Goal: Transaction & Acquisition: Obtain resource

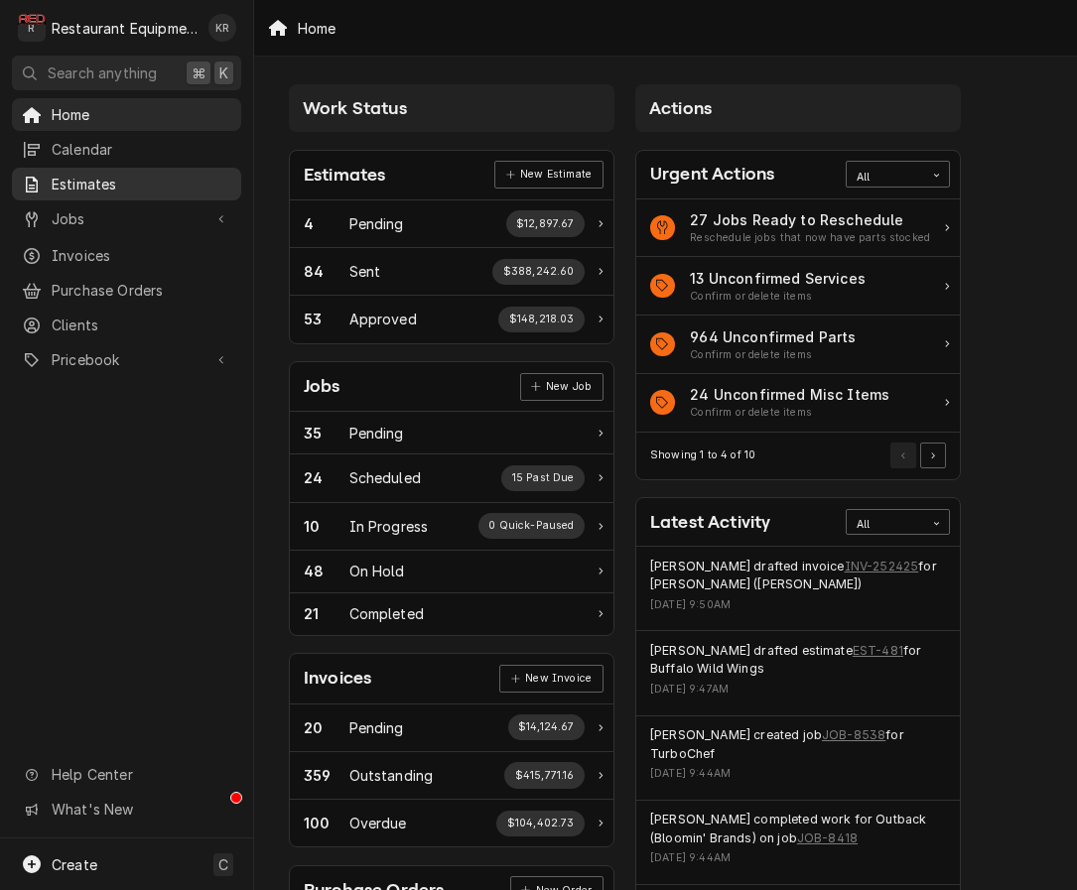
click at [82, 186] on span "Estimates" at bounding box center [142, 184] width 180 height 21
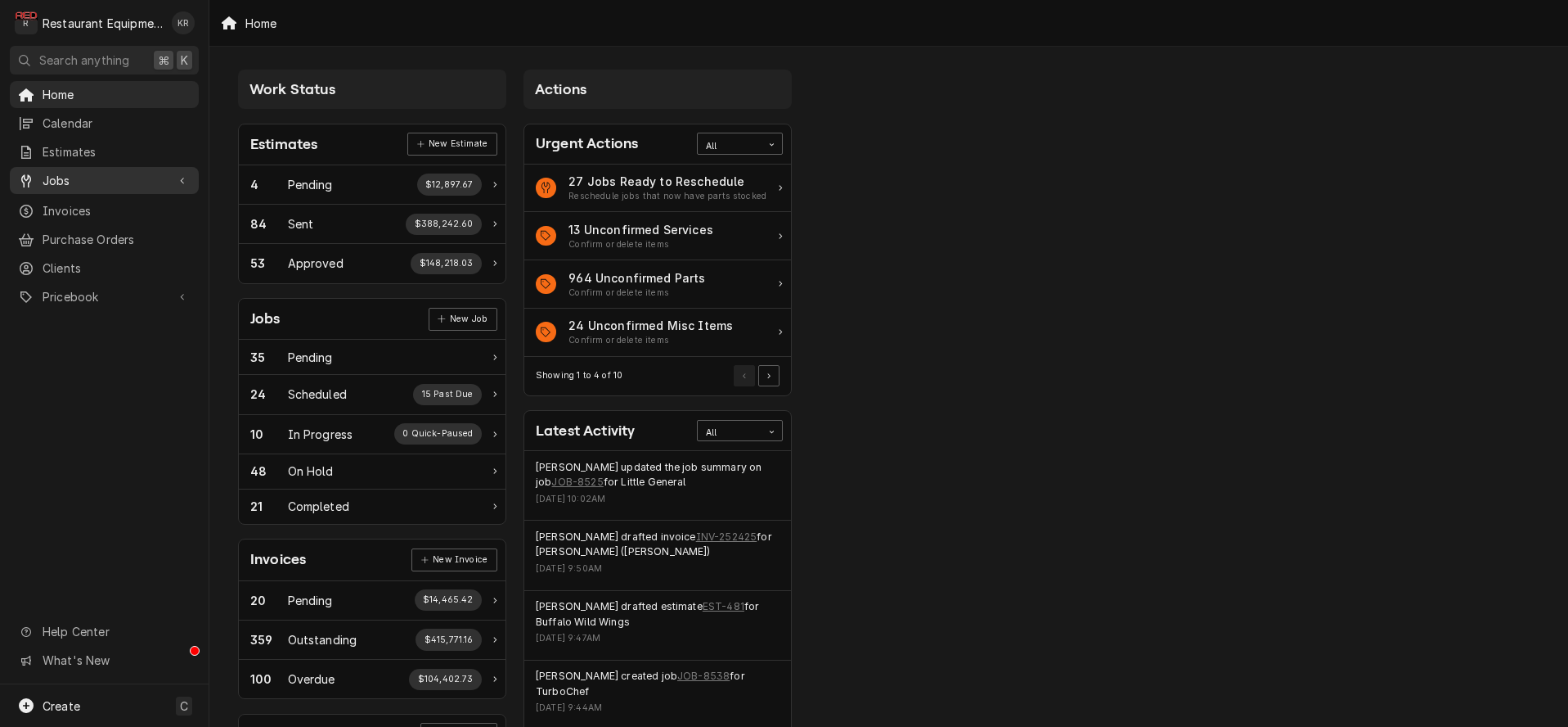
click at [67, 177] on span "Jobs" at bounding box center [105, 180] width 124 height 17
drag, startPoint x: 72, startPoint y: 202, endPoint x: 113, endPoint y: 195, distance: 41.6
click at [72, 201] on span "Jobs" at bounding box center [117, 209] width 148 height 17
click at [82, 232] on span "Purchase Orders" at bounding box center [117, 239] width 148 height 17
click at [68, 290] on span "Pricebook" at bounding box center [105, 296] width 124 height 17
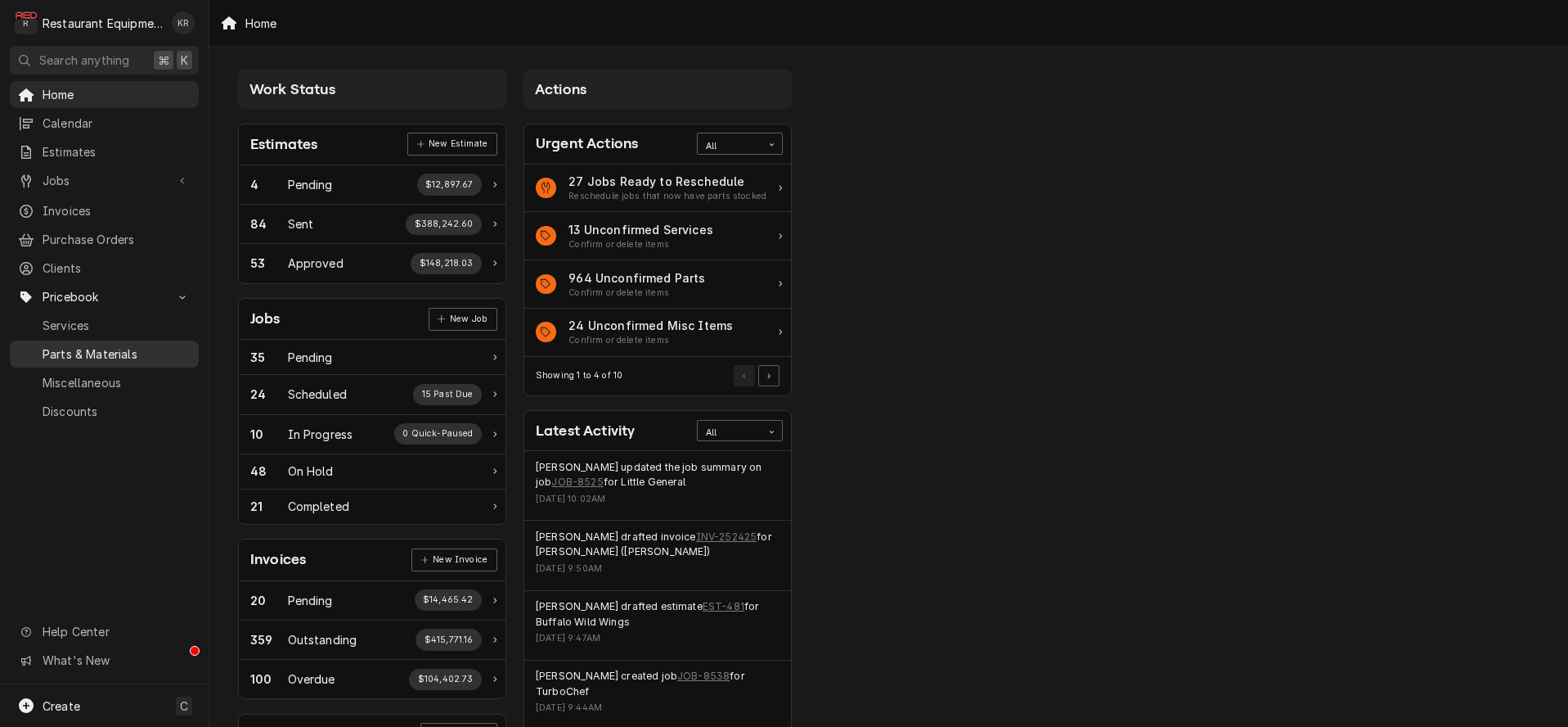
click at [73, 345] on span "Parts & Materials" at bounding box center [117, 354] width 148 height 17
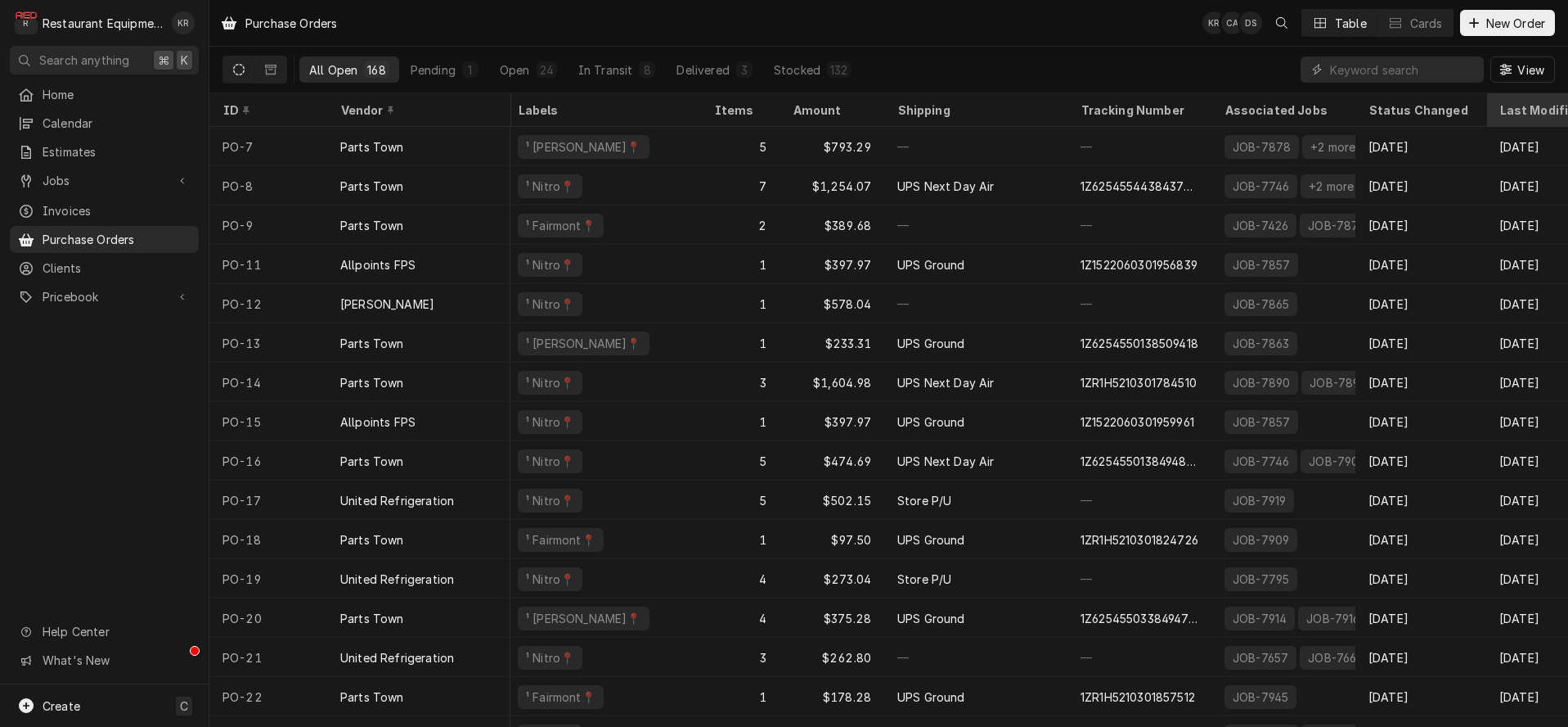
scroll to position [0, 278]
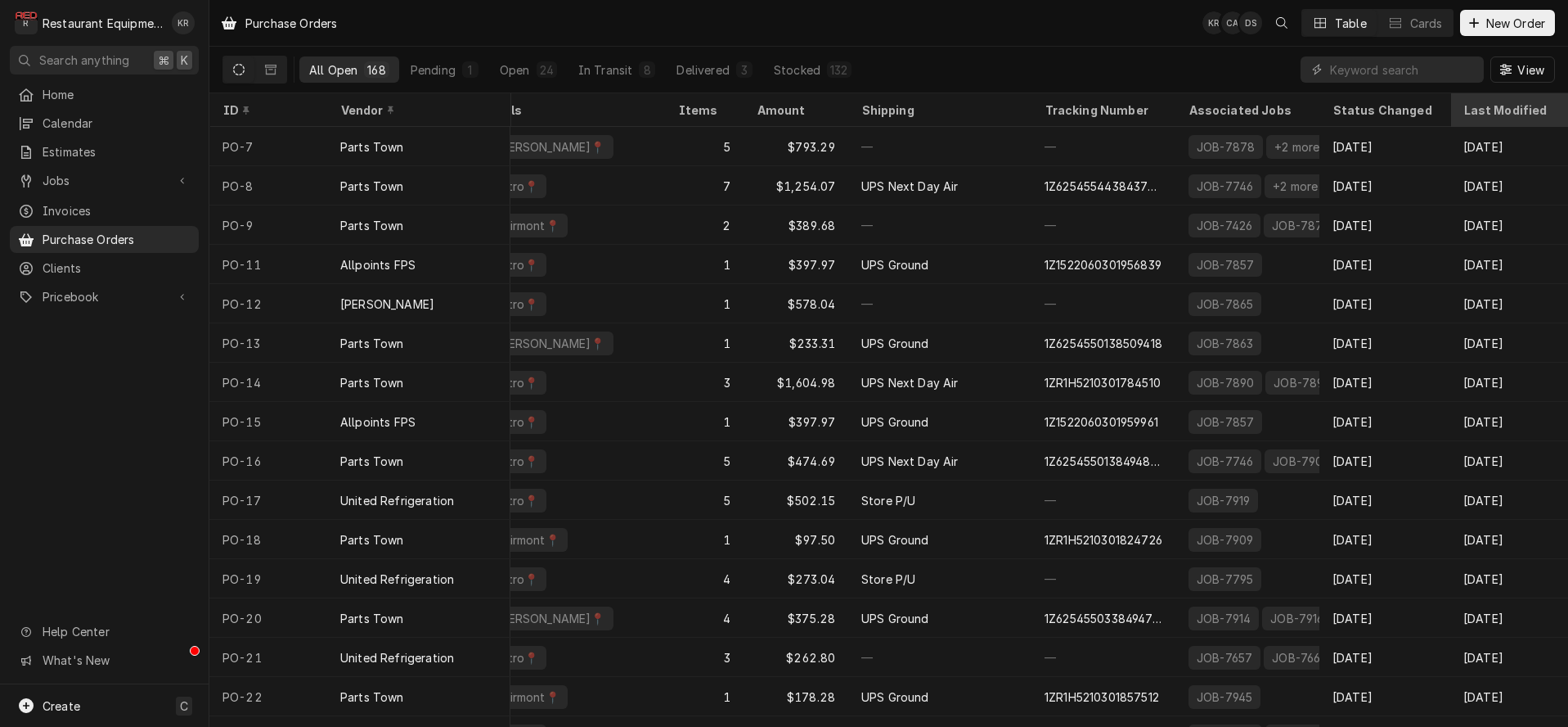
click at [1468, 109] on div "Last Modified" at bounding box center [1507, 110] width 88 height 17
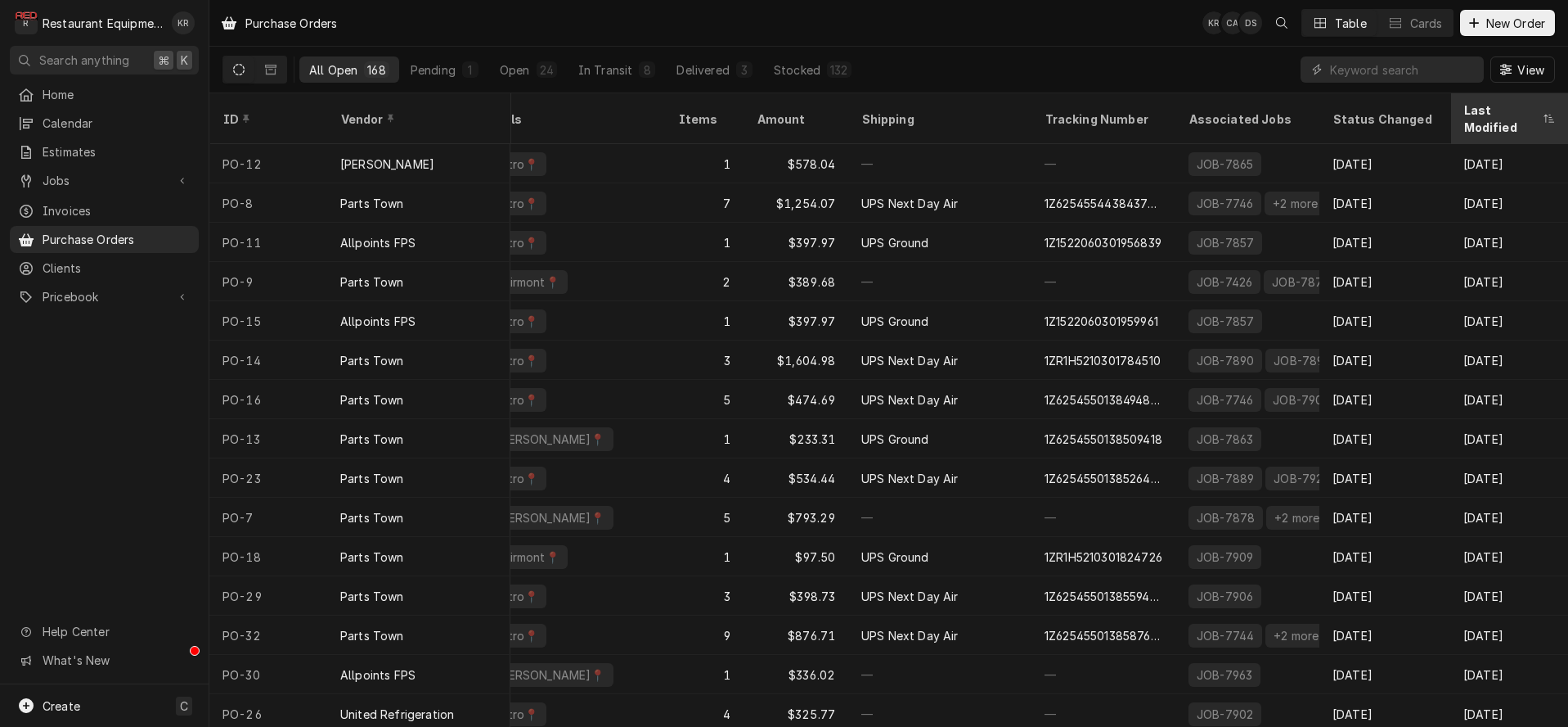
click at [1472, 114] on div "Last Modified" at bounding box center [1500, 119] width 75 height 35
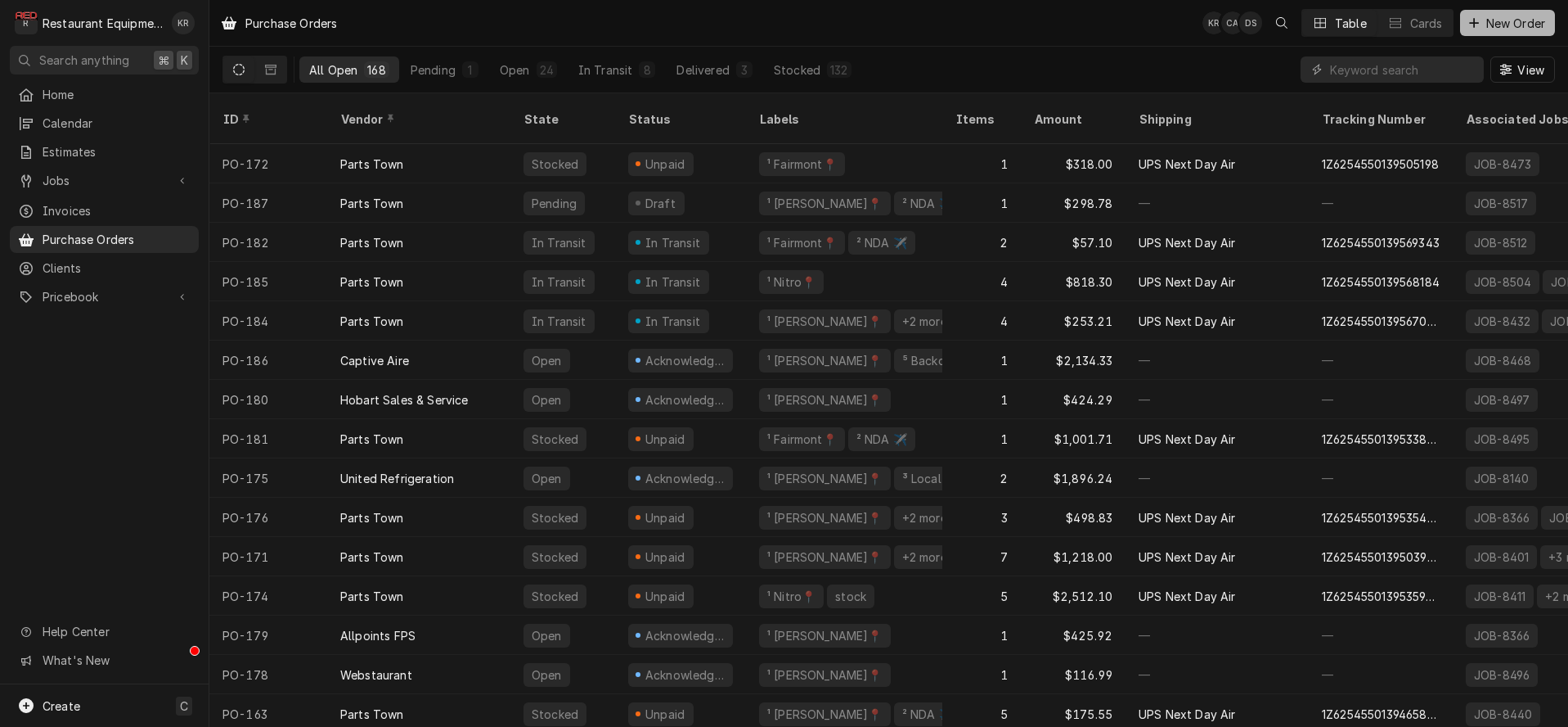
click at [1518, 24] on span "New Order" at bounding box center [1515, 23] width 65 height 17
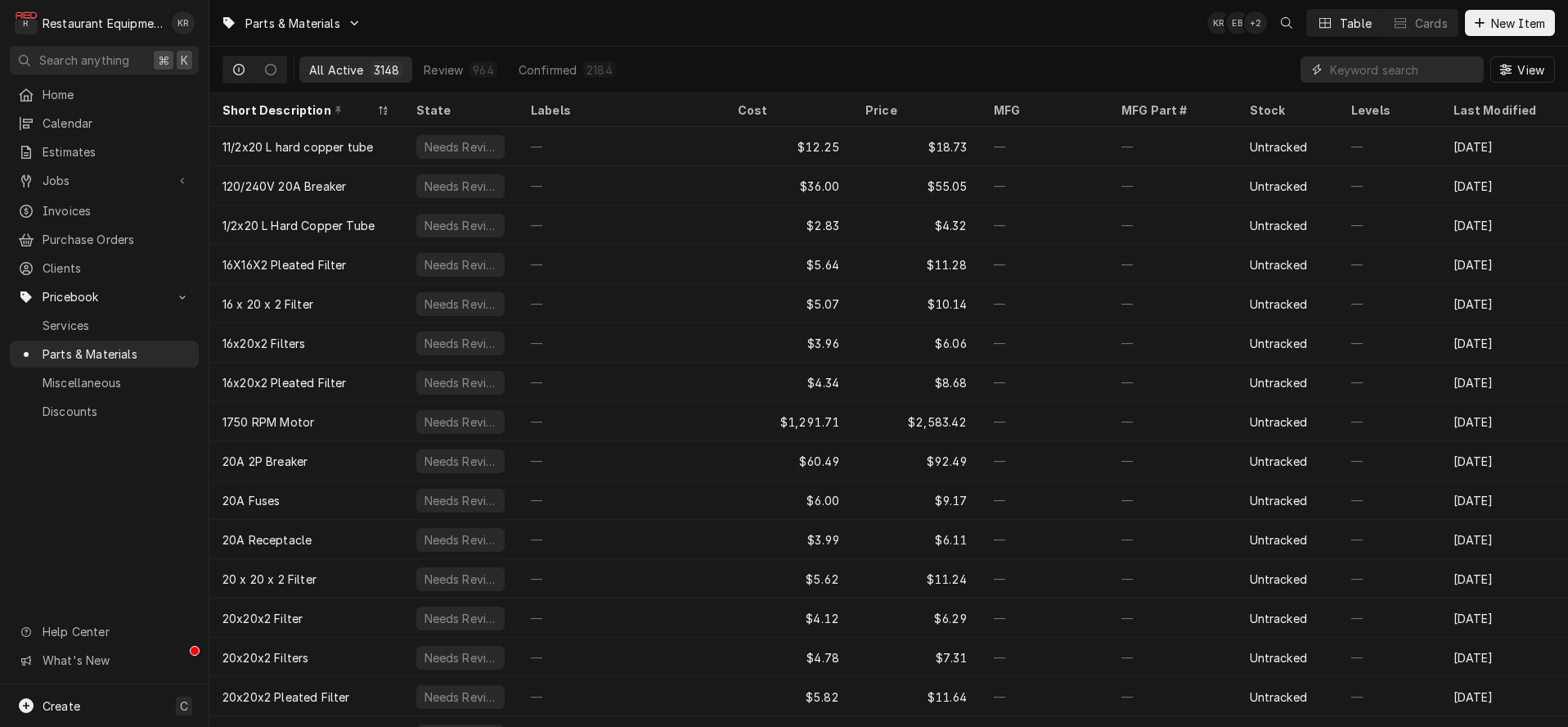
click at [1364, 79] on input "Dynamic Content Wrapper" at bounding box center [1402, 69] width 146 height 26
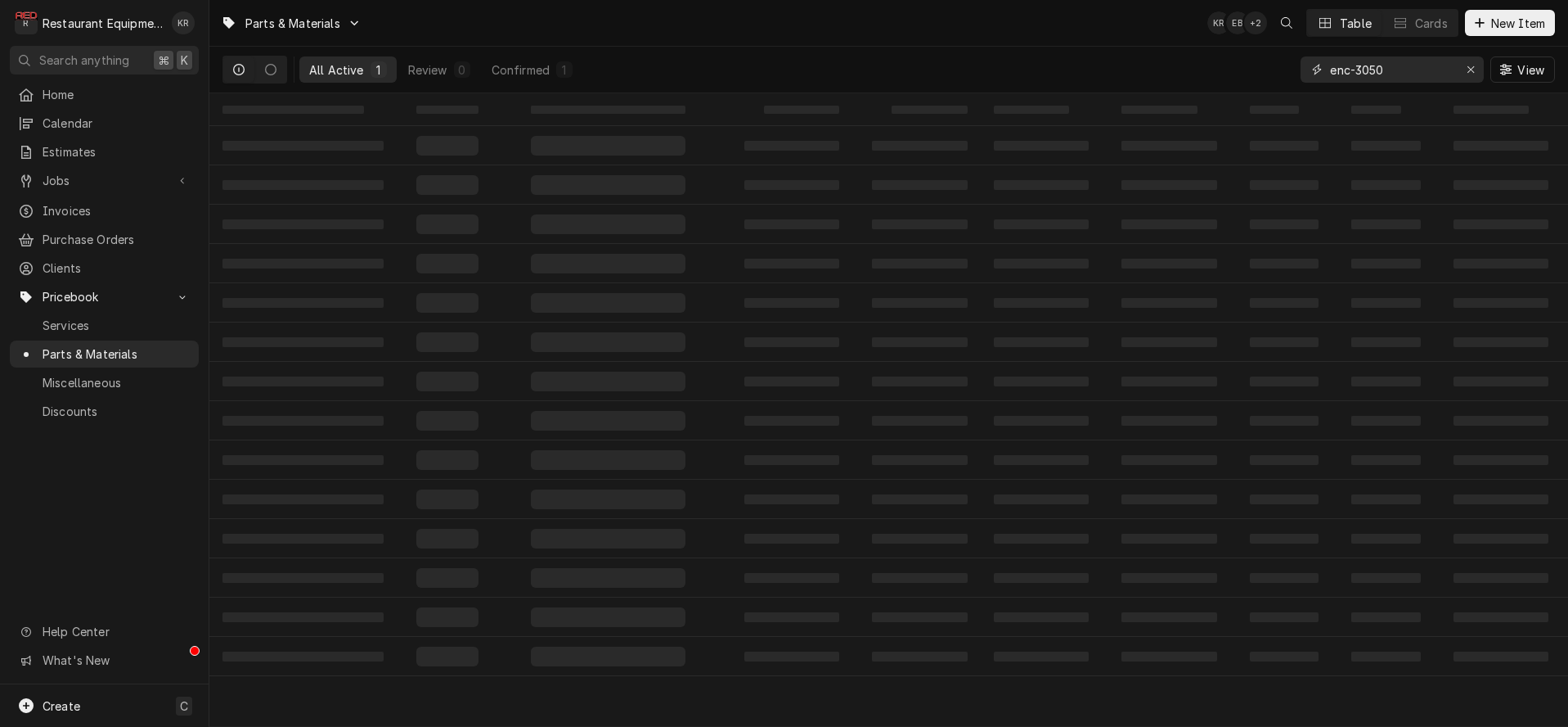
type input "enc-3050"
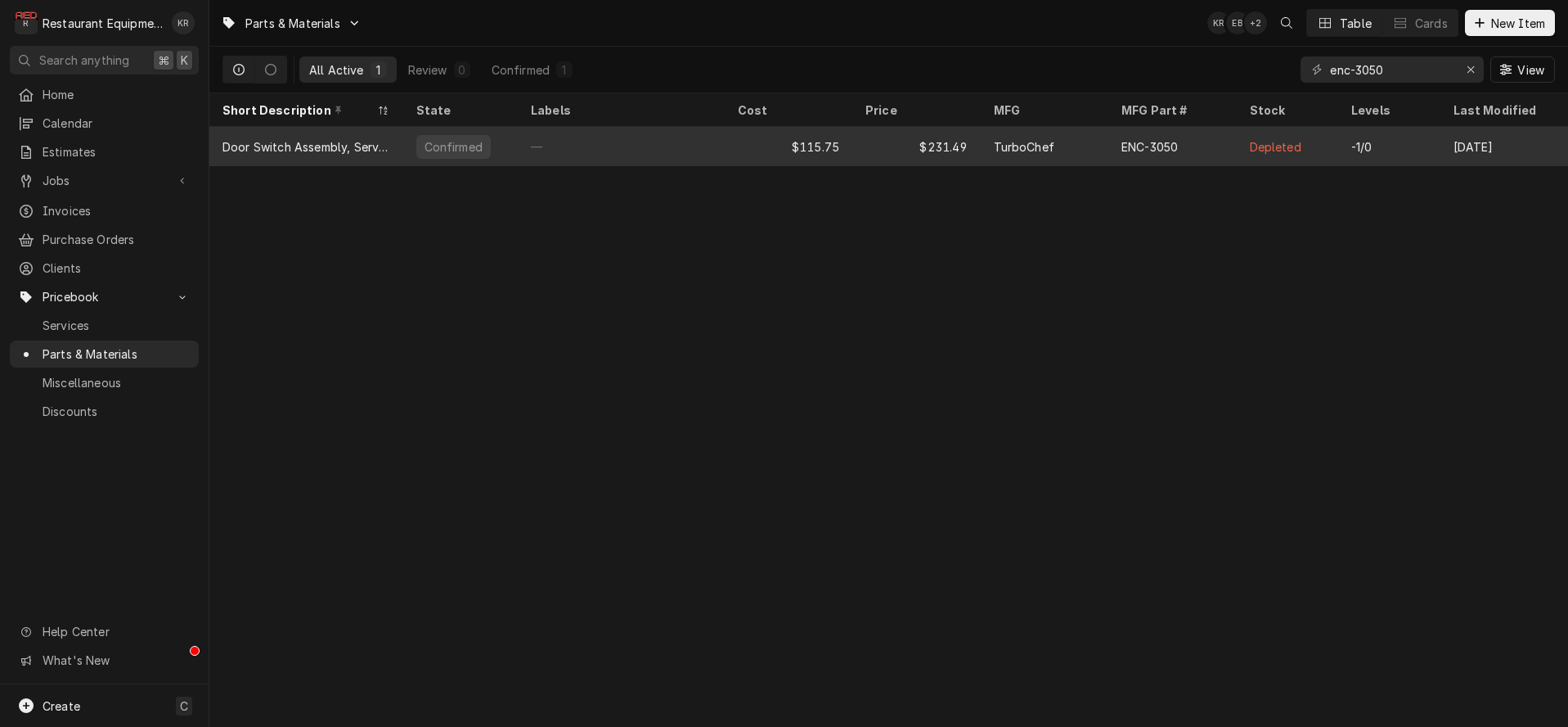
click at [896, 148] on div "$231.49" at bounding box center [916, 147] width 129 height 40
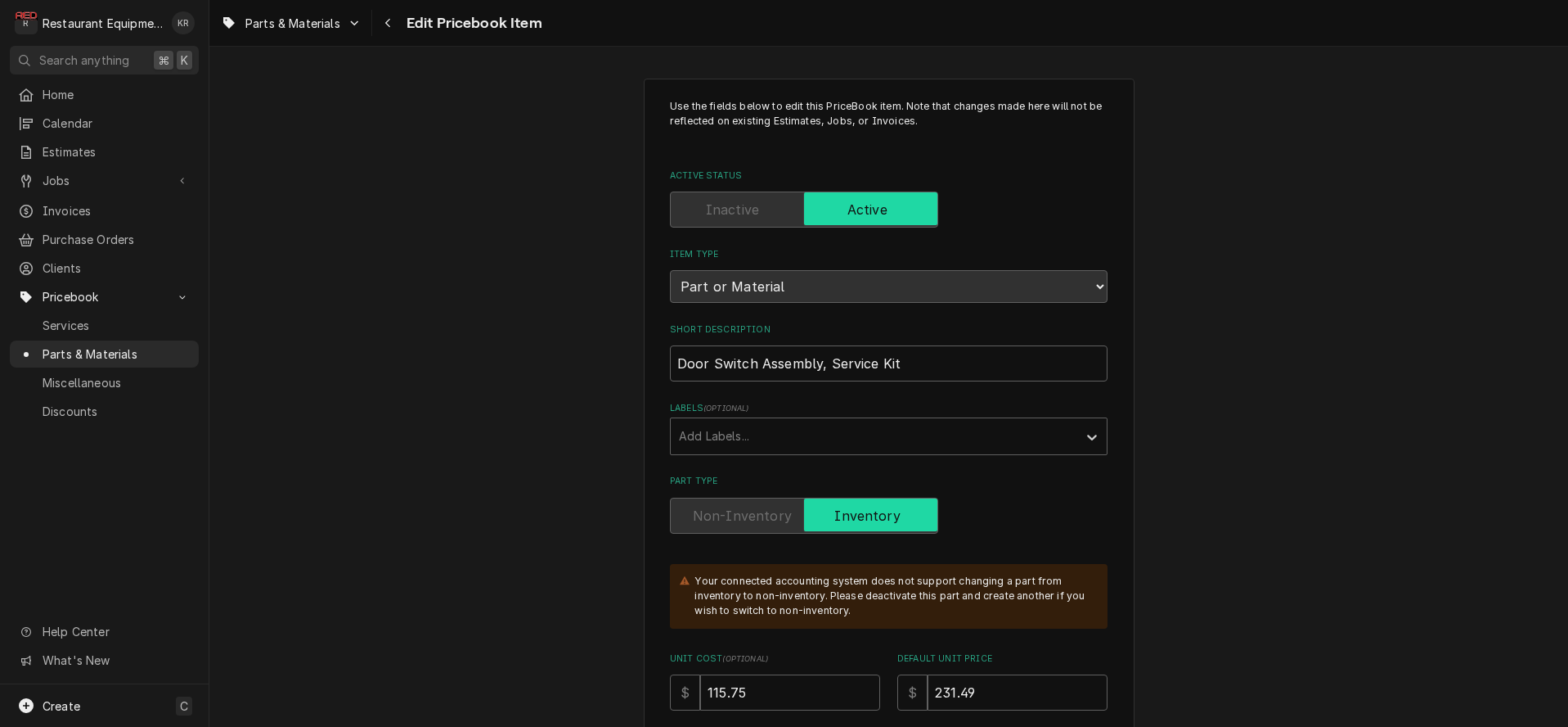
type textarea "x"
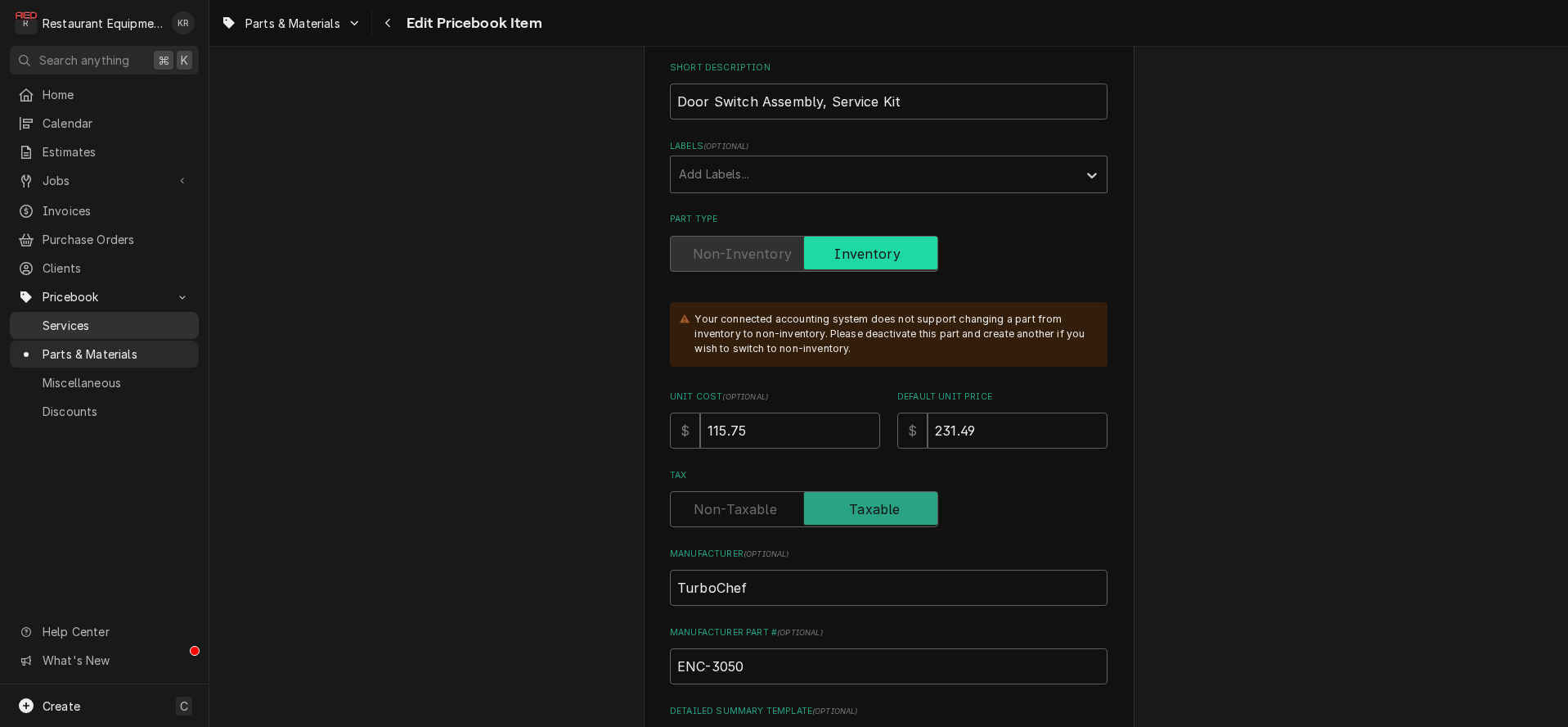
scroll to position [284, 0]
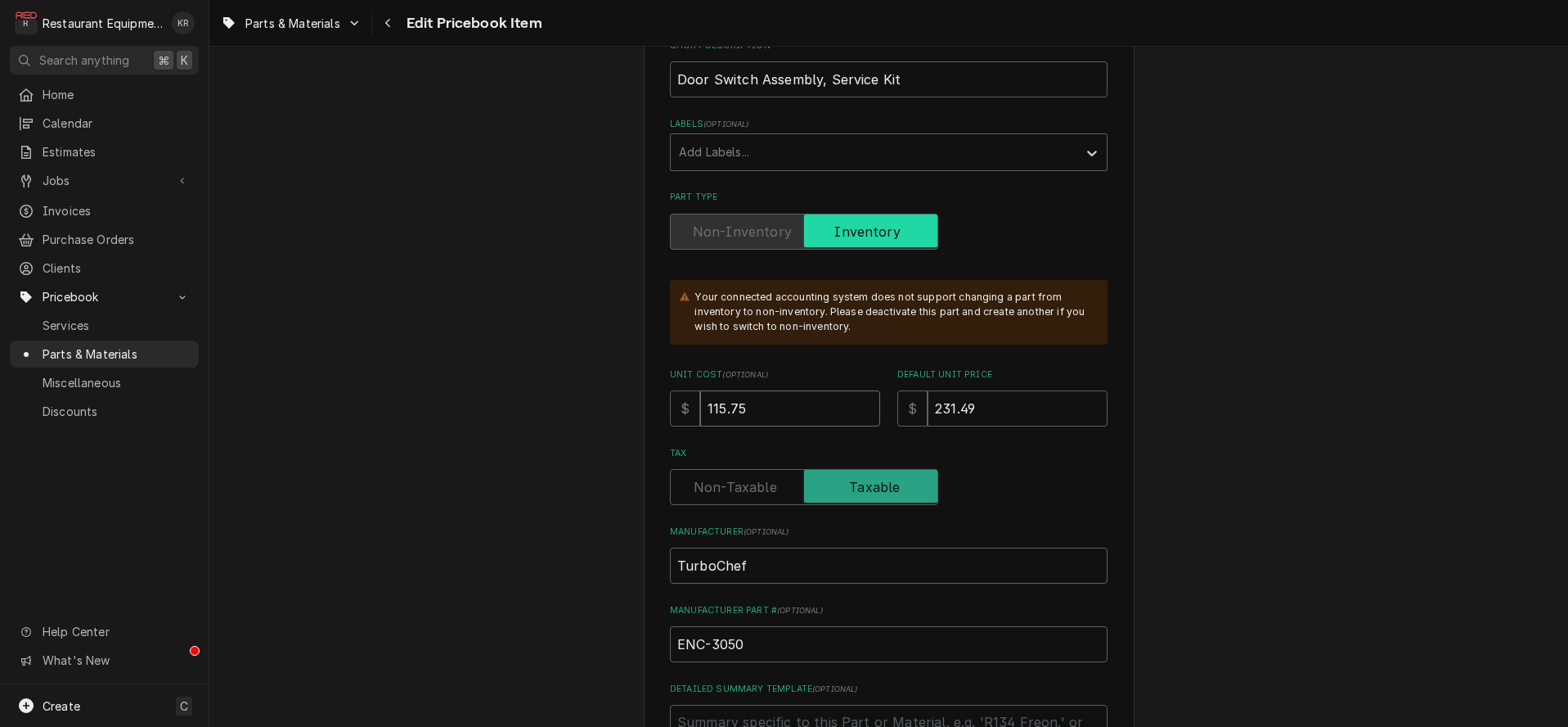
drag, startPoint x: 754, startPoint y: 406, endPoint x: 664, endPoint y: 403, distance: 90.0
click at [756, 406] on input "115.75" at bounding box center [790, 409] width 180 height 36
drag, startPoint x: 754, startPoint y: 406, endPoint x: 700, endPoint y: 406, distance: 54.0
click at [700, 406] on input "115.75" at bounding box center [790, 409] width 180 height 36
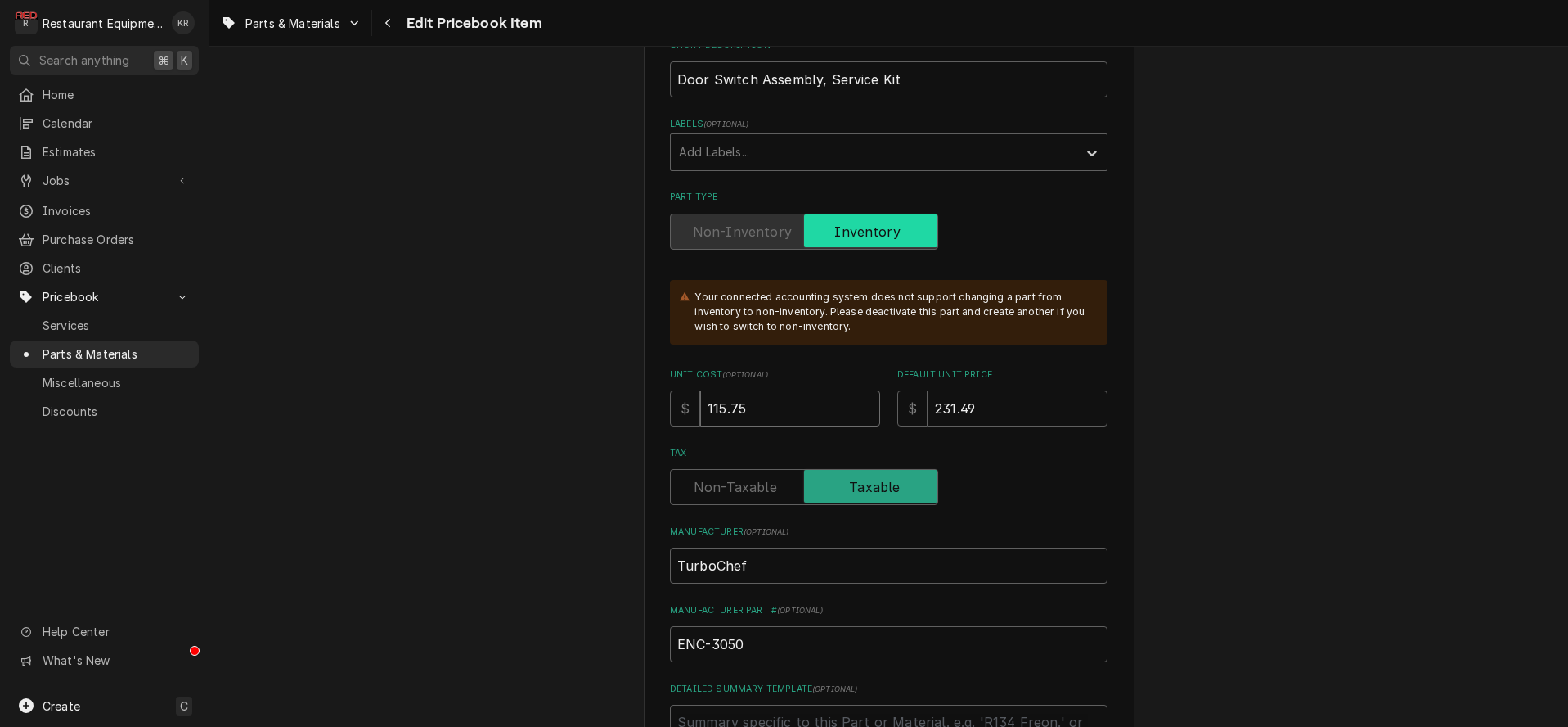
type input "1"
type textarea "x"
type input "11"
type textarea "x"
type input "116"
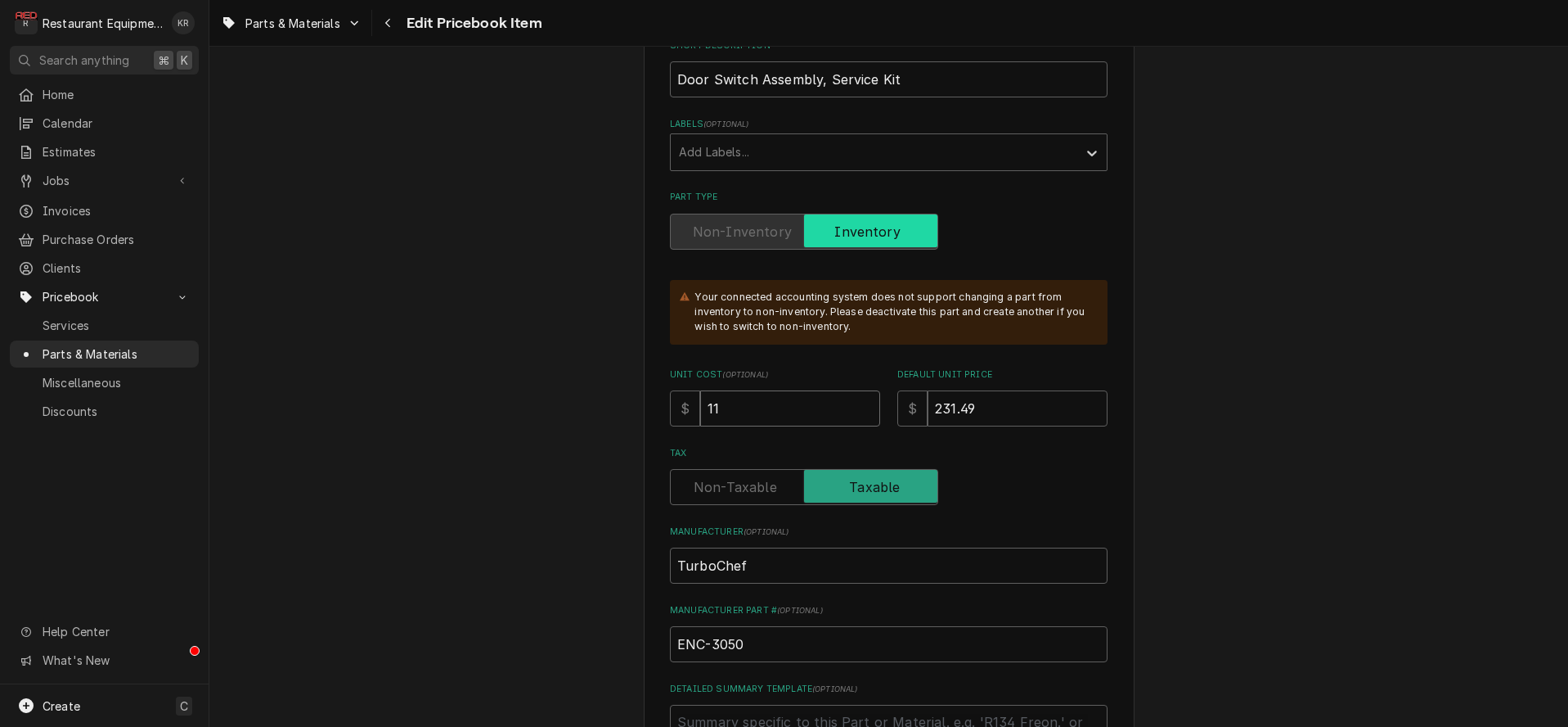
type textarea "x"
type input "116.3"
type textarea "x"
type input "116.39"
type textarea "x"
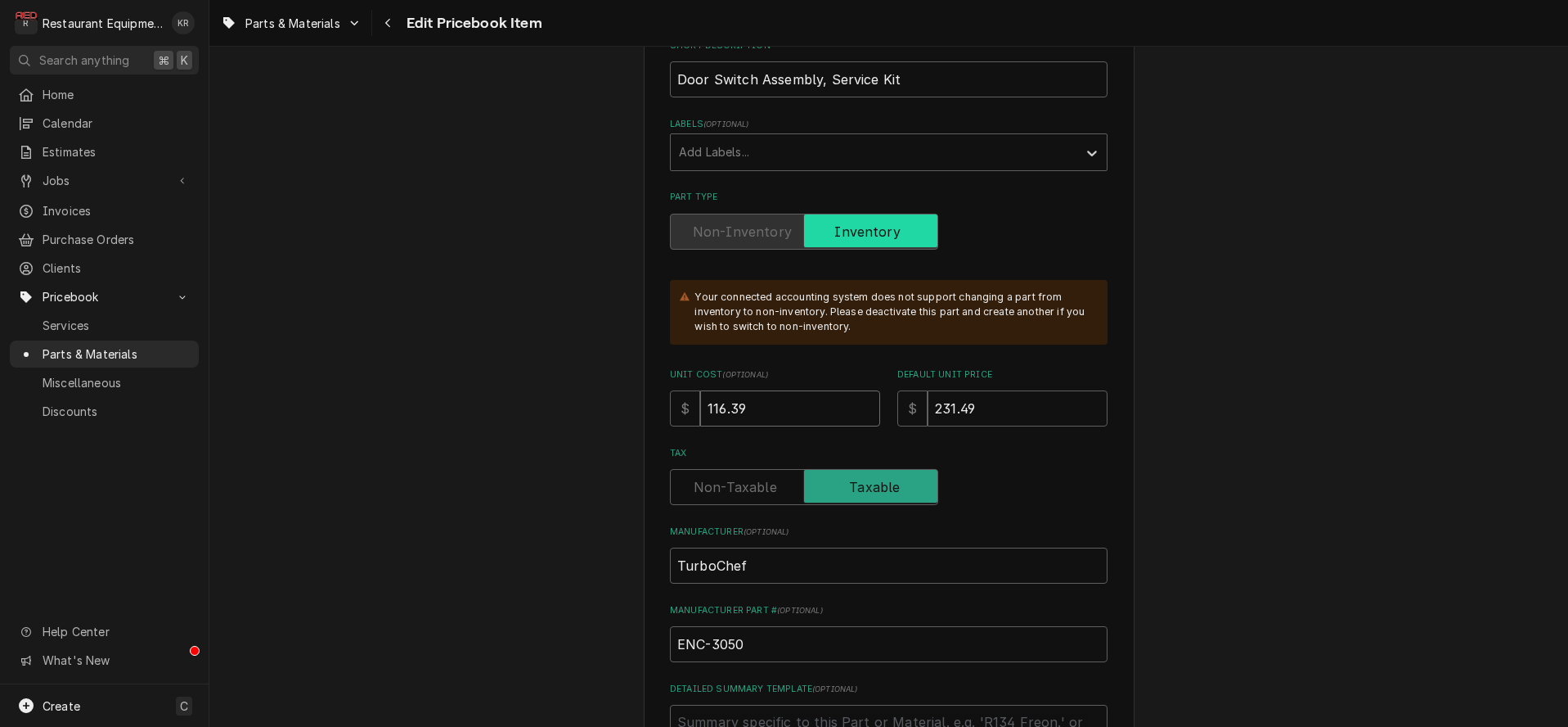
type input "116.39"
type input "2"
type textarea "x"
type input "23"
type textarea "x"
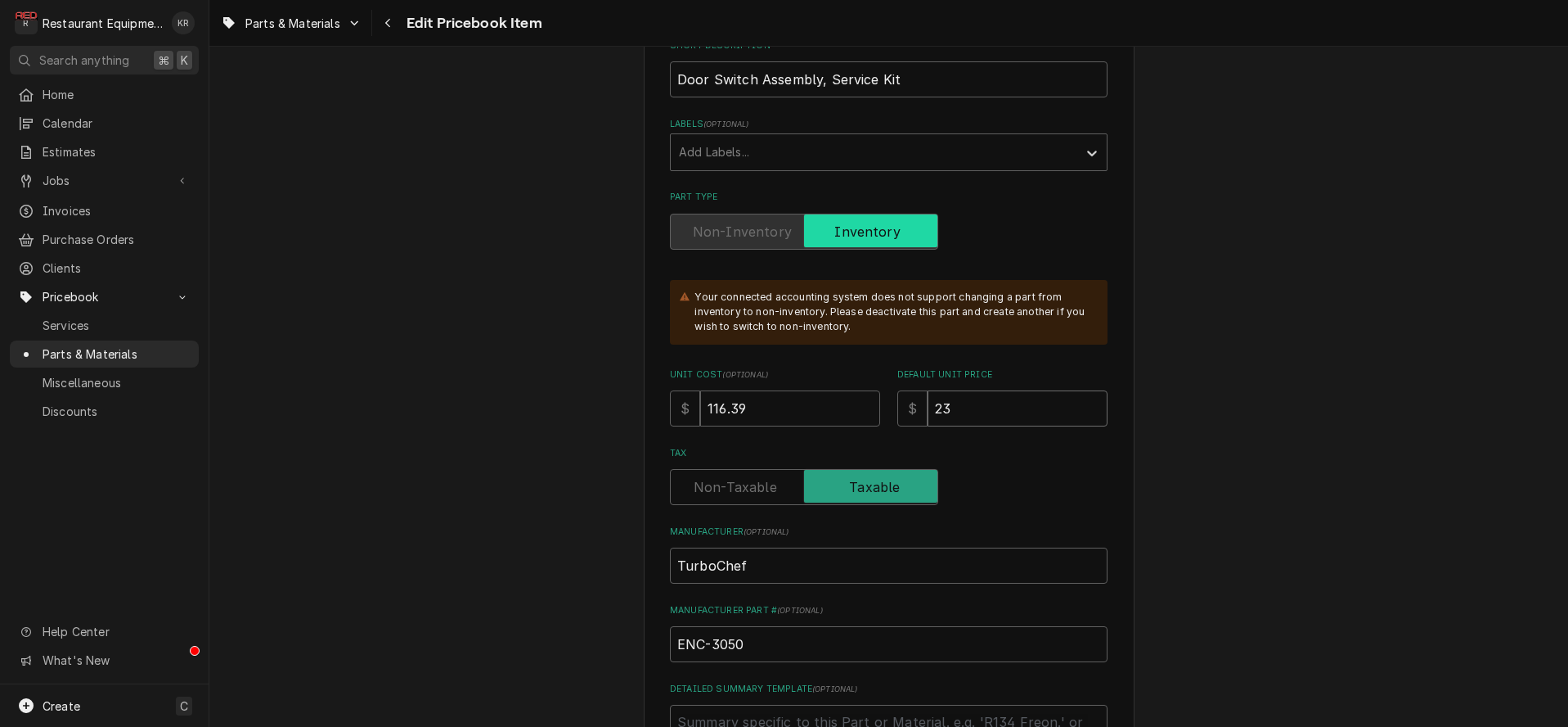
type input "232"
type textarea "x"
type input "232.7"
type textarea "x"
type input "232.78"
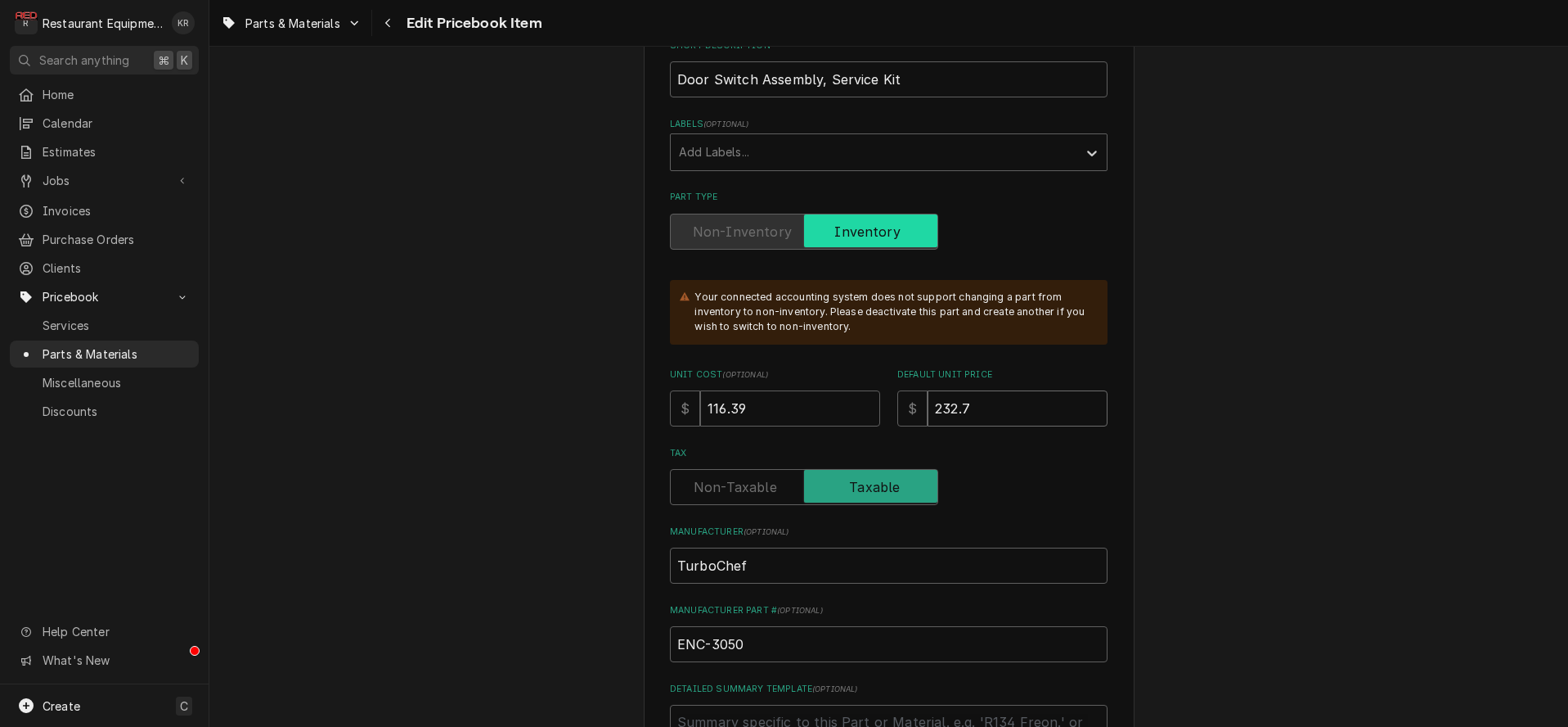
type textarea "x"
type input "232.78"
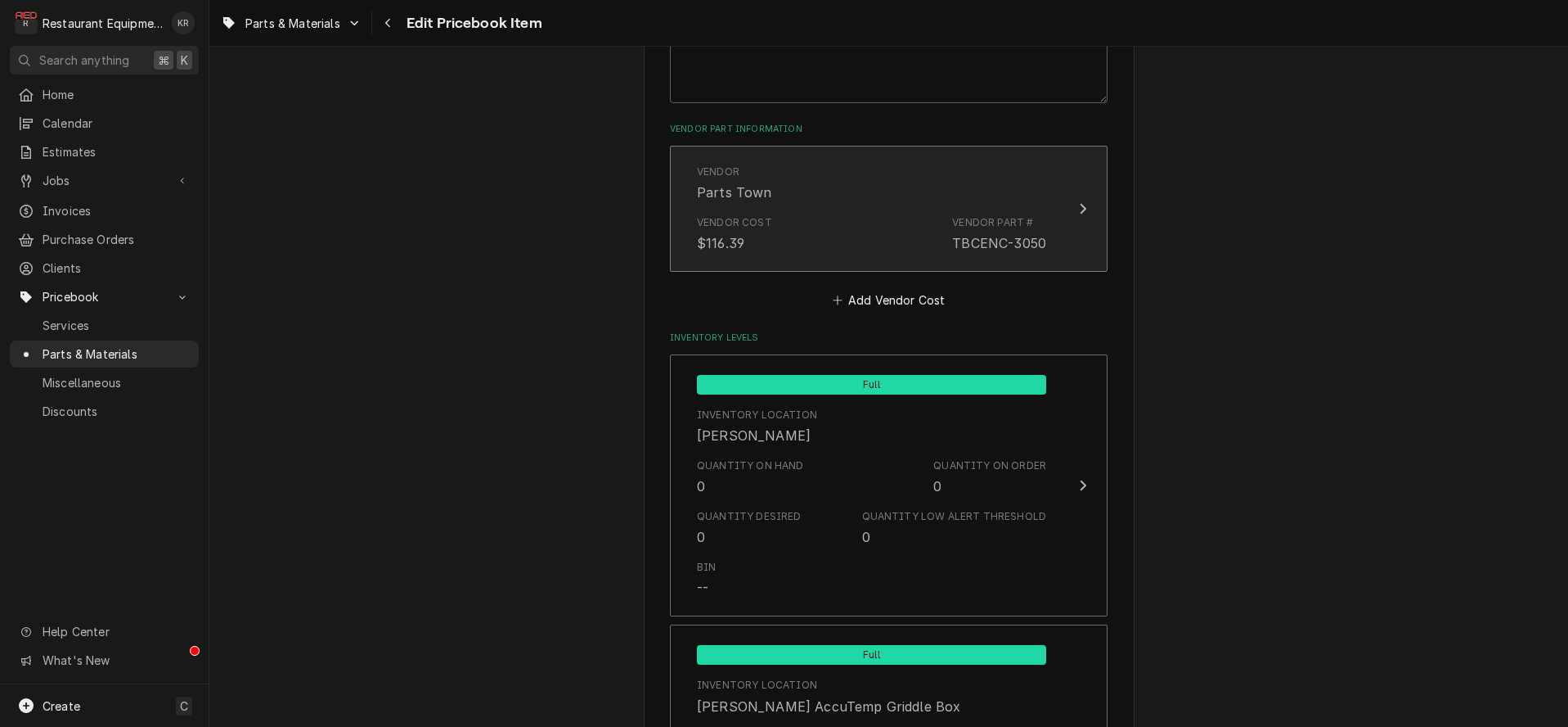
scroll to position [1076, 0]
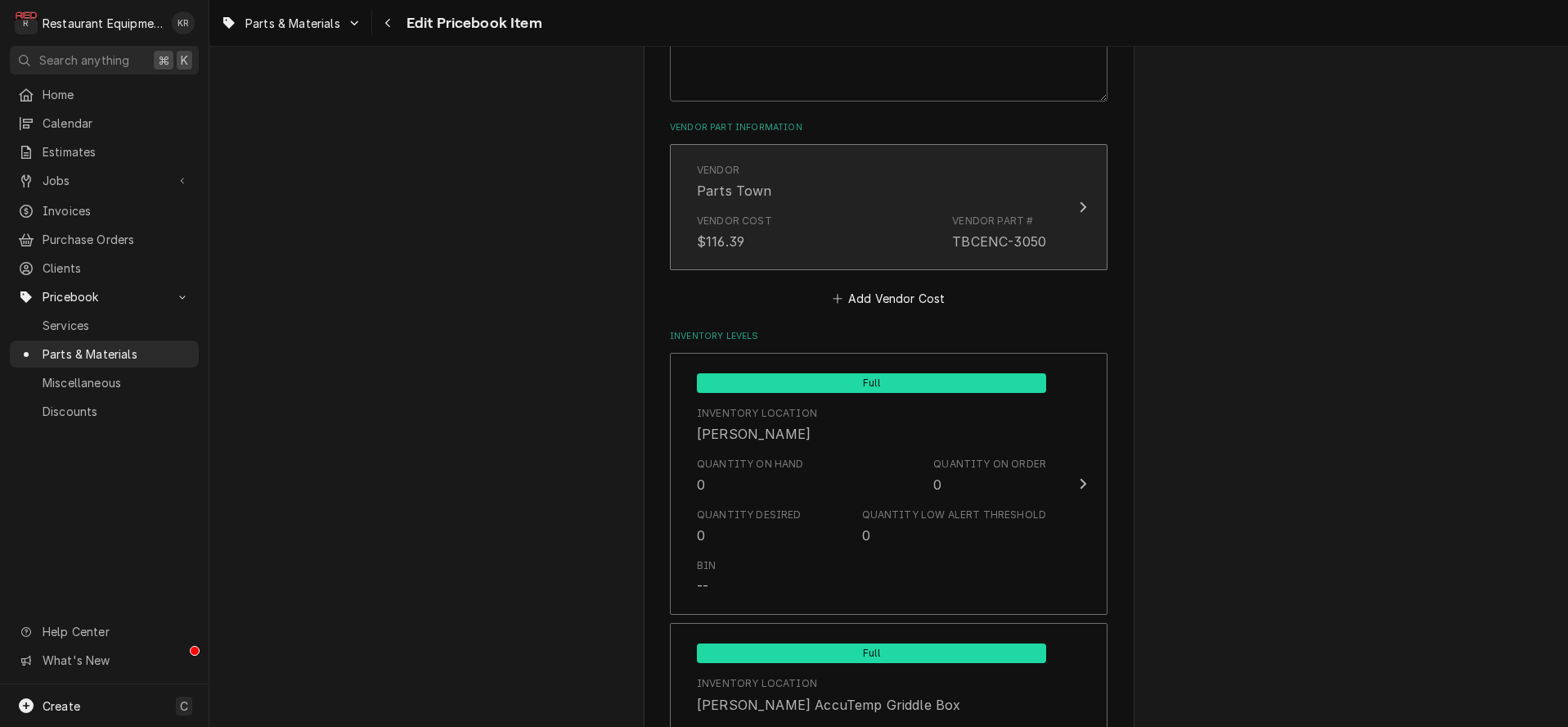
click at [854, 190] on div "Vendor Parts Town" at bounding box center [872, 182] width 349 height 51
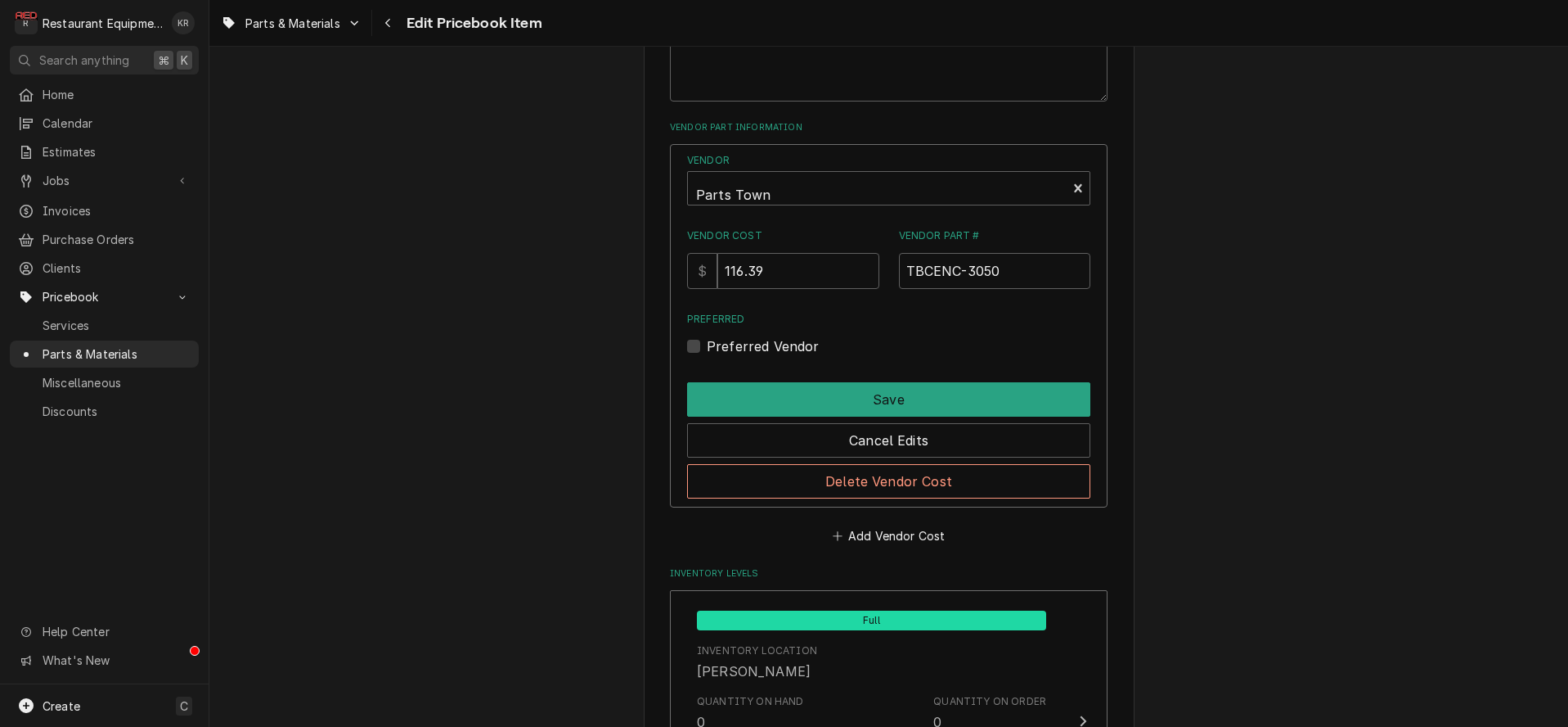
click at [711, 346] on label "Preferred Vendor" at bounding box center [763, 346] width 113 height 20
click at [711, 346] on input "Preferred" at bounding box center [908, 354] width 403 height 36
checkbox input "true"
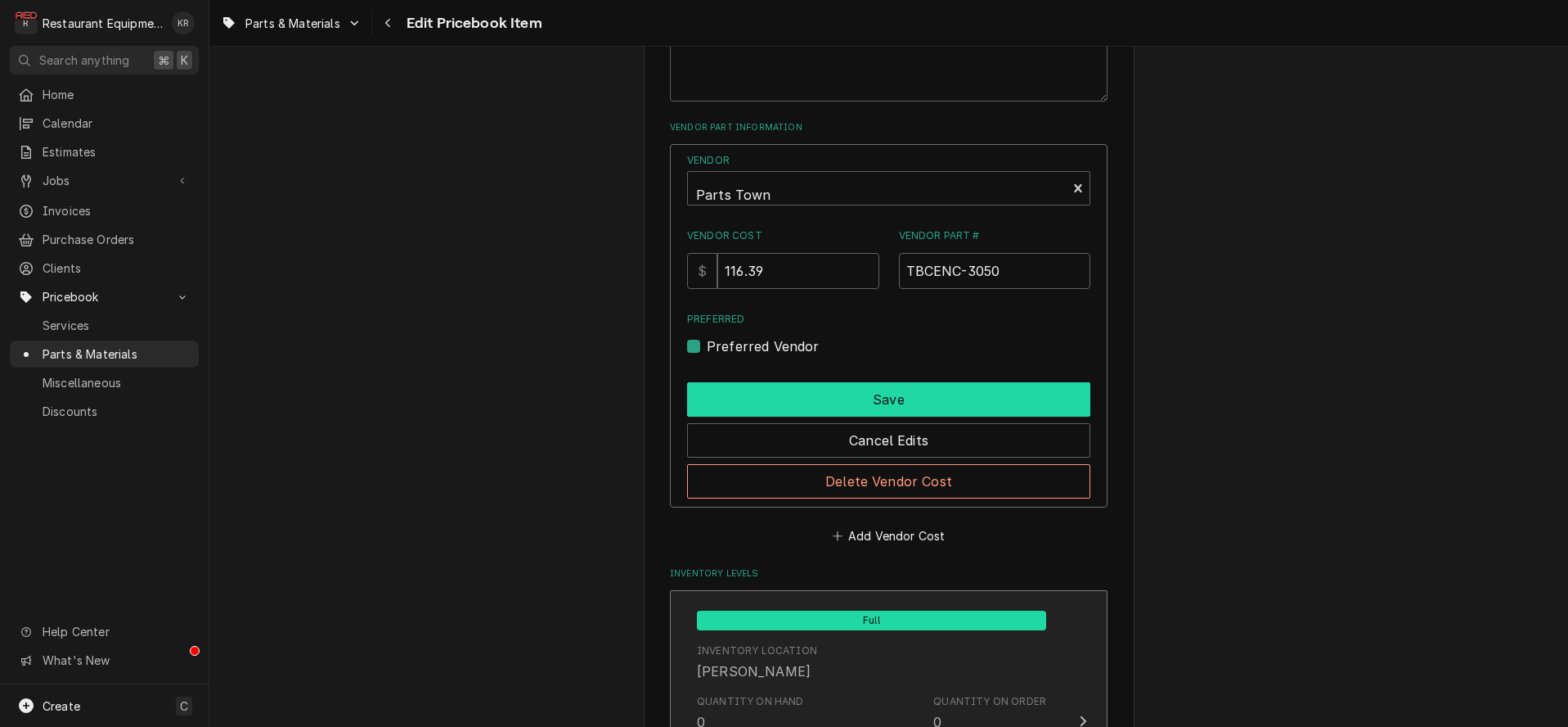
click at [822, 389] on button "Save" at bounding box center [888, 400] width 403 height 35
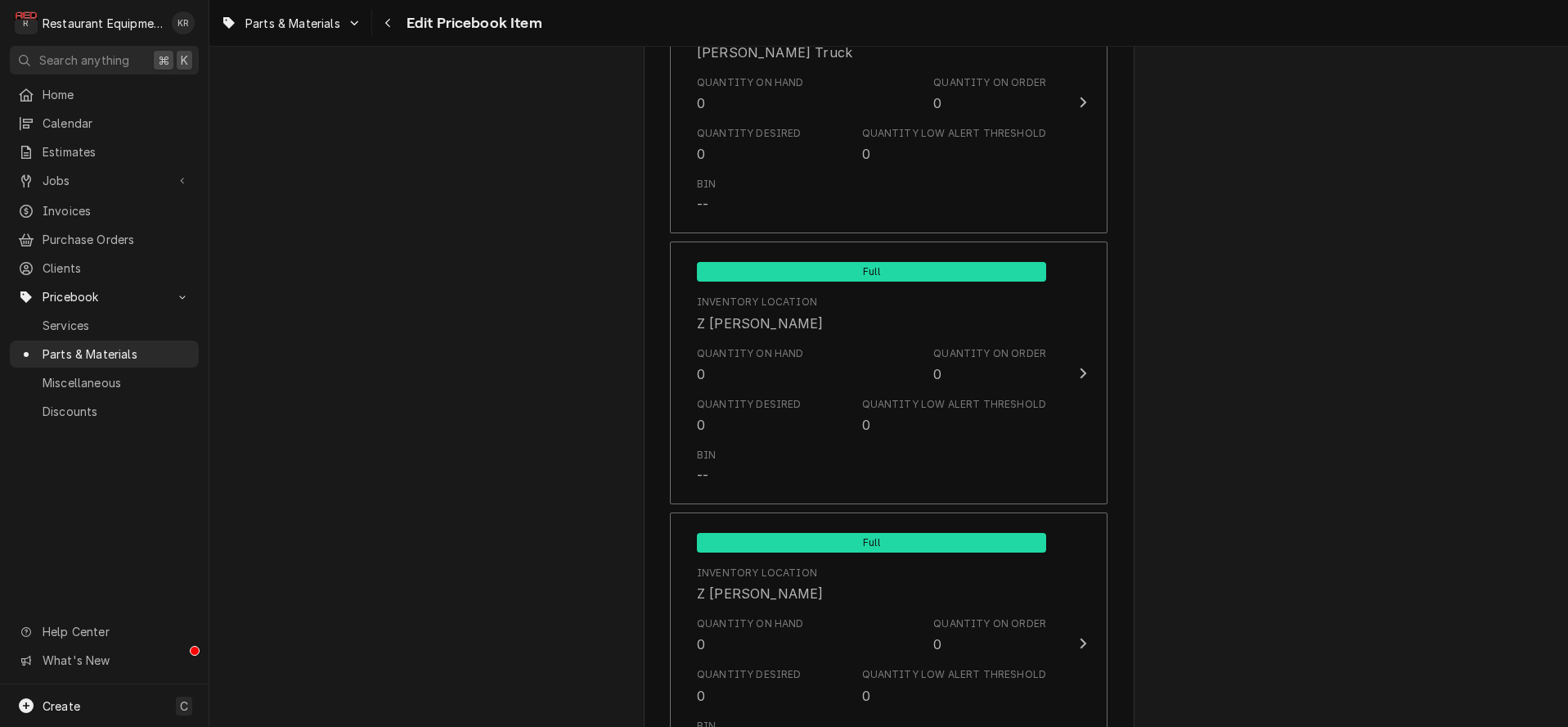
scroll to position [10817, 0]
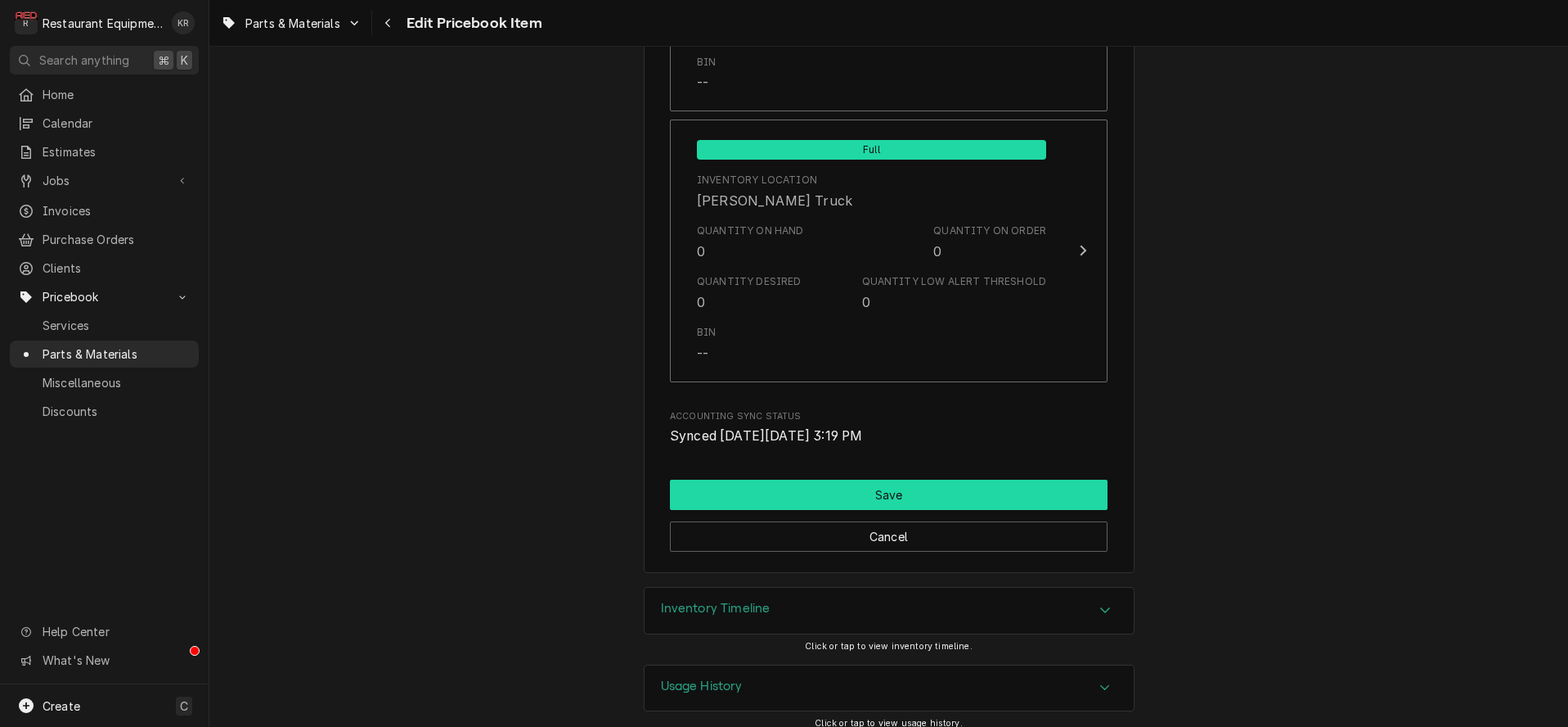
click at [862, 480] on button "Save" at bounding box center [888, 495] width 438 height 30
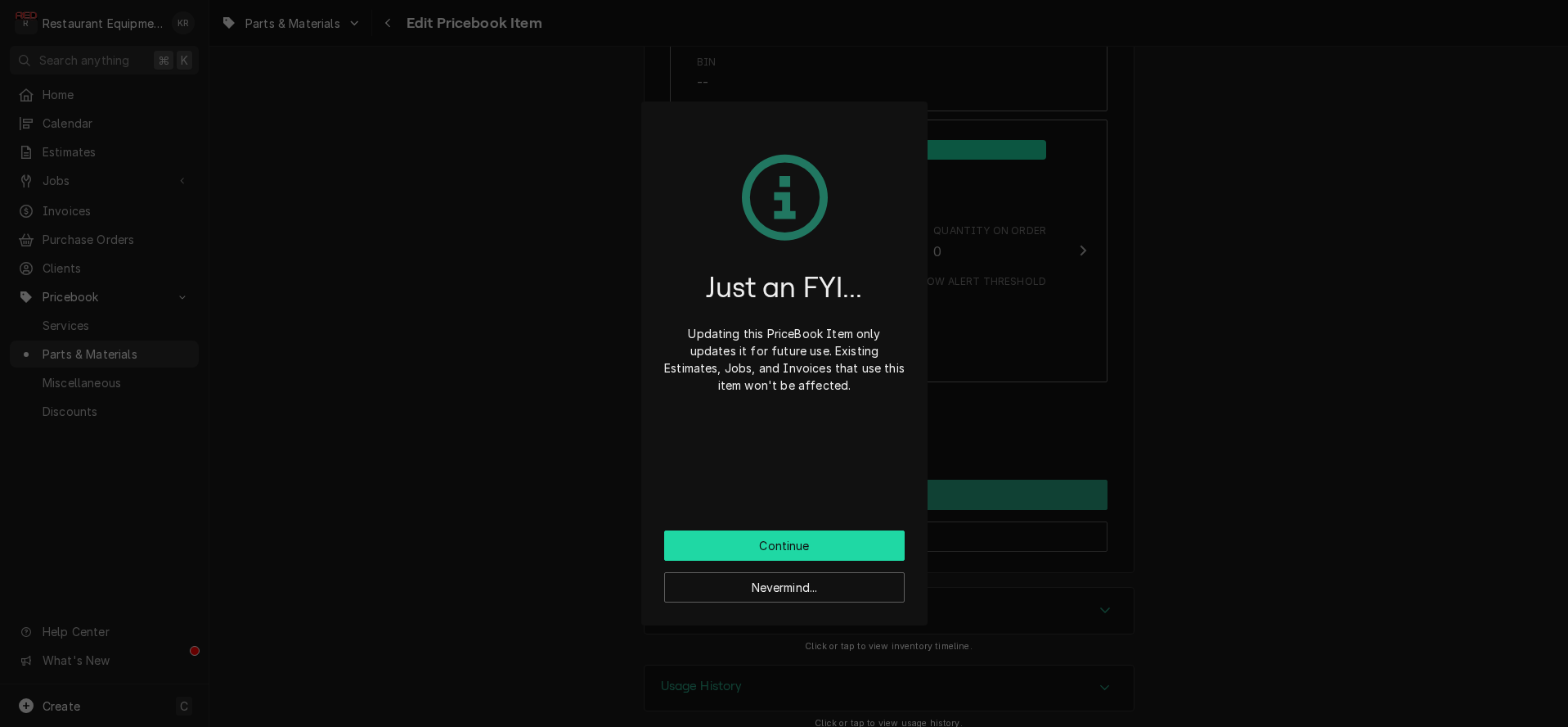
click at [802, 538] on button "Continue" at bounding box center [784, 545] width 241 height 30
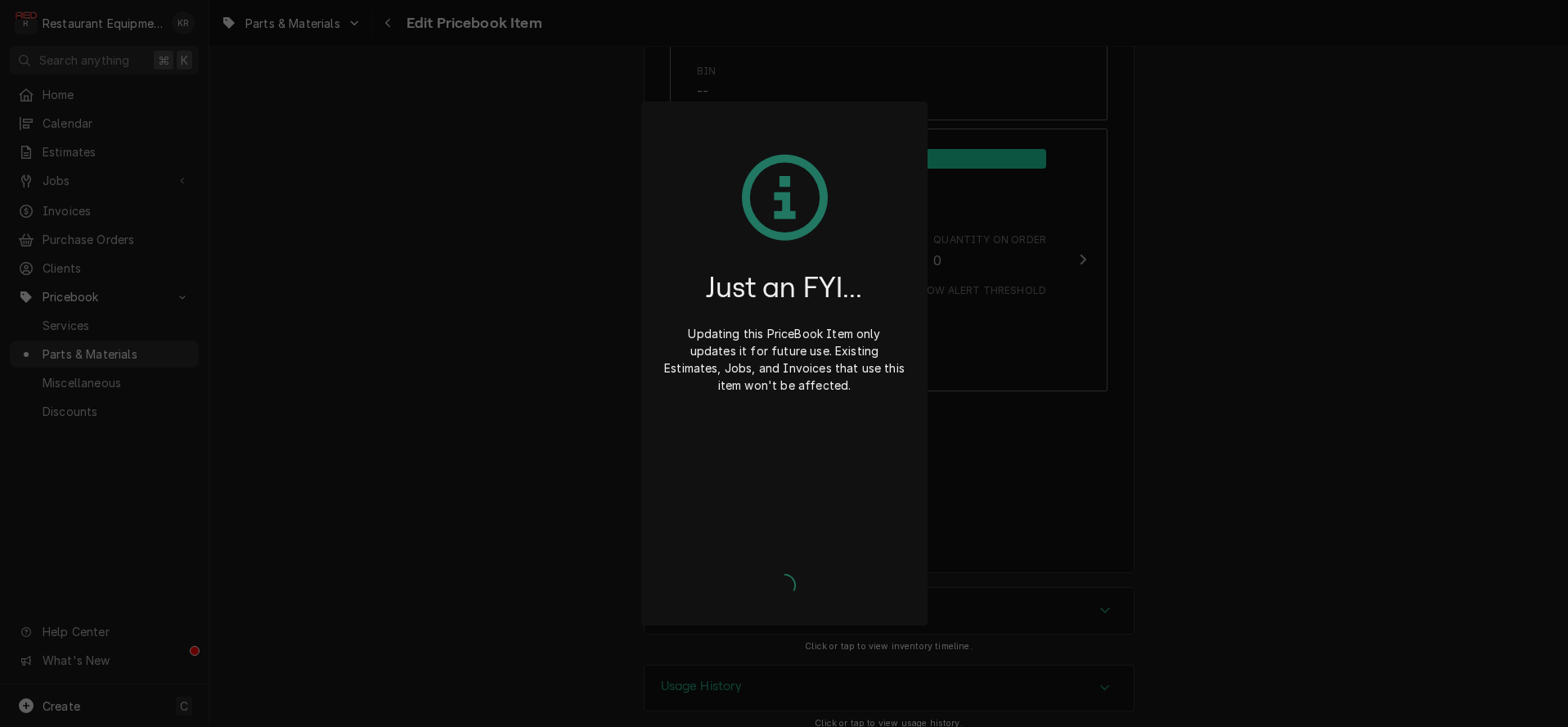
type textarea "x"
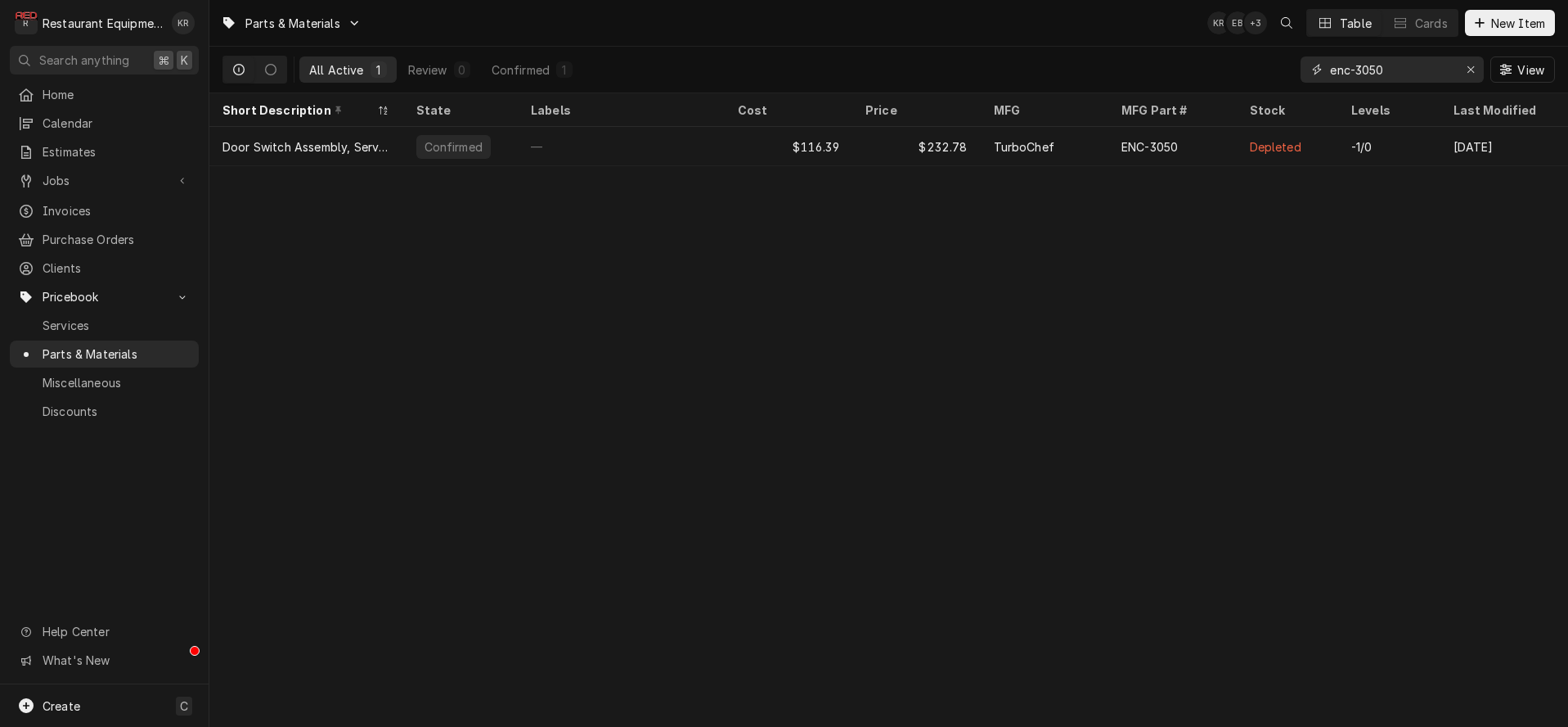
drag, startPoint x: 1408, startPoint y: 72, endPoint x: 1266, endPoint y: 60, distance: 142.5
click at [1330, 60] on input "enc-3050" at bounding box center [1391, 69] width 123 height 26
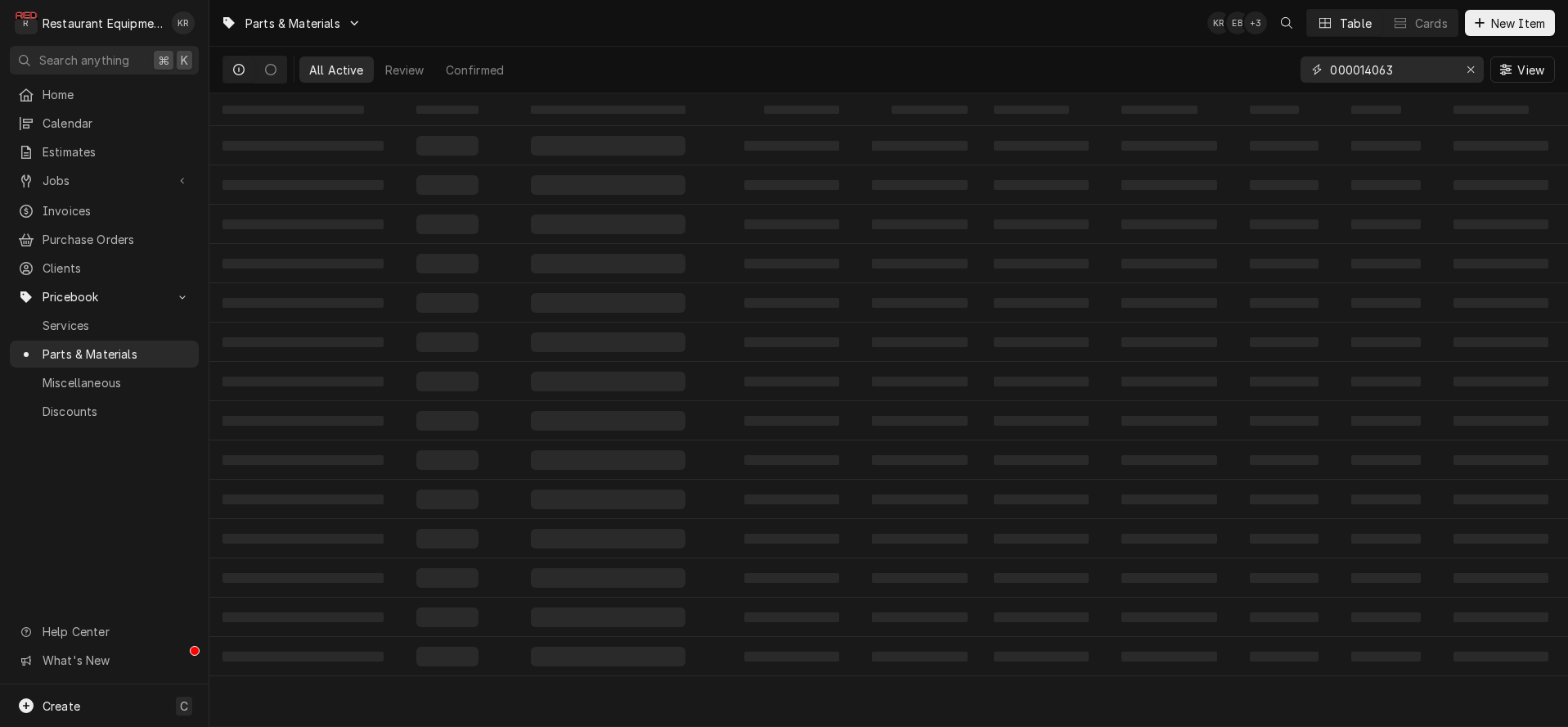
type input "000014063"
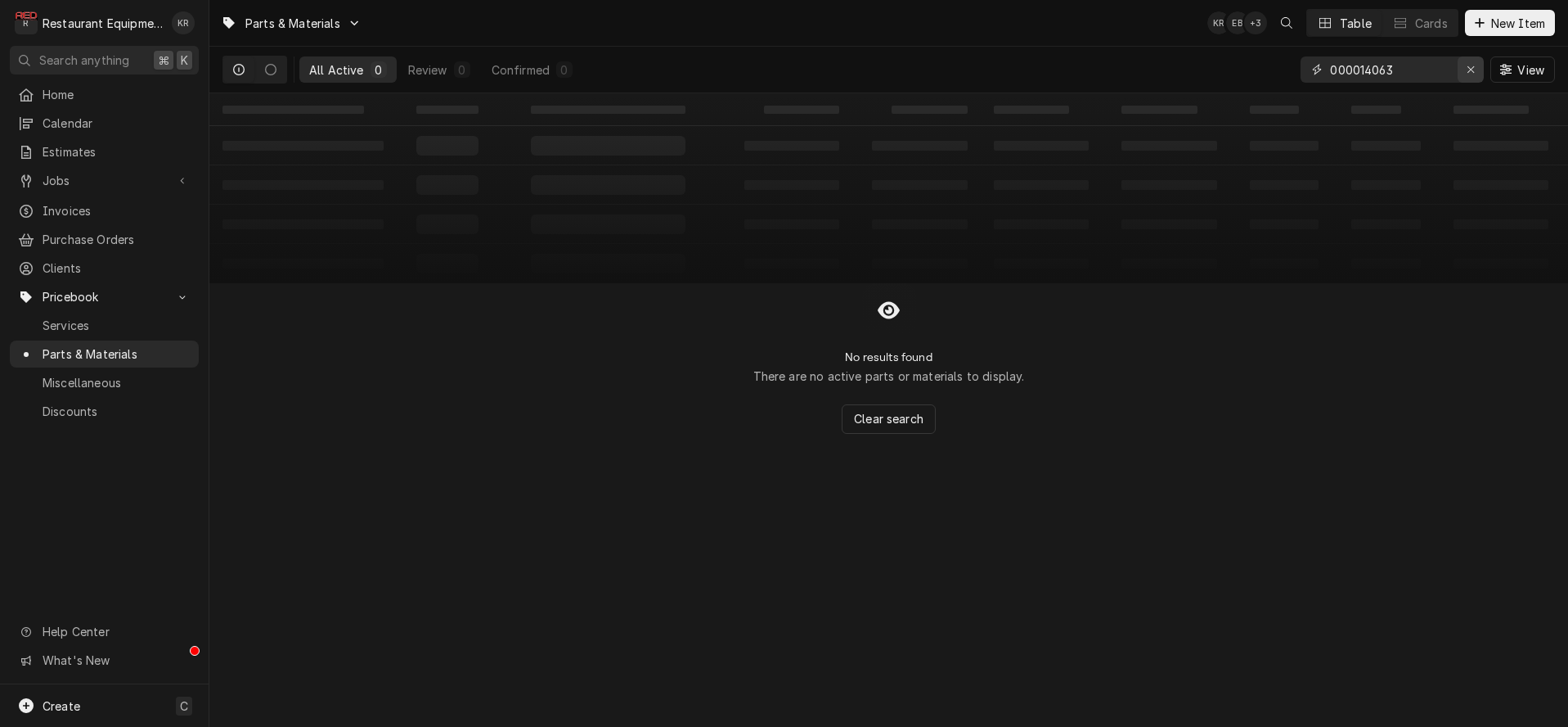
click at [1470, 65] on icon "Erase input" at bounding box center [1471, 69] width 9 height 12
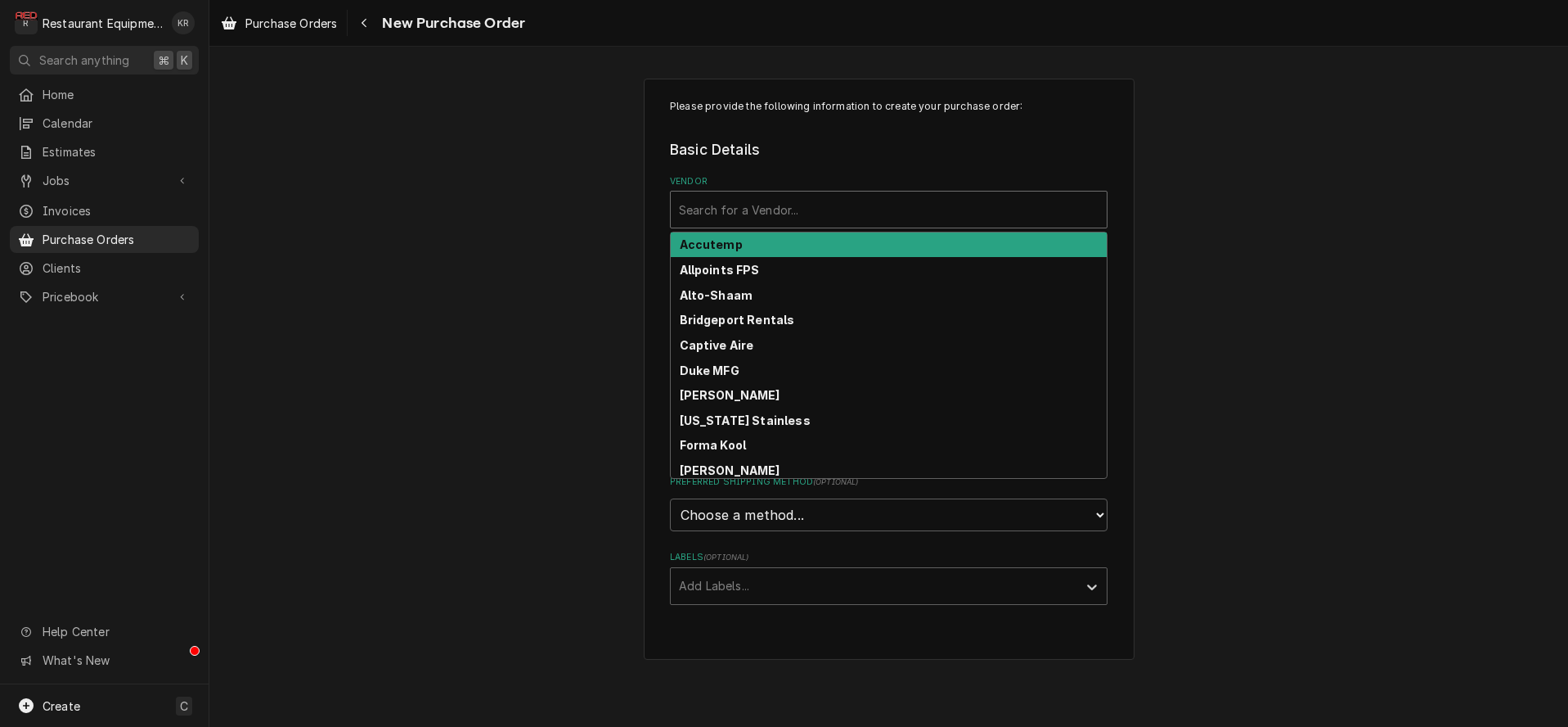
click at [785, 200] on div "Vendor" at bounding box center [888, 209] width 419 height 30
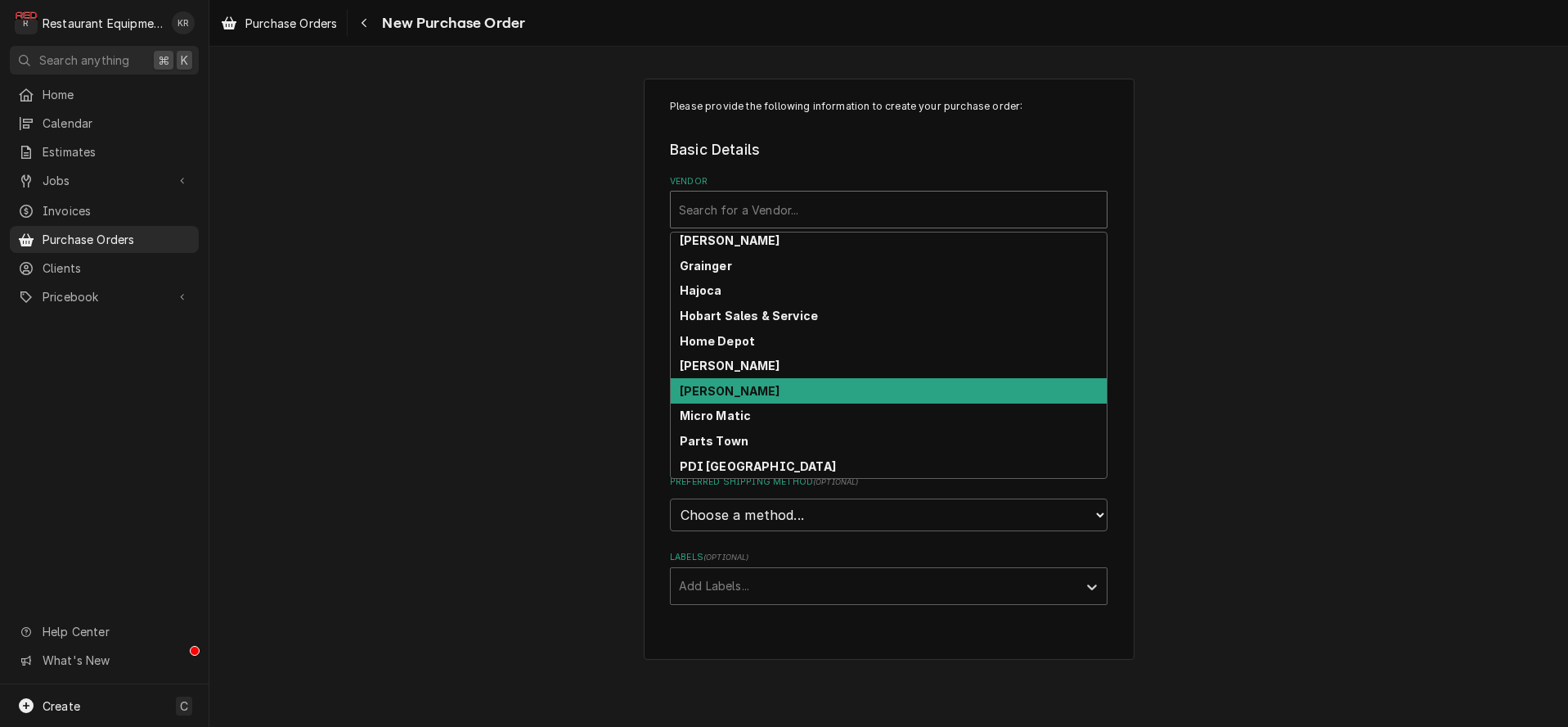
scroll to position [256, 0]
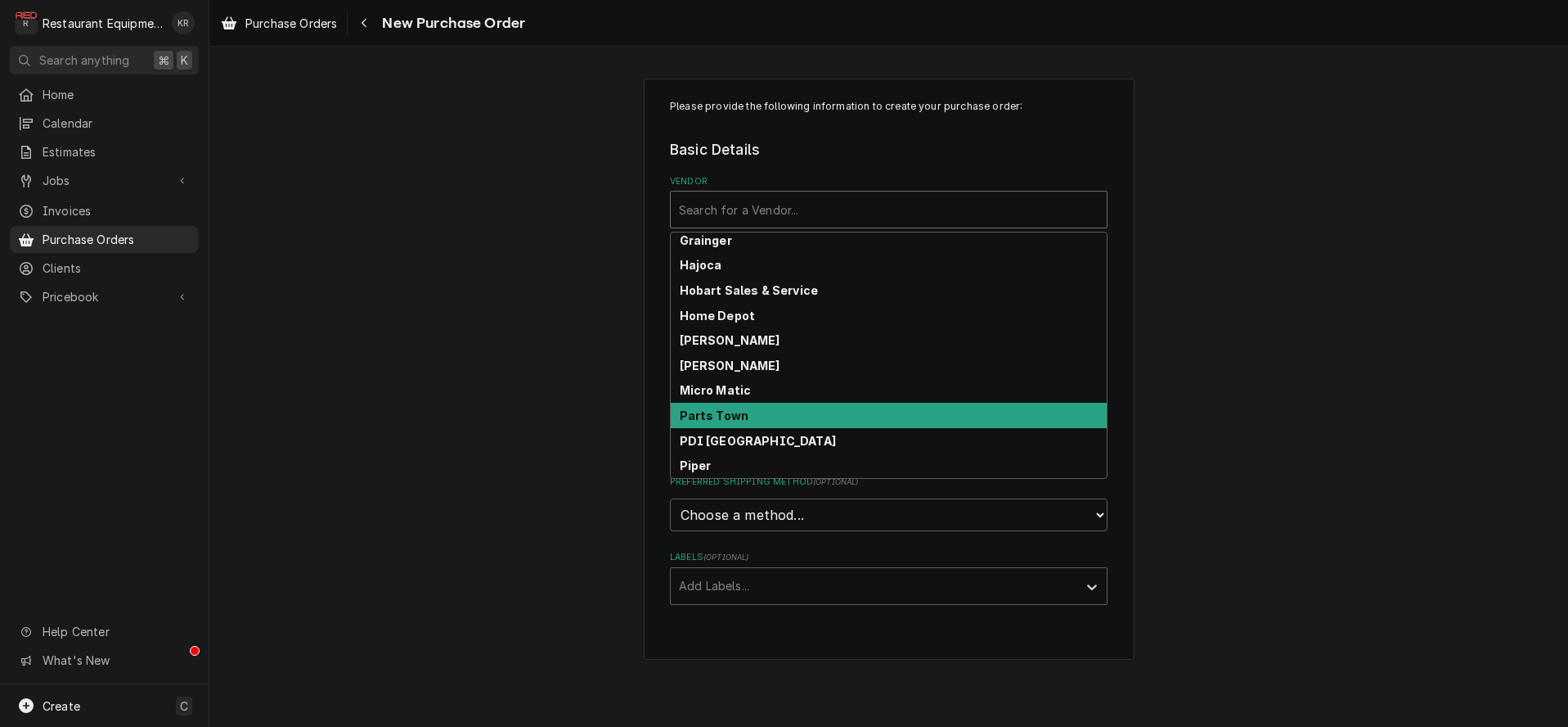
click at [725, 424] on div "Parts Town" at bounding box center [888, 415] width 436 height 26
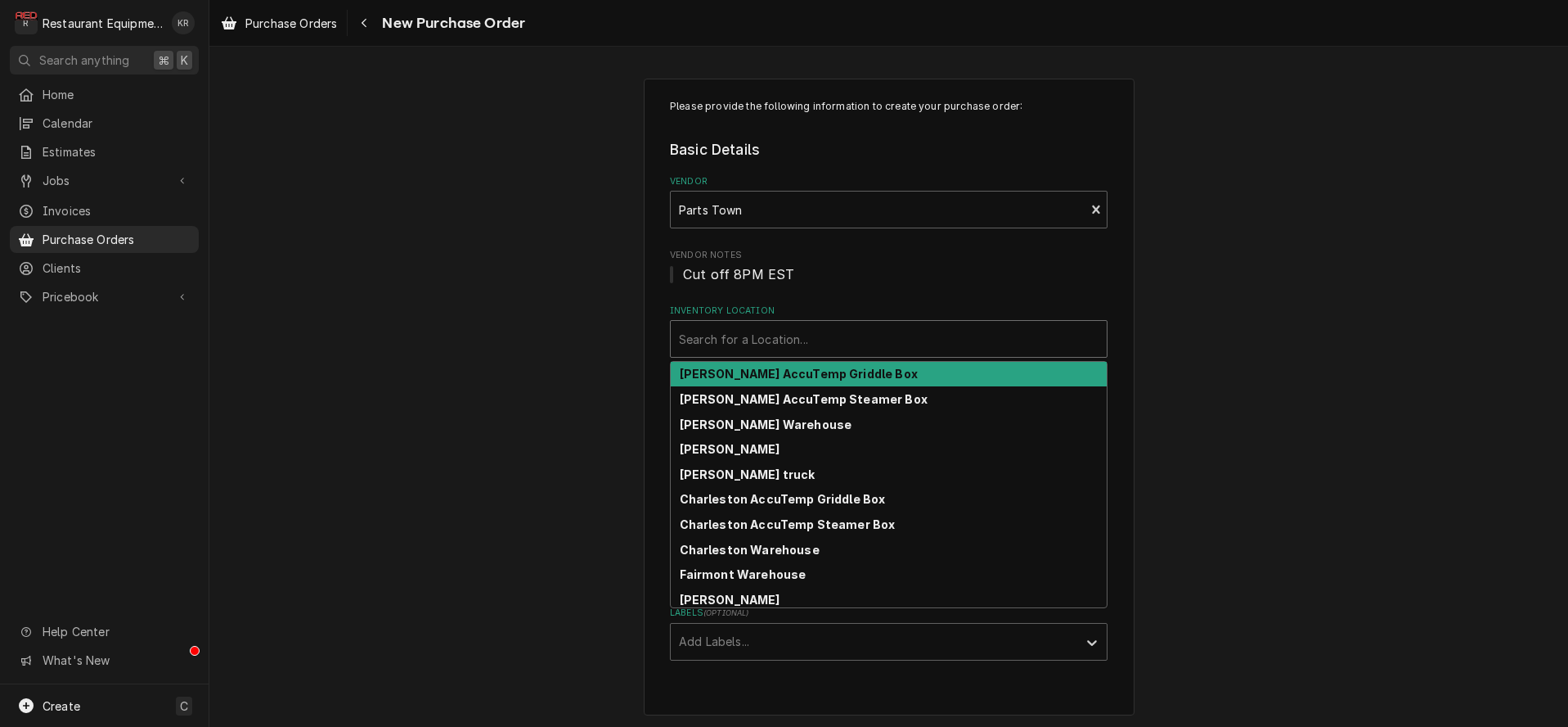
click at [748, 356] on div "Search for a Location..." at bounding box center [888, 339] width 436 height 36
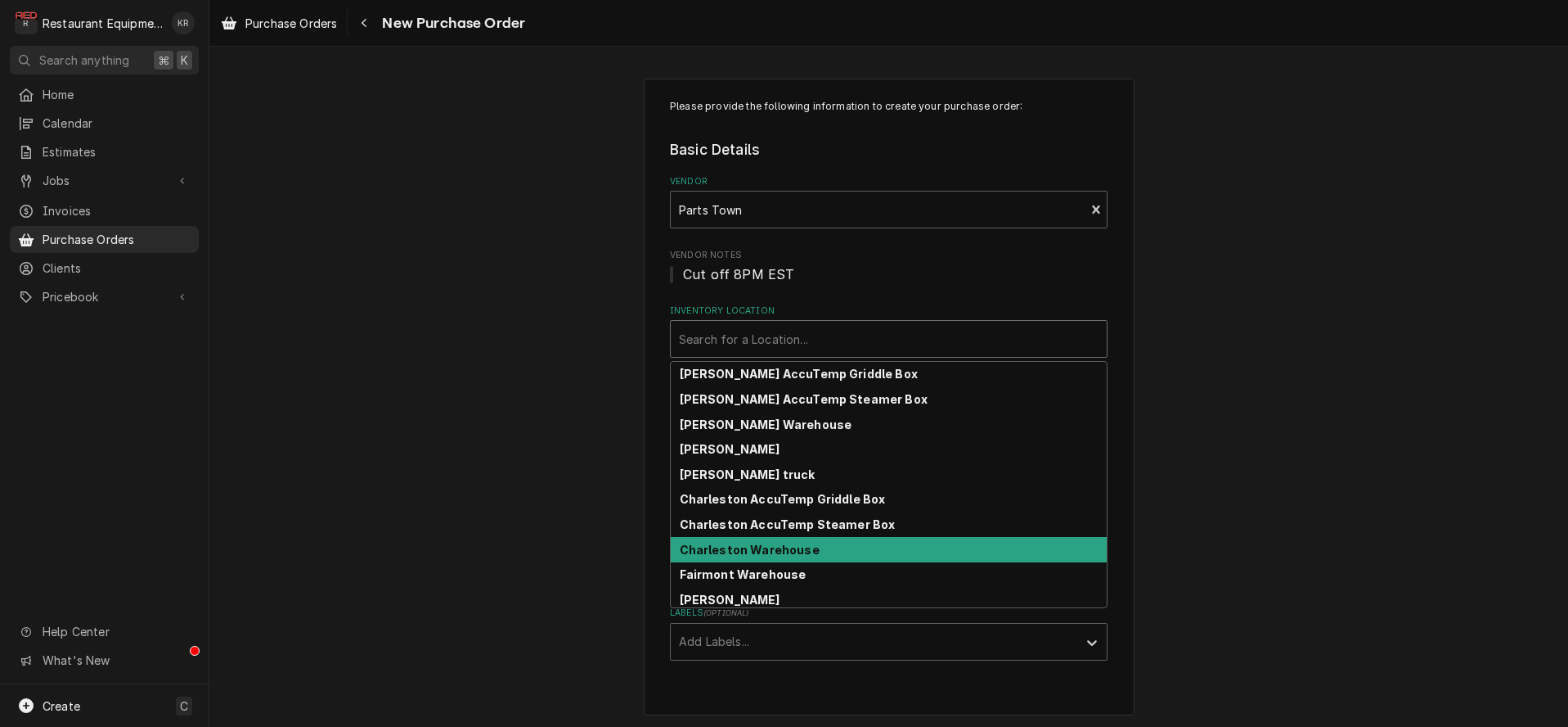
click at [737, 553] on strong "Charleston Warehouse" at bounding box center [750, 549] width 140 height 14
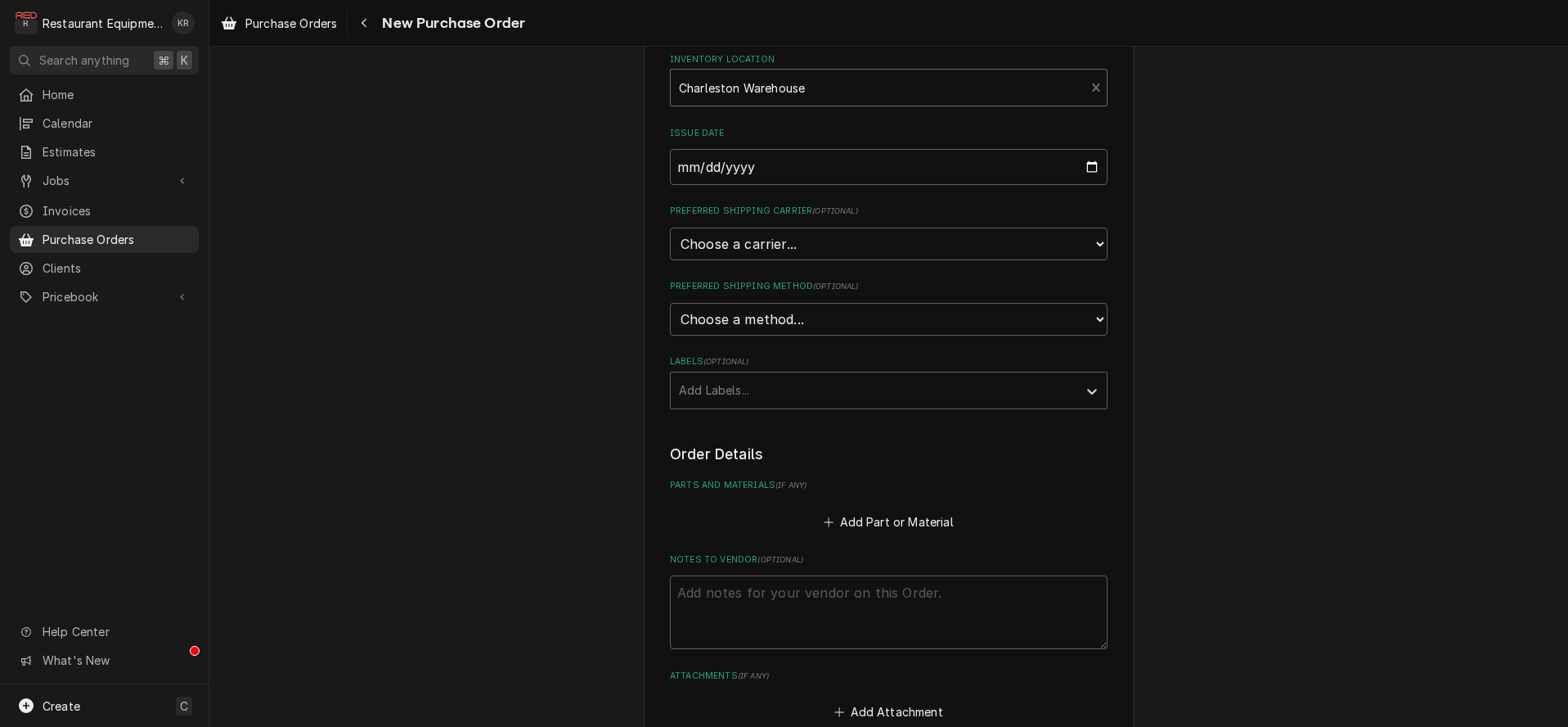
scroll to position [262, 0]
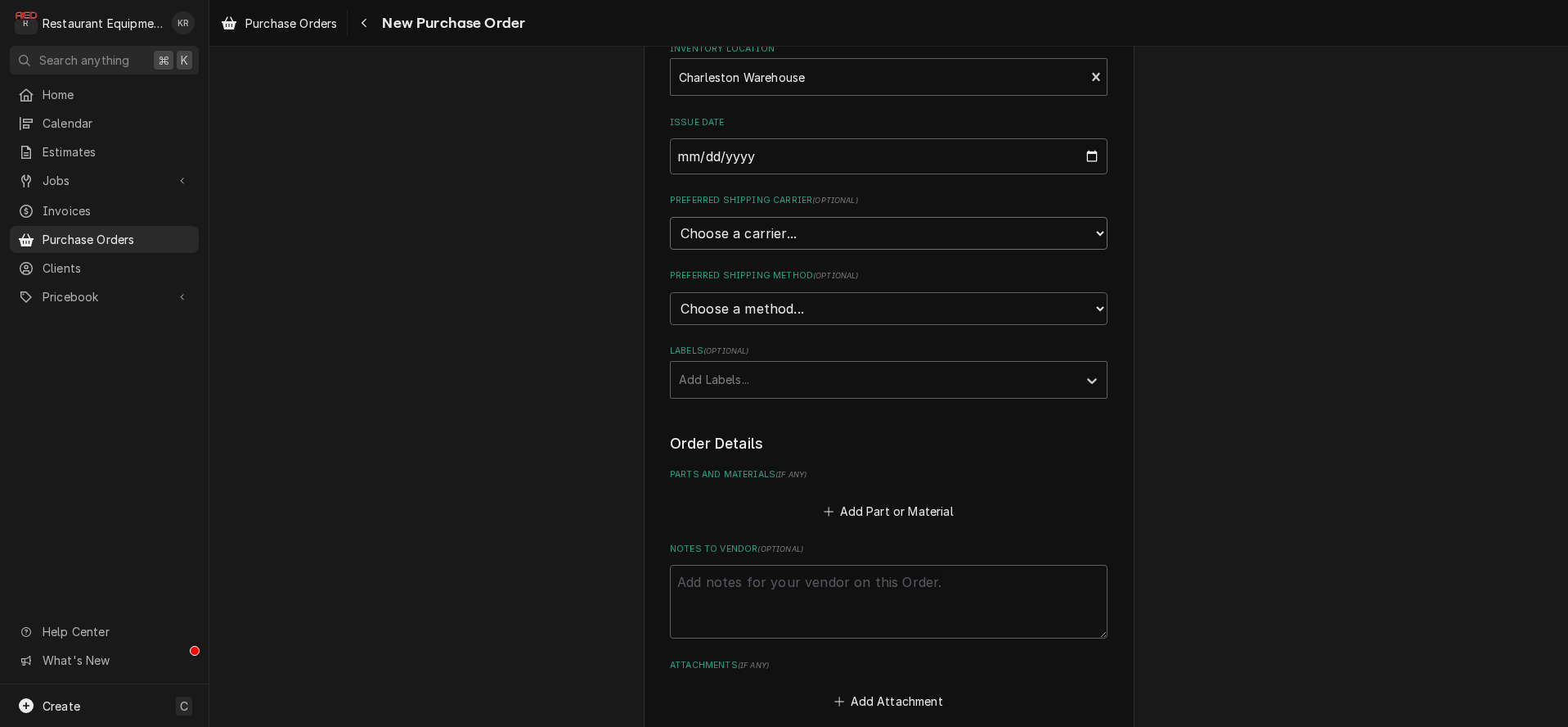
select select "4"
click option "UPS" at bounding box center [0, 0] width 0 height 0
type textarea "x"
select select "3"
click option "Next Day Air" at bounding box center [0, 0] width 0 height 0
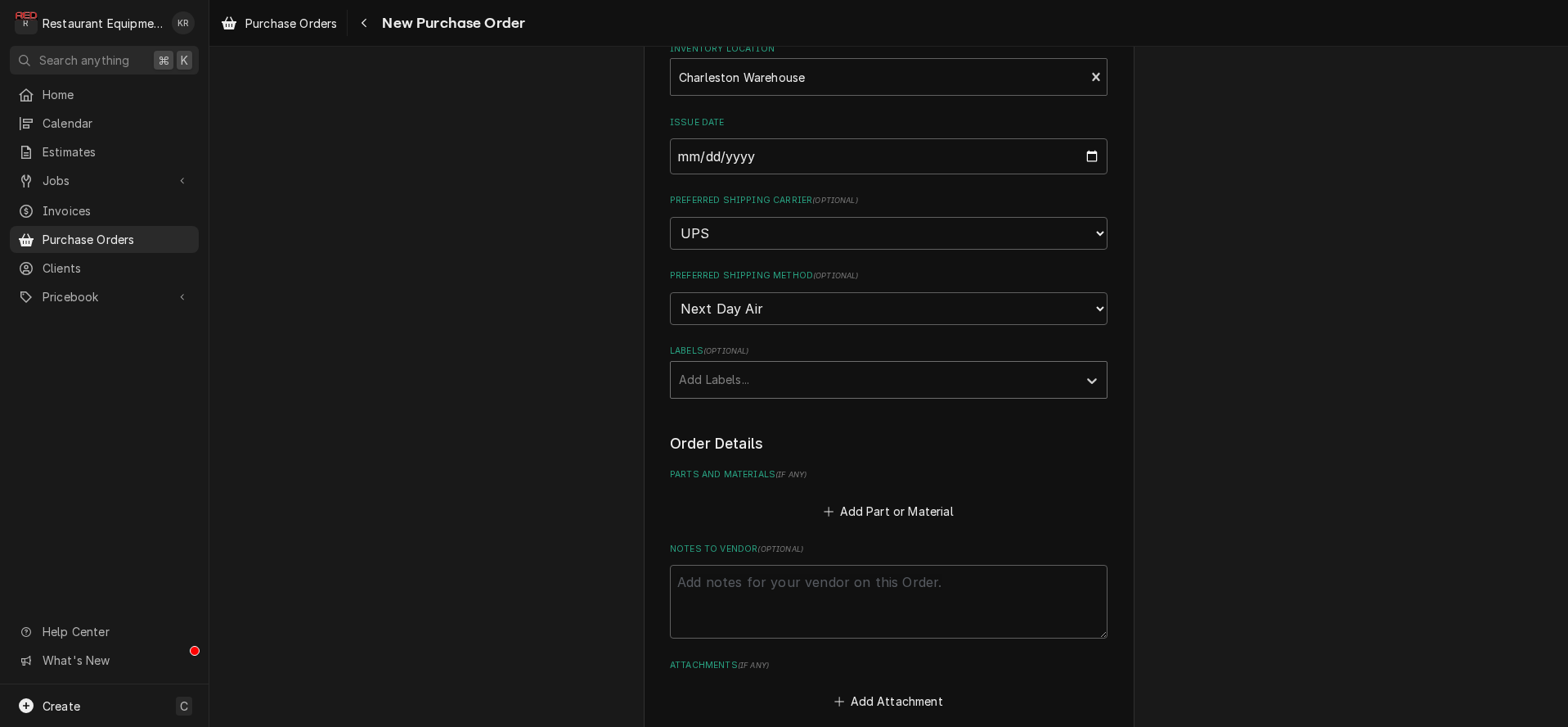
click at [733, 379] on div "Labels" at bounding box center [874, 380] width 391 height 30
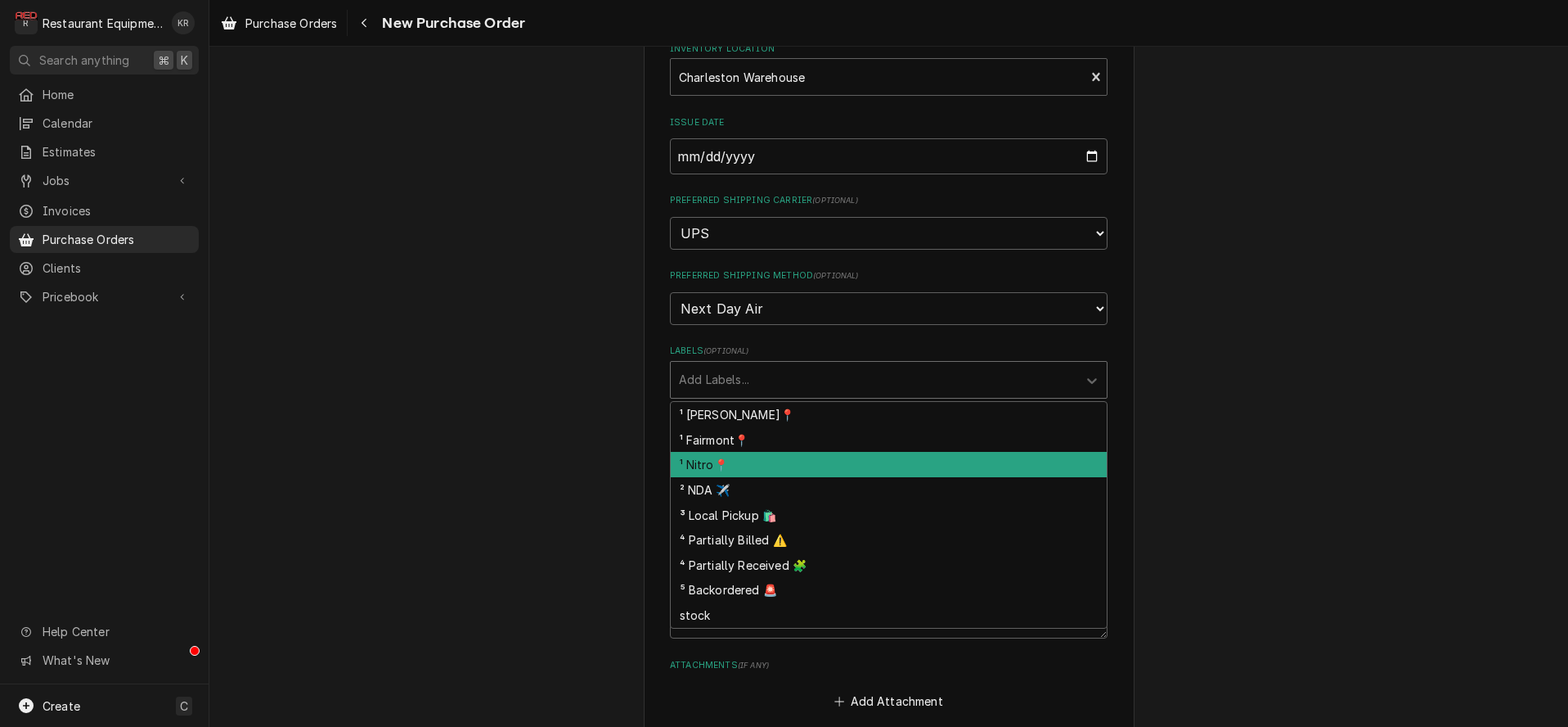
click at [761, 465] on div "¹ Nitro📍" at bounding box center [888, 464] width 436 height 26
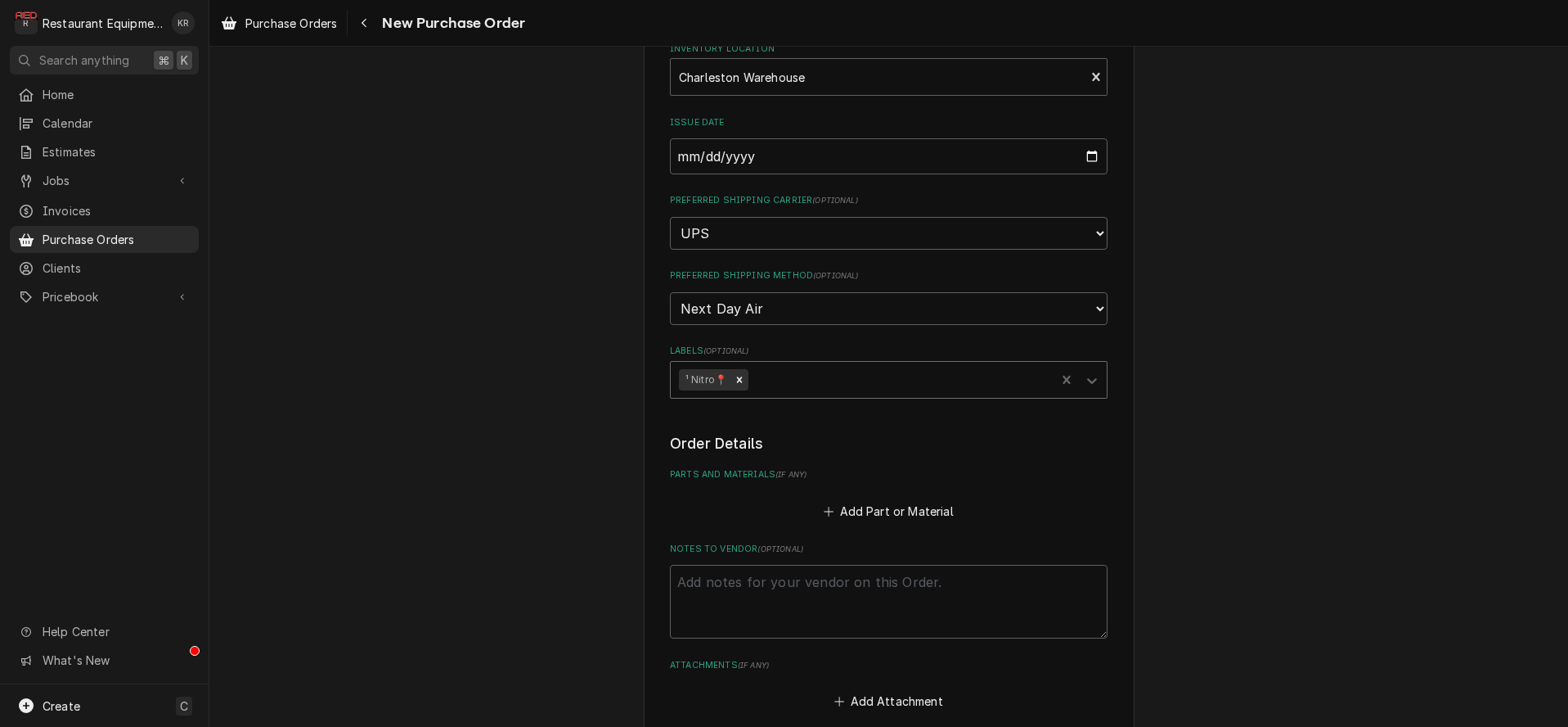
type textarea "x"
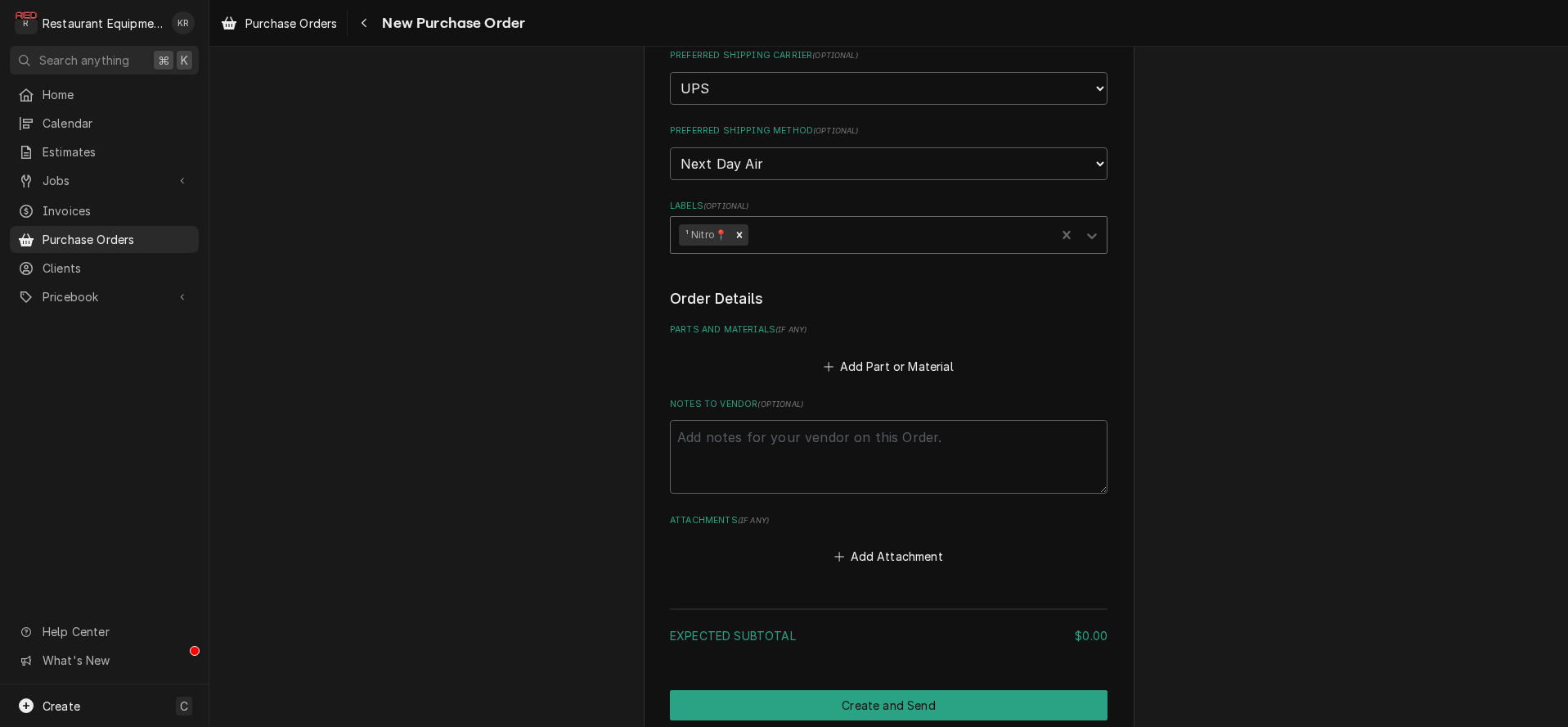
scroll to position [408, 0]
click at [884, 359] on button "Add Part or Material" at bounding box center [889, 364] width 135 height 23
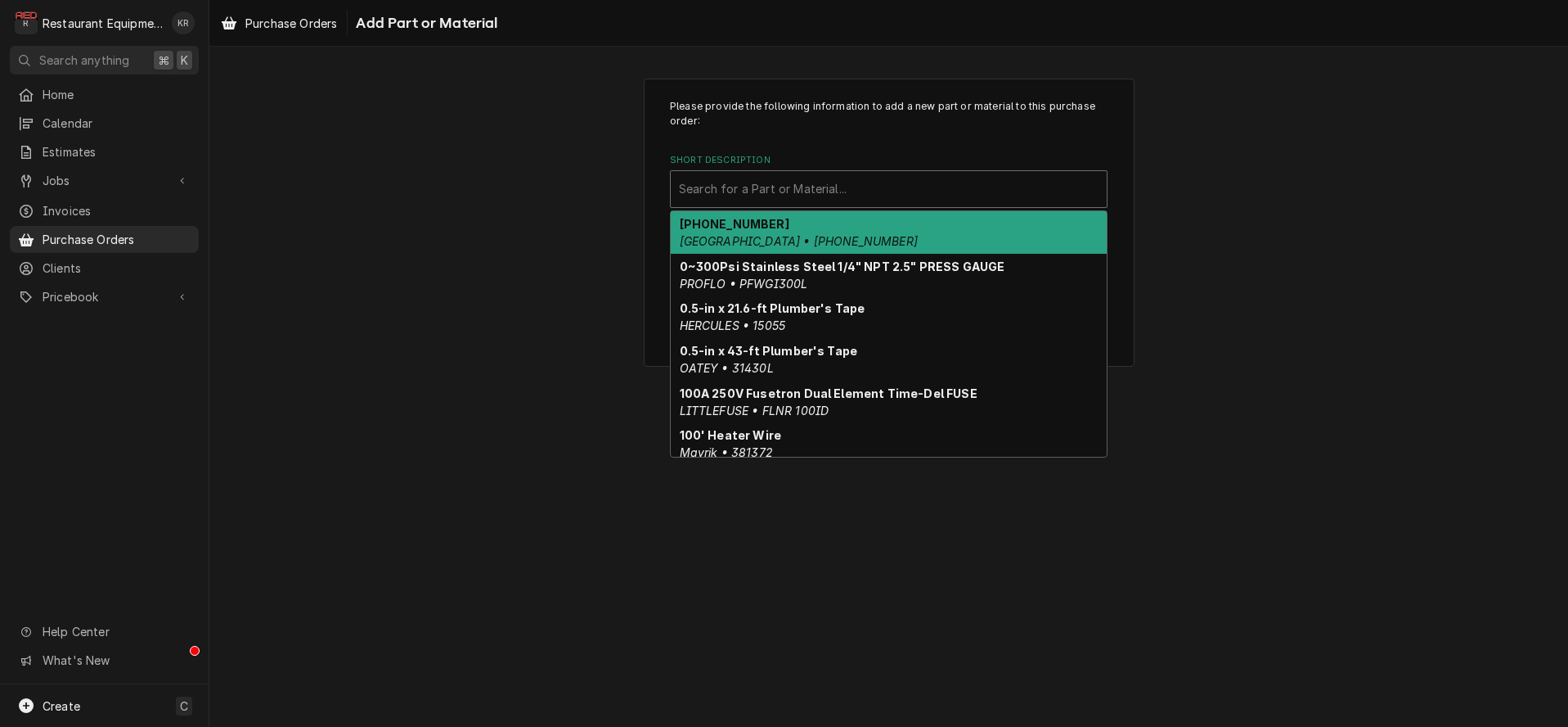
click at [816, 184] on div "Short Description" at bounding box center [888, 189] width 419 height 30
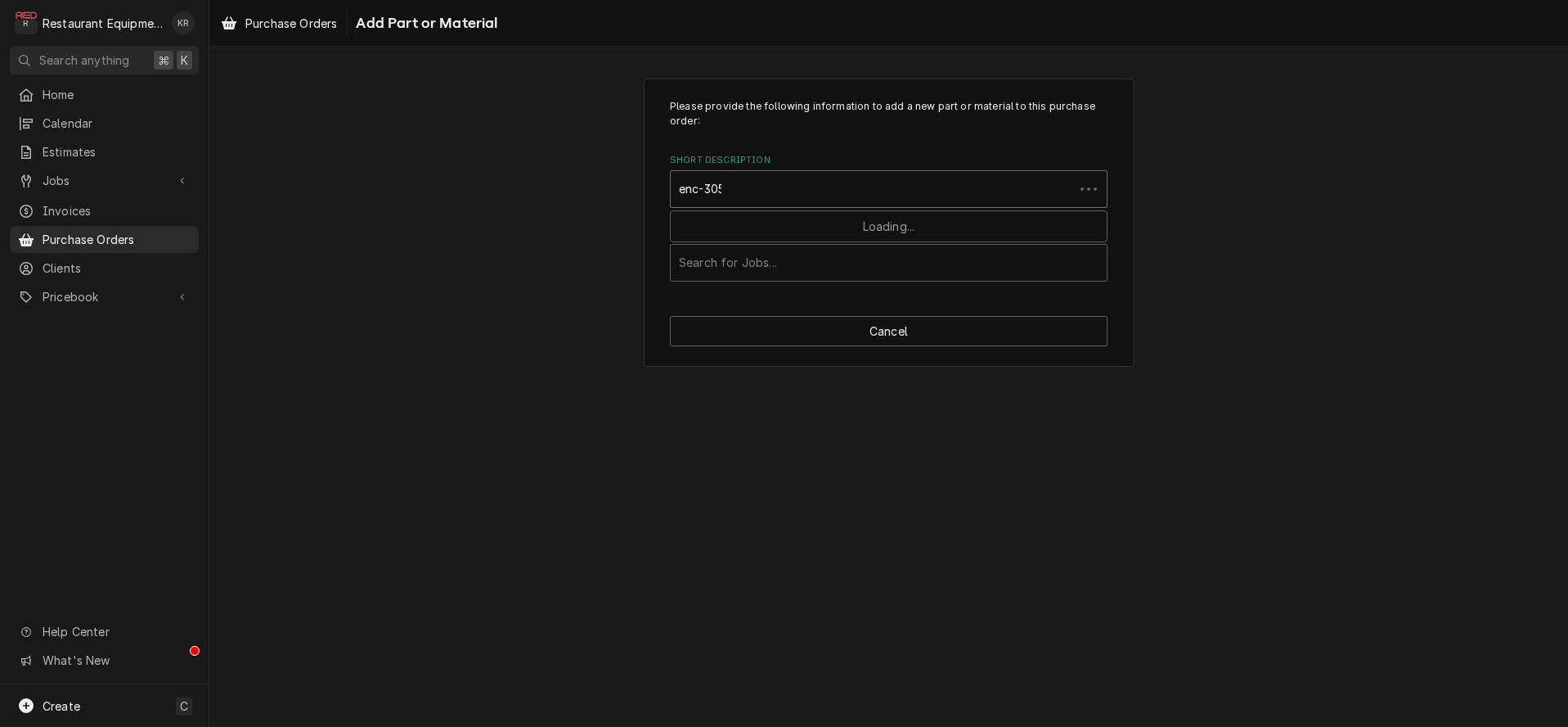
type input "enc-3050"
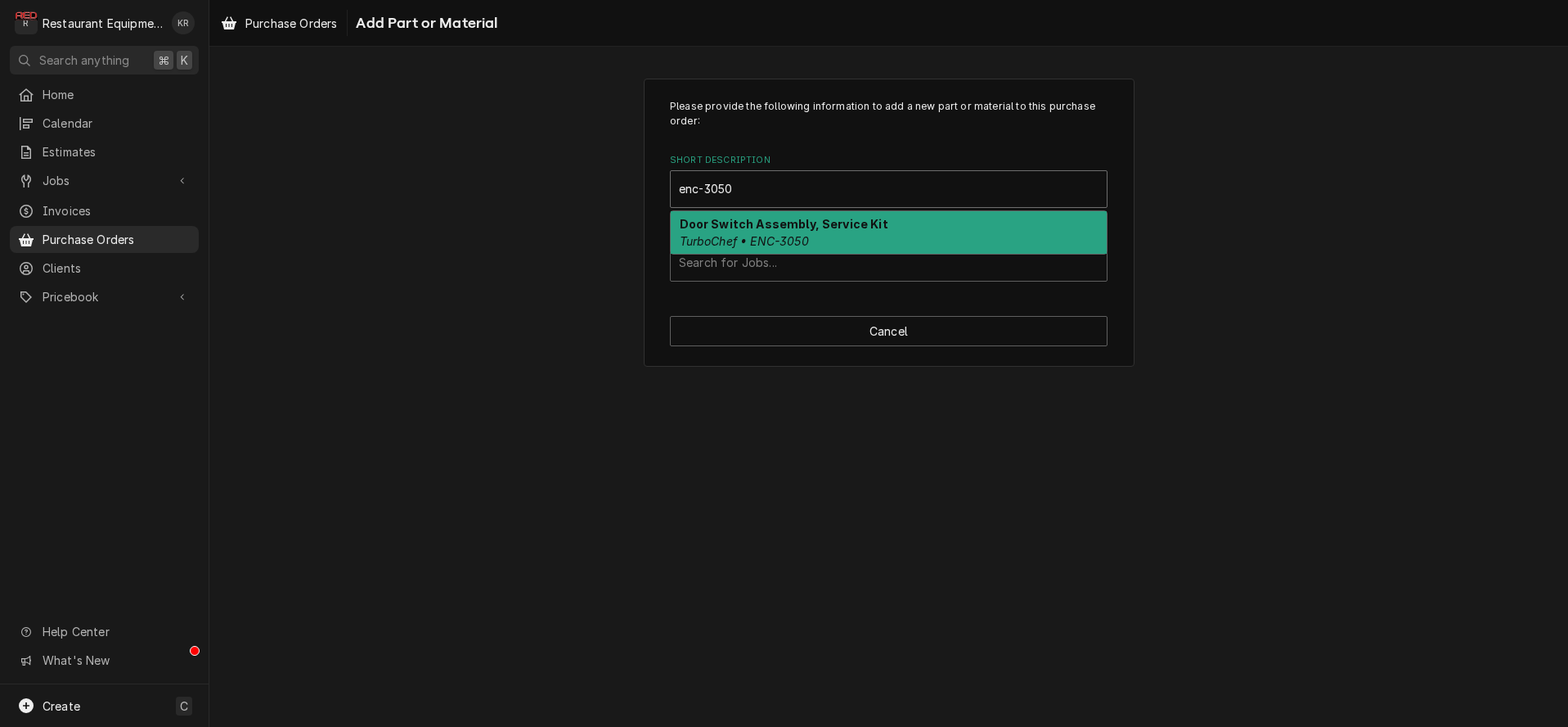
click at [817, 227] on strong "Door Switch Assembly, Service Kit" at bounding box center [784, 223] width 208 height 14
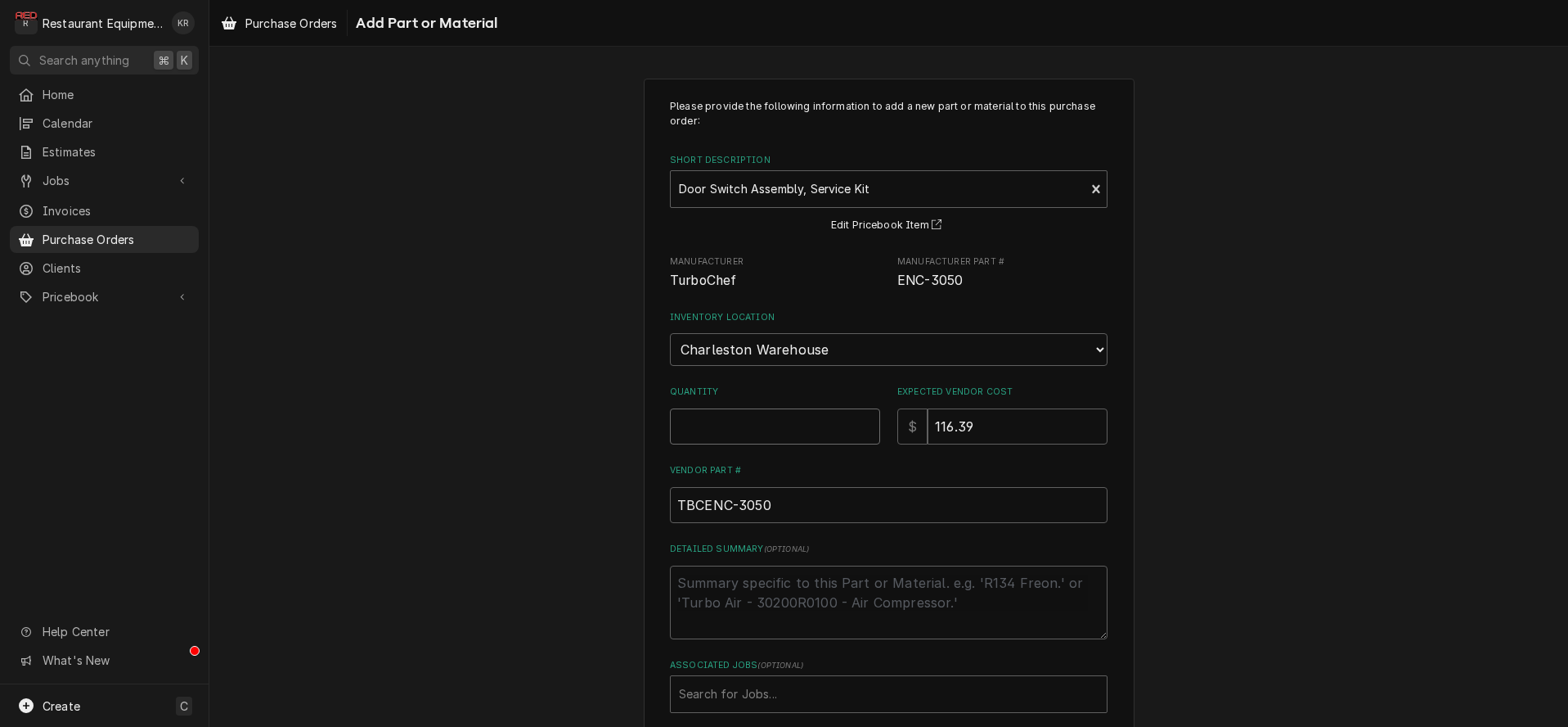
click at [748, 424] on input "Quantity" at bounding box center [775, 426] width 210 height 36
type textarea "x"
type input "2"
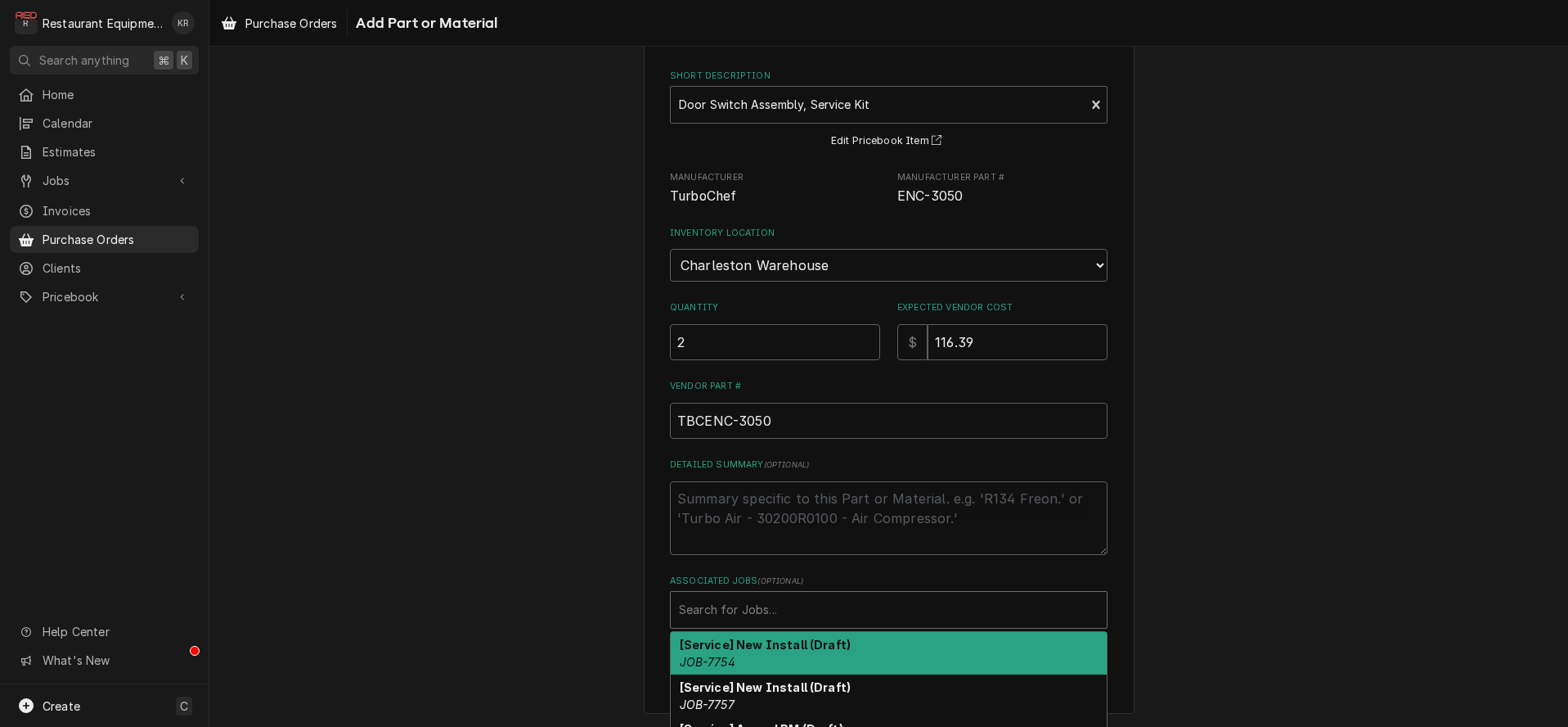
click at [737, 609] on div "Associated Jobs" at bounding box center [888, 610] width 419 height 30
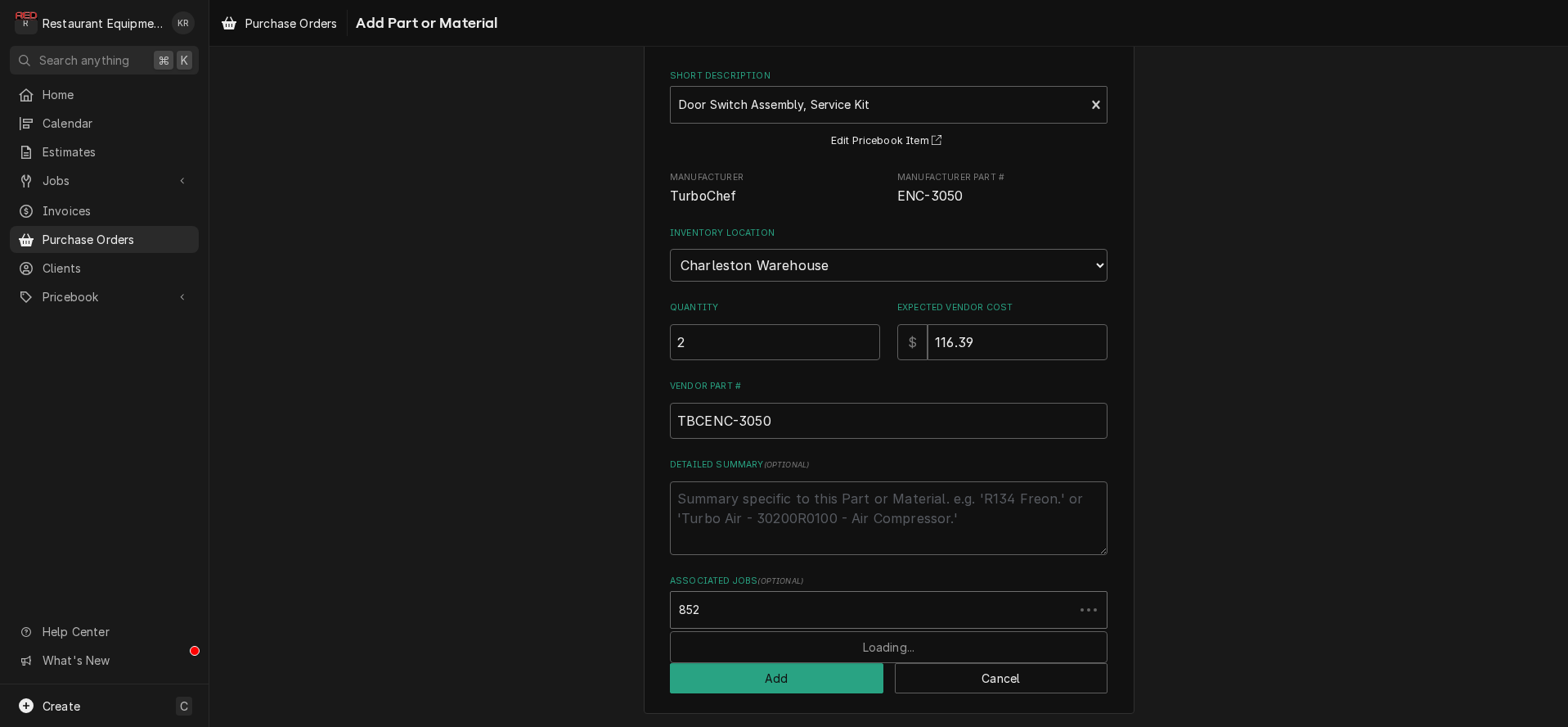
type input "8525"
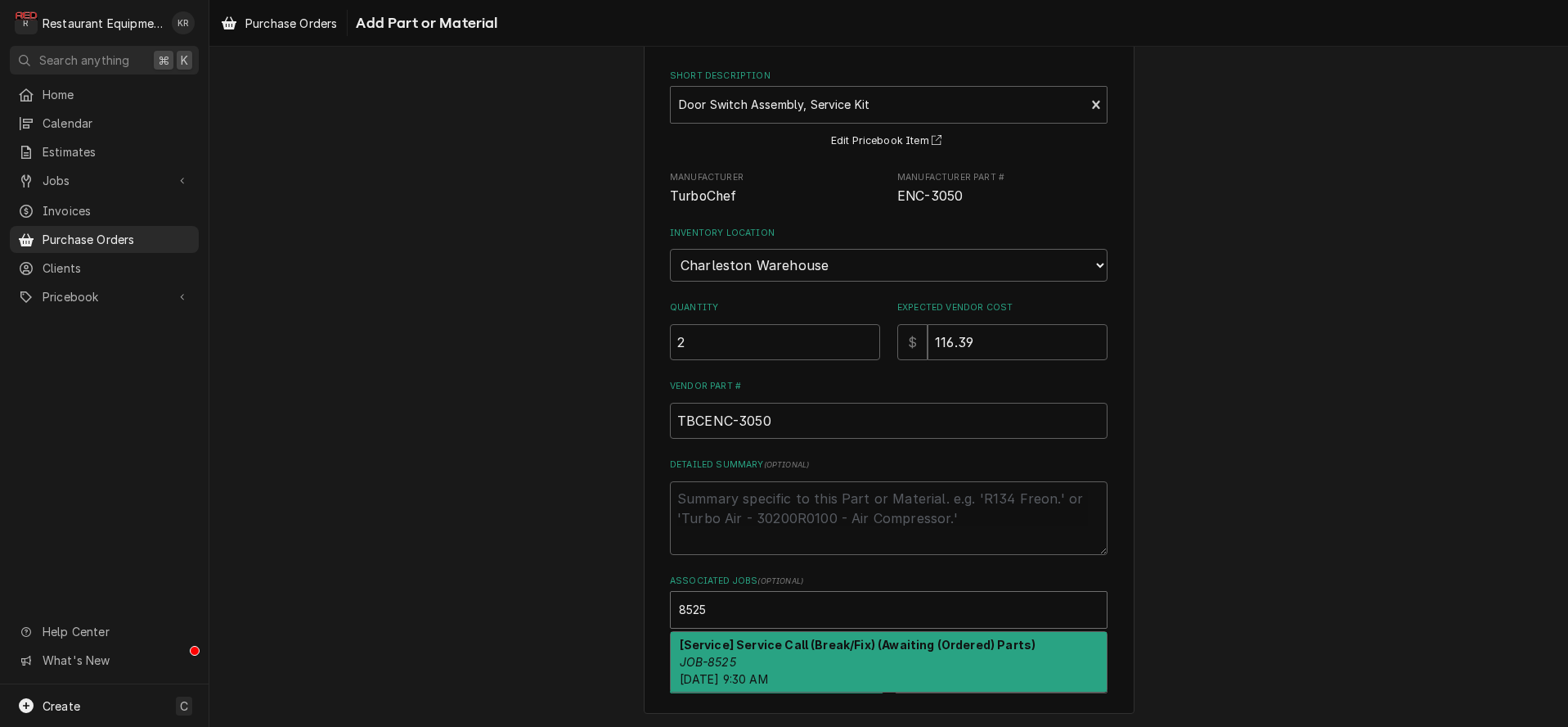
click at [750, 654] on div "[Service] Service Call (Break/Fix) (Awaiting (Ordered) Parts) JOB-8525 Thu, Aug…" at bounding box center [888, 661] width 436 height 59
type textarea "x"
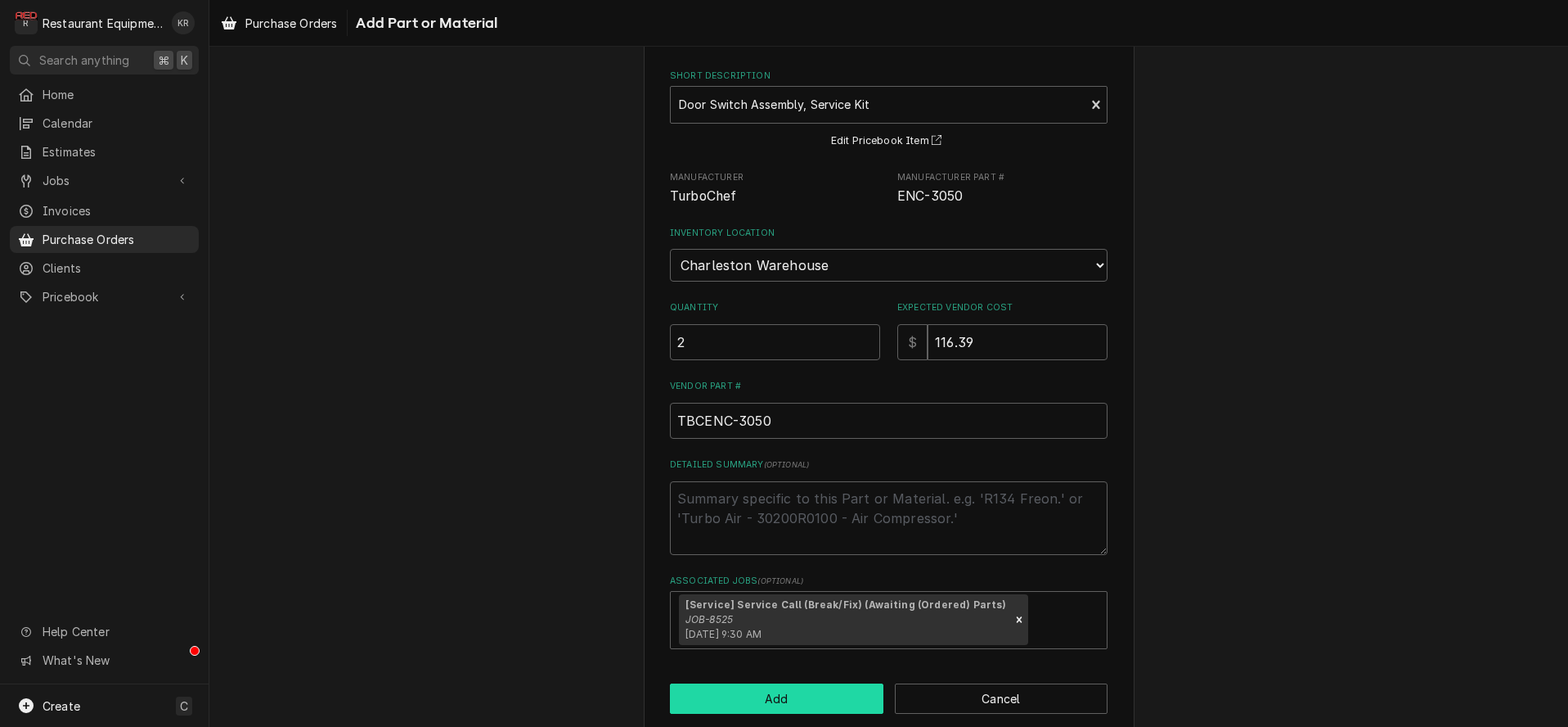
click at [760, 701] on button "Add" at bounding box center [776, 698] width 213 height 30
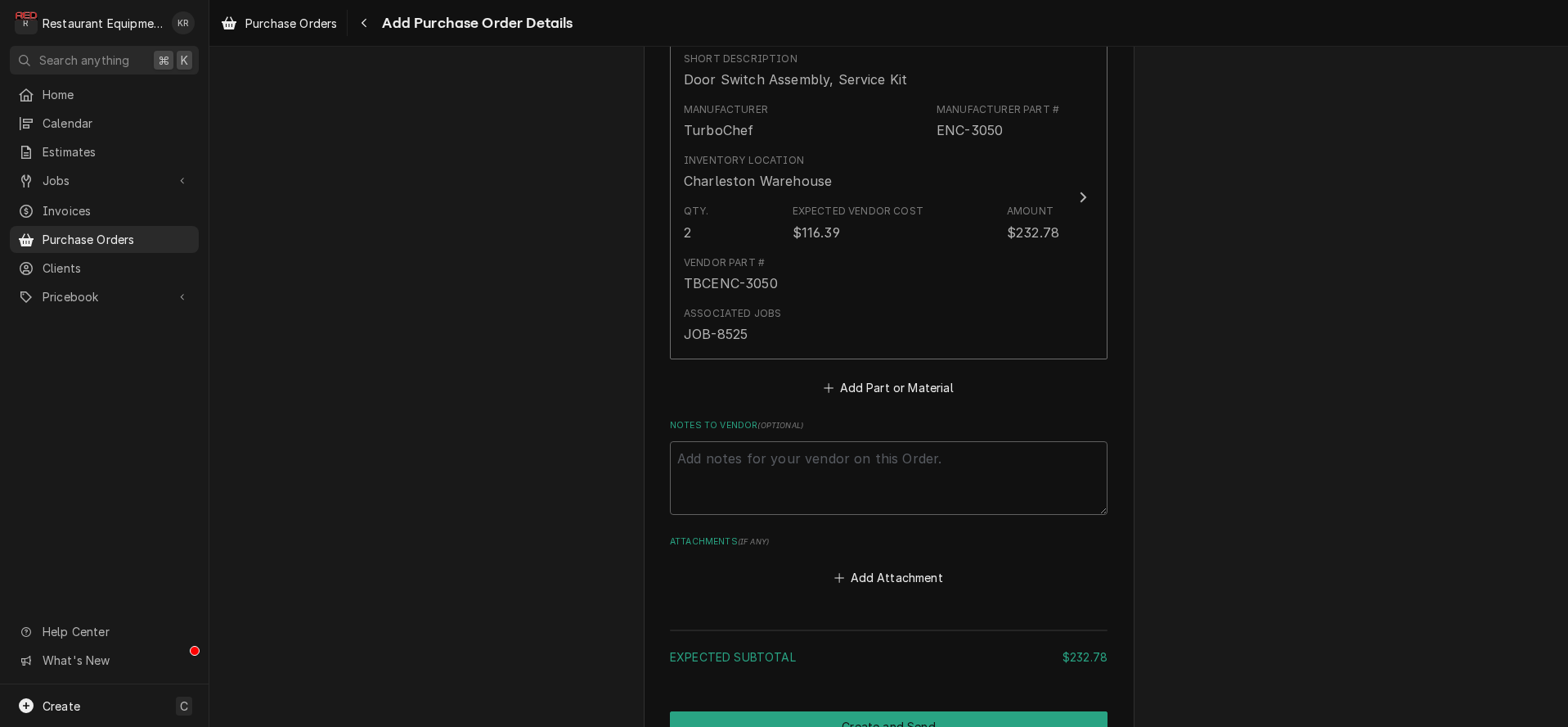
scroll to position [805, 0]
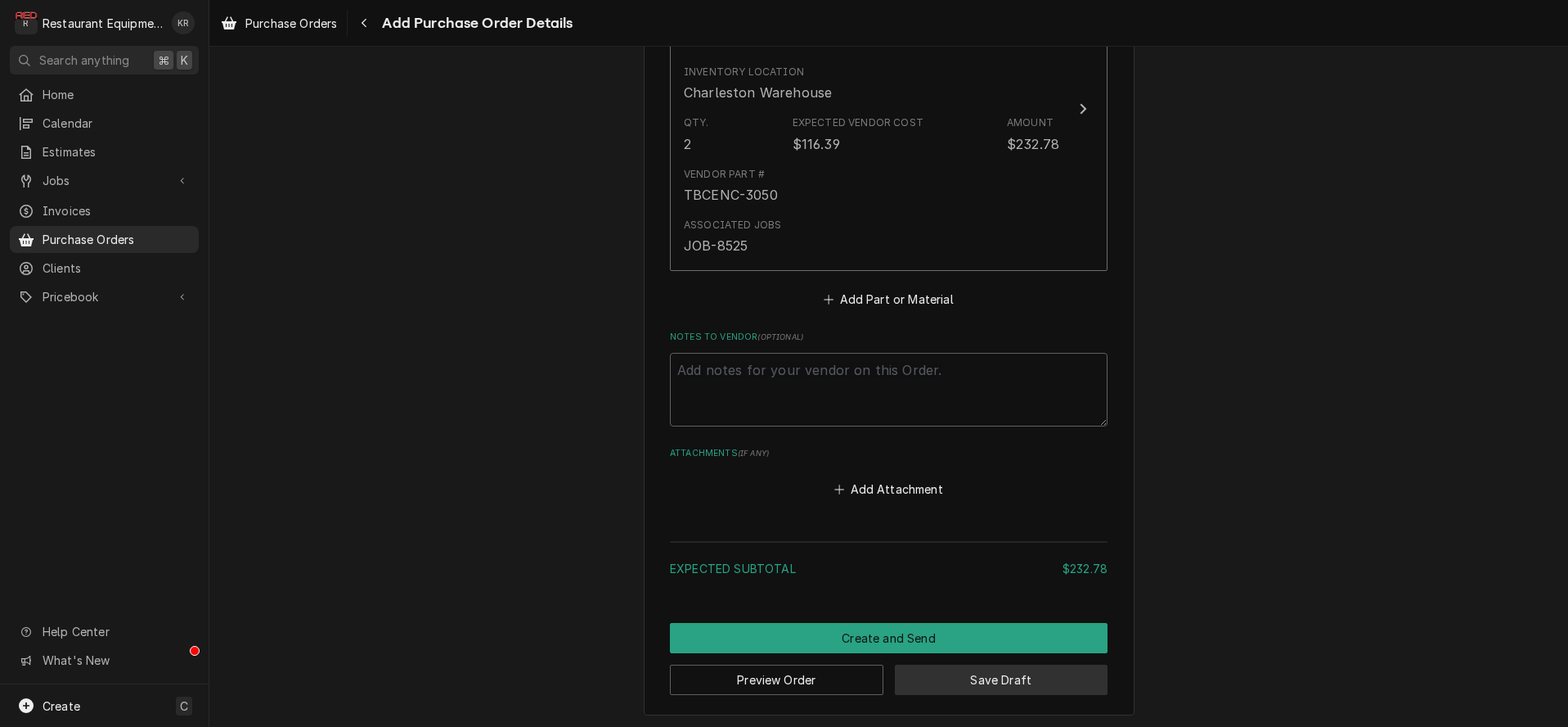
click at [953, 681] on button "Save Draft" at bounding box center [1001, 679] width 213 height 30
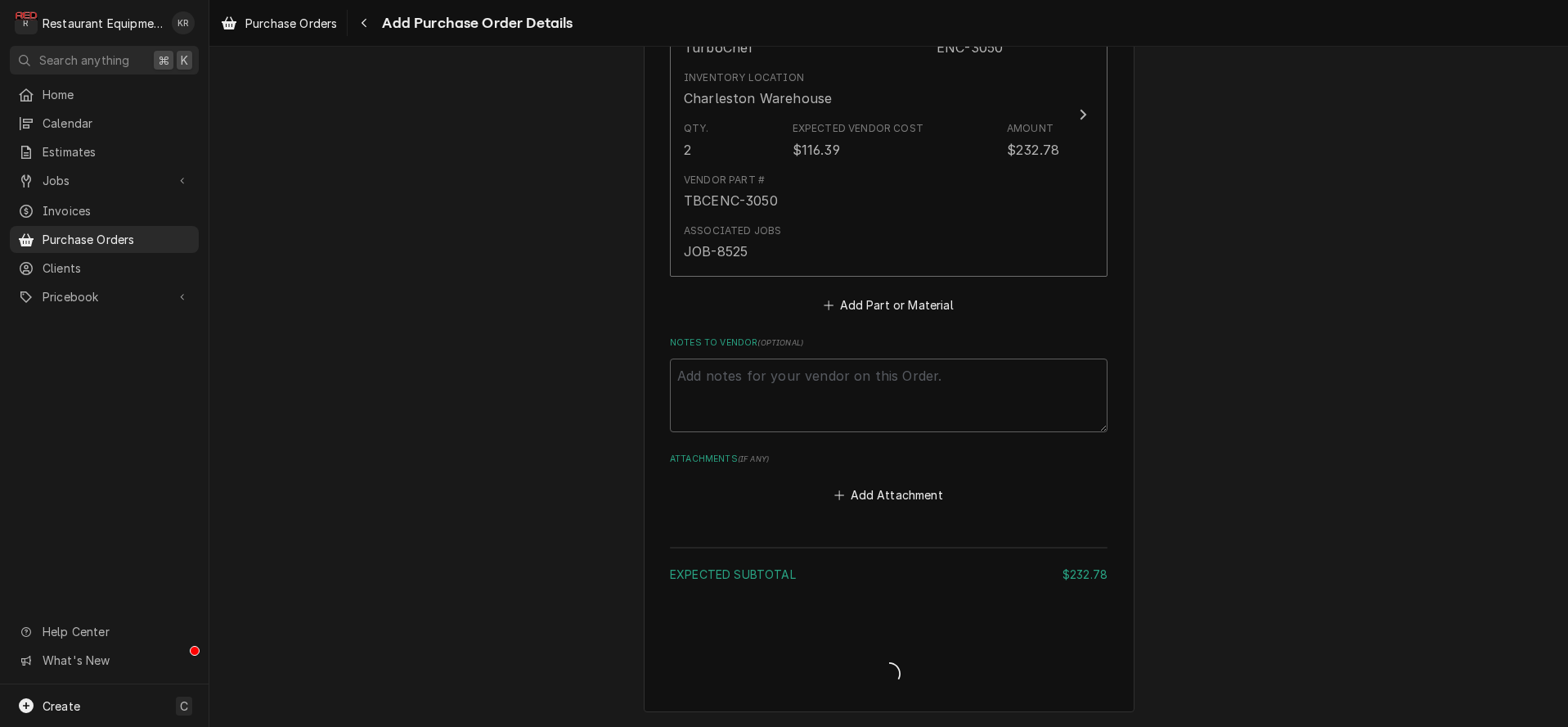
scroll to position [796, 0]
type textarea "x"
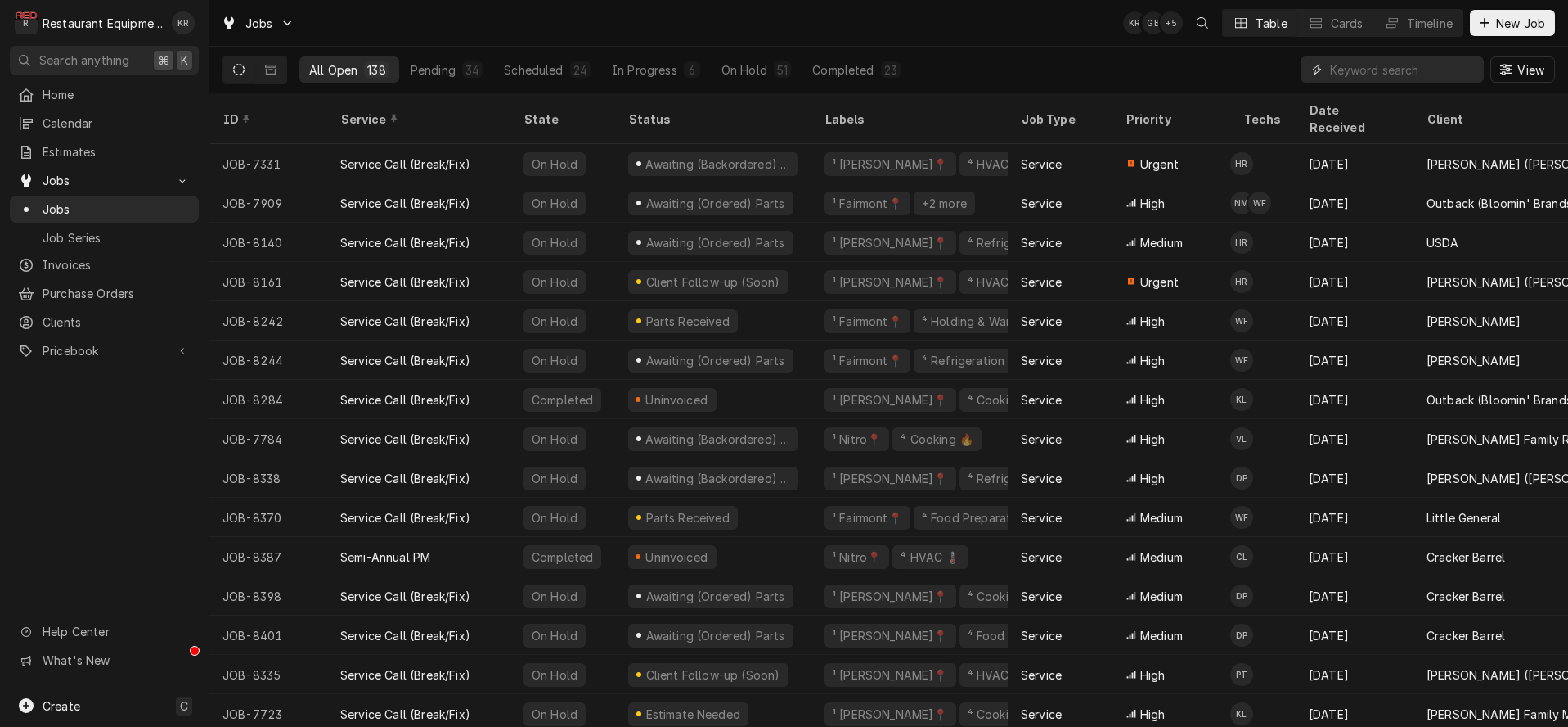
click at [1350, 65] on input "Dynamic Content Wrapper" at bounding box center [1402, 69] width 146 height 26
type input "lewisburg"
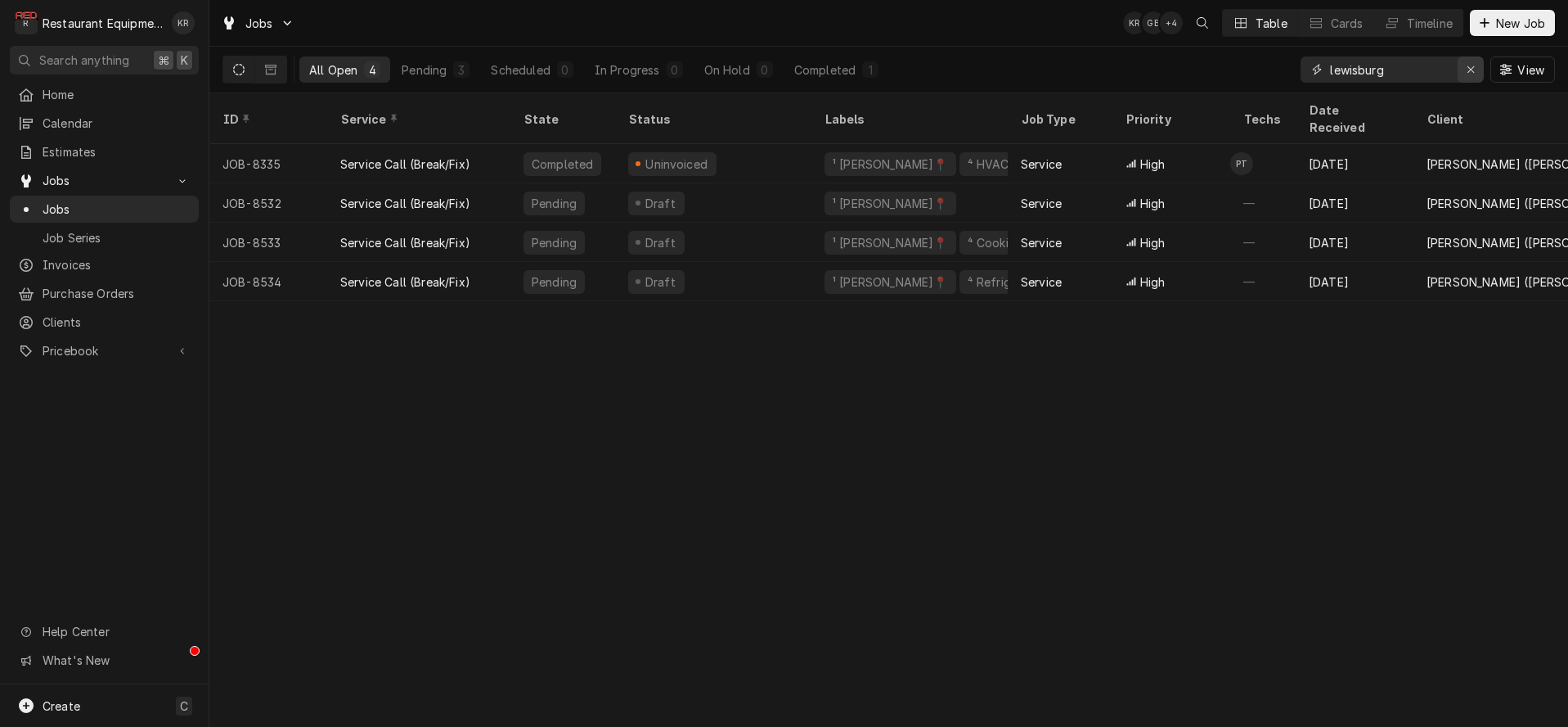
click at [1467, 65] on icon "Erase input" at bounding box center [1471, 69] width 9 height 12
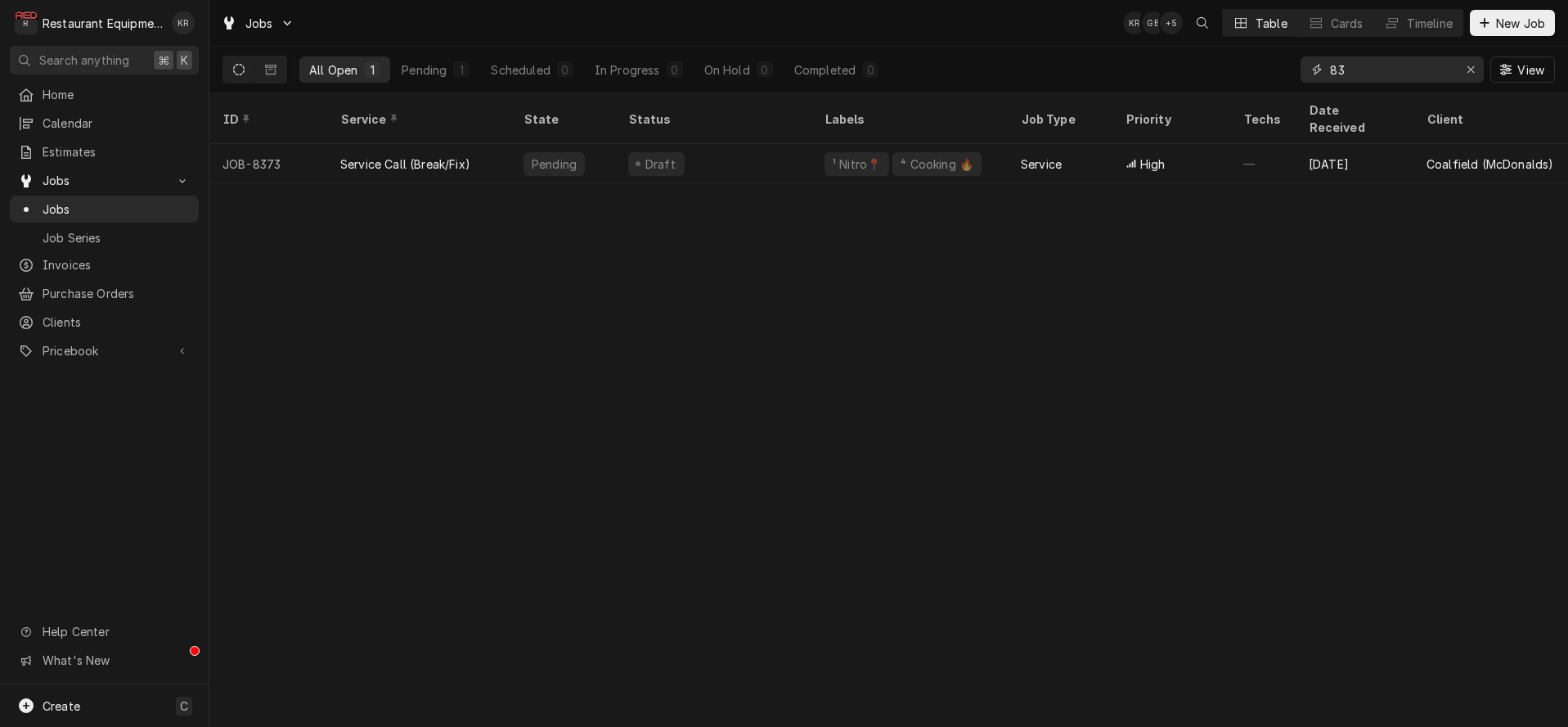
type input "8"
click at [1375, 61] on input "8461" at bounding box center [1391, 69] width 123 height 26
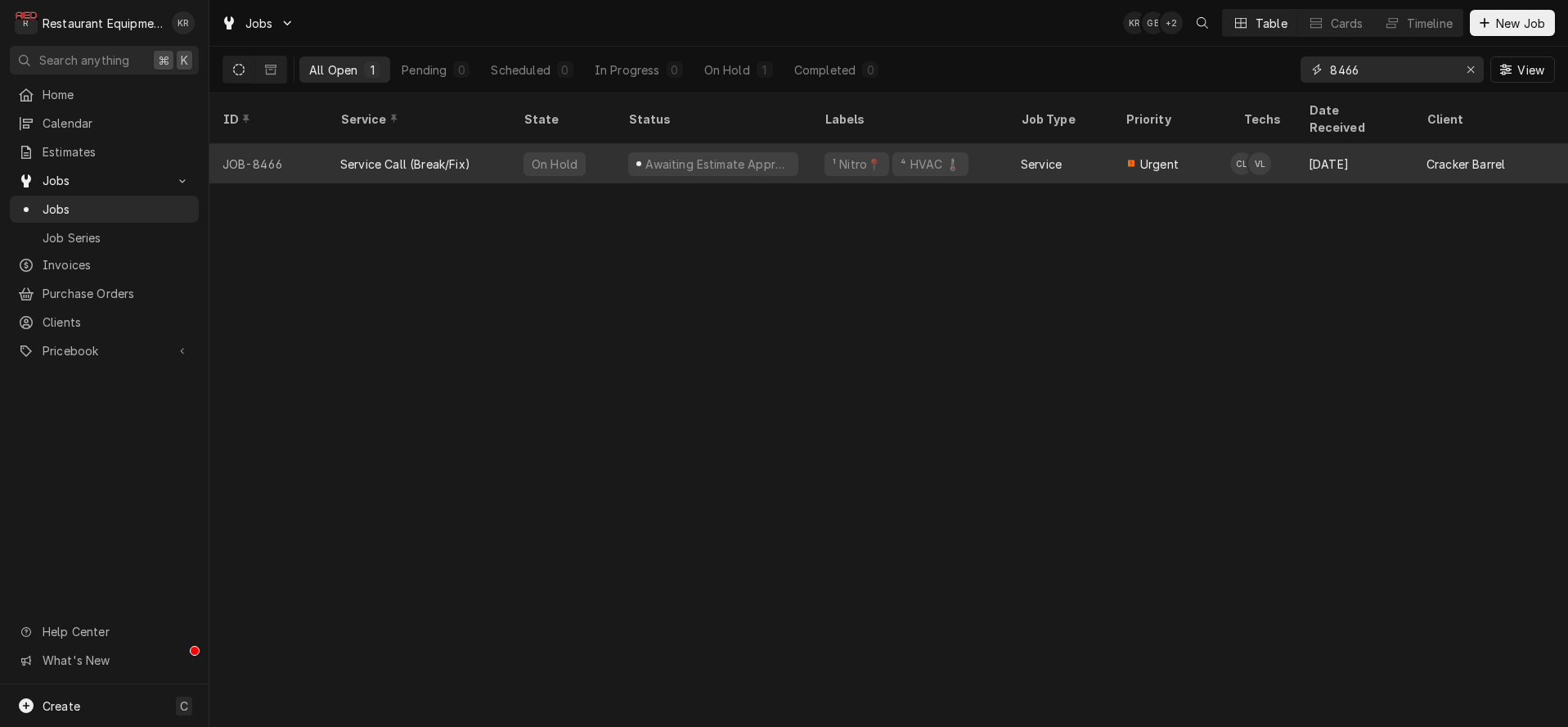
type input "8466"
click at [665, 156] on div "Awaiting Estimate Approval" at bounding box center [718, 164] width 148 height 17
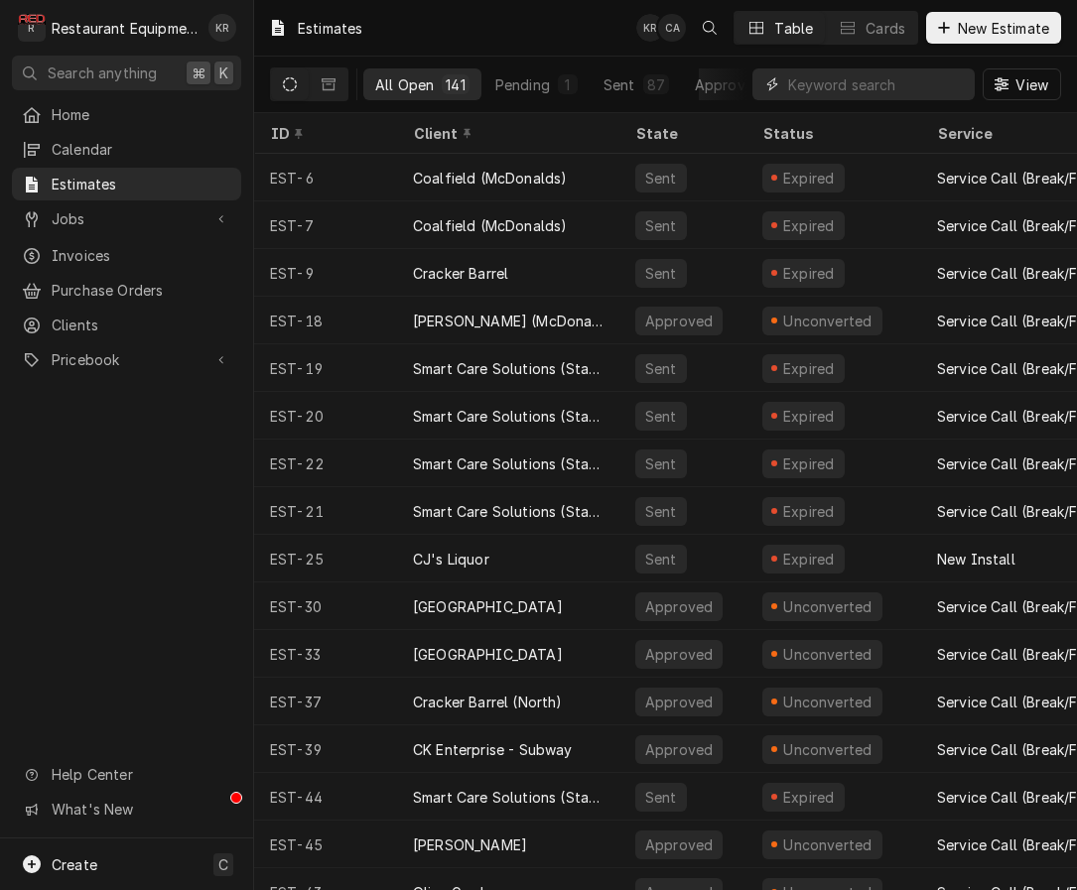
click at [859, 84] on input "Dynamic Content Wrapper" at bounding box center [876, 84] width 177 height 32
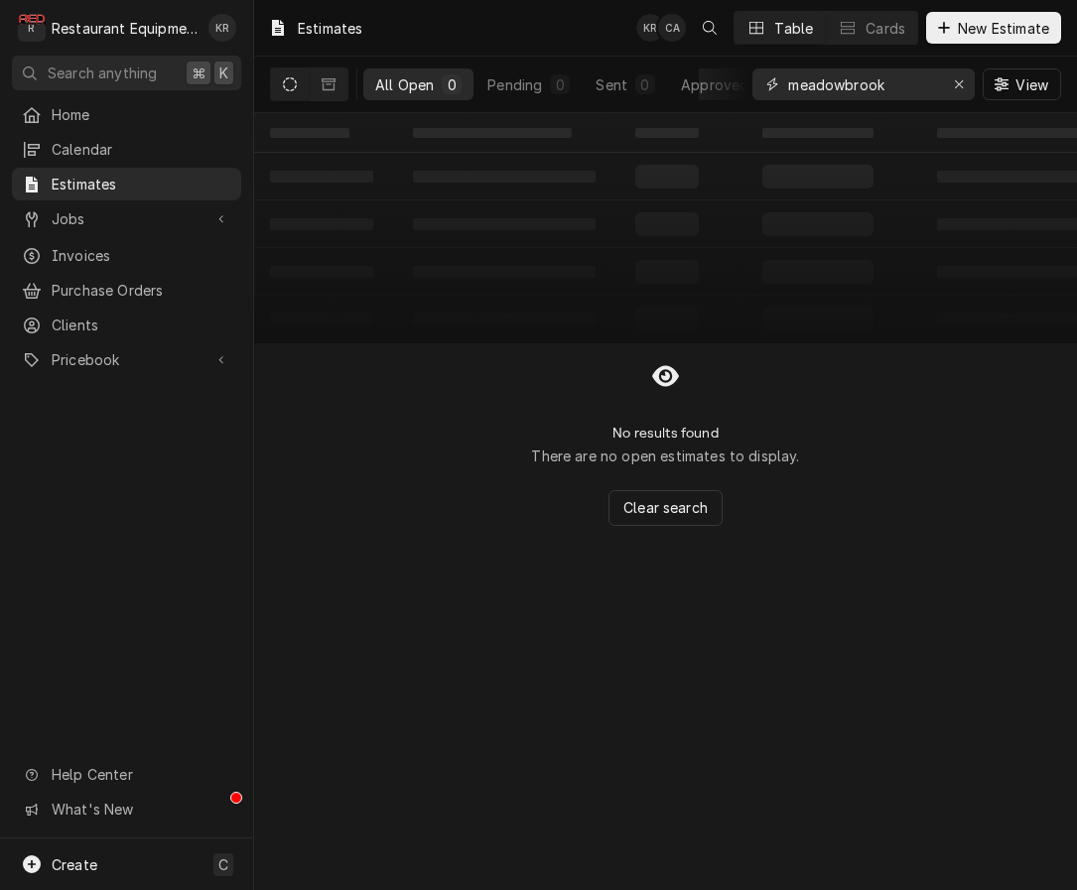
type input "meadowbrook"
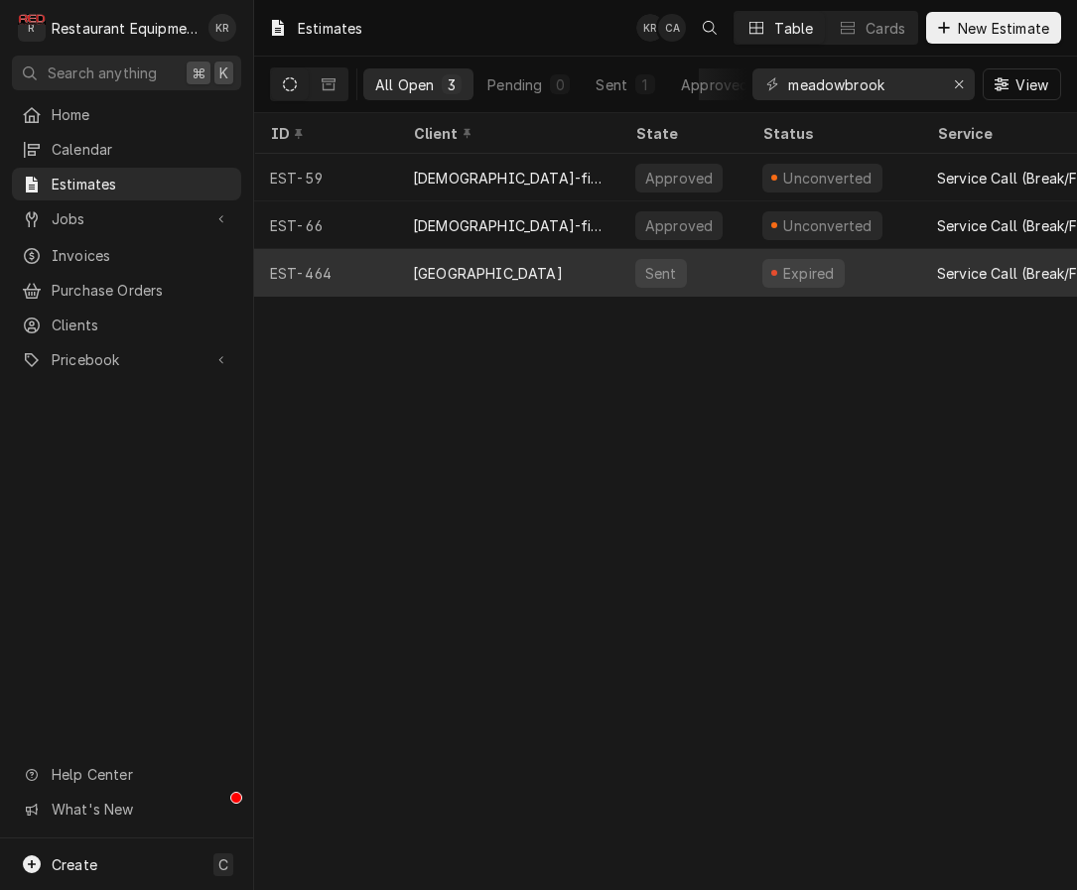
click at [701, 258] on div "Sent" at bounding box center [682, 273] width 127 height 48
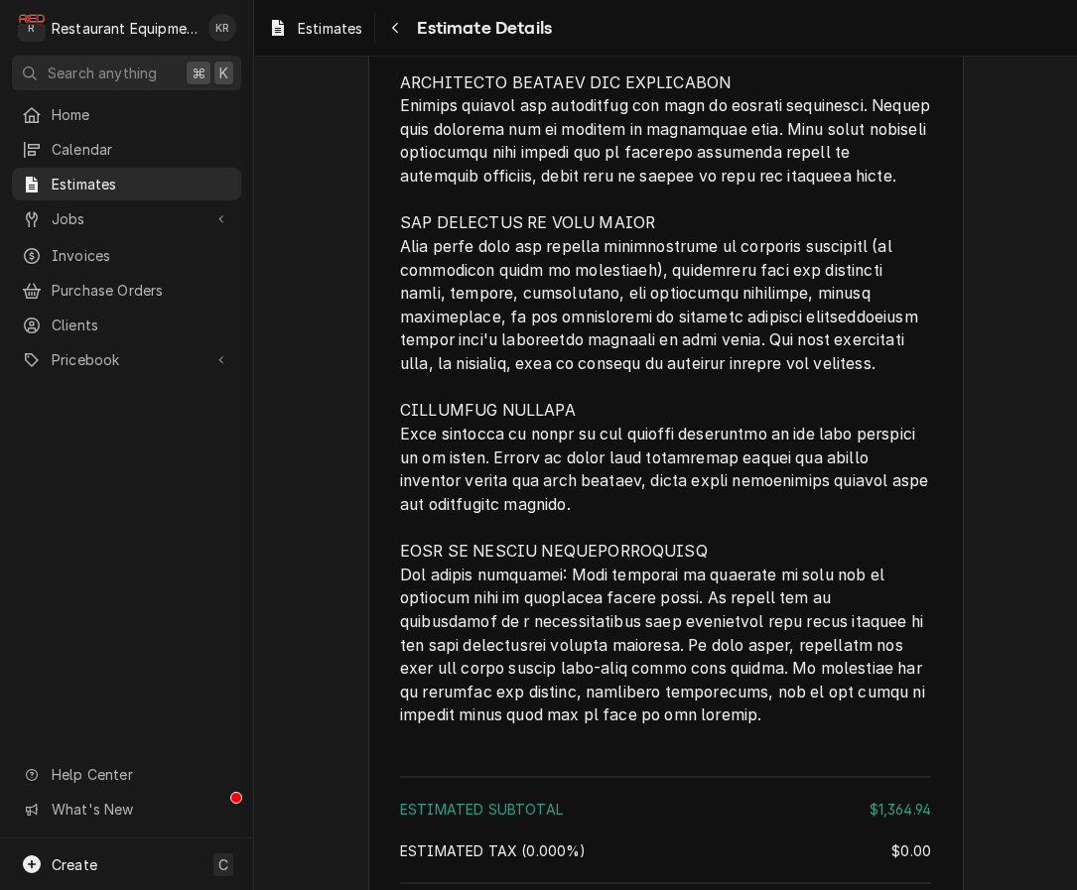
scroll to position [3920, 0]
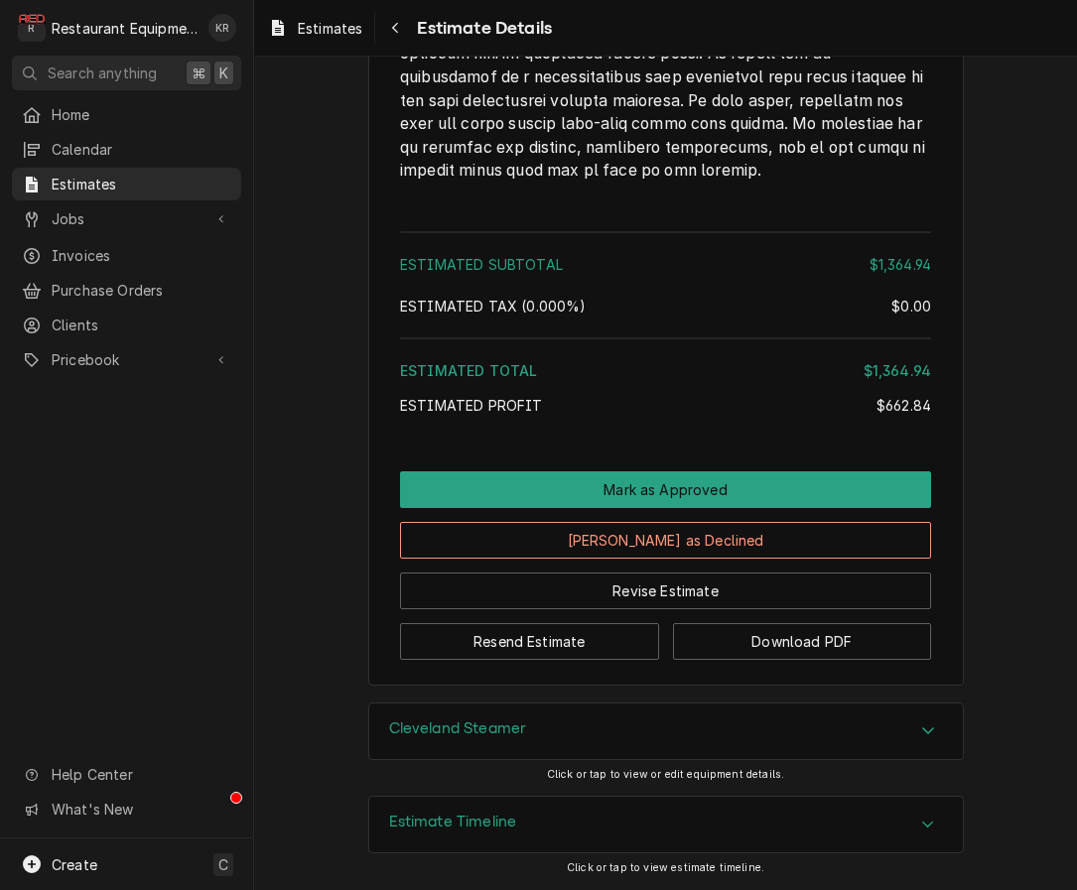
click at [566, 833] on div "Estimate Timeline" at bounding box center [666, 825] width 594 height 56
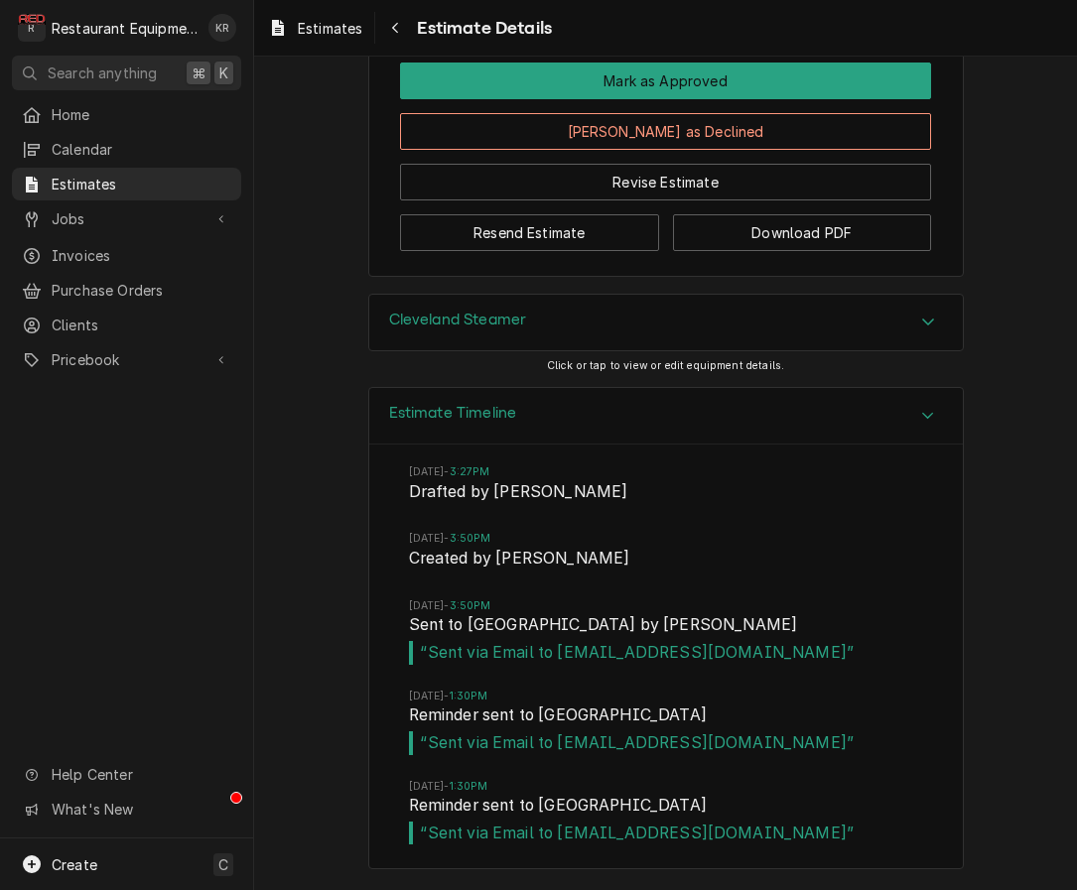
scroll to position [4329, 0]
click at [313, 36] on span "Estimates" at bounding box center [330, 28] width 65 height 21
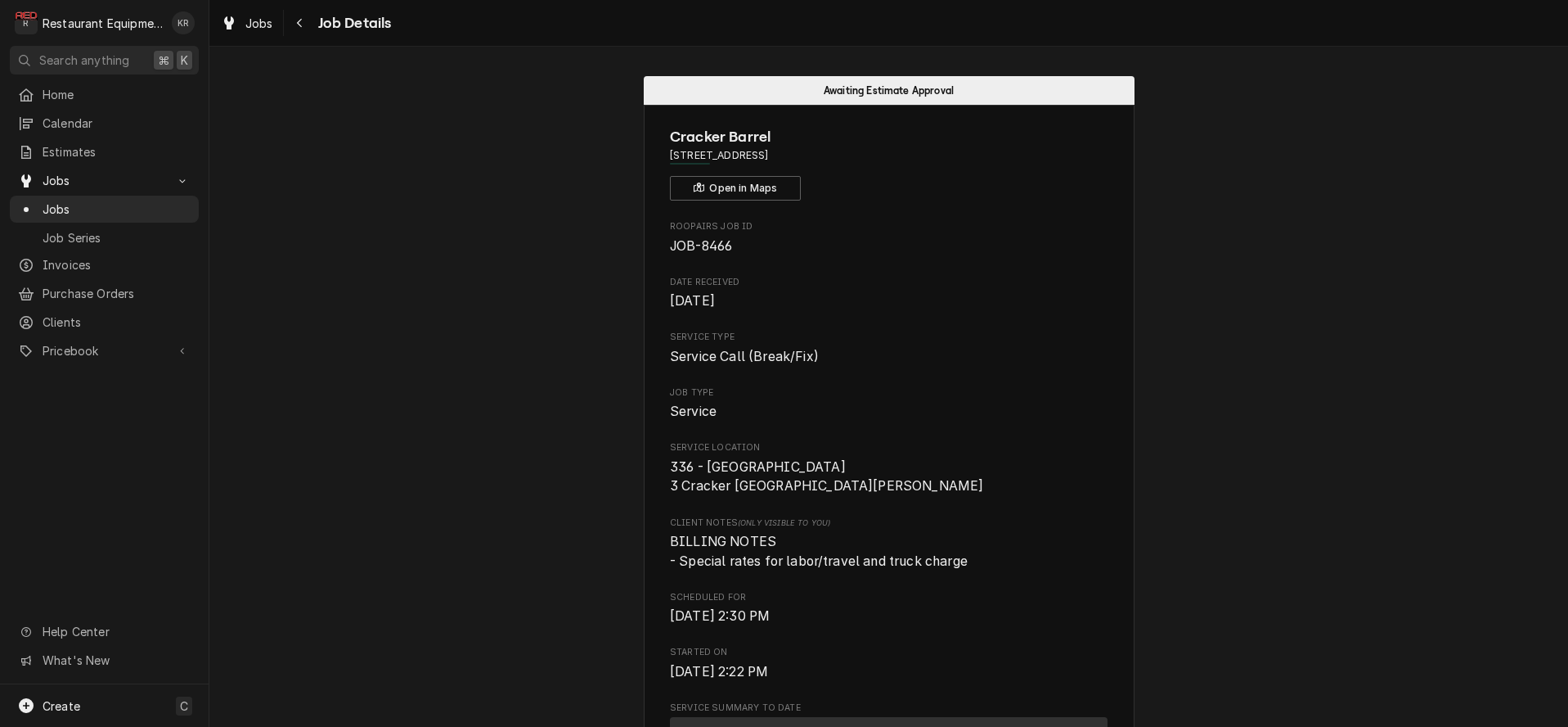
scroll to position [836, 0]
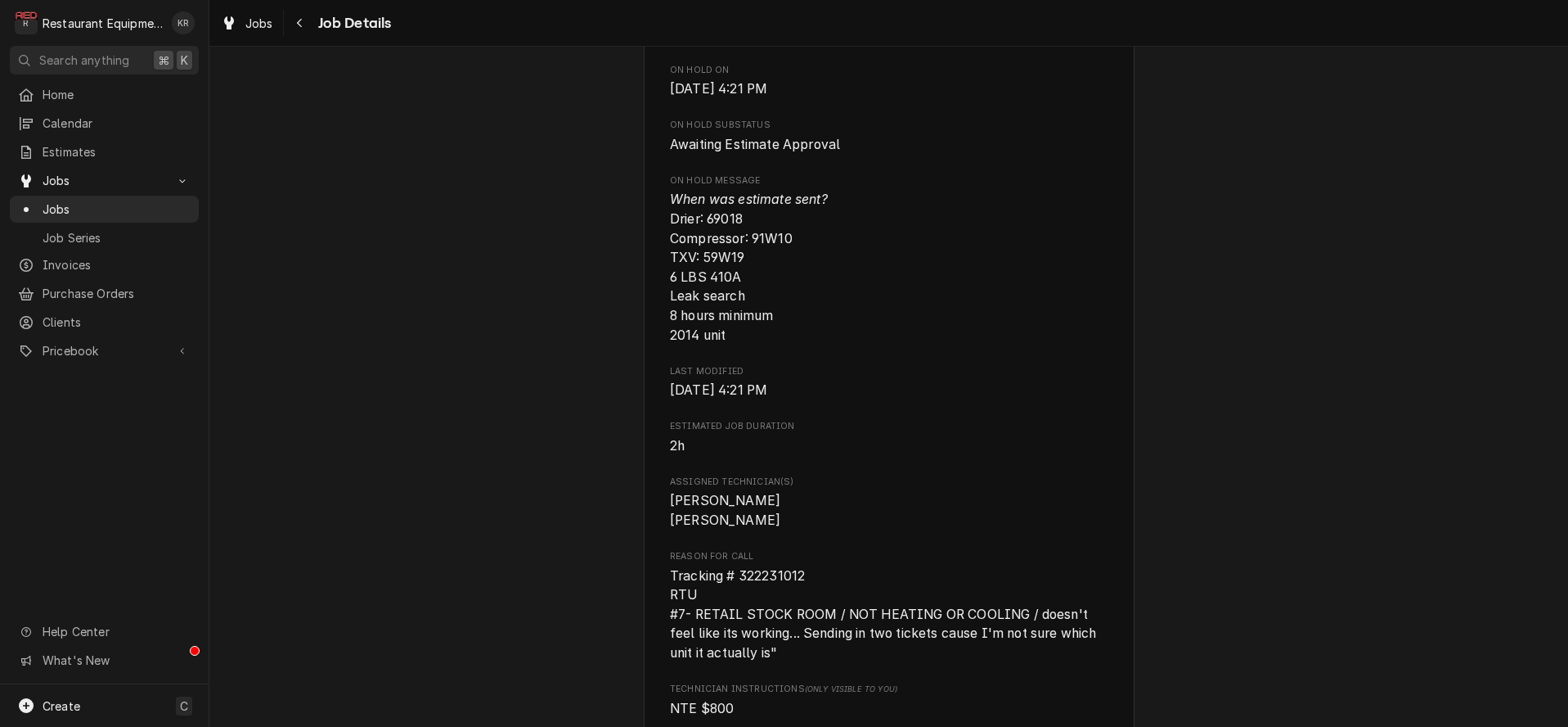
click at [775, 600] on span "Tracking # 322231012 RTU #7- RETAIL STOCK ROOM / NOT HEATING OR COOLING / doesn…" at bounding box center [885, 614] width 430 height 93
copy span "322231012"
click at [302, 30] on div "Navigate back" at bounding box center [300, 23] width 16 height 16
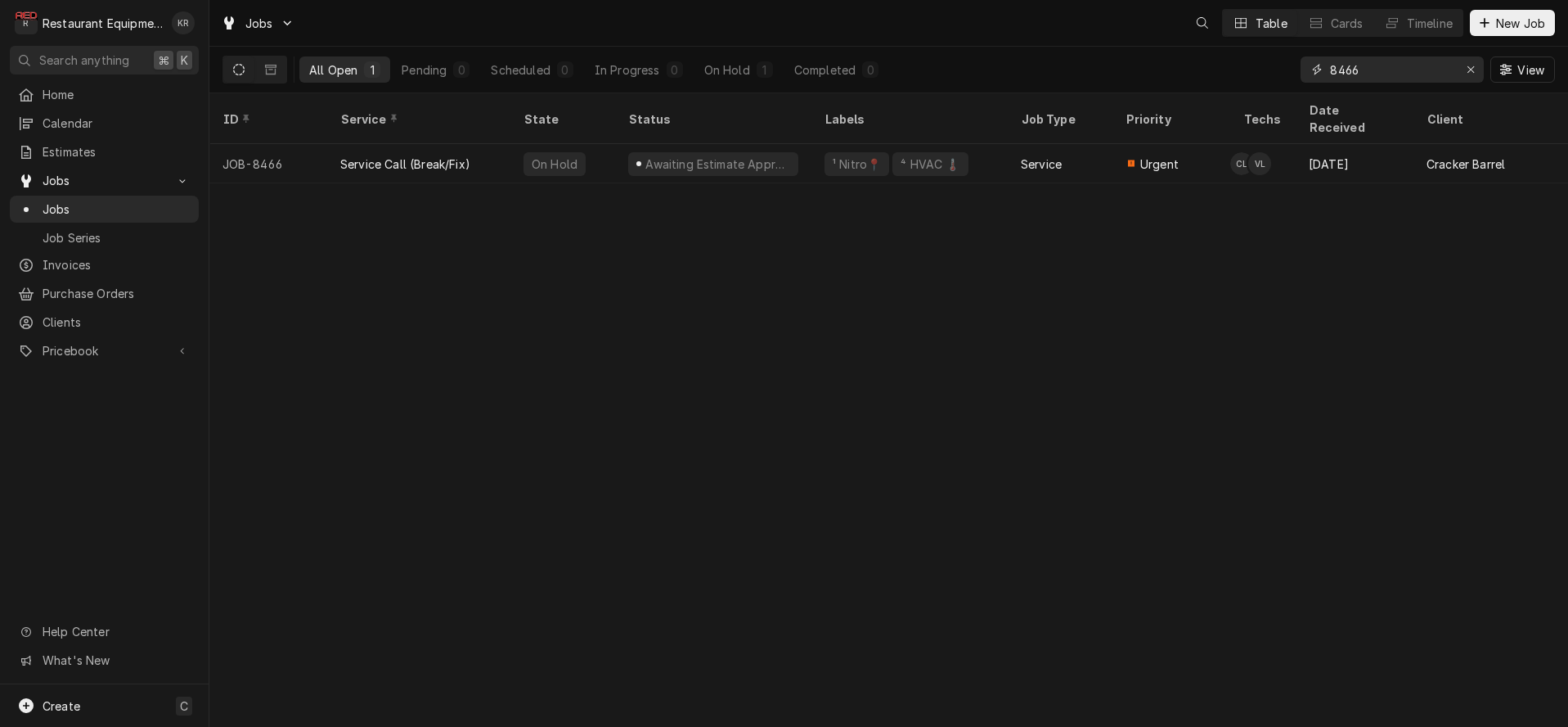
click at [1402, 73] on input "8466" at bounding box center [1391, 69] width 123 height 26
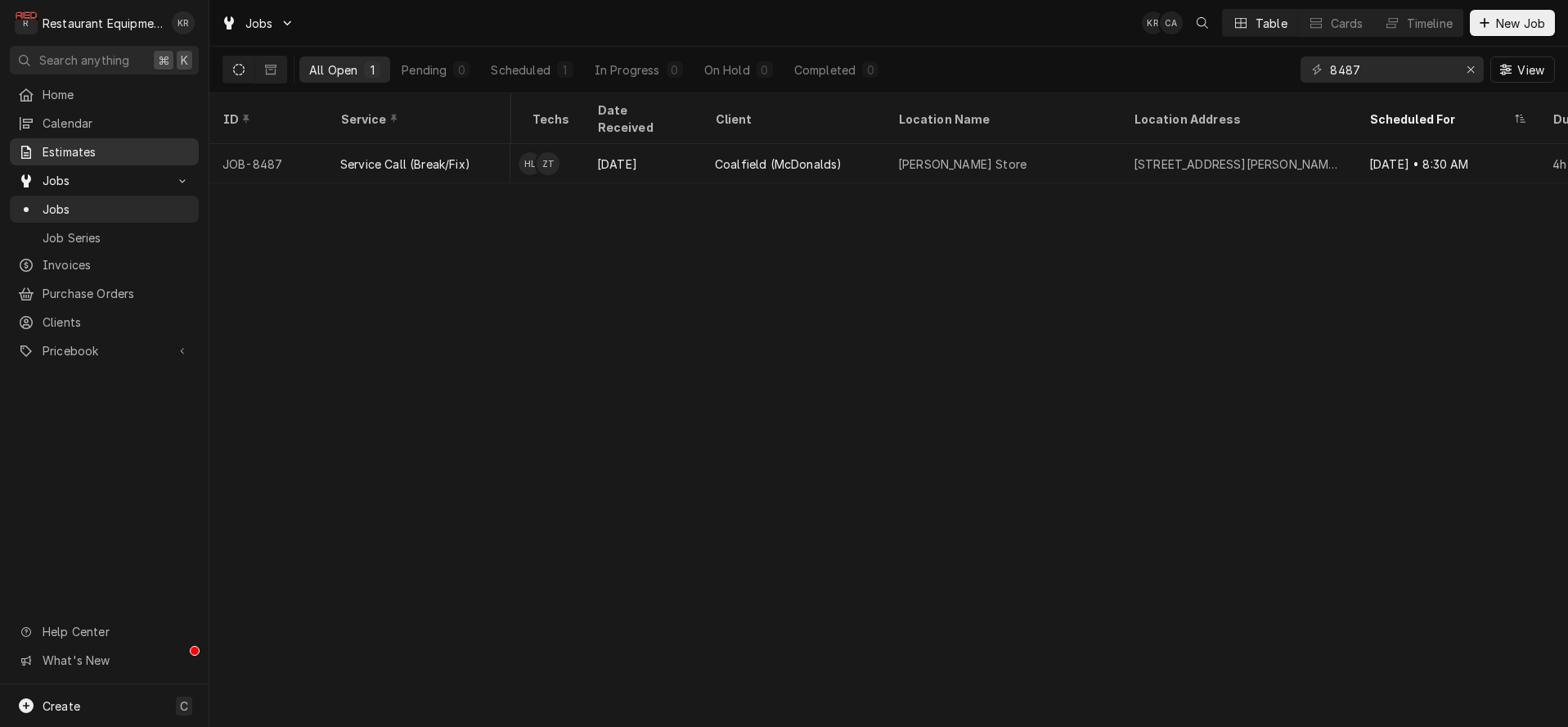
scroll to position [0, 718]
drag, startPoint x: 1355, startPoint y: 70, endPoint x: 1315, endPoint y: 69, distance: 40.0
click at [1330, 69] on input "8487" at bounding box center [1391, 69] width 123 height 26
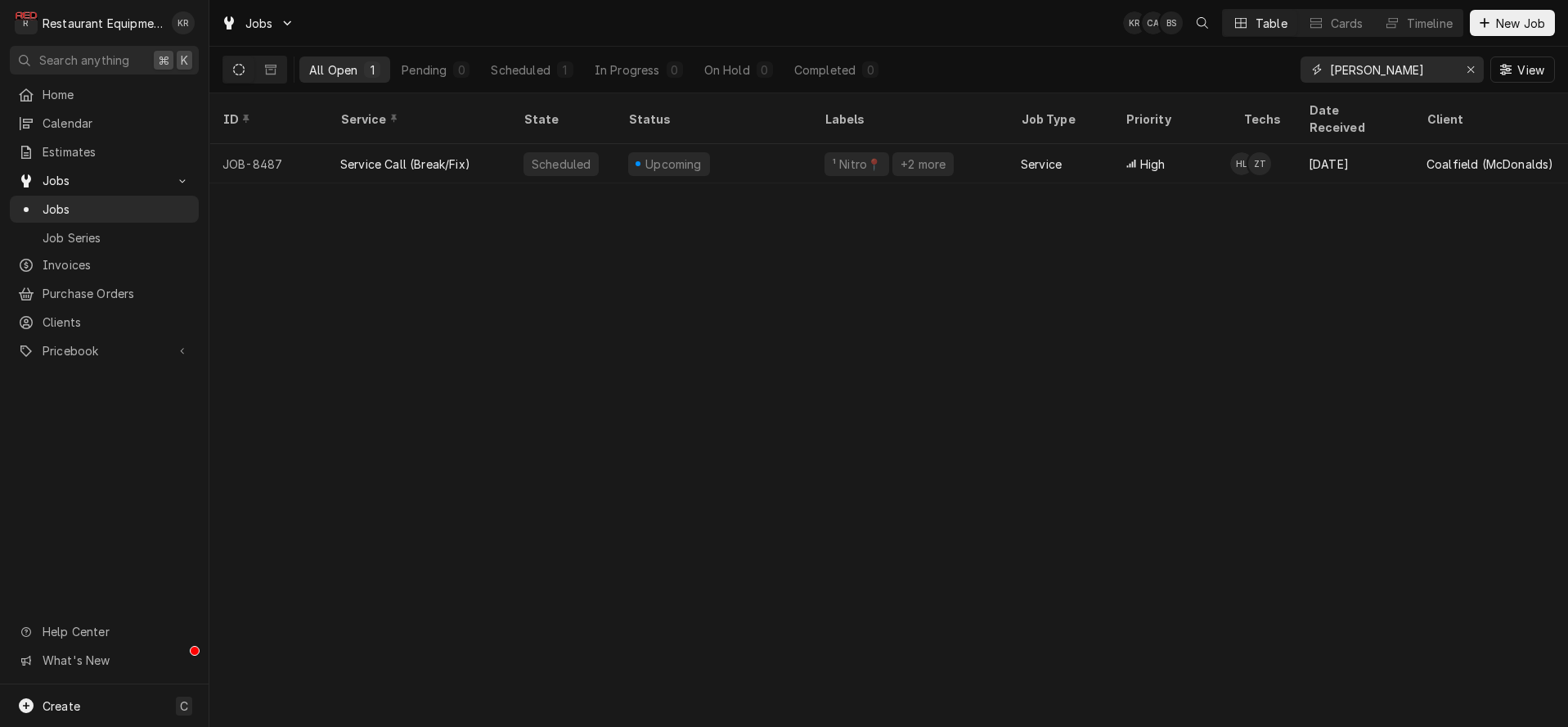
type input "hamlin"
click at [1467, 70] on icon "Erase input" at bounding box center [1471, 69] width 9 height 12
type input "8529"
click at [1471, 64] on icon "Erase input" at bounding box center [1471, 69] width 9 height 12
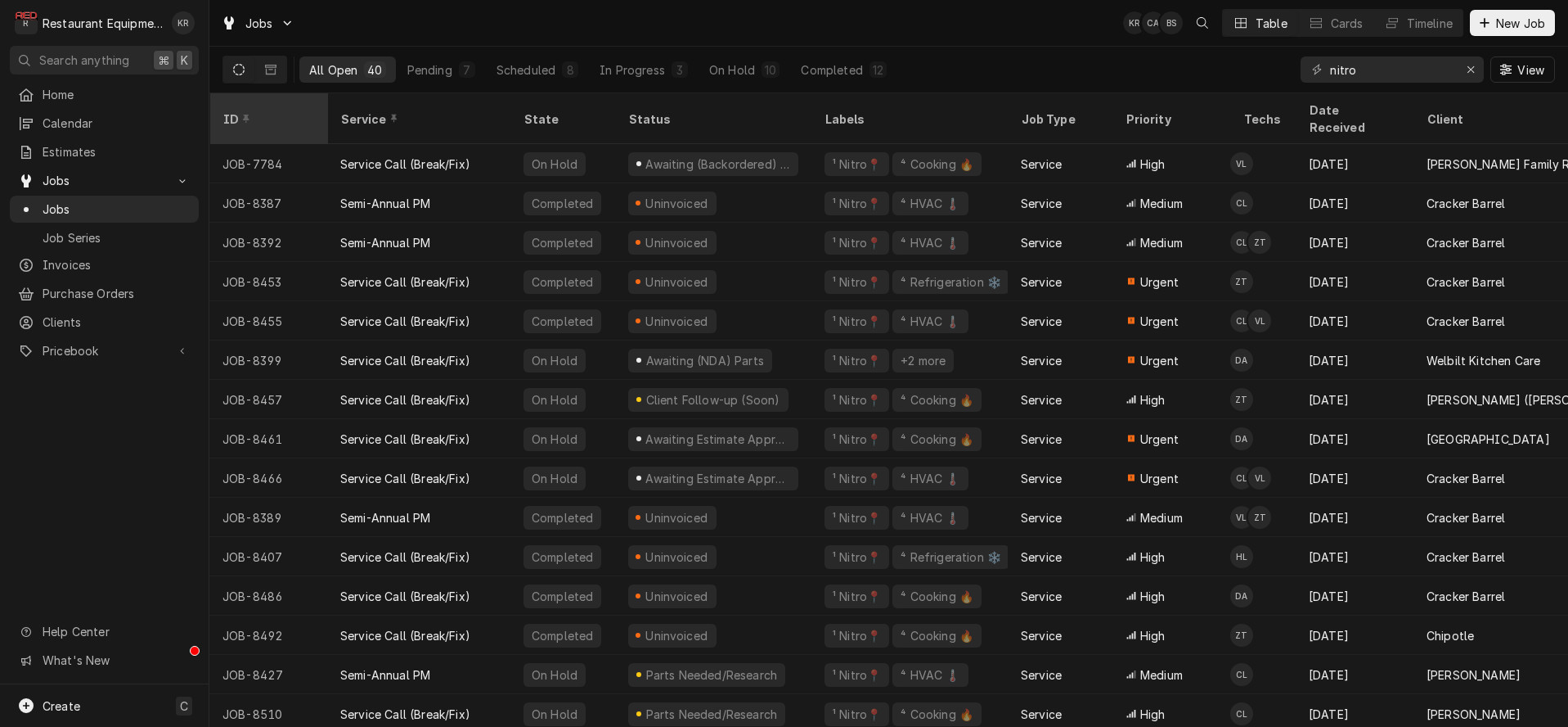
click at [226, 101] on div "ID" at bounding box center [268, 119] width 111 height 45
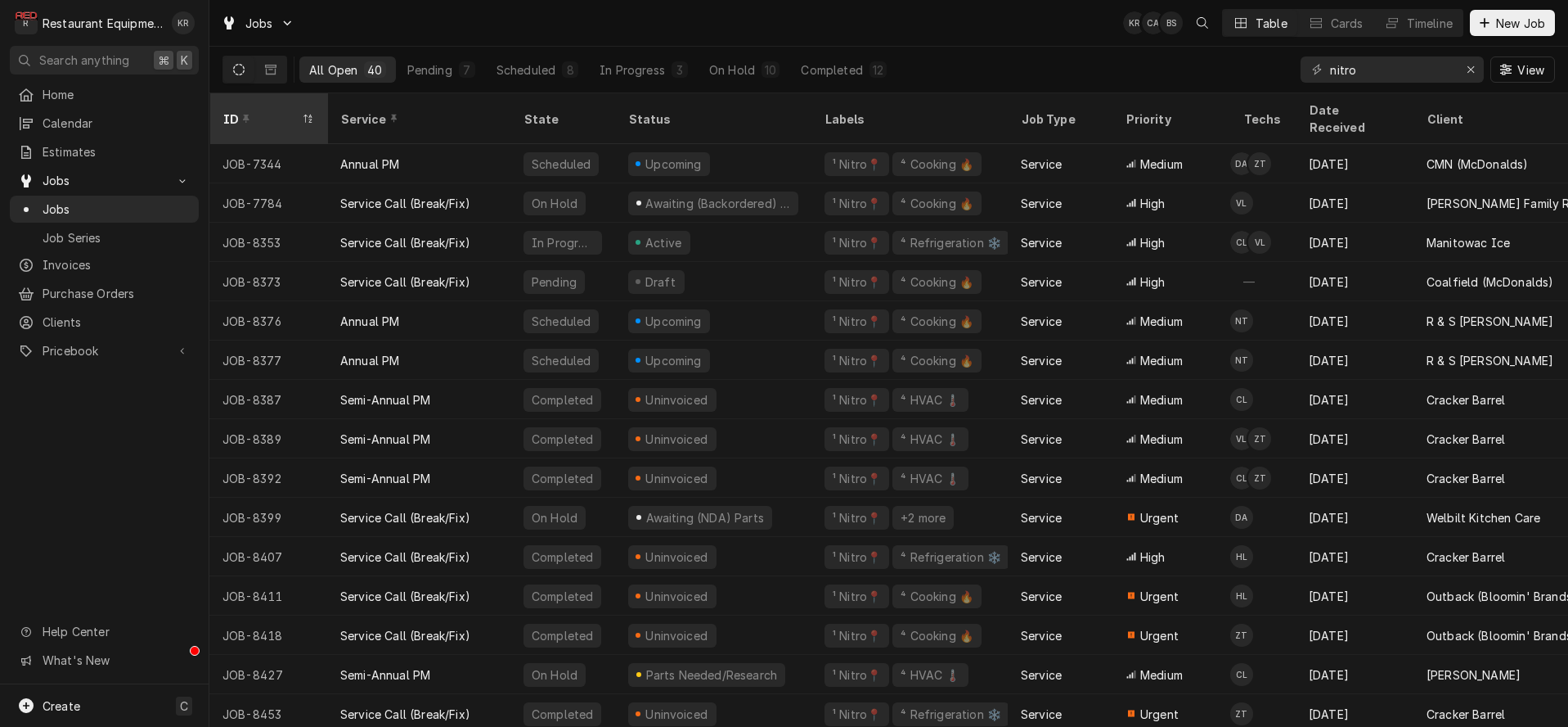
click at [226, 110] on div "ID" at bounding box center [260, 119] width 75 height 17
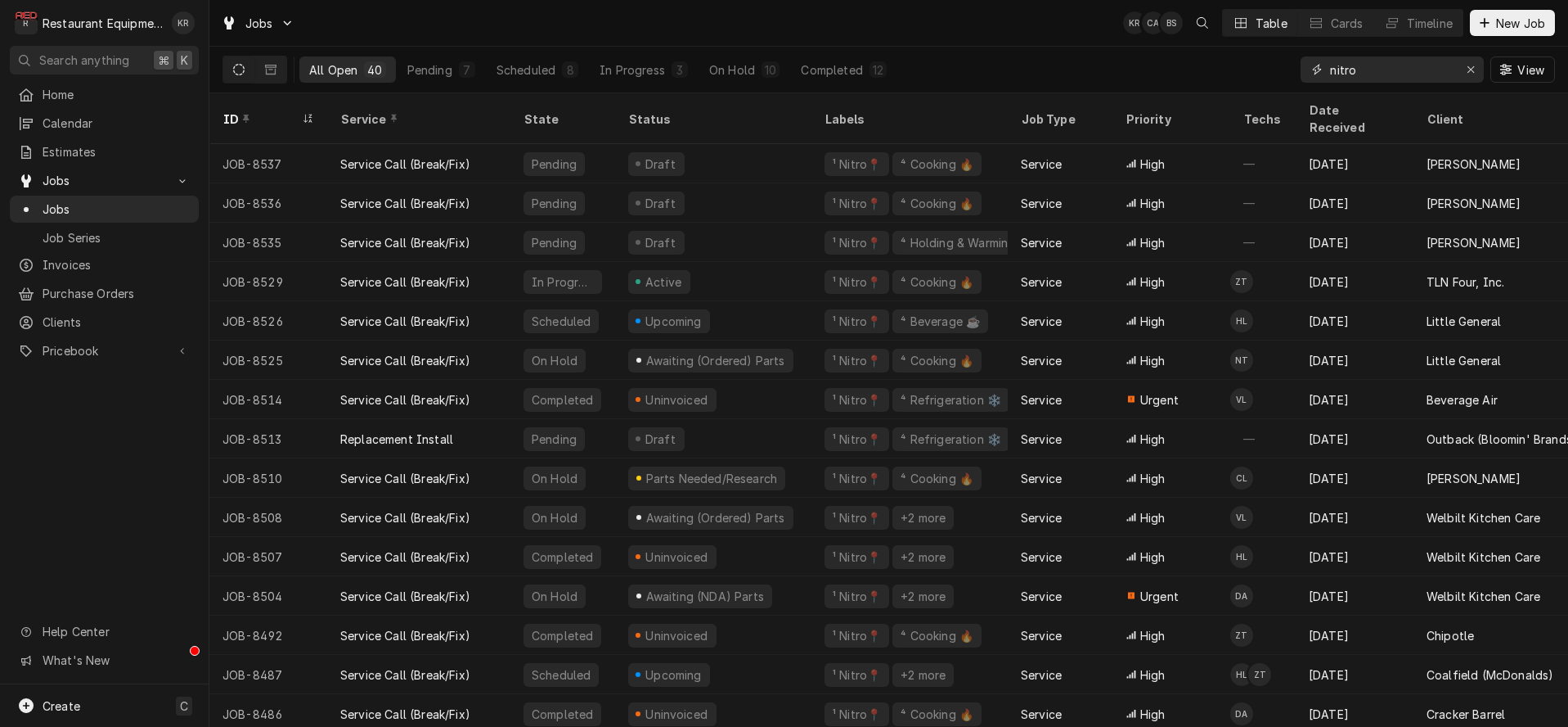
drag, startPoint x: 1383, startPoint y: 69, endPoint x: 1304, endPoint y: 63, distance: 79.2
click at [1330, 63] on input "nitro" at bounding box center [1391, 69] width 123 height 26
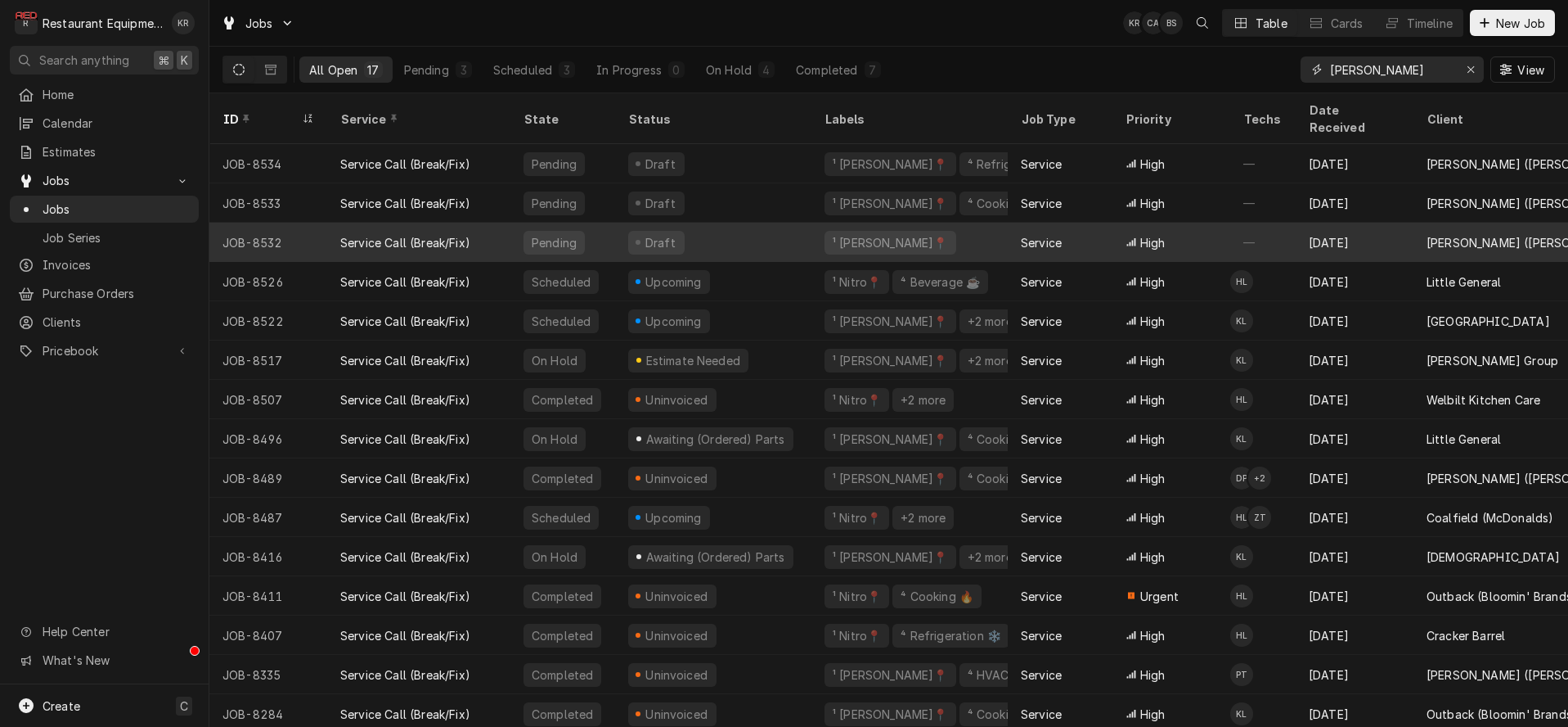
type input "lewis"
click at [697, 223] on div "Draft" at bounding box center [714, 242] width 196 height 40
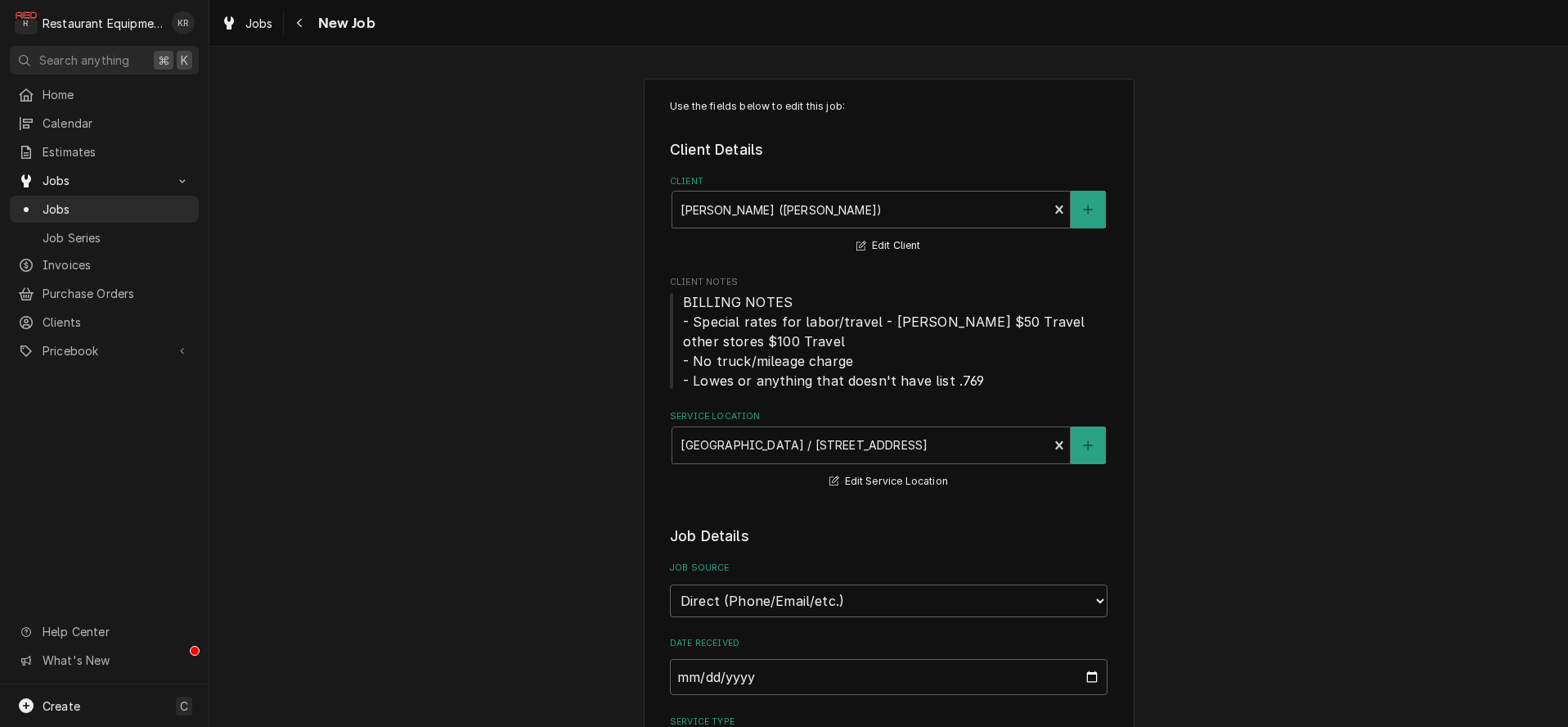
type textarea "x"
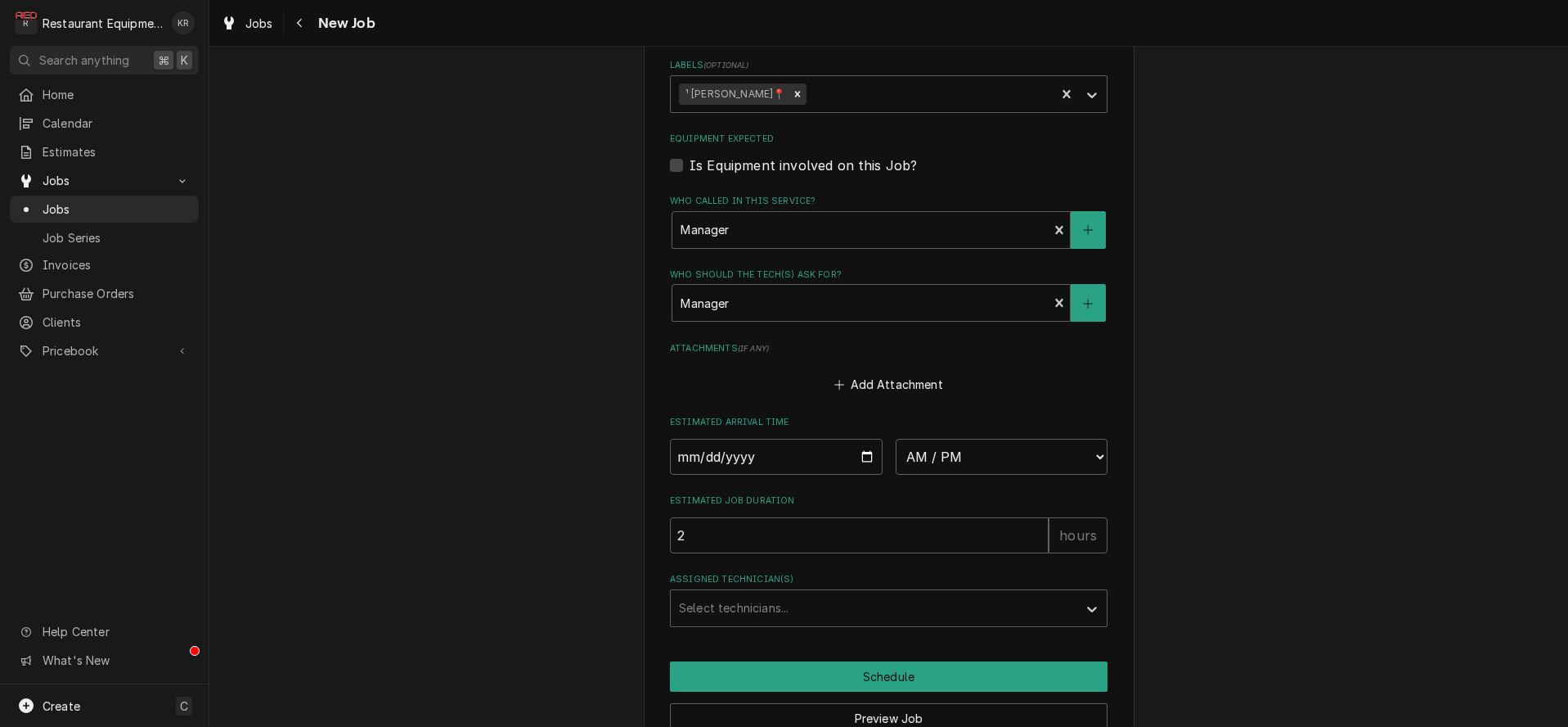
scroll to position [1223, 0]
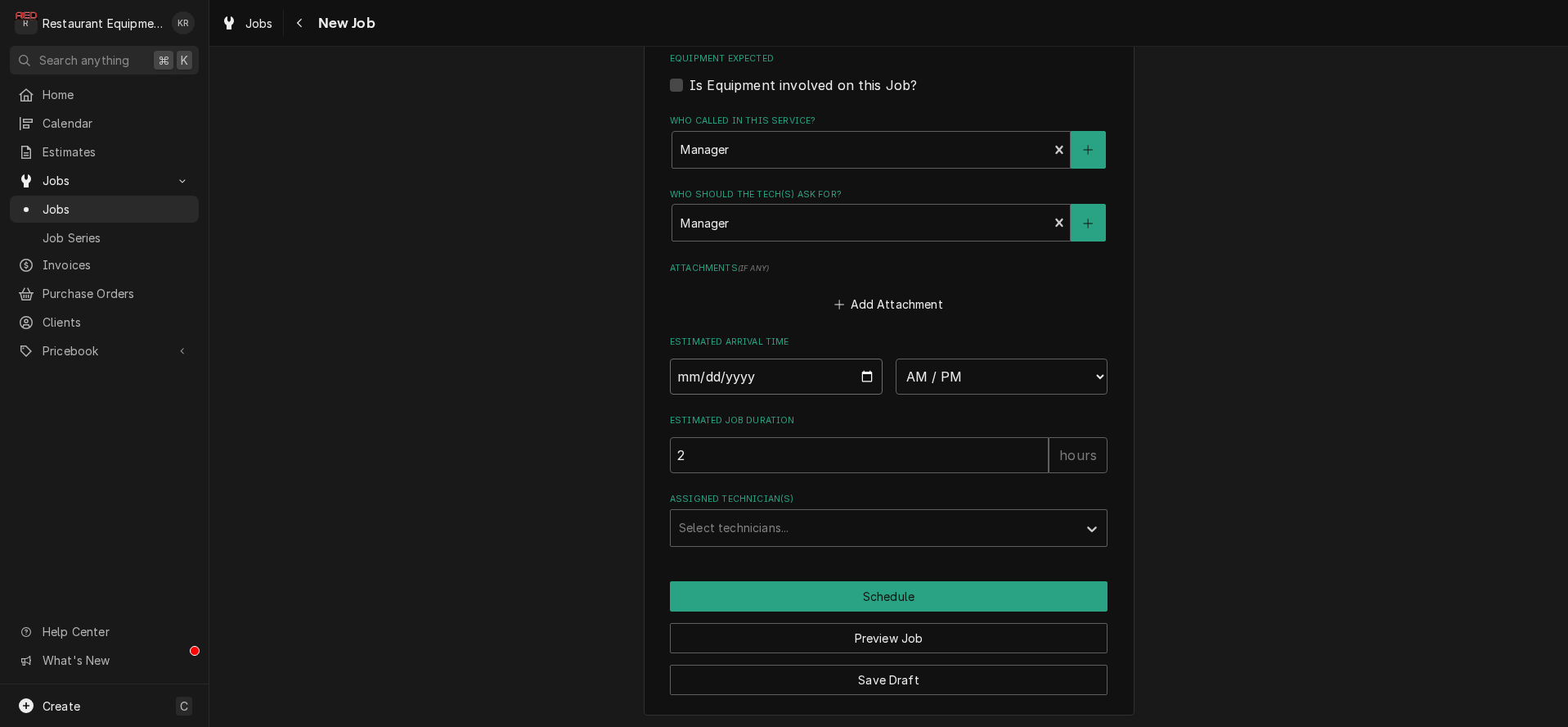
click at [859, 372] on input "Date" at bounding box center [776, 377] width 213 height 36
type input "[DATE]"
type textarea "x"
click at [978, 359] on div "Estimated Arrival Time [DATE] AM / PM 6:00 AM 6:15 AM 6:30 AM 6:45 AM 7:00 AM 7…" at bounding box center [888, 364] width 438 height 58
click at [896, 359] on select "AM / PM 6:00 AM 6:15 AM 6:30 AM 6:45 AM 7:00 AM 7:15 AM 7:30 AM 7:45 AM 8:00 AM…" at bounding box center [1002, 377] width 213 height 36
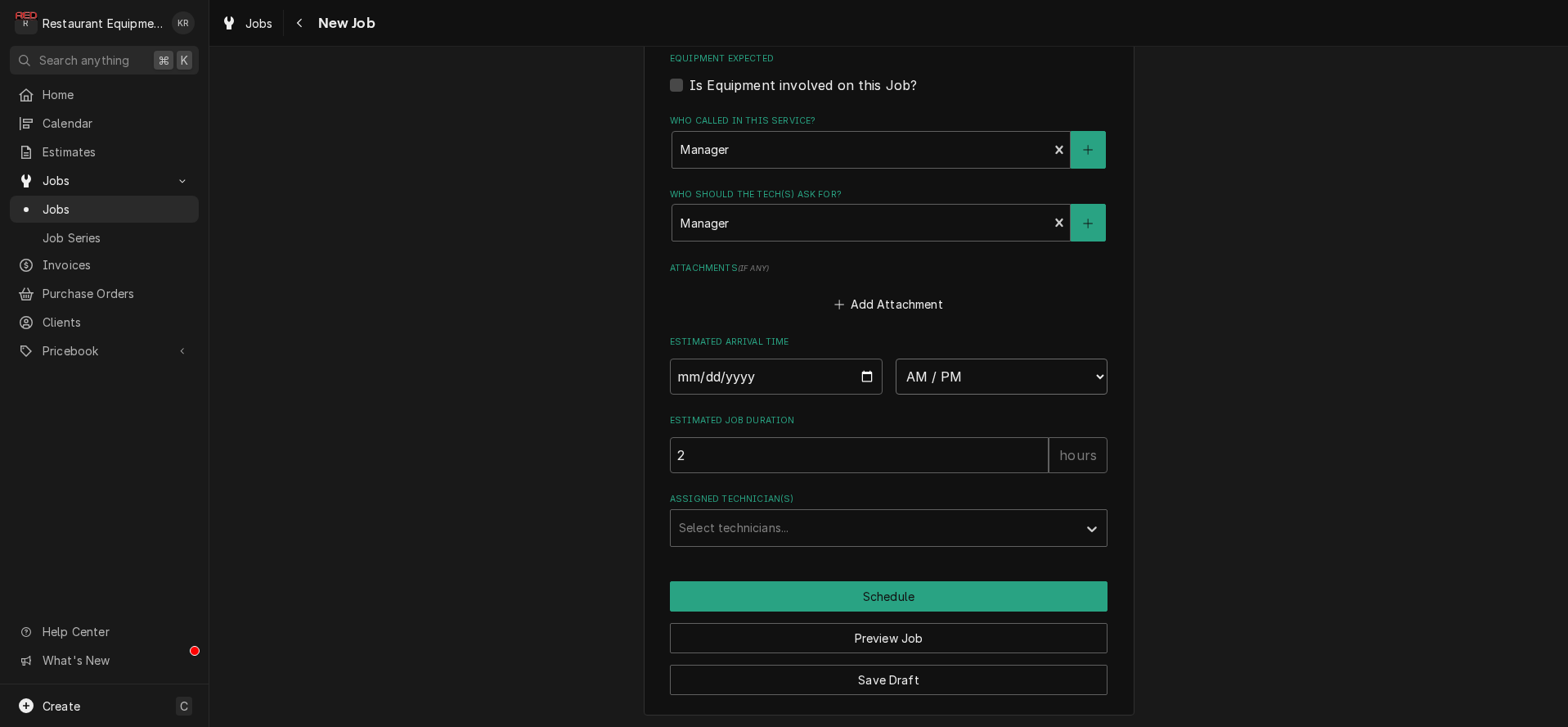
select select "12:00:00"
click option "12:00 PM" at bounding box center [0, 0] width 0 height 0
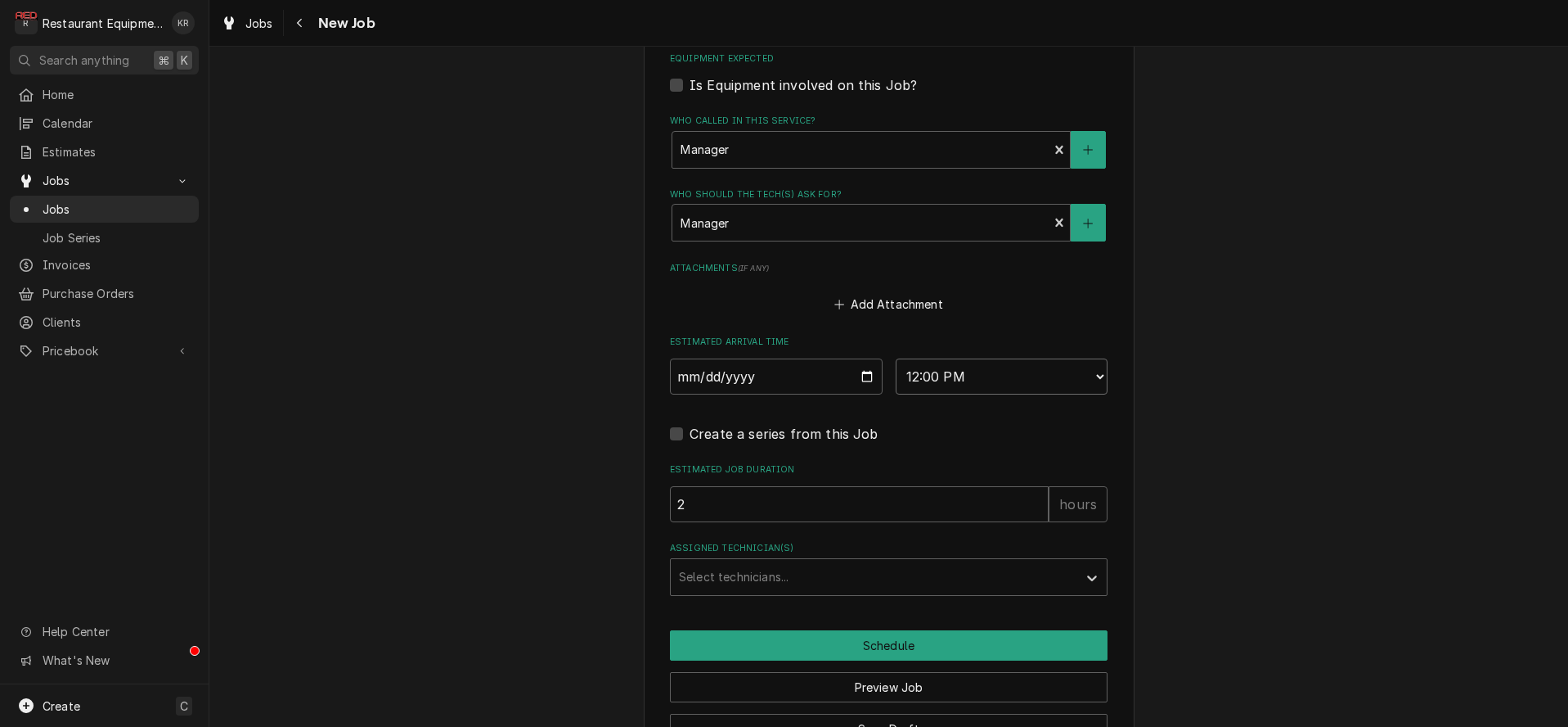
type textarea "x"
click at [734, 577] on div "Assigned Technician(s)" at bounding box center [874, 577] width 391 height 30
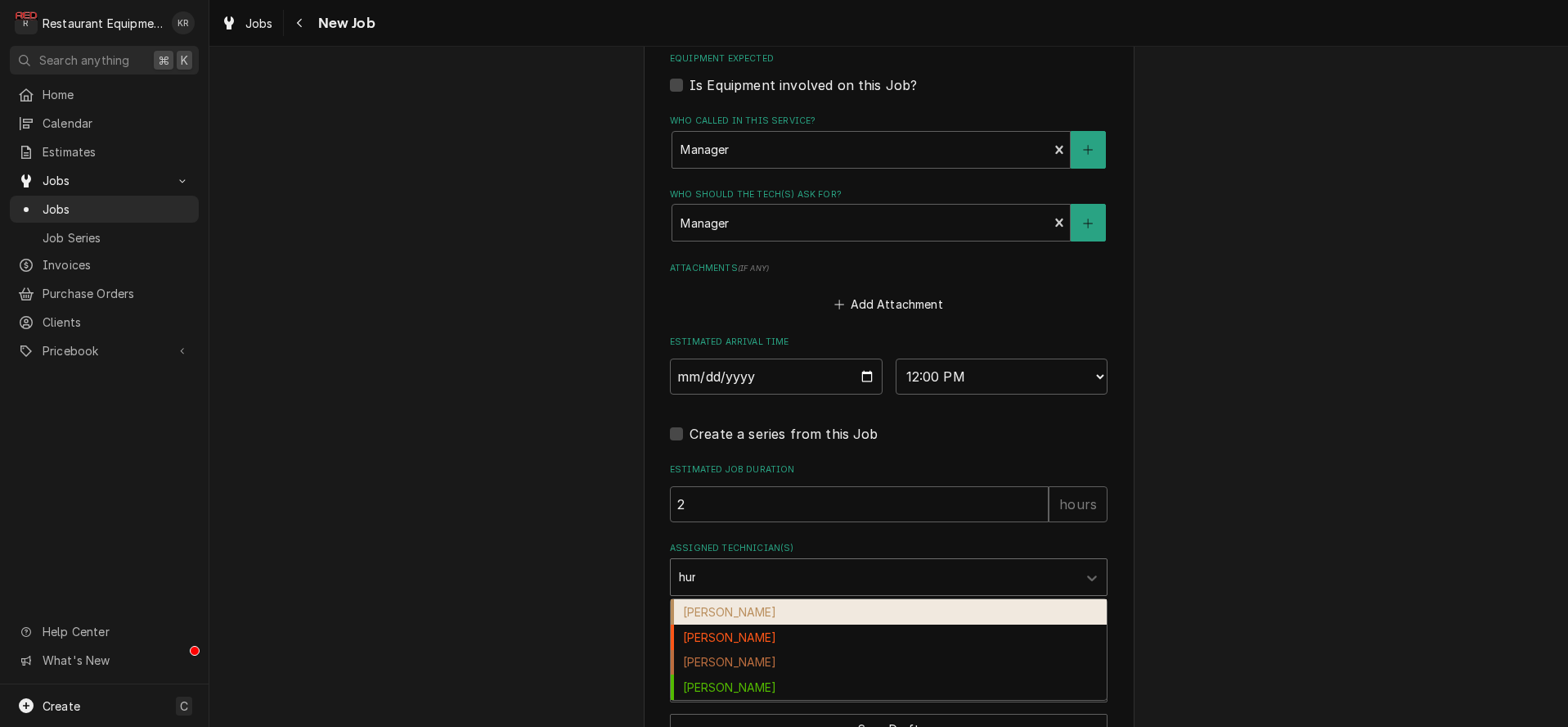
type input "[PERSON_NAME]"
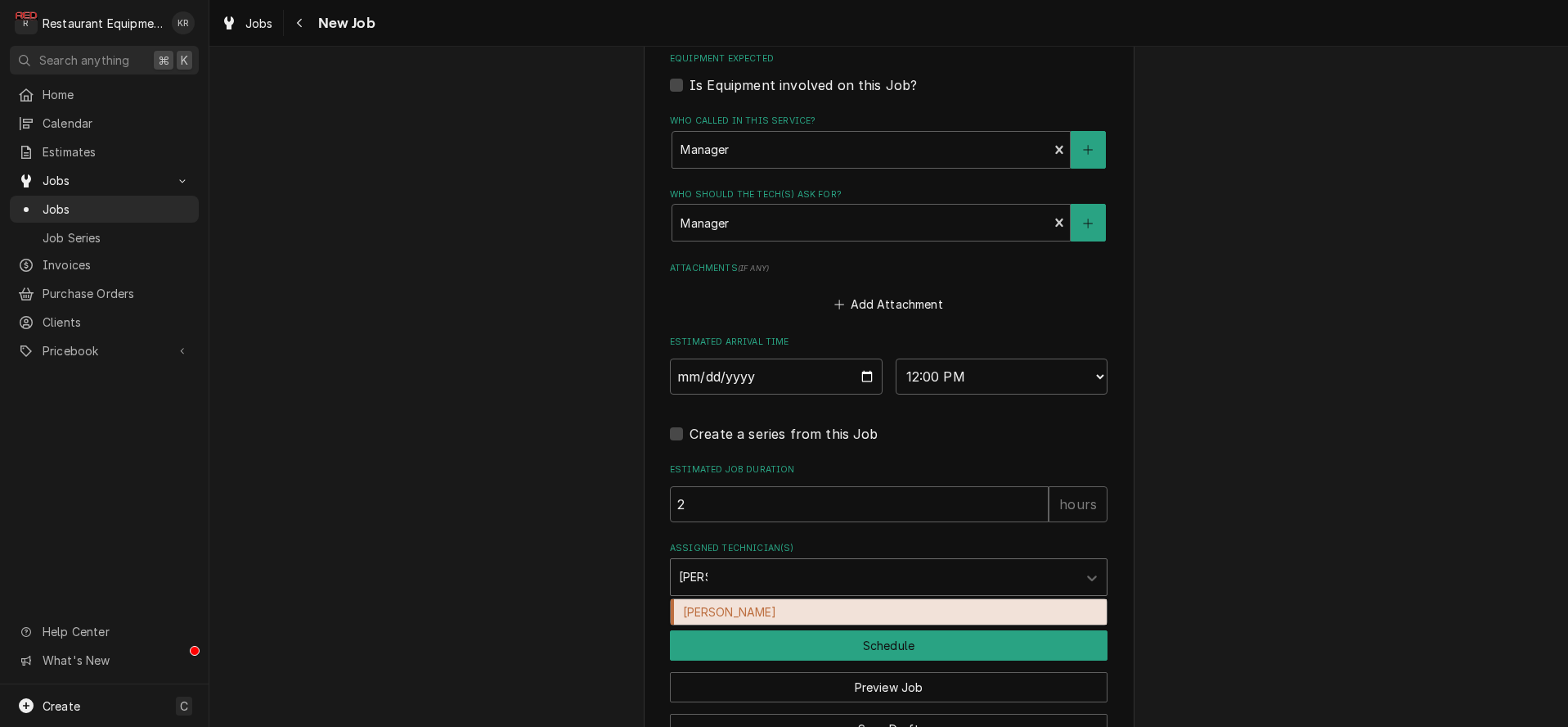
click at [705, 615] on div "[PERSON_NAME]" at bounding box center [888, 612] width 436 height 26
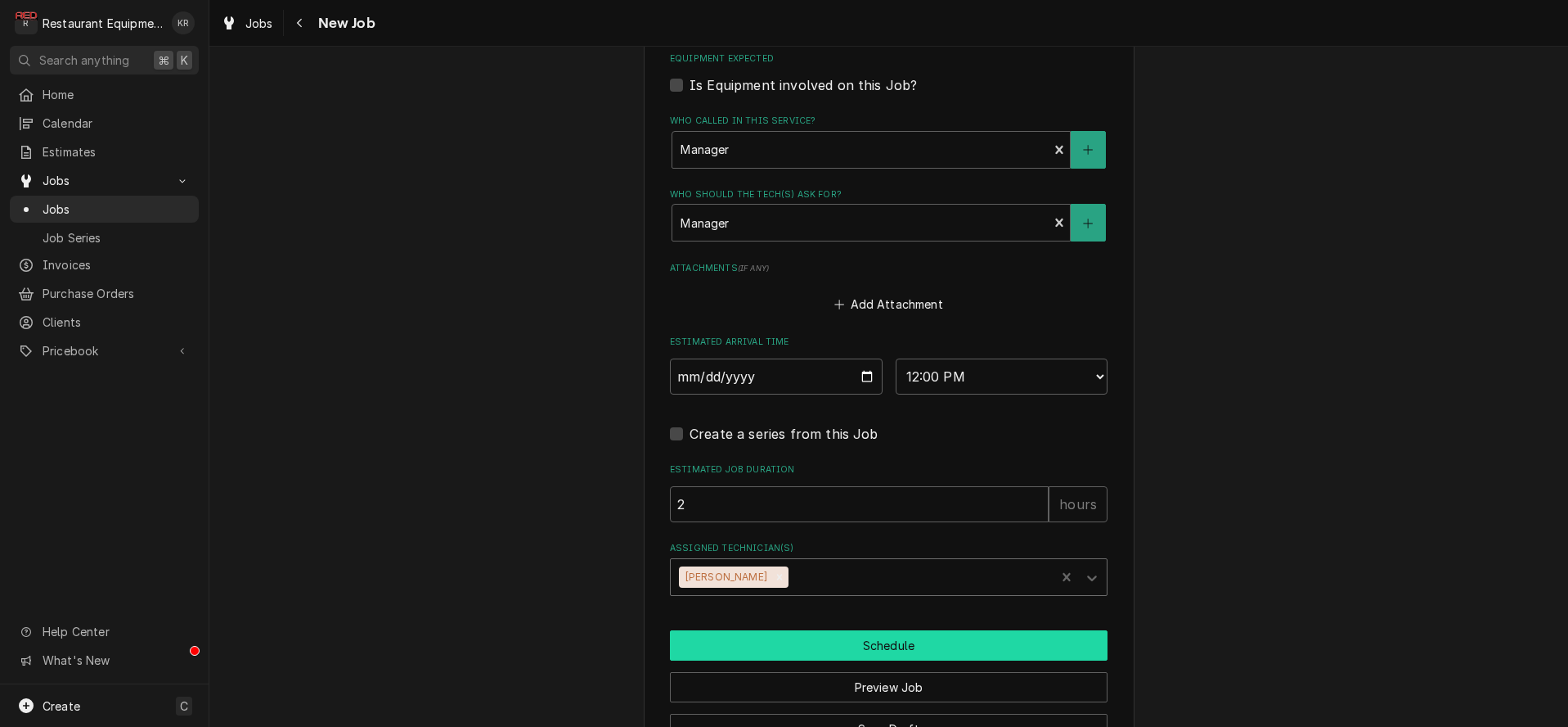
click at [704, 631] on button "Schedule" at bounding box center [888, 645] width 438 height 30
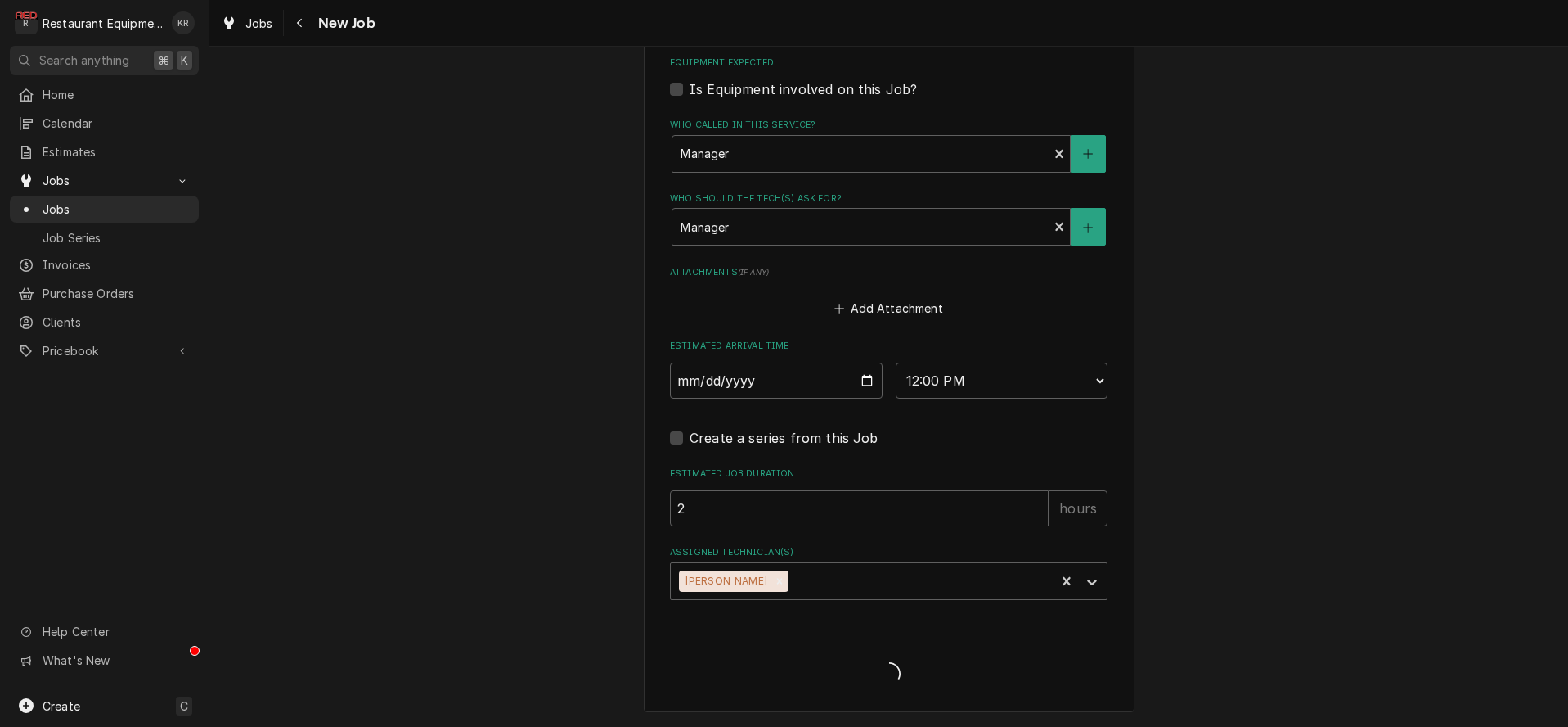
scroll to position [1216, 0]
type textarea "x"
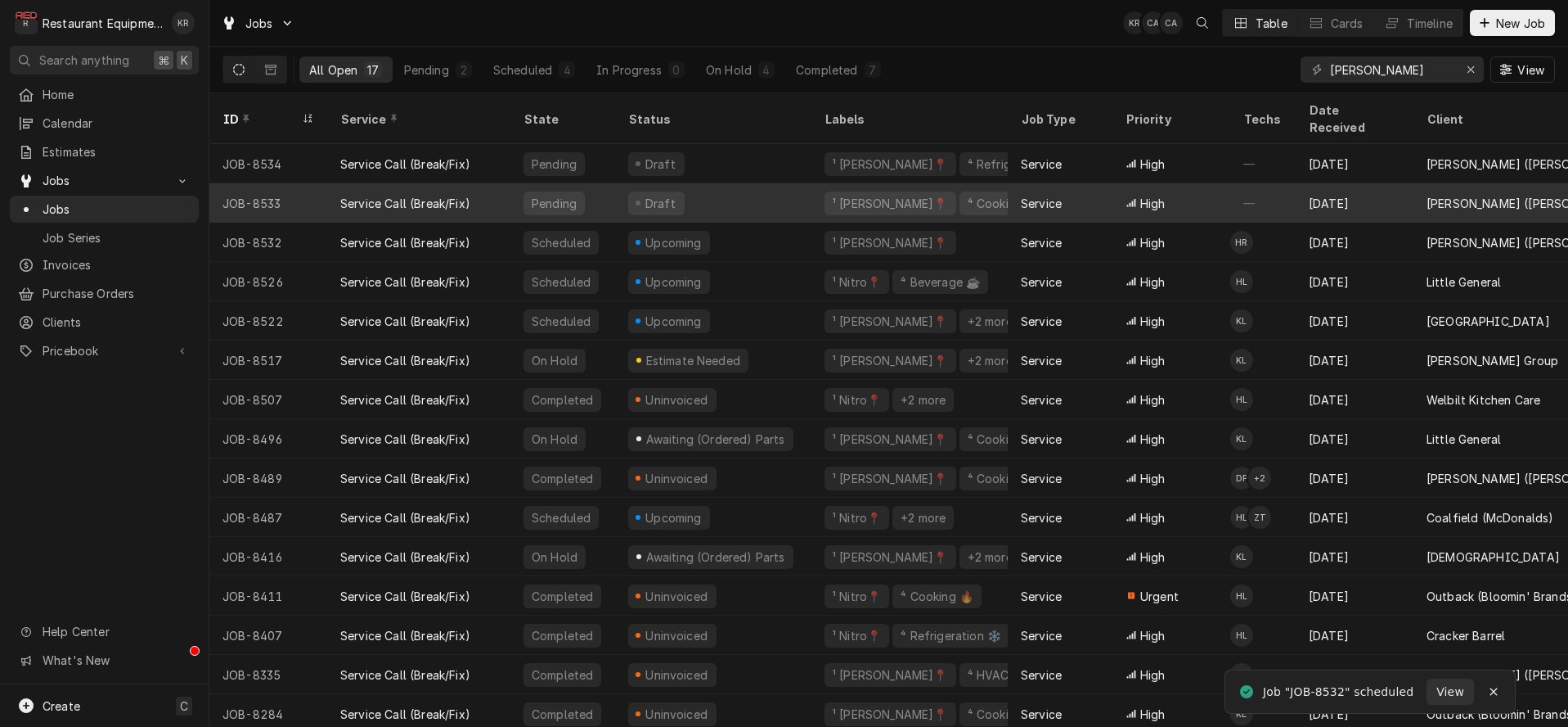
click at [672, 194] on div "Draft" at bounding box center [714, 203] width 196 height 40
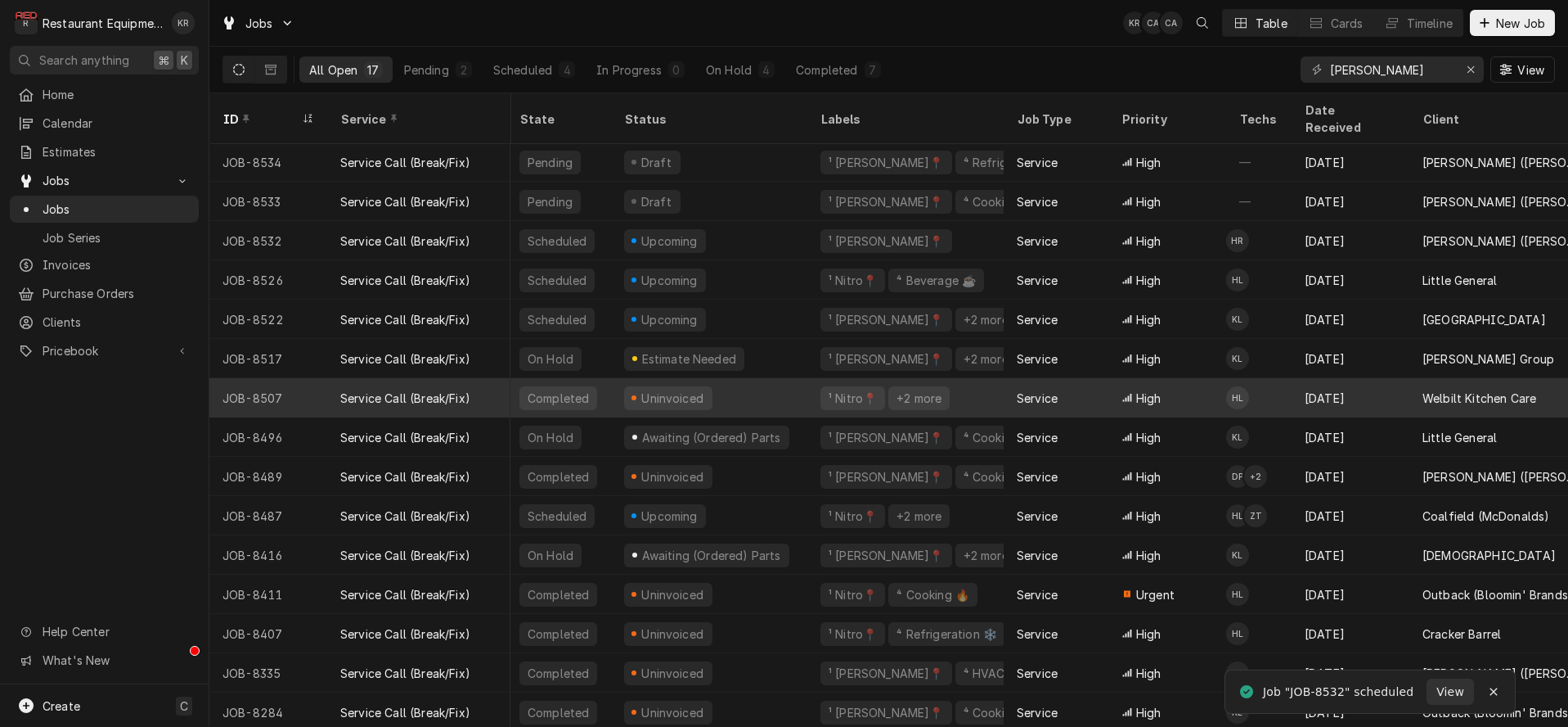
scroll to position [0, 4]
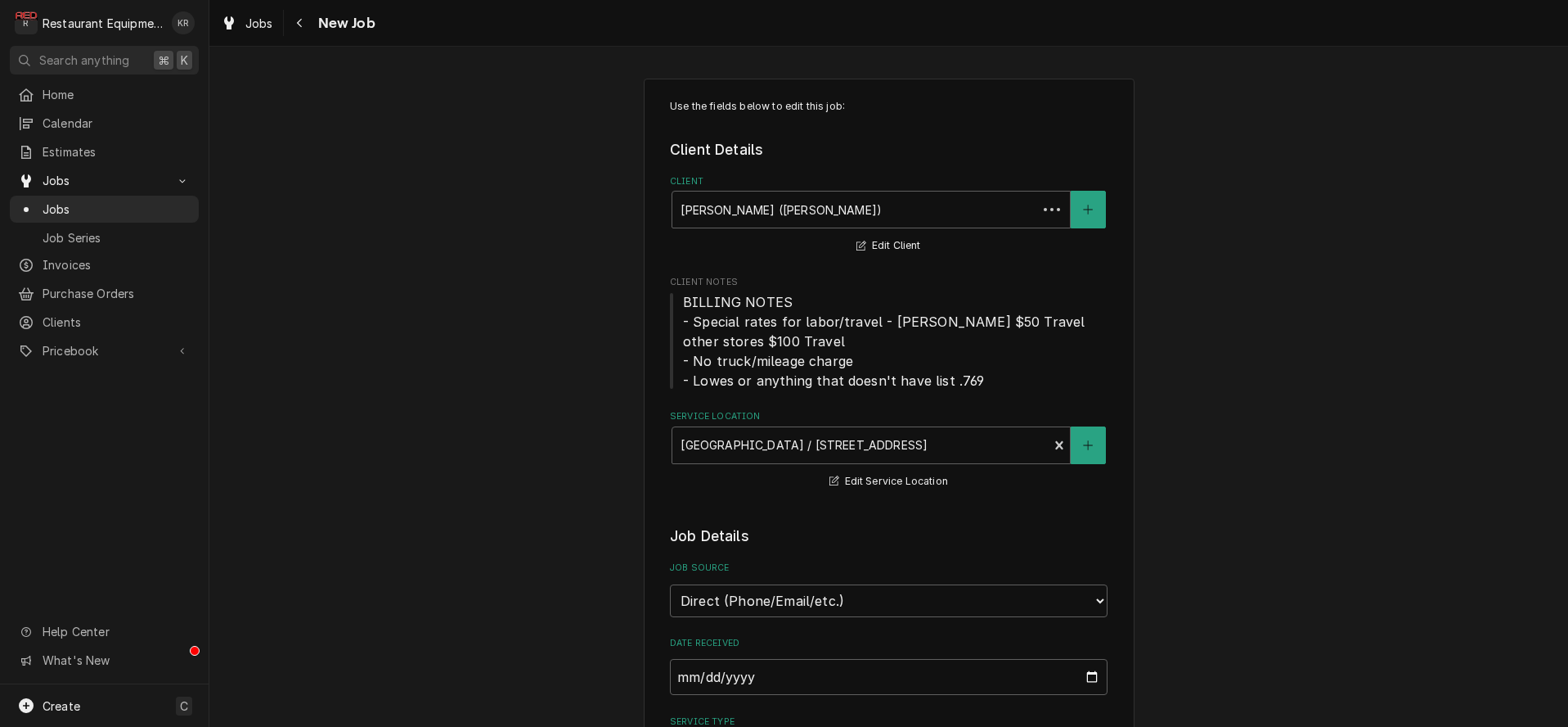
type textarea "x"
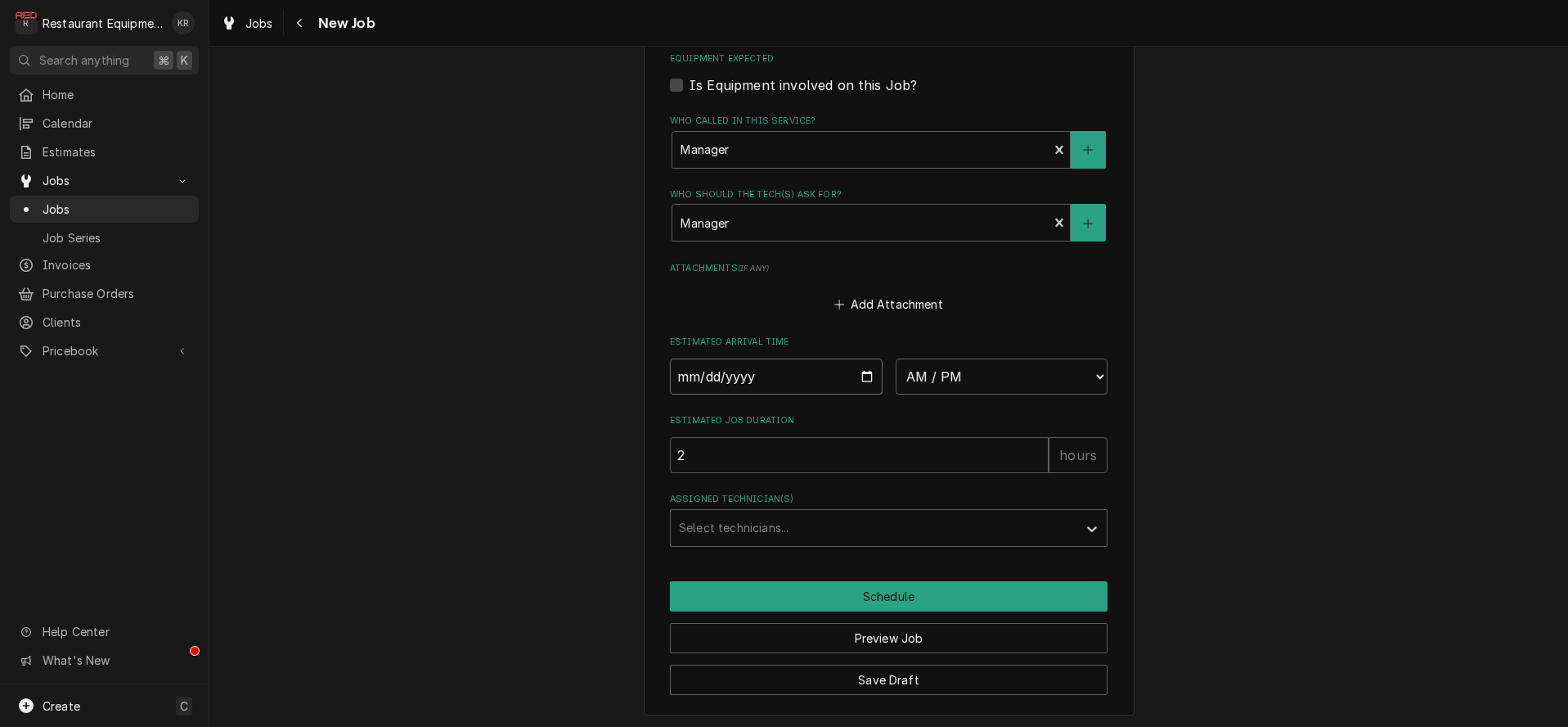
click at [864, 372] on input "Date" at bounding box center [776, 377] width 213 height 36
type input "[DATE]"
type textarea "x"
click at [896, 359] on select "AM / PM 6:00 AM 6:15 AM 6:30 AM 6:45 AM 7:00 AM 7:15 AM 7:30 AM 7:45 AM 8:00 AM…" at bounding box center [1002, 377] width 213 height 36
select select "12:00:00"
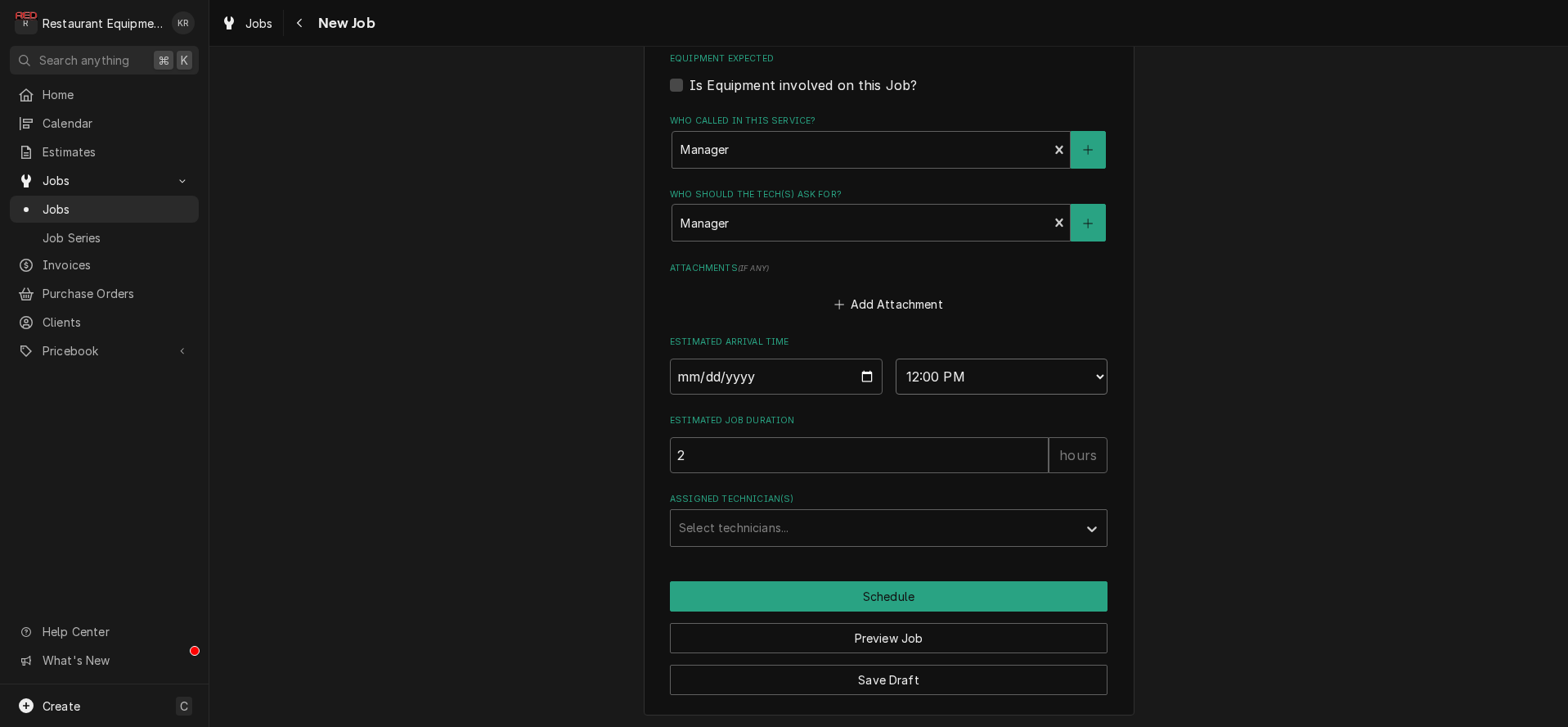
click option "12:00 PM" at bounding box center [0, 0] width 0 height 0
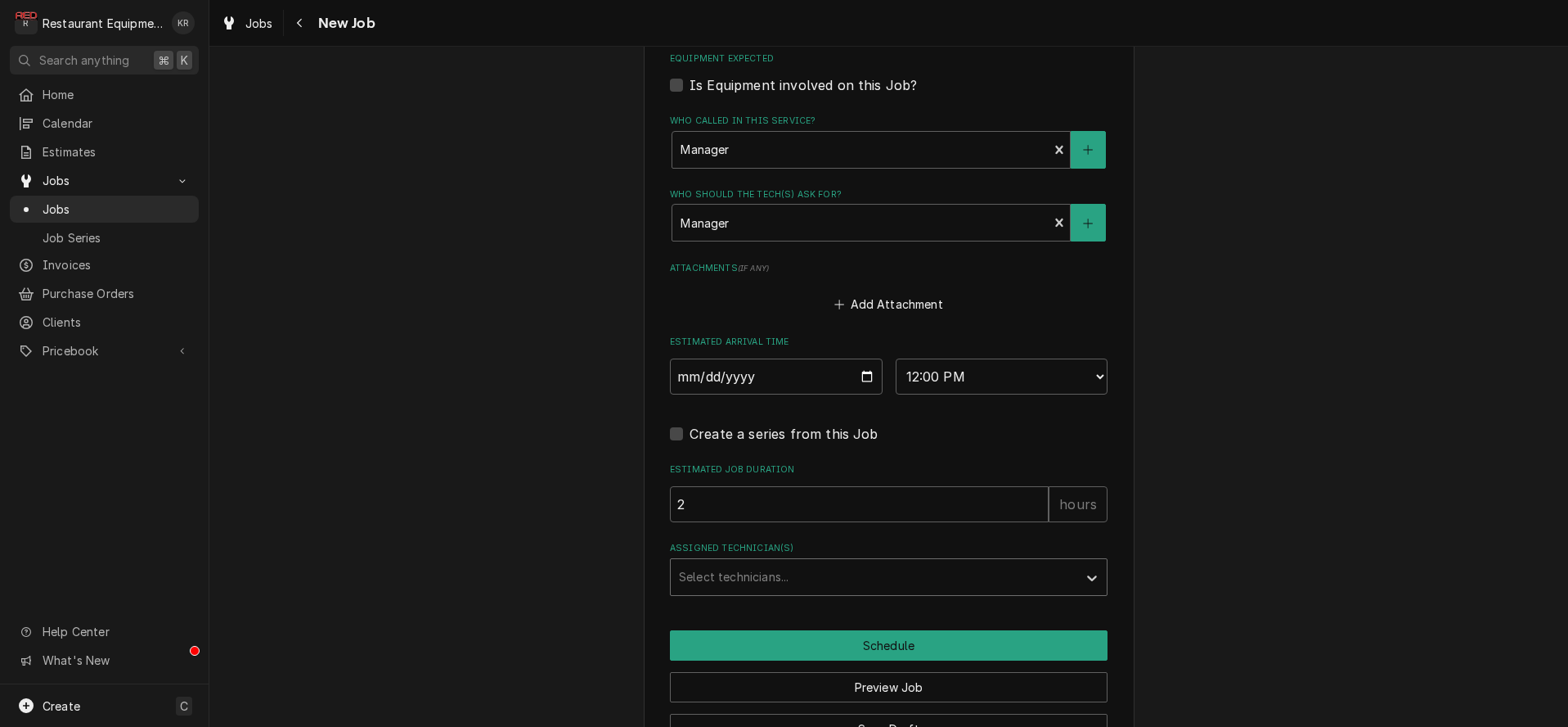
type textarea "x"
click at [772, 568] on div "Assigned Technician(s)" at bounding box center [874, 577] width 391 height 30
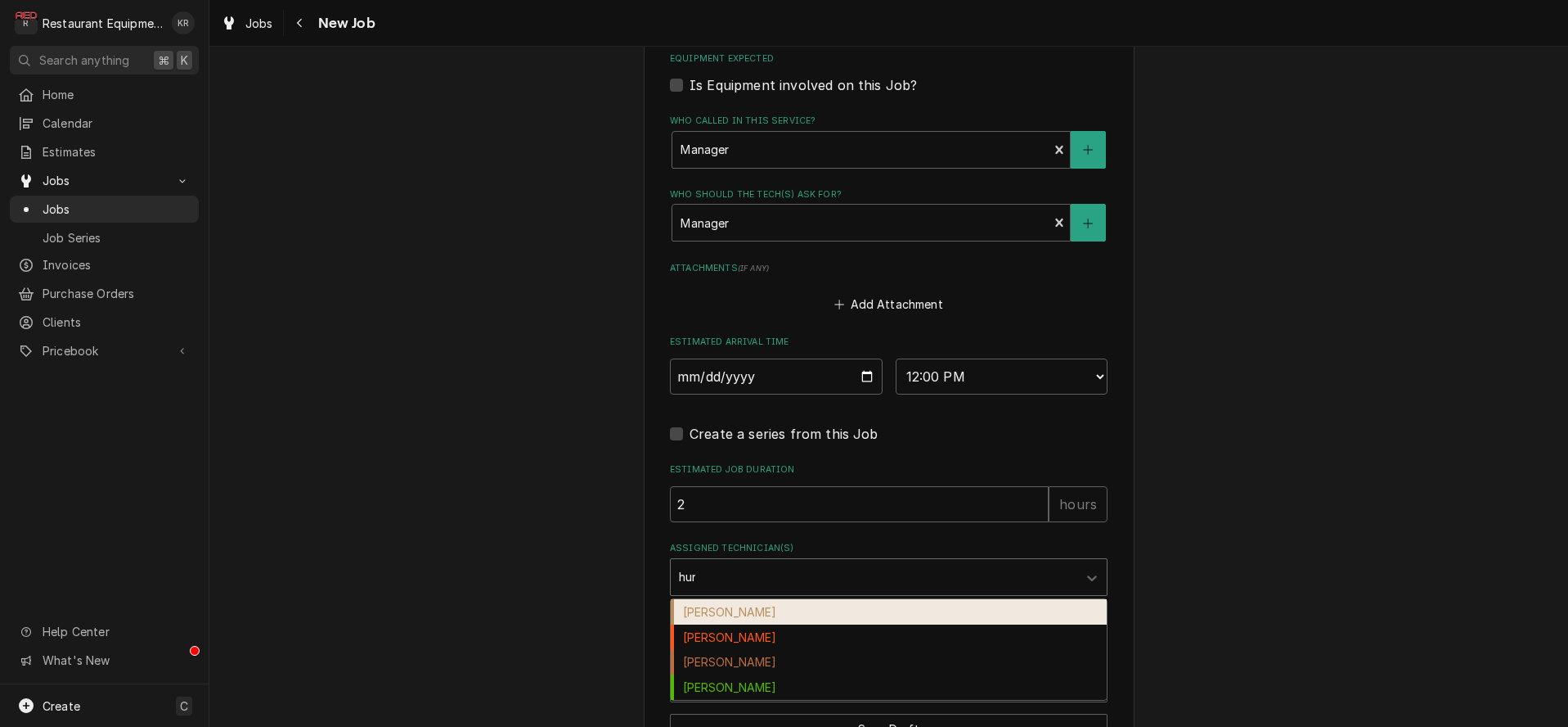
type input "[PERSON_NAME]"
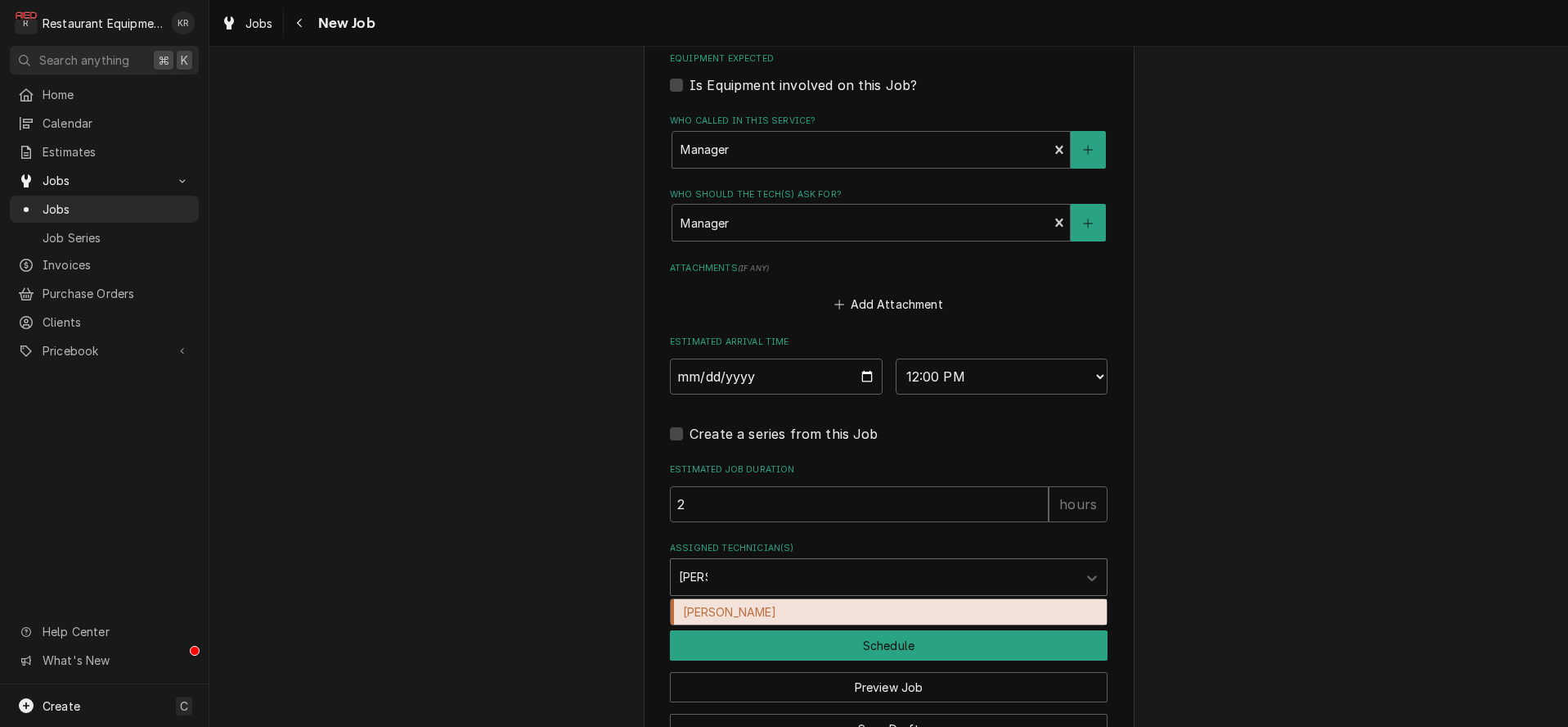
click at [807, 599] on div "[PERSON_NAME]" at bounding box center [888, 612] width 436 height 26
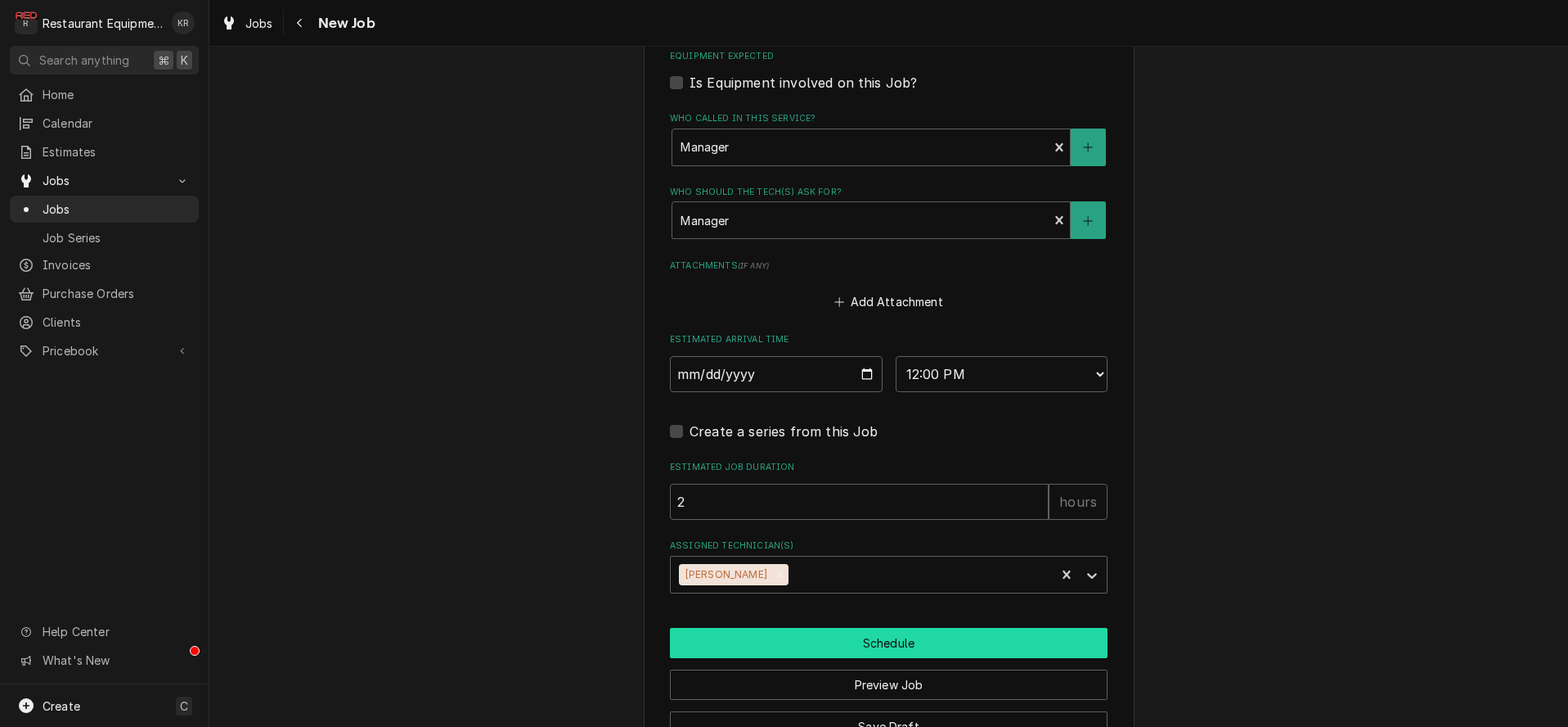
click at [816, 649] on button "Schedule" at bounding box center [888, 642] width 438 height 30
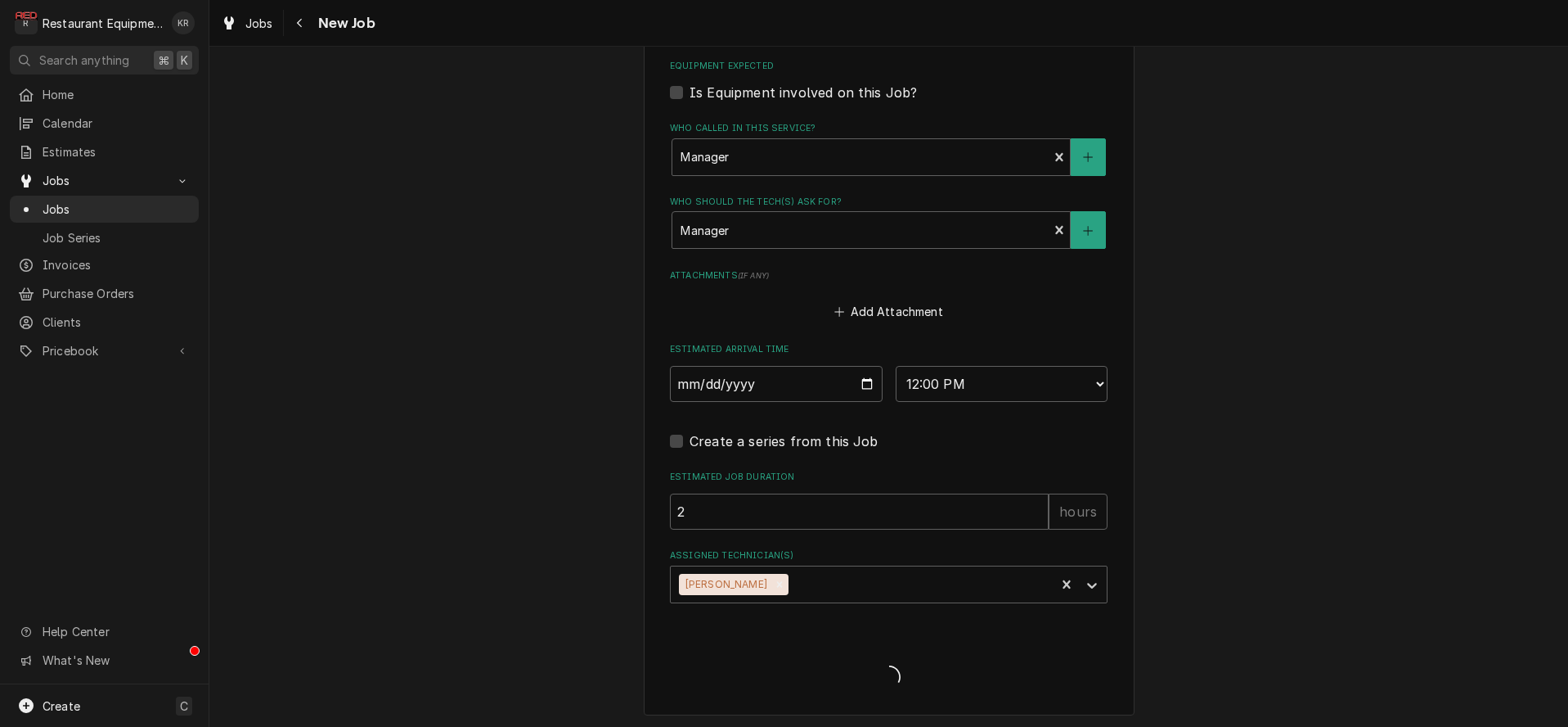
type textarea "x"
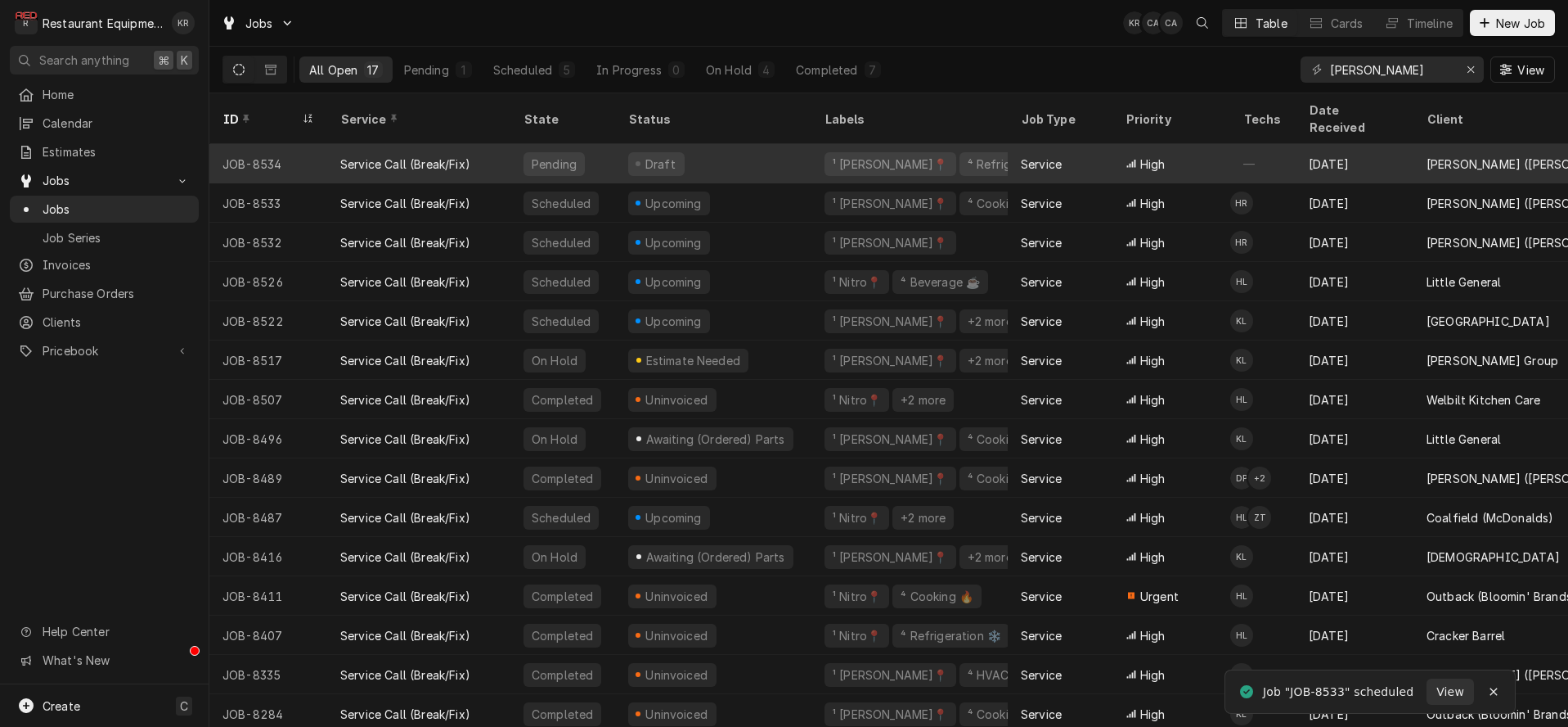
click at [726, 144] on div "Draft" at bounding box center [714, 164] width 196 height 40
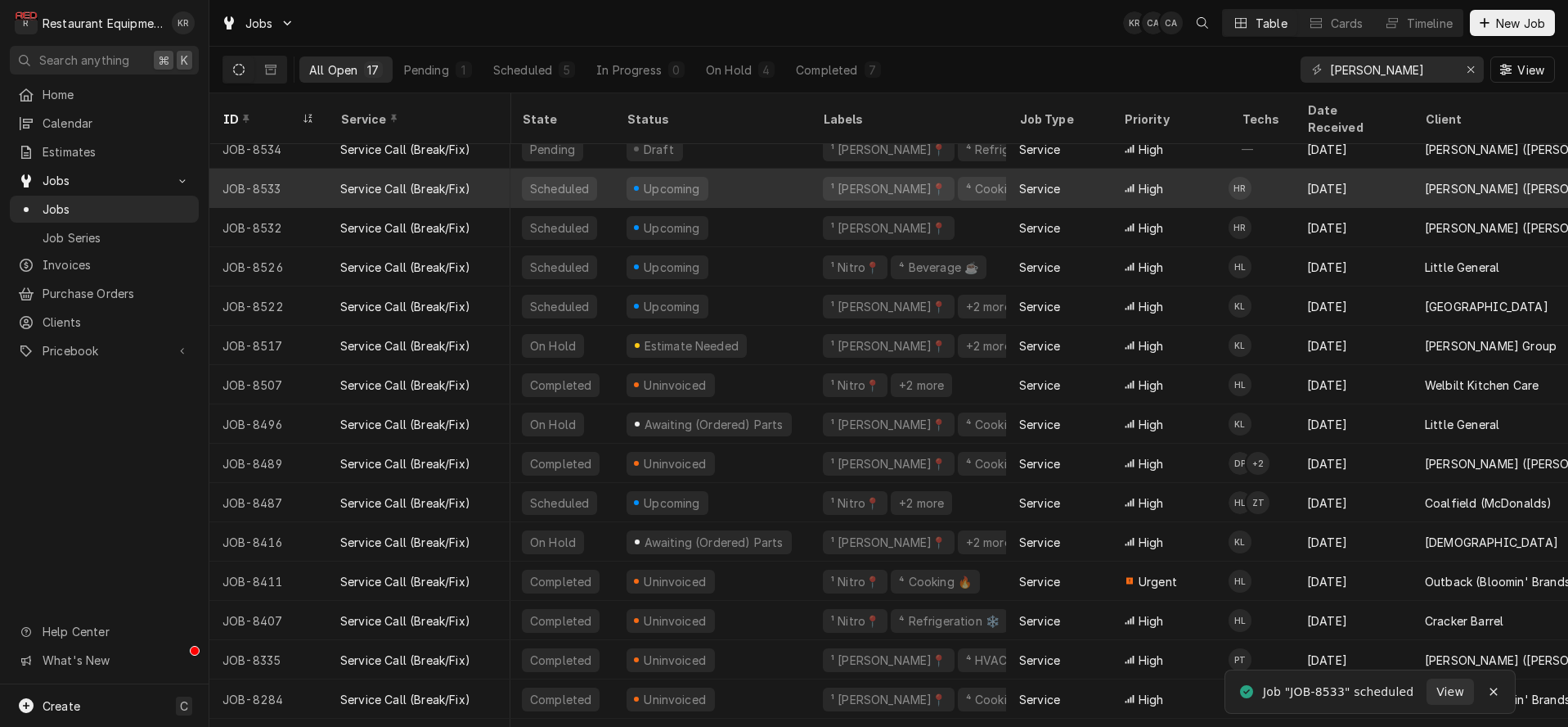
scroll to position [17, 2]
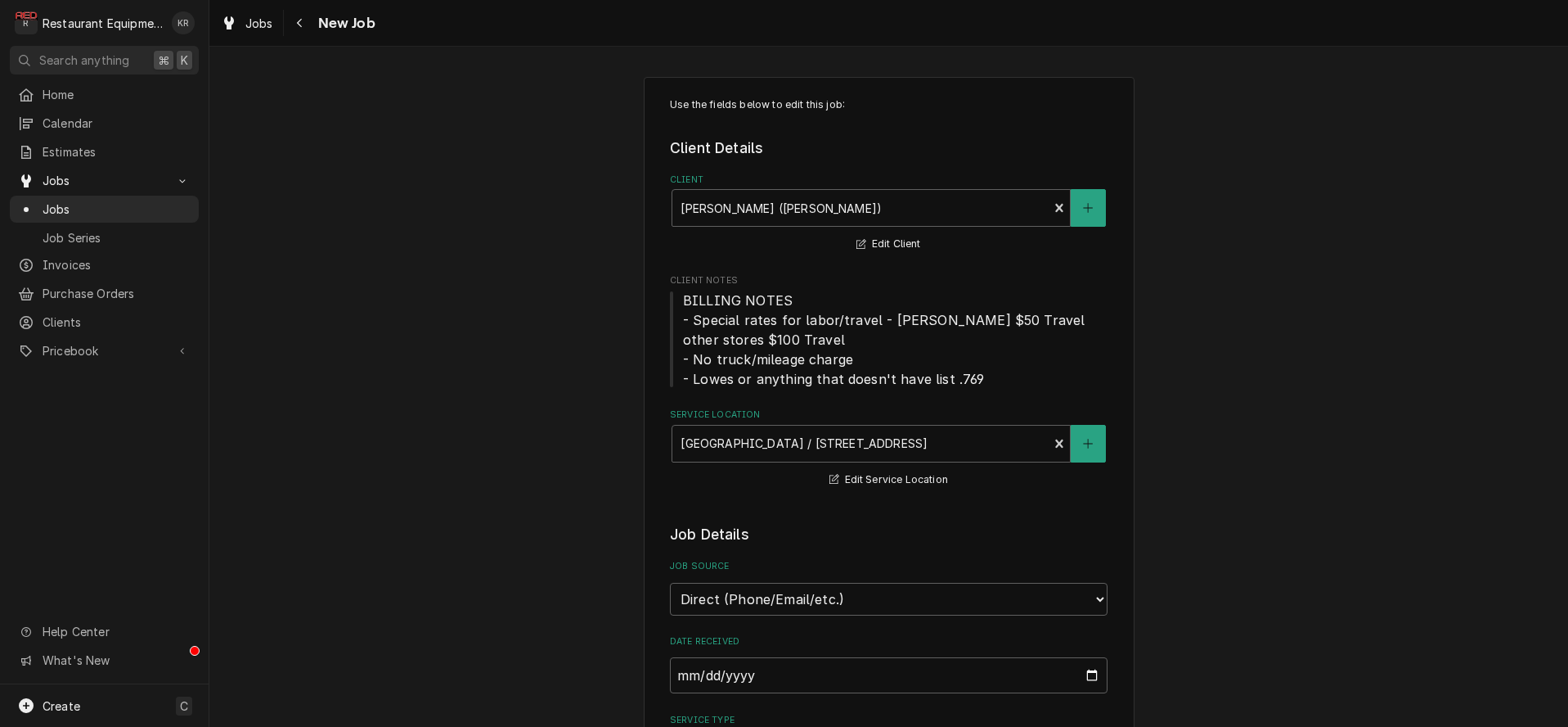
type textarea "x"
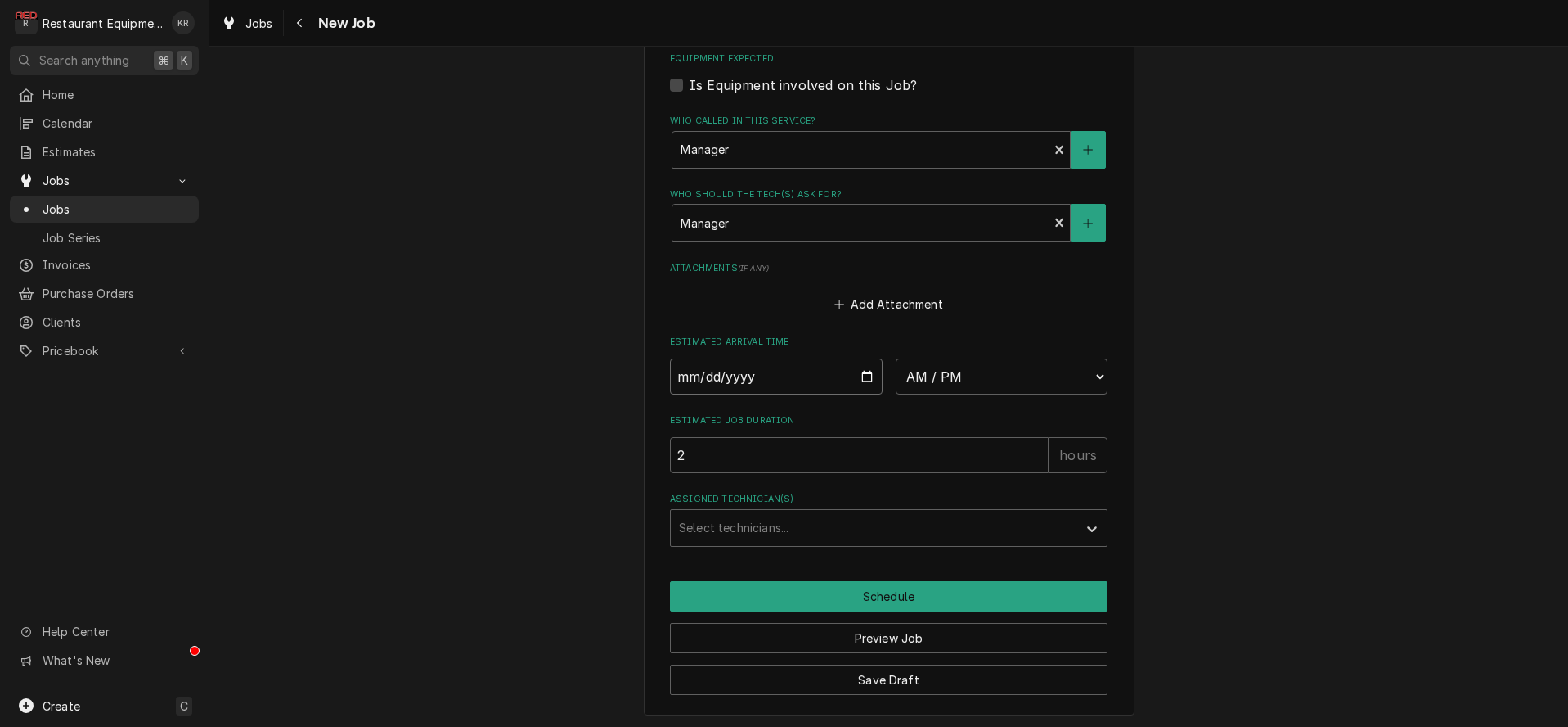
click at [863, 373] on input "Date" at bounding box center [776, 377] width 213 height 36
type input "[DATE]"
type textarea "x"
click at [896, 359] on select "AM / PM 6:00 AM 6:15 AM 6:30 AM 6:45 AM 7:00 AM 7:15 AM 7:30 AM 7:45 AM 8:00 AM…" at bounding box center [1002, 377] width 213 height 36
select select "12:00:00"
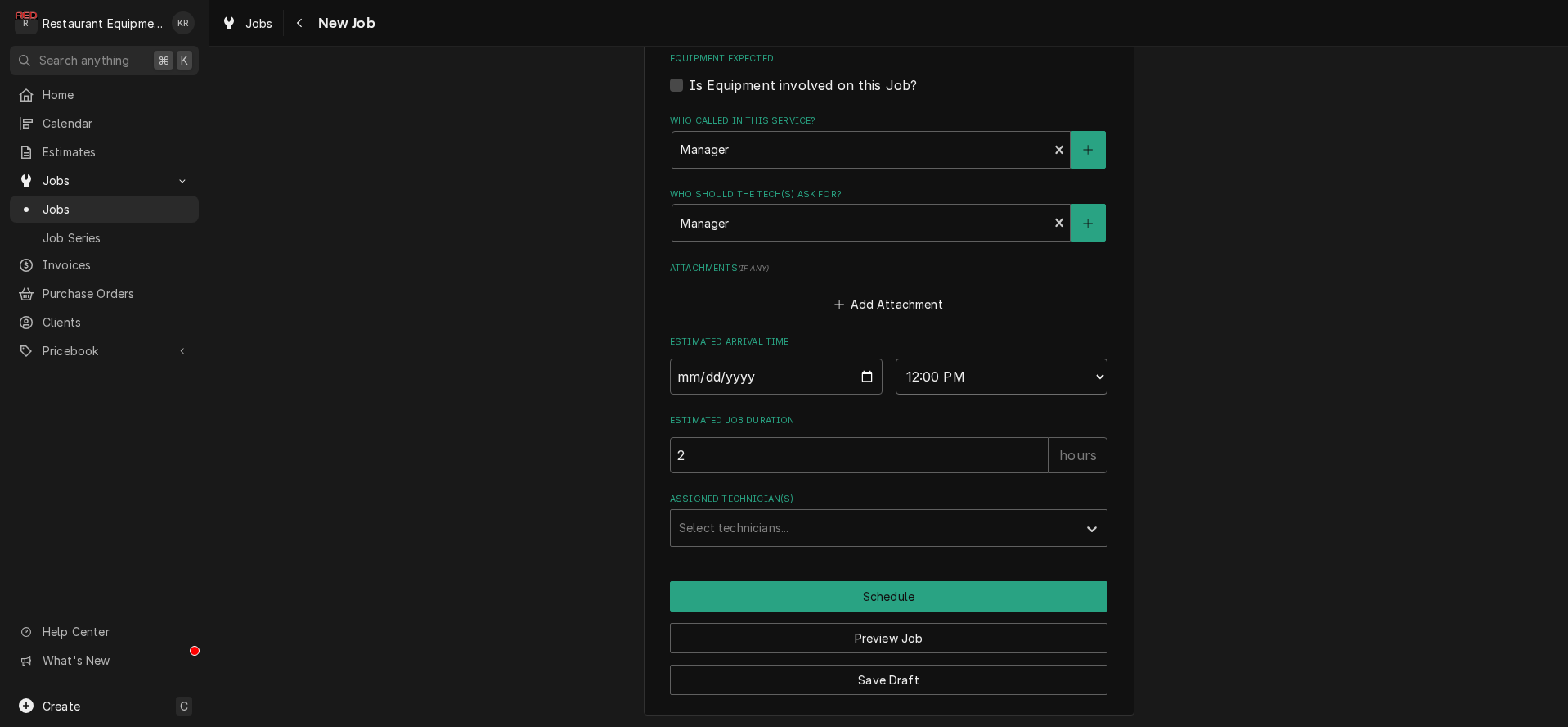
click option "12:00 PM" at bounding box center [0, 0] width 0 height 0
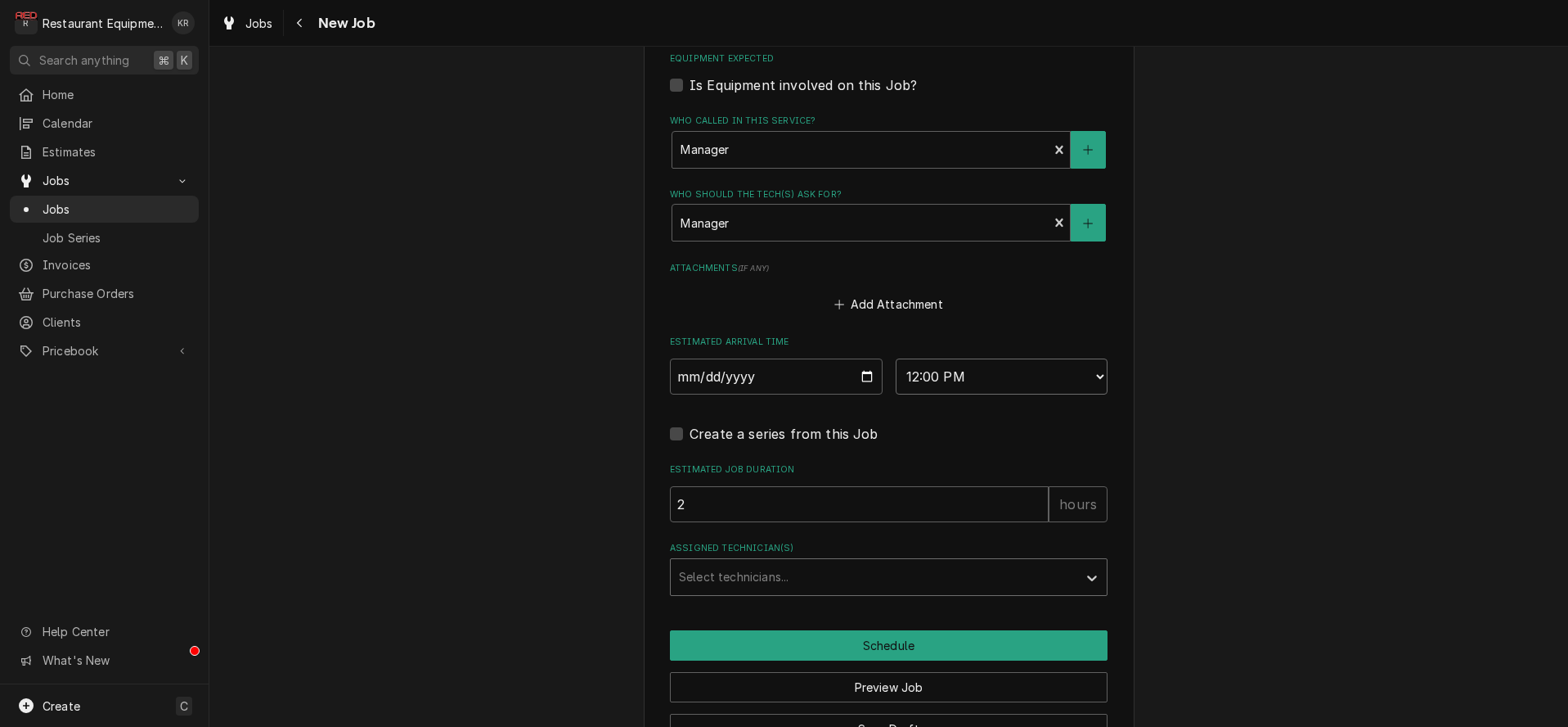
type textarea "x"
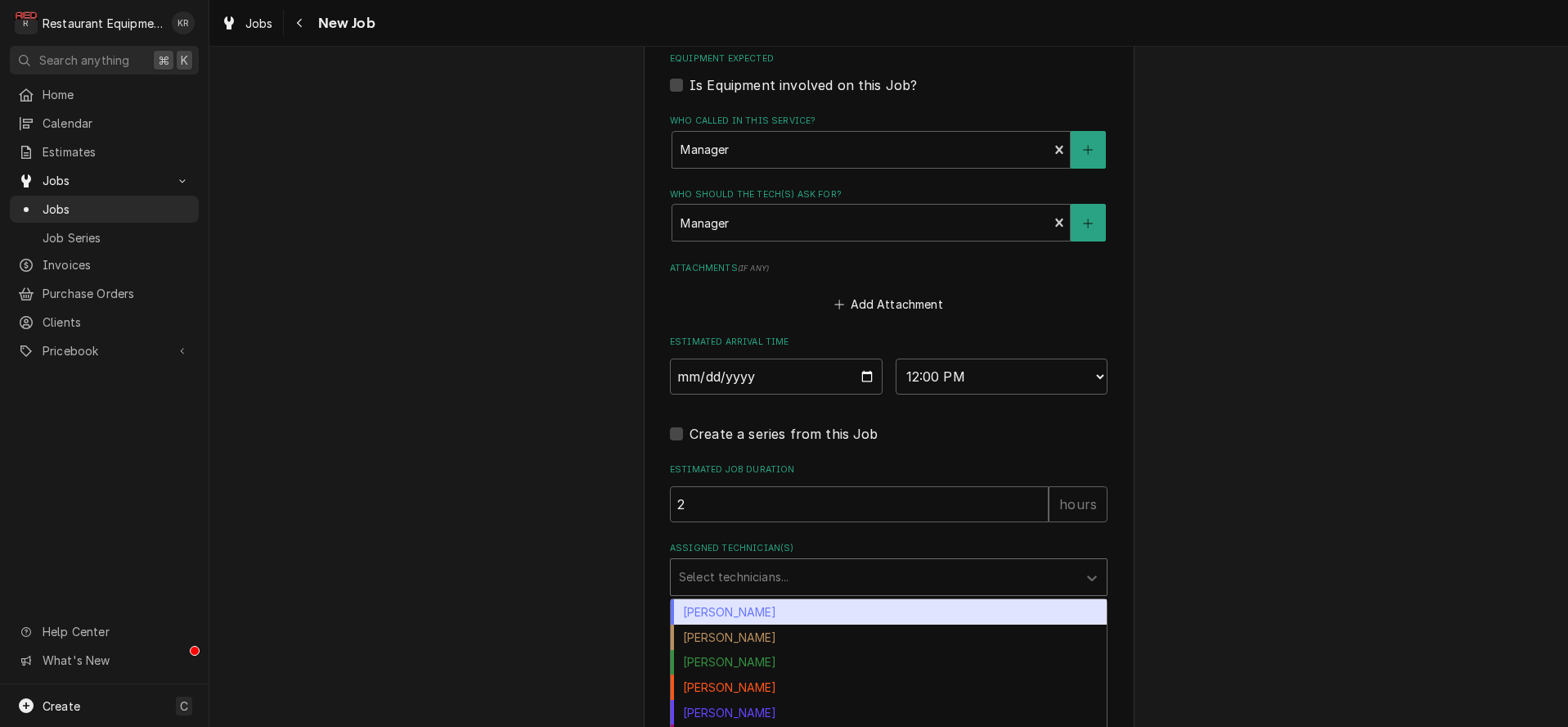
click at [798, 575] on div "Assigned Technician(s)" at bounding box center [874, 577] width 391 height 30
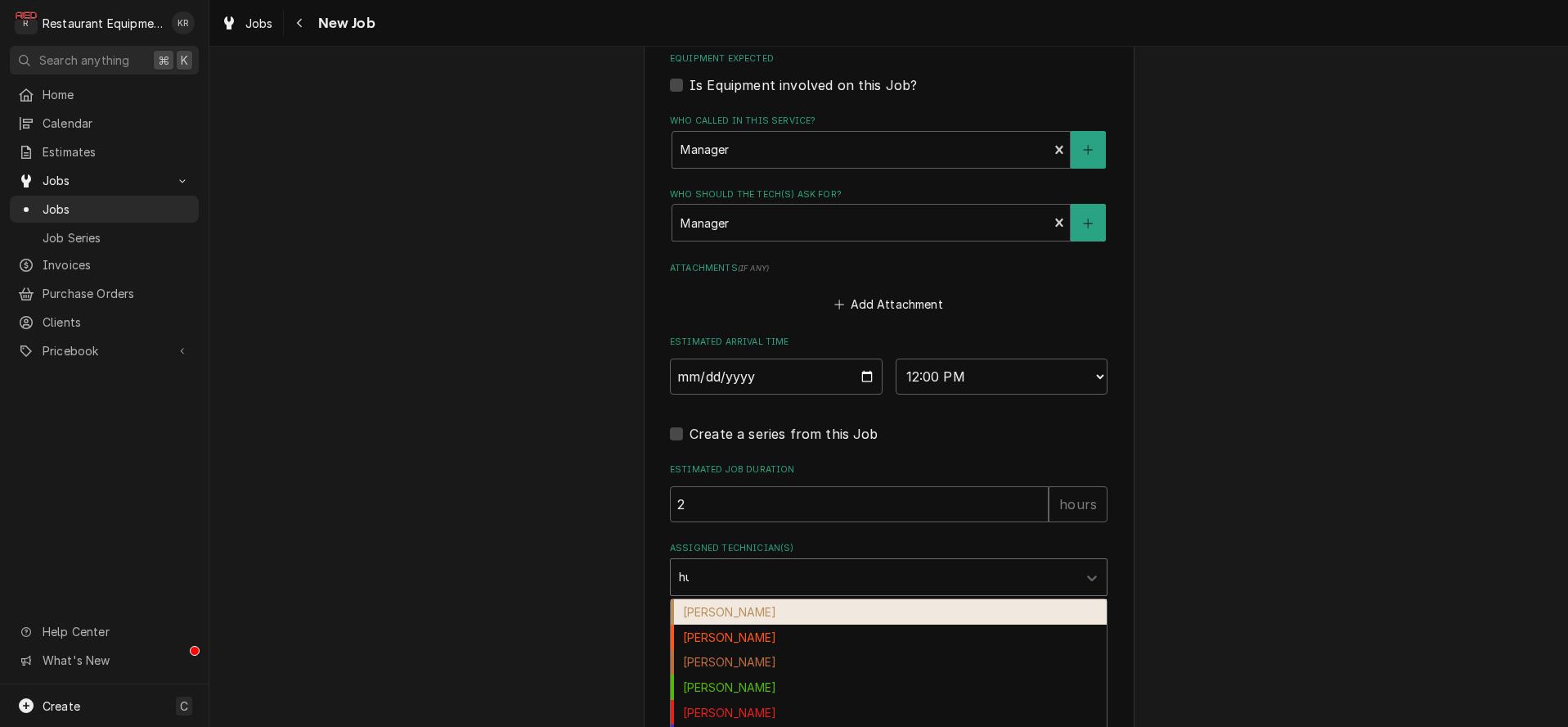
type input "hun"
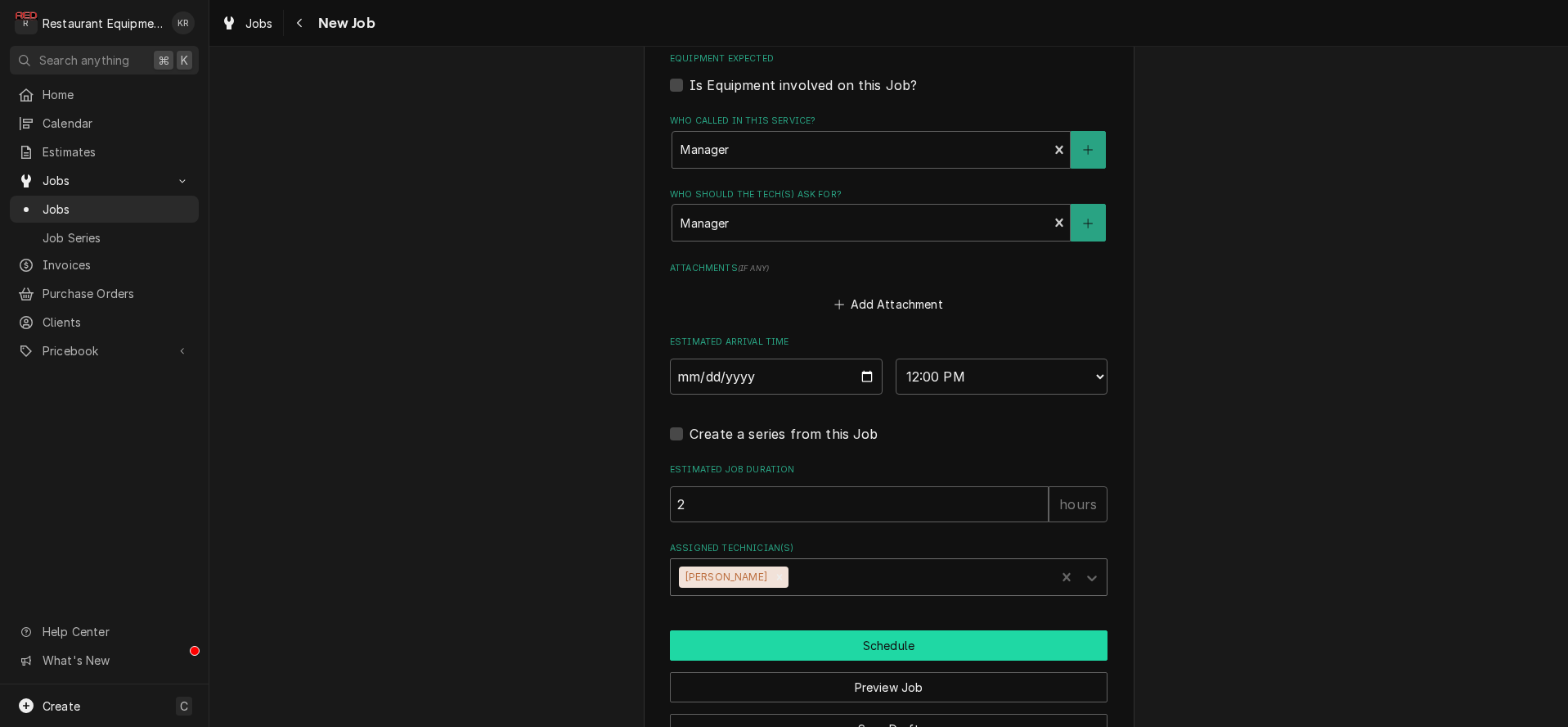
type textarea "x"
click button "Schedule" at bounding box center [888, 645] width 438 height 30
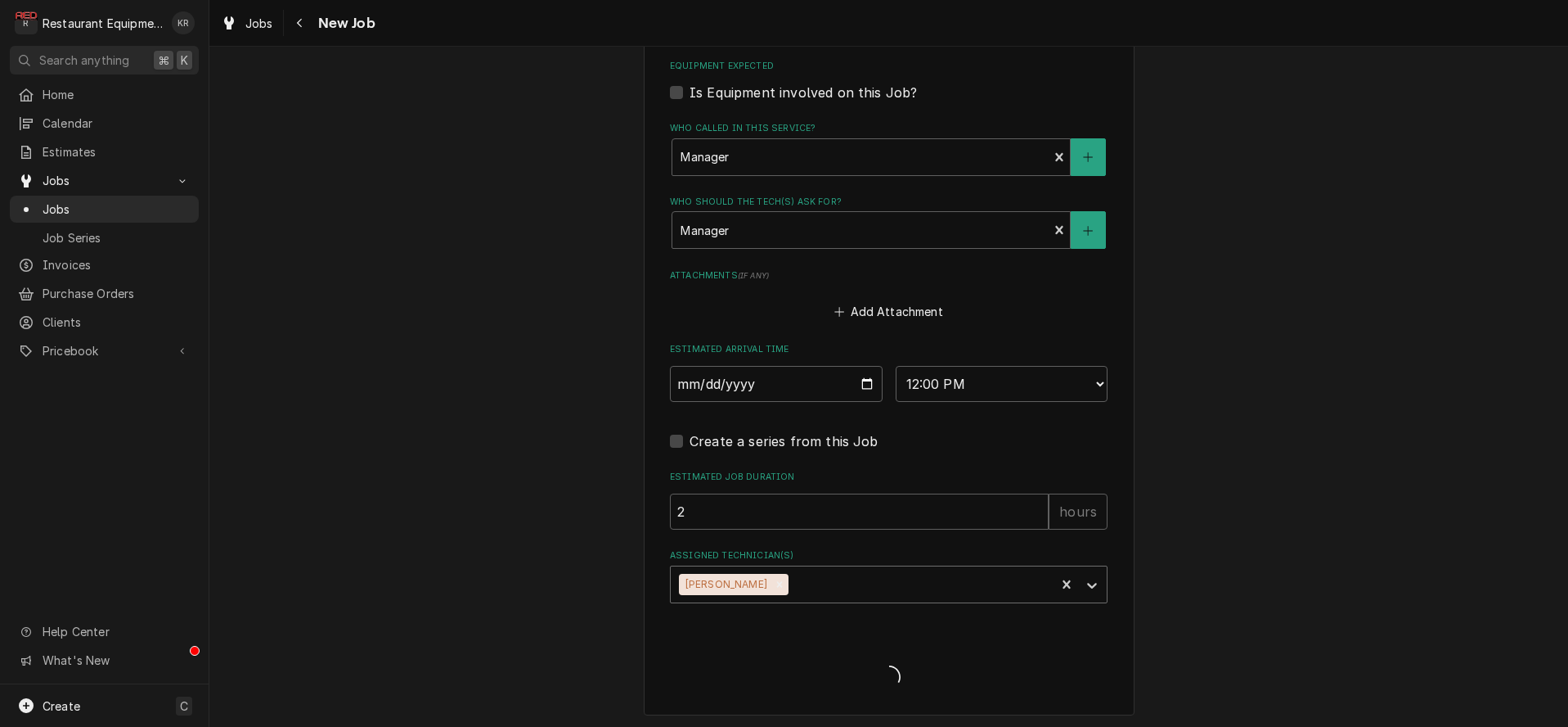
type textarea "x"
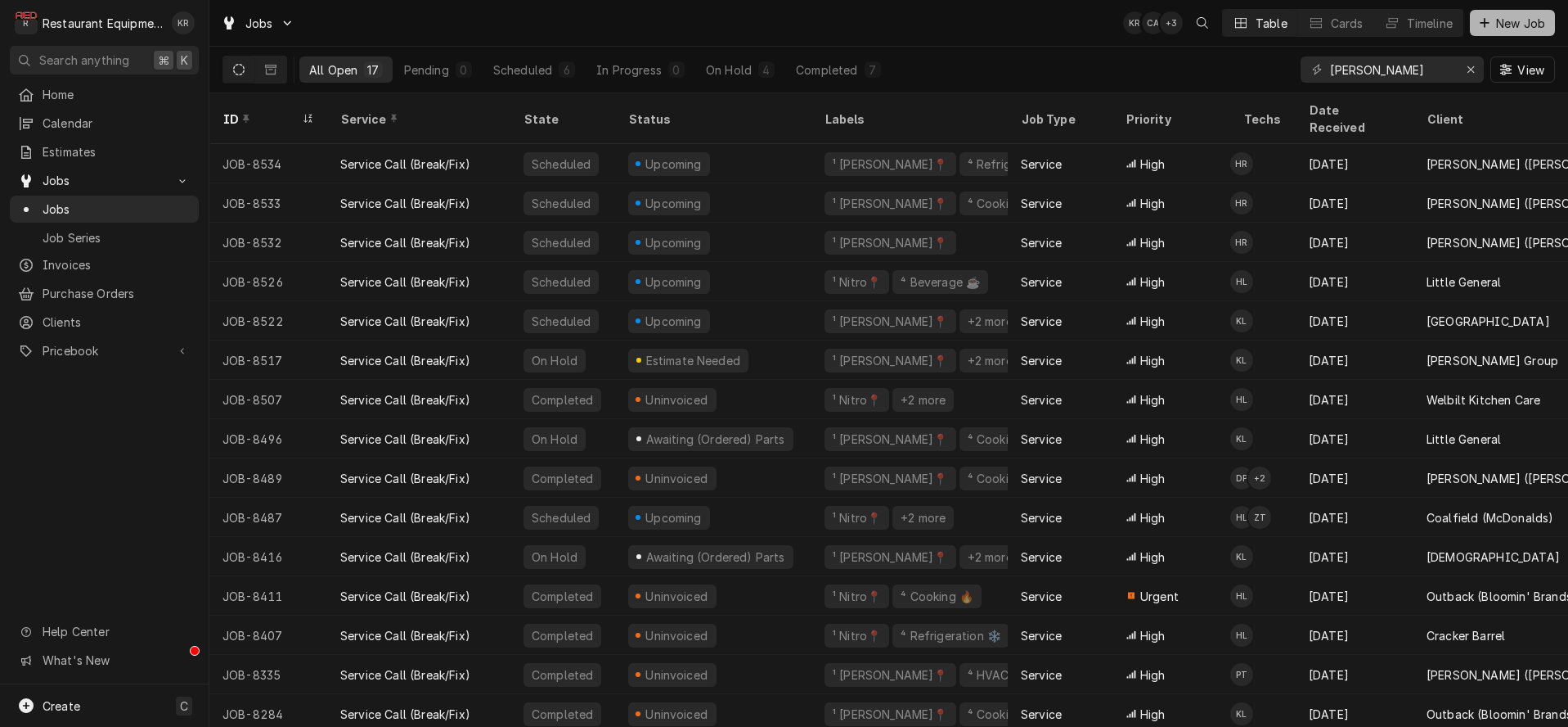
click at [1514, 24] on span "New Job" at bounding box center [1521, 23] width 56 height 17
click at [1480, 70] on button "Erase input" at bounding box center [1471, 69] width 26 height 26
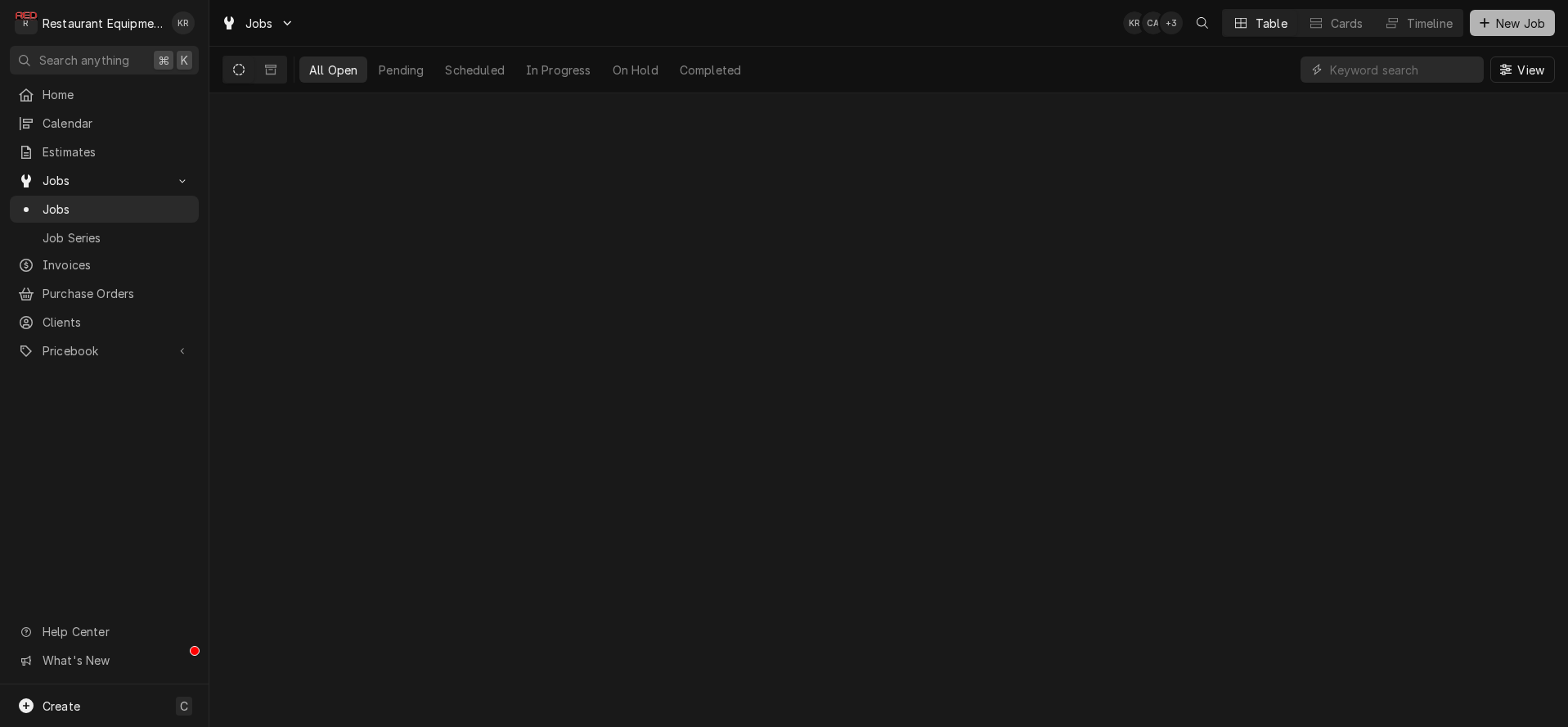
click at [1497, 29] on span "New Job" at bounding box center [1521, 23] width 56 height 17
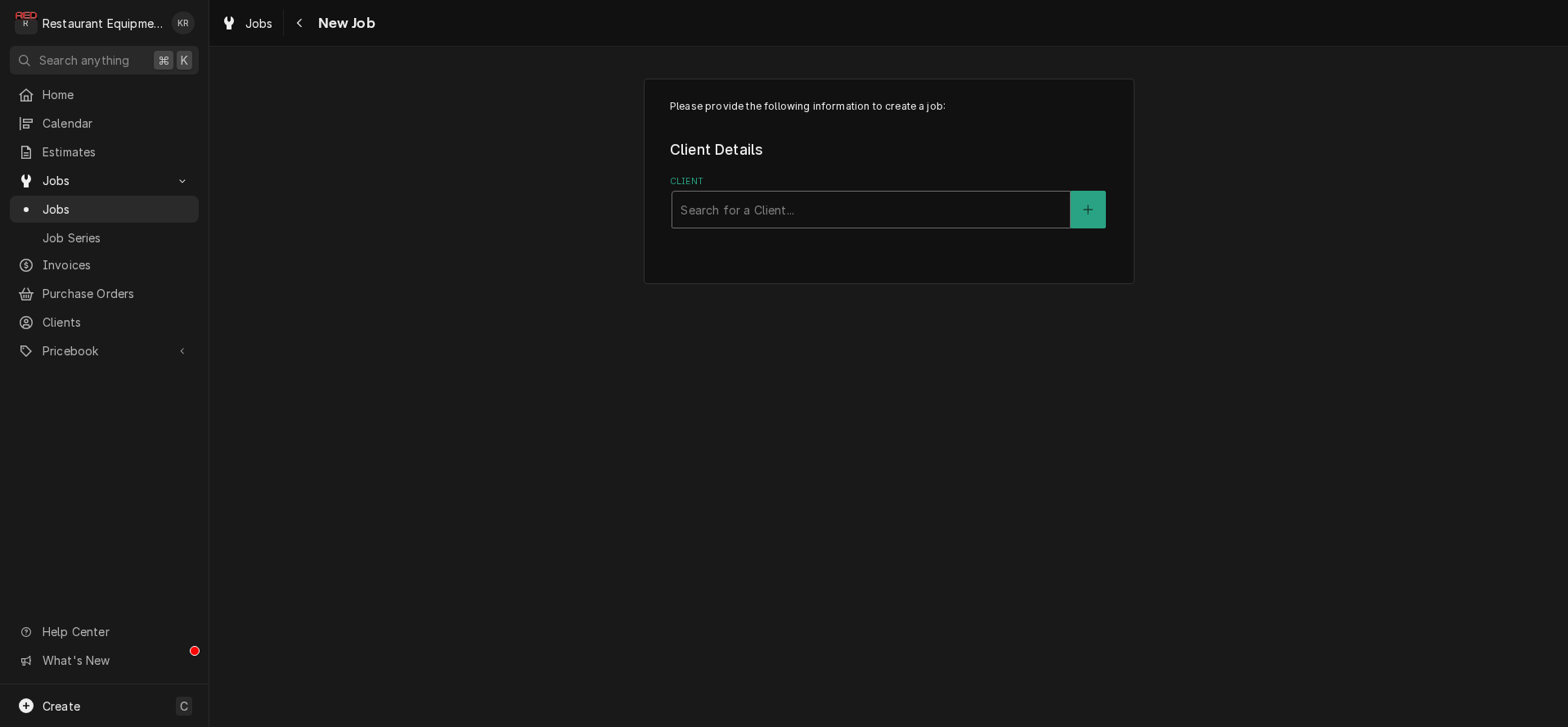
click at [940, 213] on div "Client" at bounding box center [871, 209] width 381 height 30
type input "bloo"
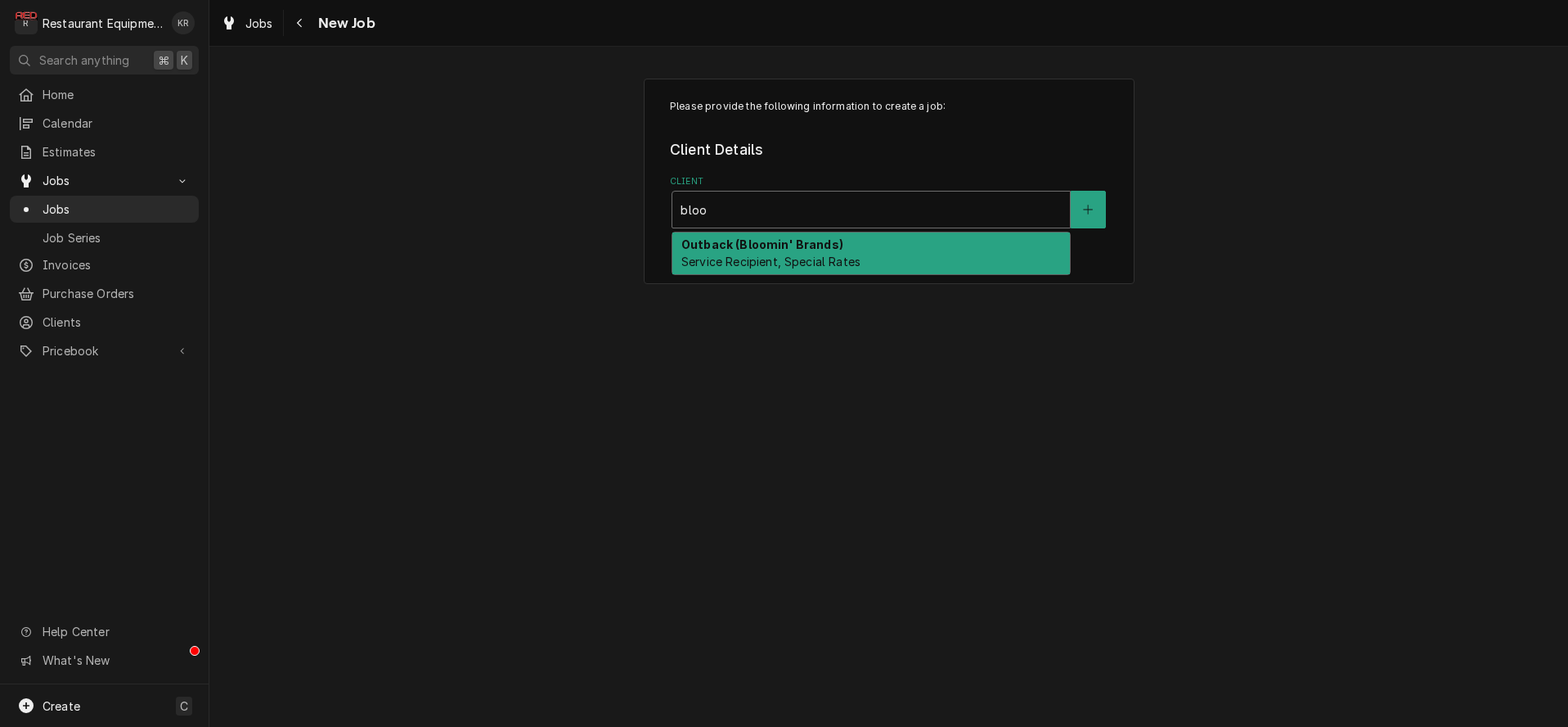
click at [857, 258] on span "Service Recipient, Special Rates" at bounding box center [770, 261] width 179 height 14
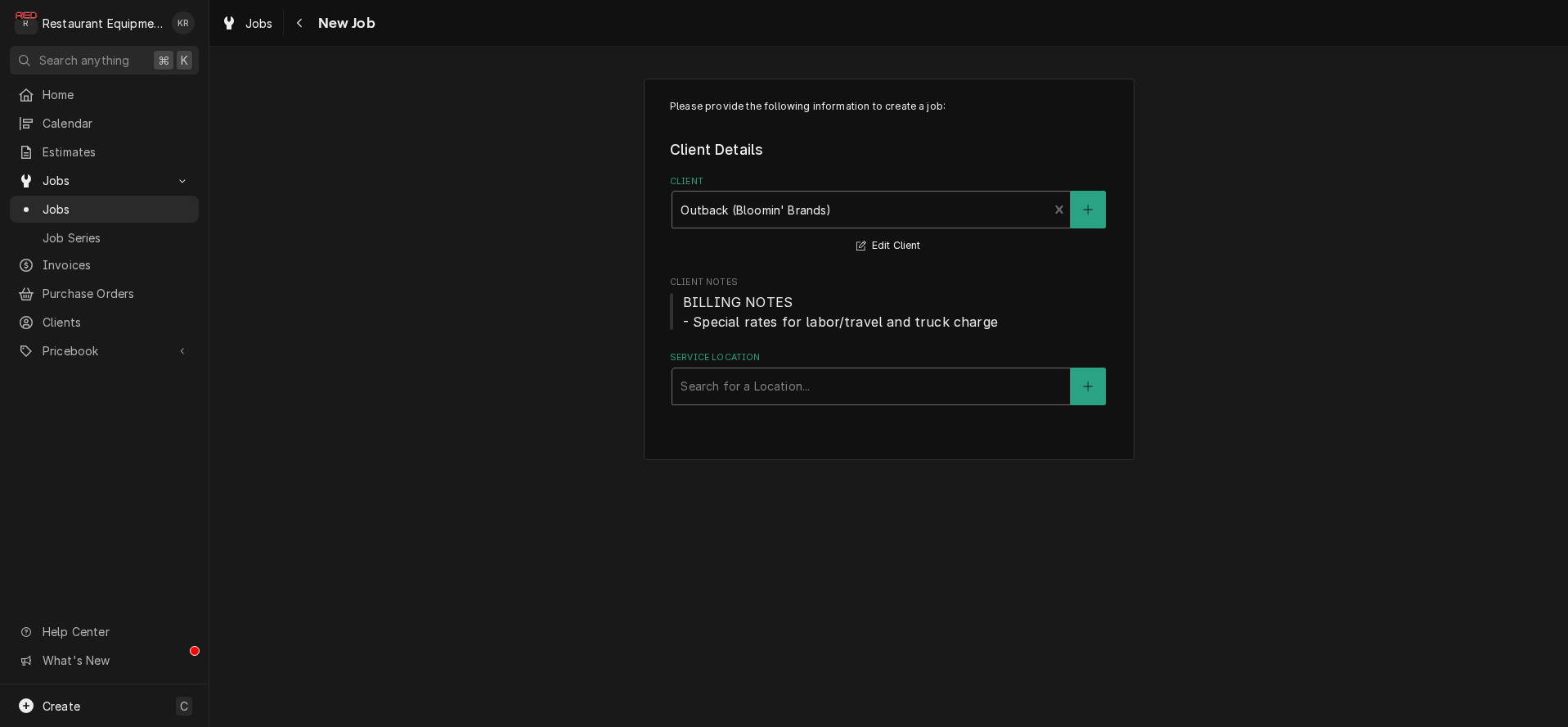
click at [740, 387] on div "Service Location" at bounding box center [871, 387] width 381 height 30
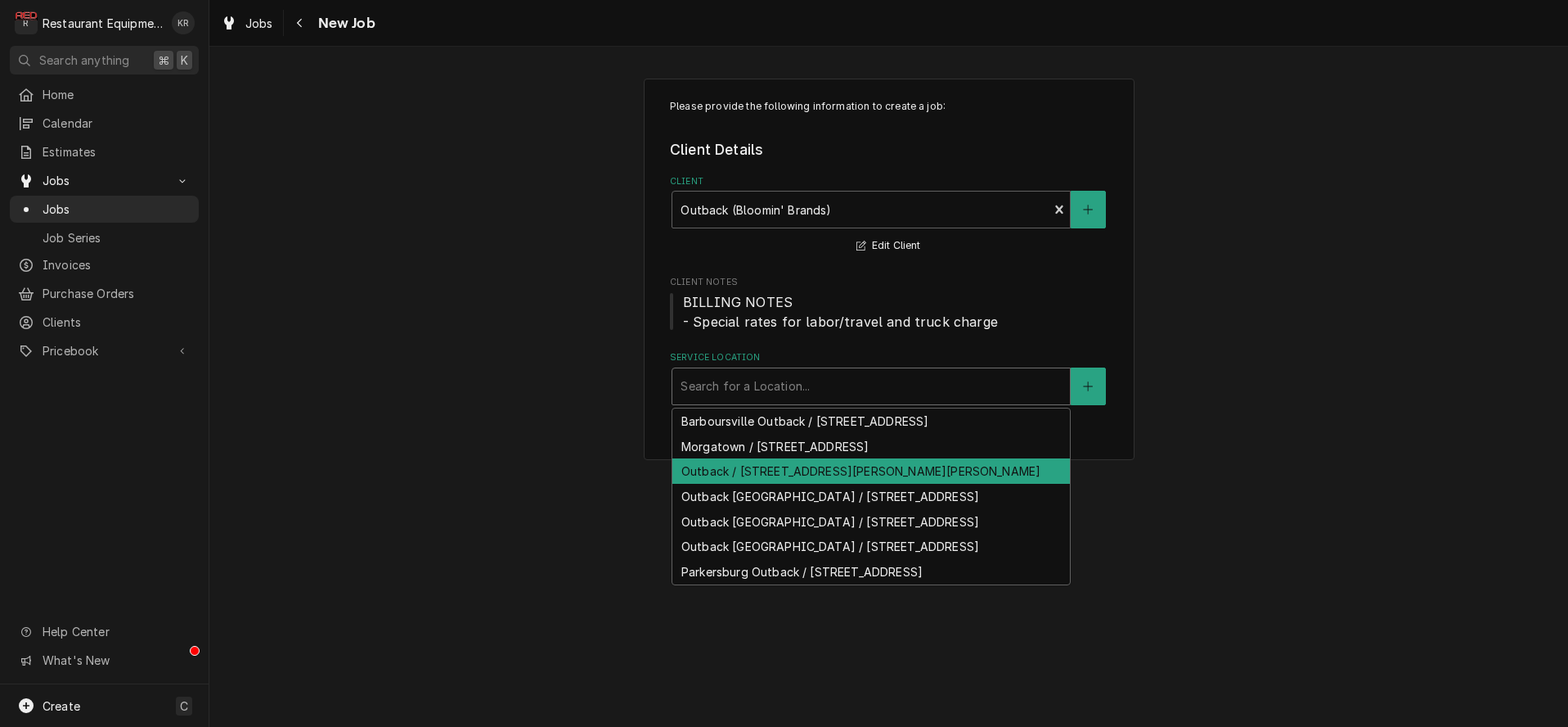
click at [775, 484] on div "Outback / [STREET_ADDRESS][PERSON_NAME][PERSON_NAME]" at bounding box center [871, 471] width 397 height 26
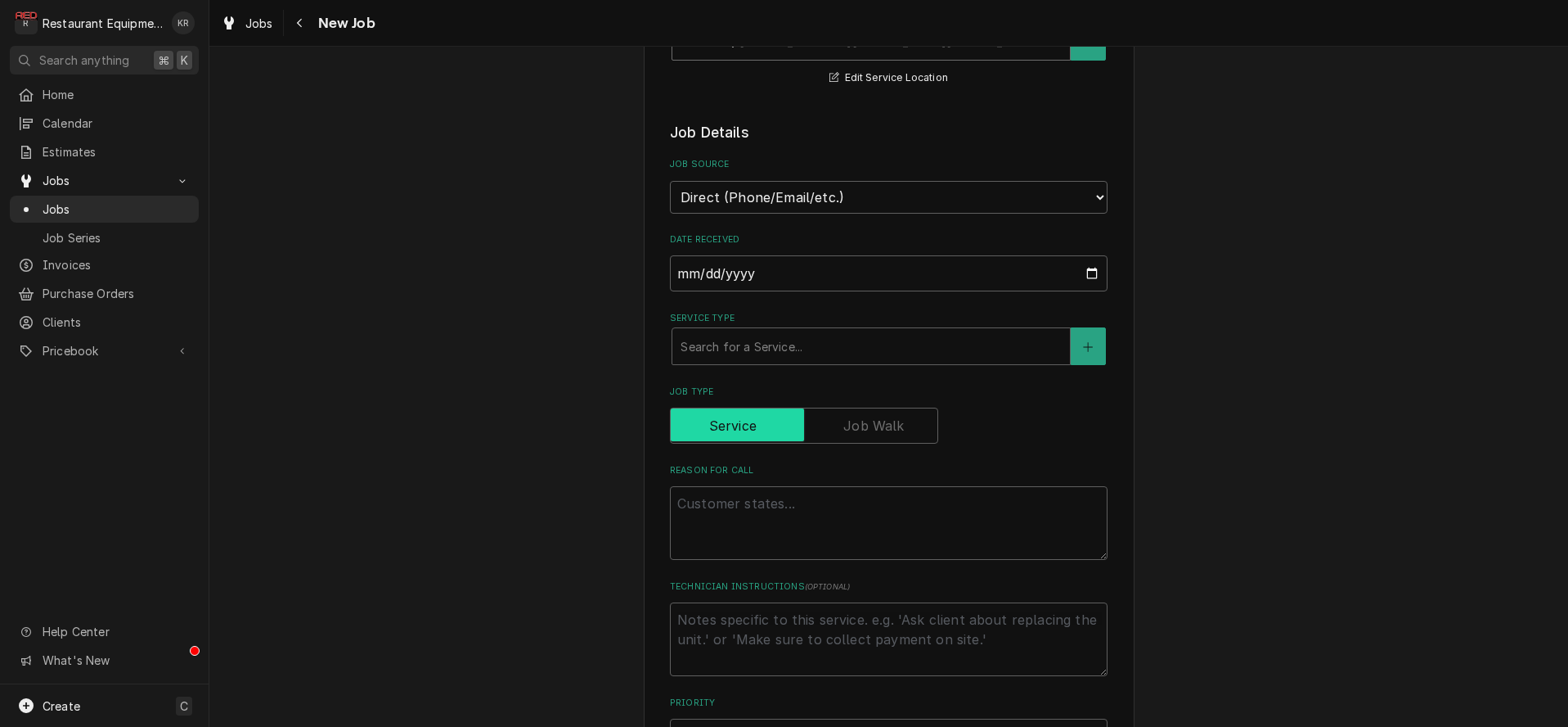
scroll to position [352, 0]
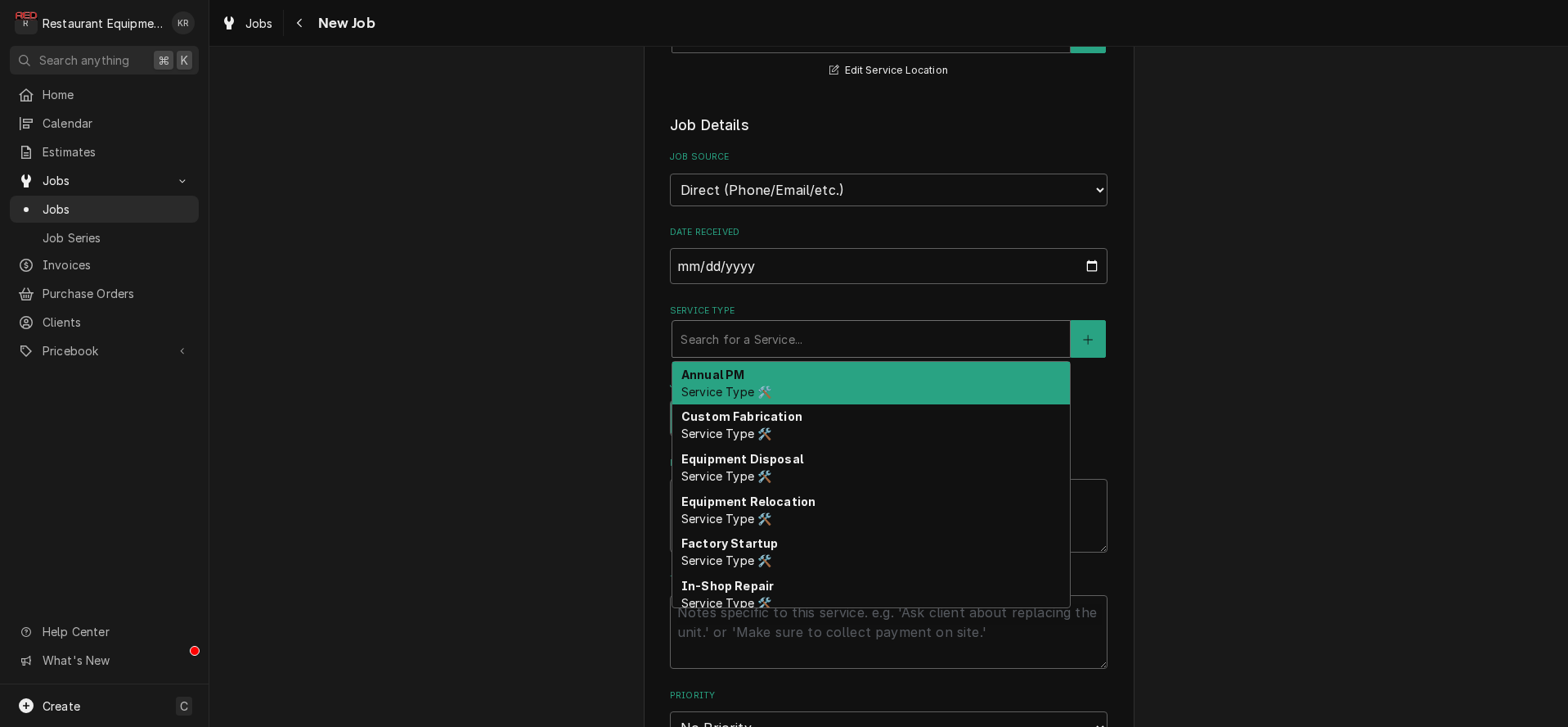
click at [764, 348] on div "Service Type" at bounding box center [871, 339] width 381 height 30
type textarea "x"
type input "b"
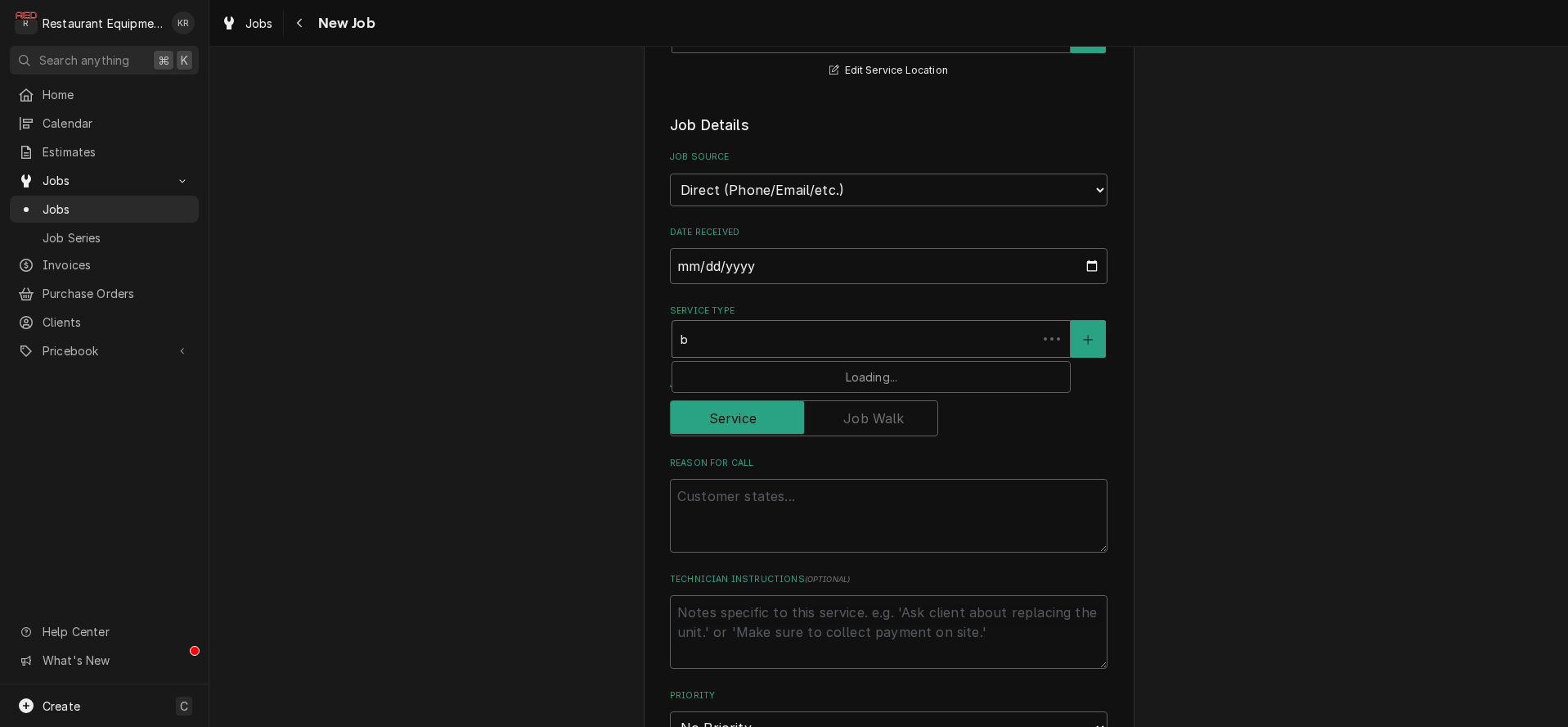
type textarea "x"
type input "br"
type textarea "x"
type input "bre"
type textarea "x"
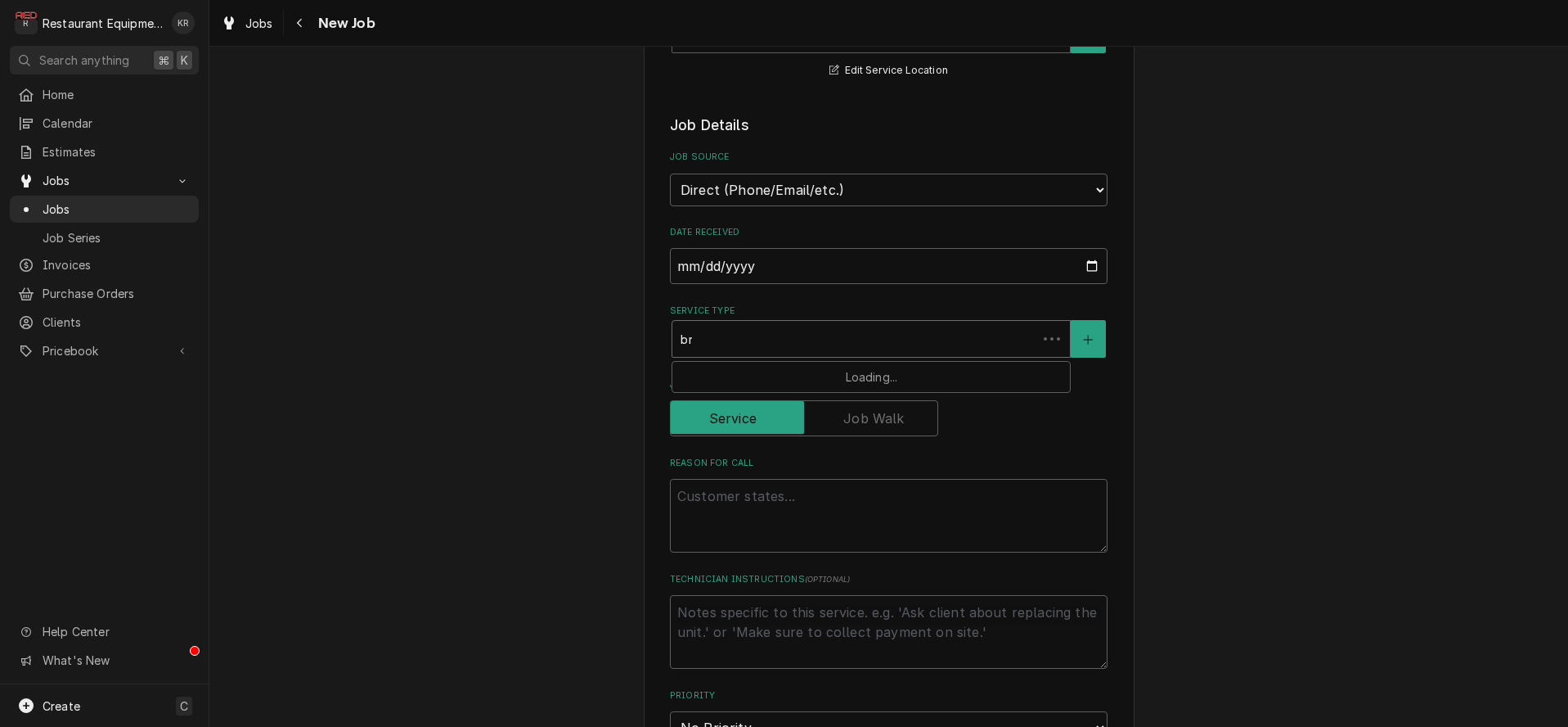
type input "brea"
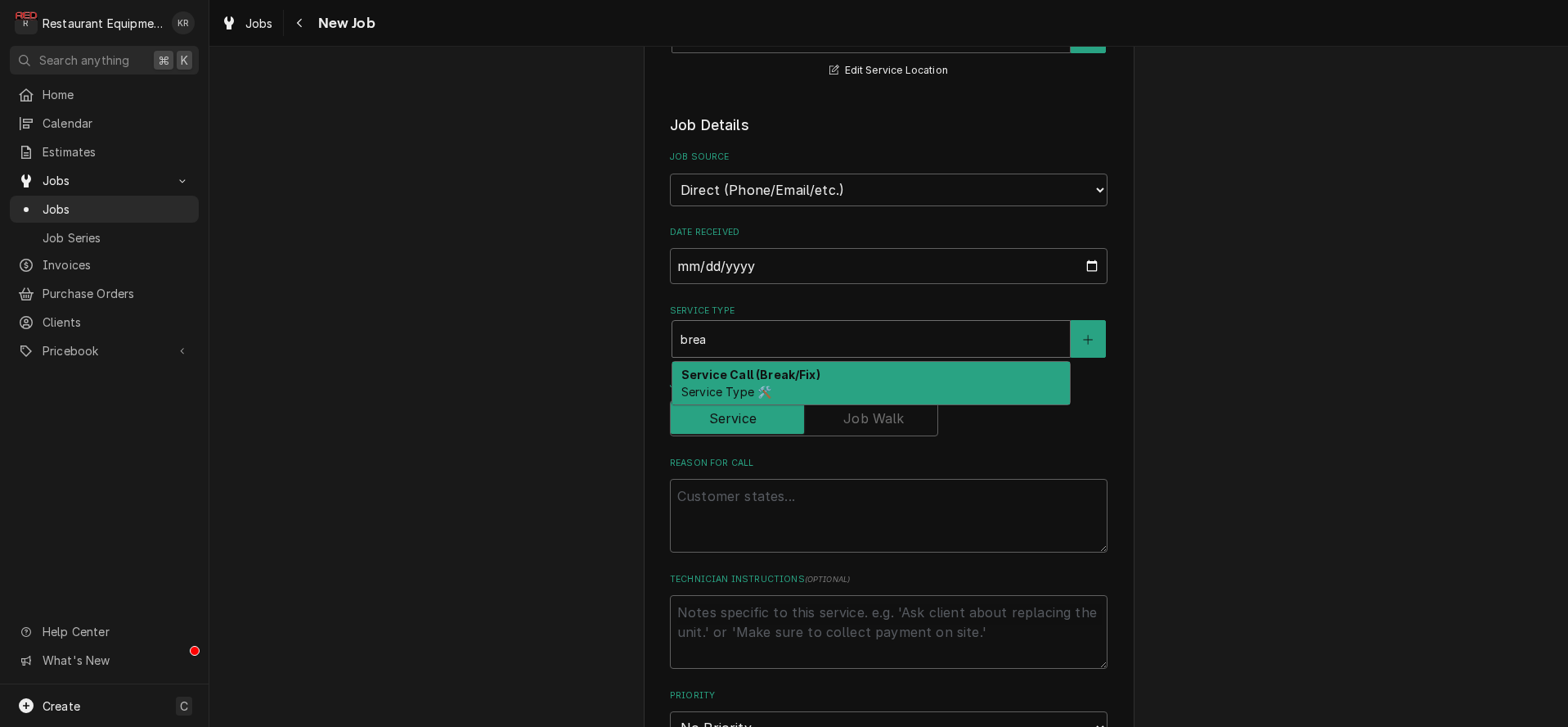
click at [766, 382] on div "Service Call (Break/Fix) Service Type 🛠️" at bounding box center [871, 383] width 397 height 43
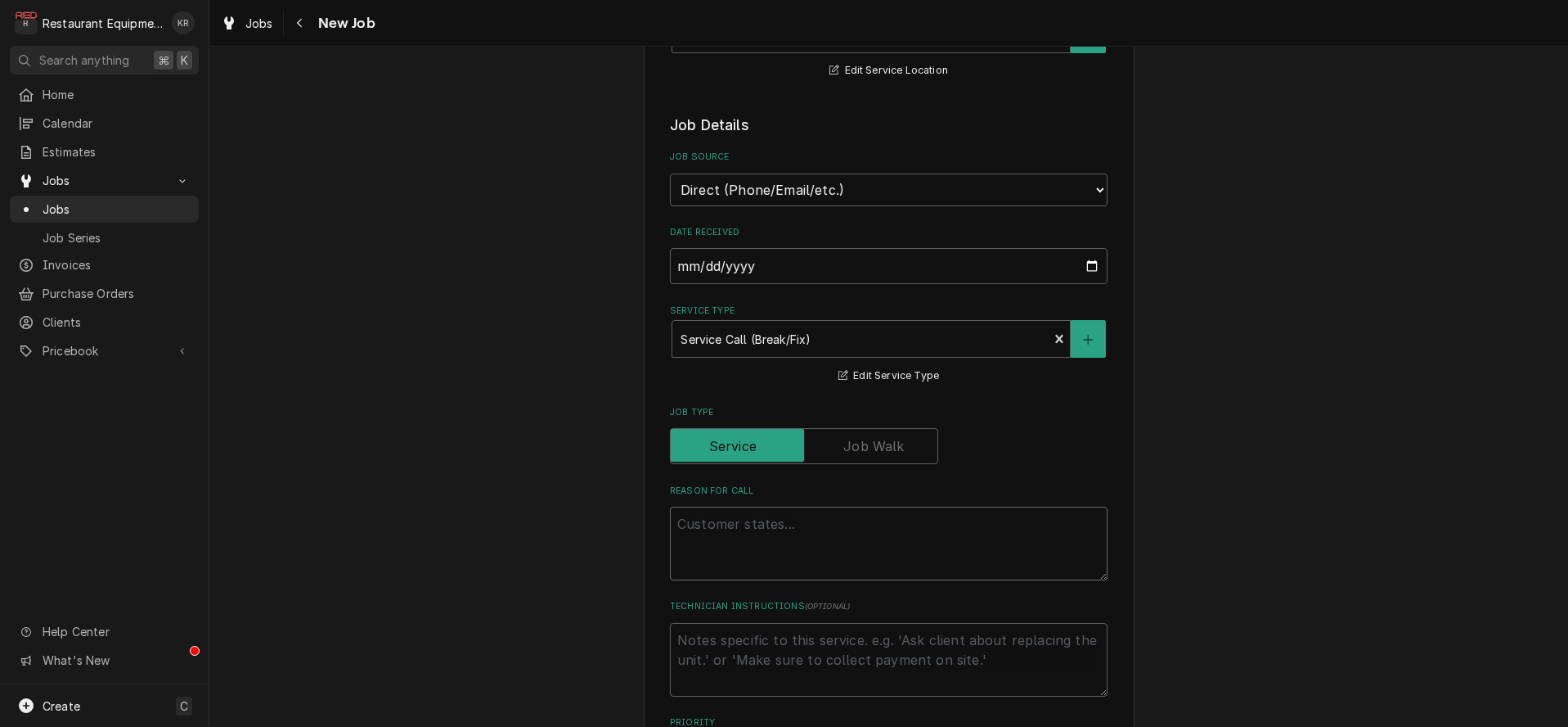
click at [706, 517] on textarea "Reason For Call" at bounding box center [888, 542] width 438 height 73
type textarea "x"
type textarea """
type textarea "x"
type textarea ""t"
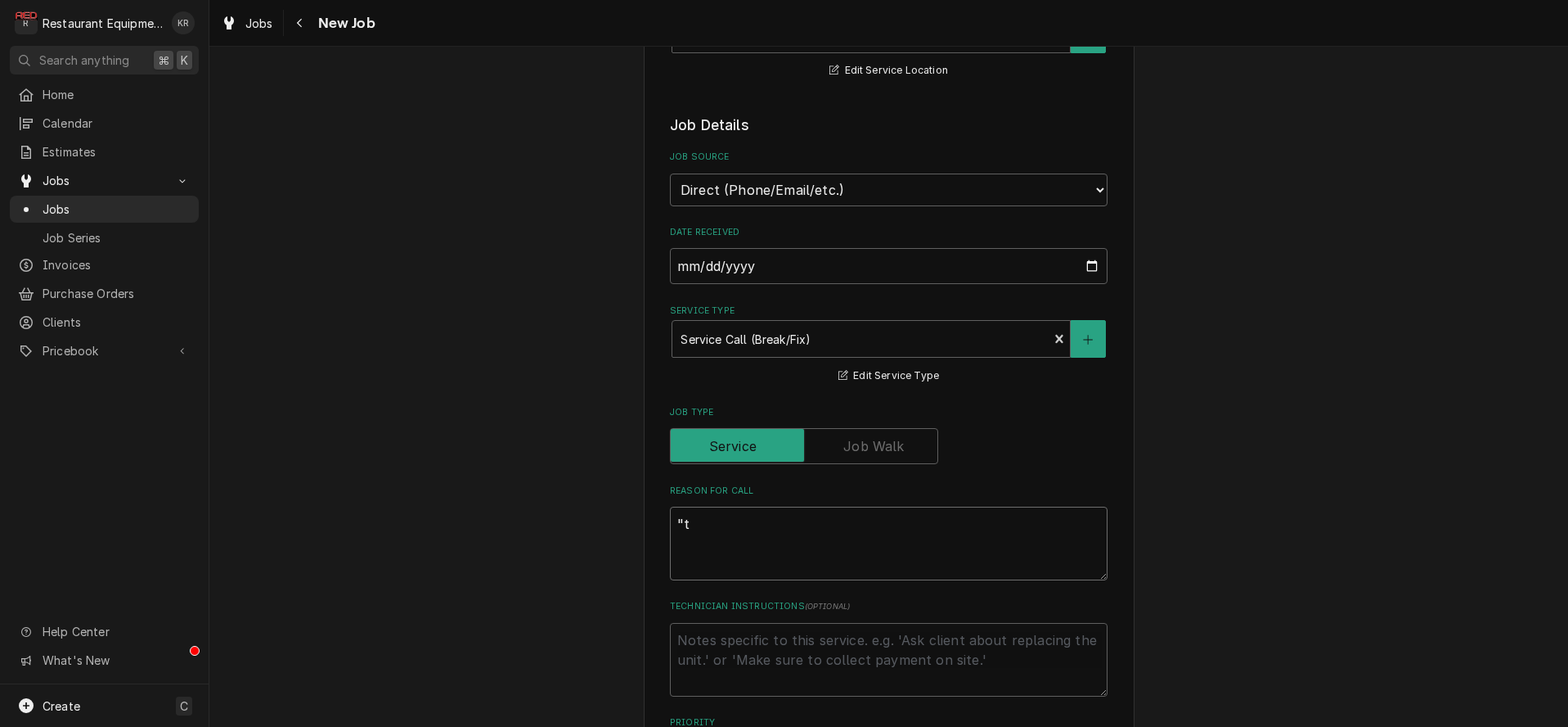
type textarea "x"
type textarea ""tu"
type textarea "x"
type textarea ""tur"
type textarea "x"
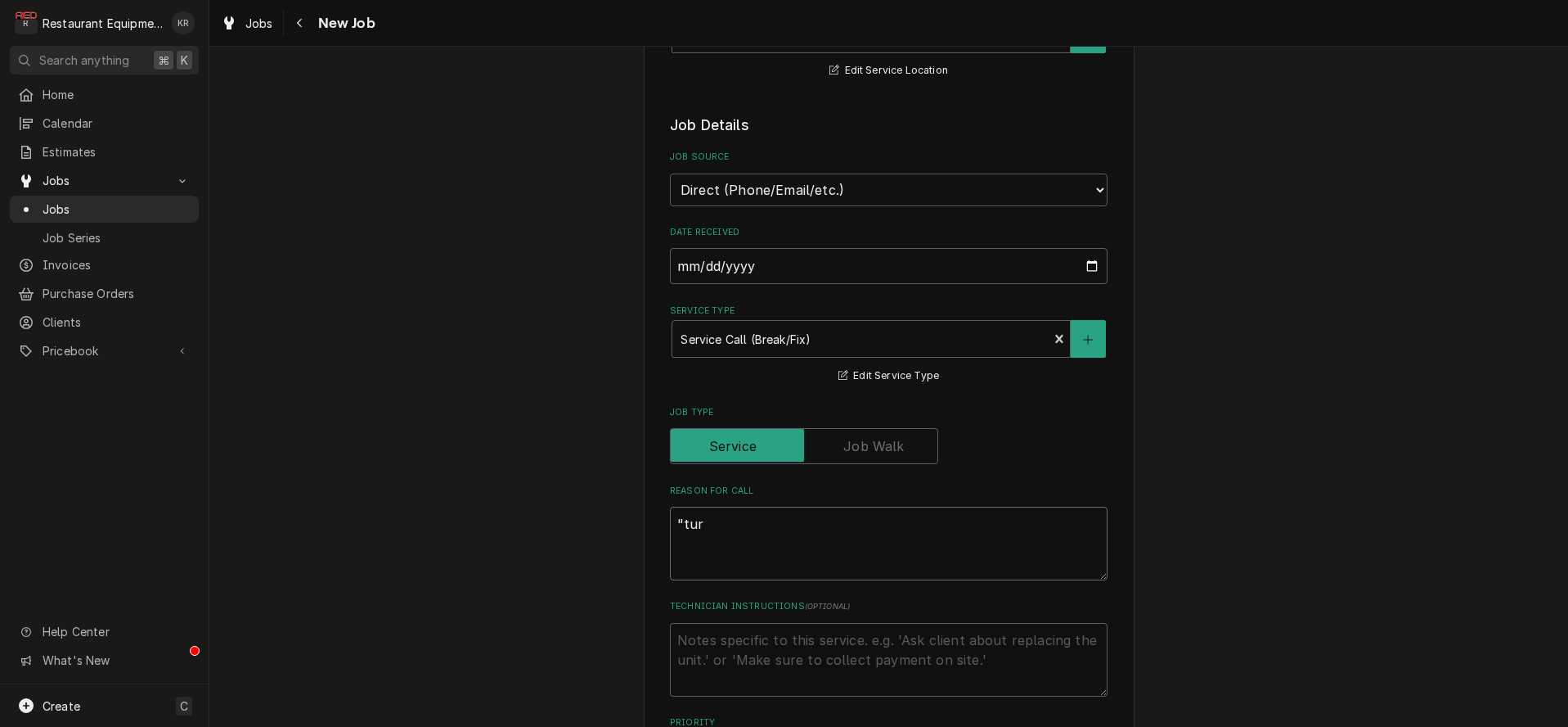
type textarea ""turn"
type textarea "x"
type textarea ""turn"
type textarea "x"
type textarea ""turn th"
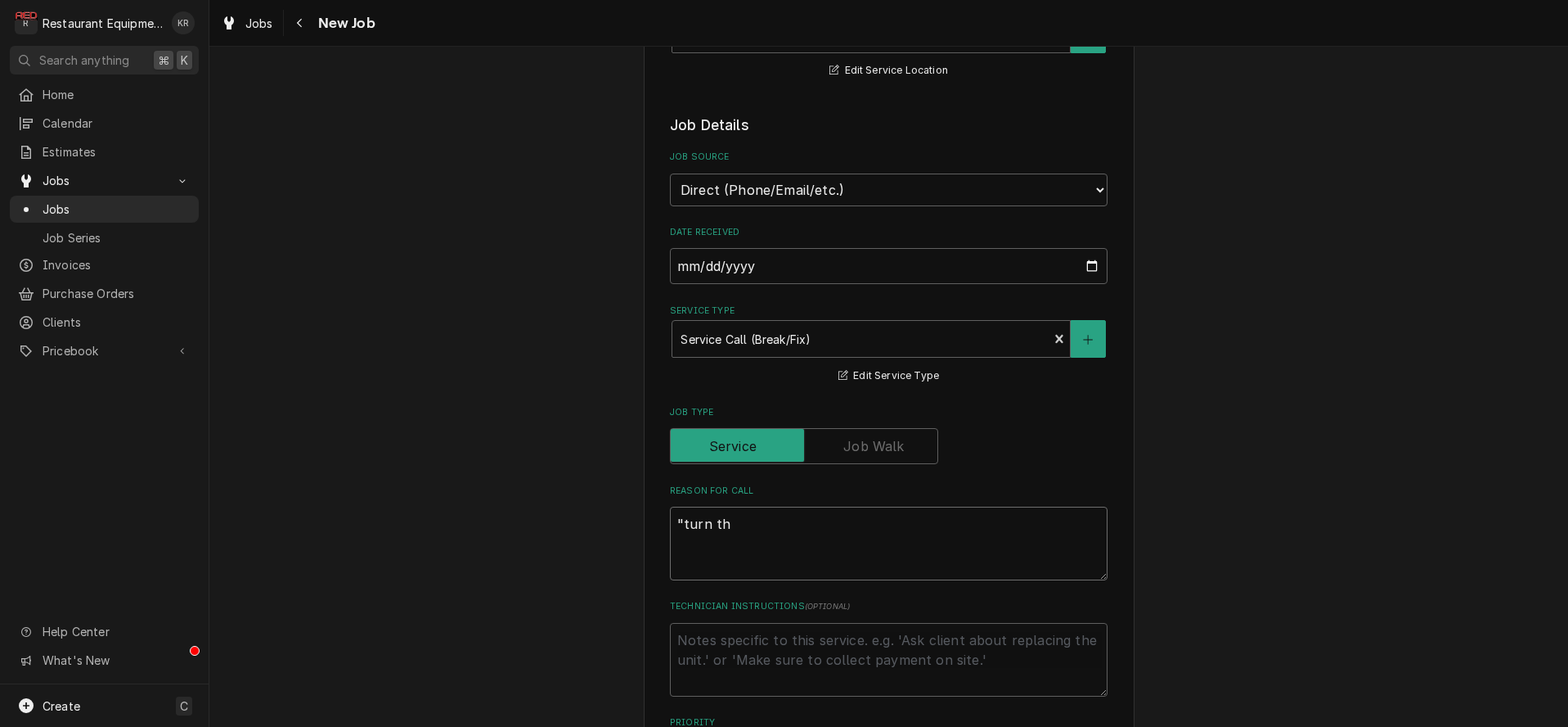
type textarea "x"
type textarea ""turn the"
type textarea "x"
type textarea ""turn the"
type textarea "x"
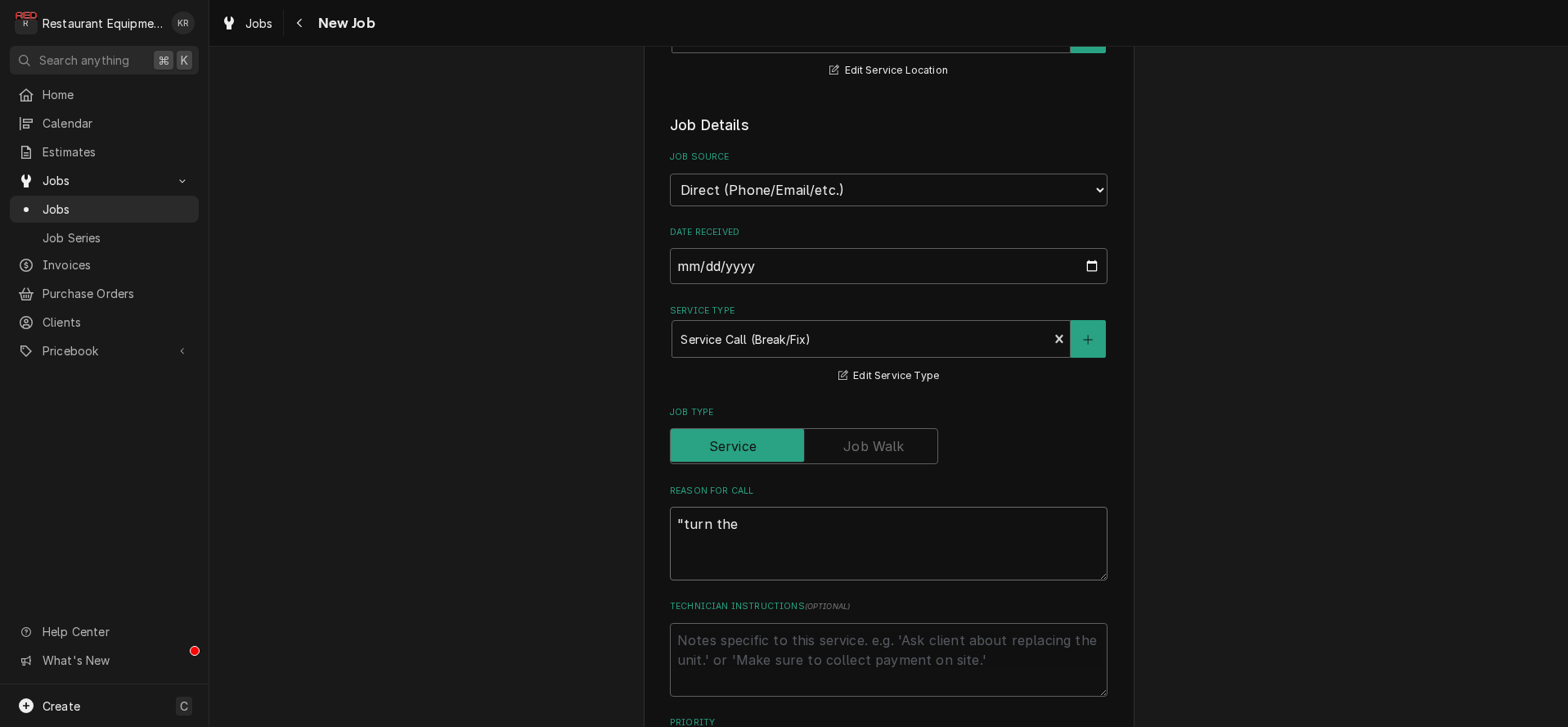
type textarea ""turn the i"
type textarea "x"
type textarea ""turn the ic"
type textarea "x"
type textarea ""turn the ice"
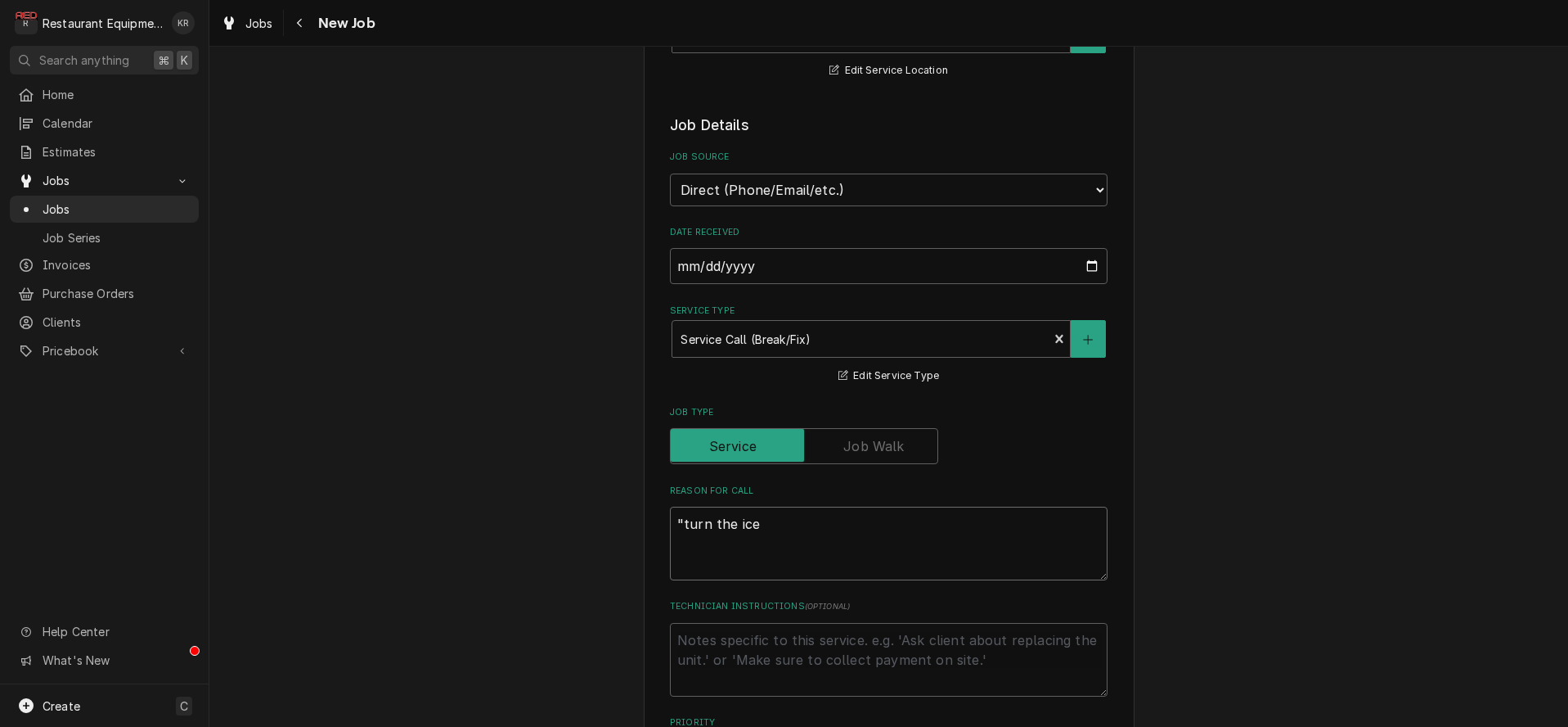
type textarea "x"
type textarea ""turn the ice"
type textarea "x"
type textarea ""turn the ice d"
type textarea "x"
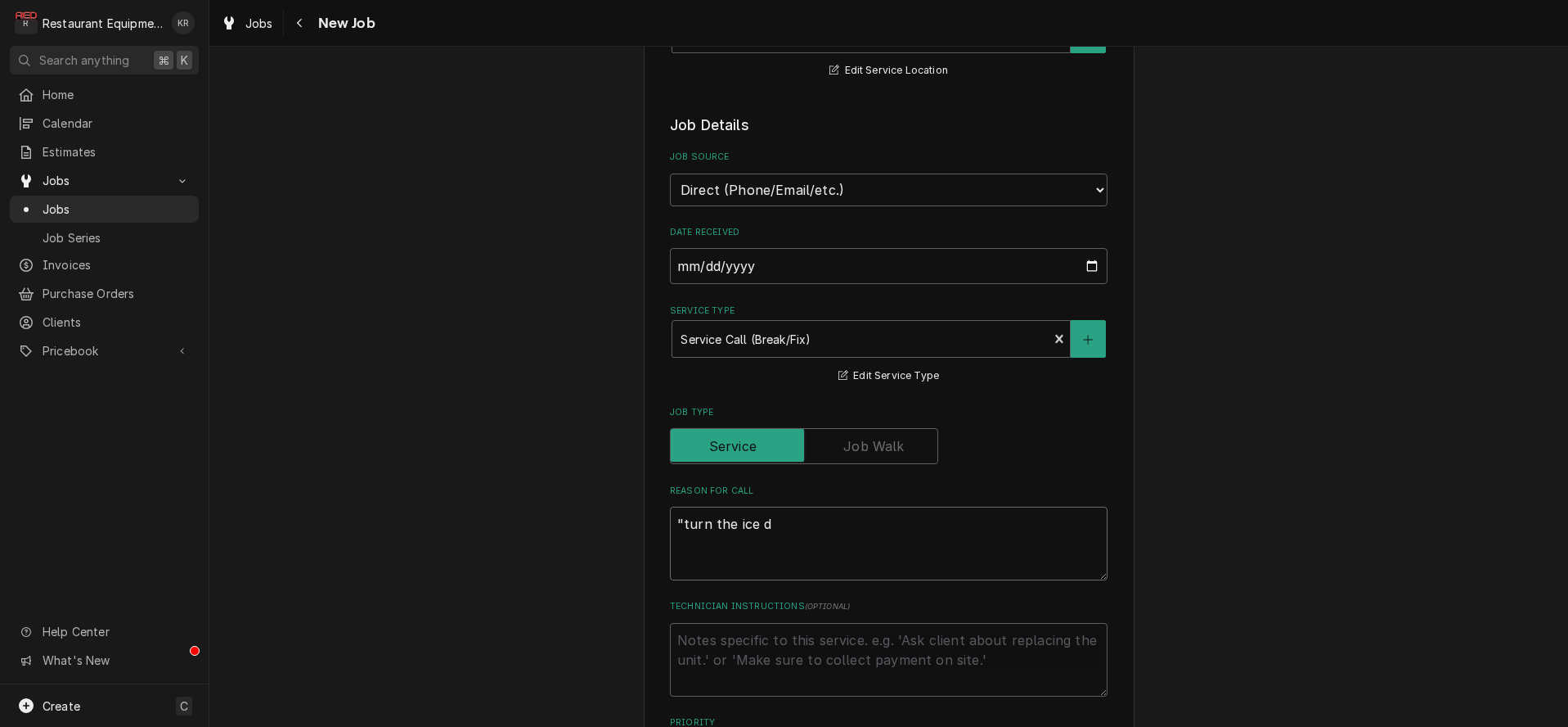
type textarea ""turn the ice do"
type textarea "x"
type textarea ""turn the ice dow"
type textarea "x"
type textarea ""turn the ice down"
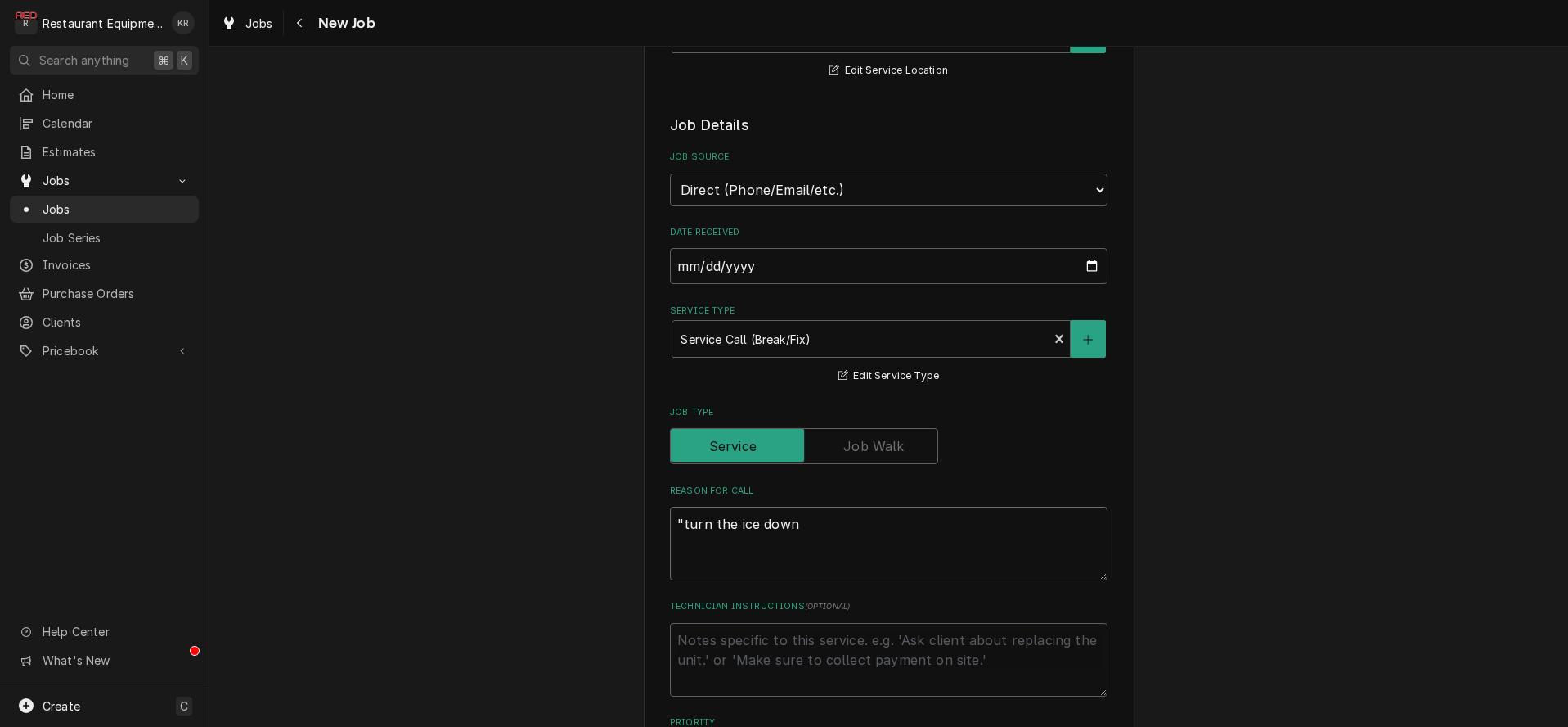
type textarea "x"
type textarea ""turn the ice down"
type textarea "x"
type textarea ""turn the ice down a"
type textarea "x"
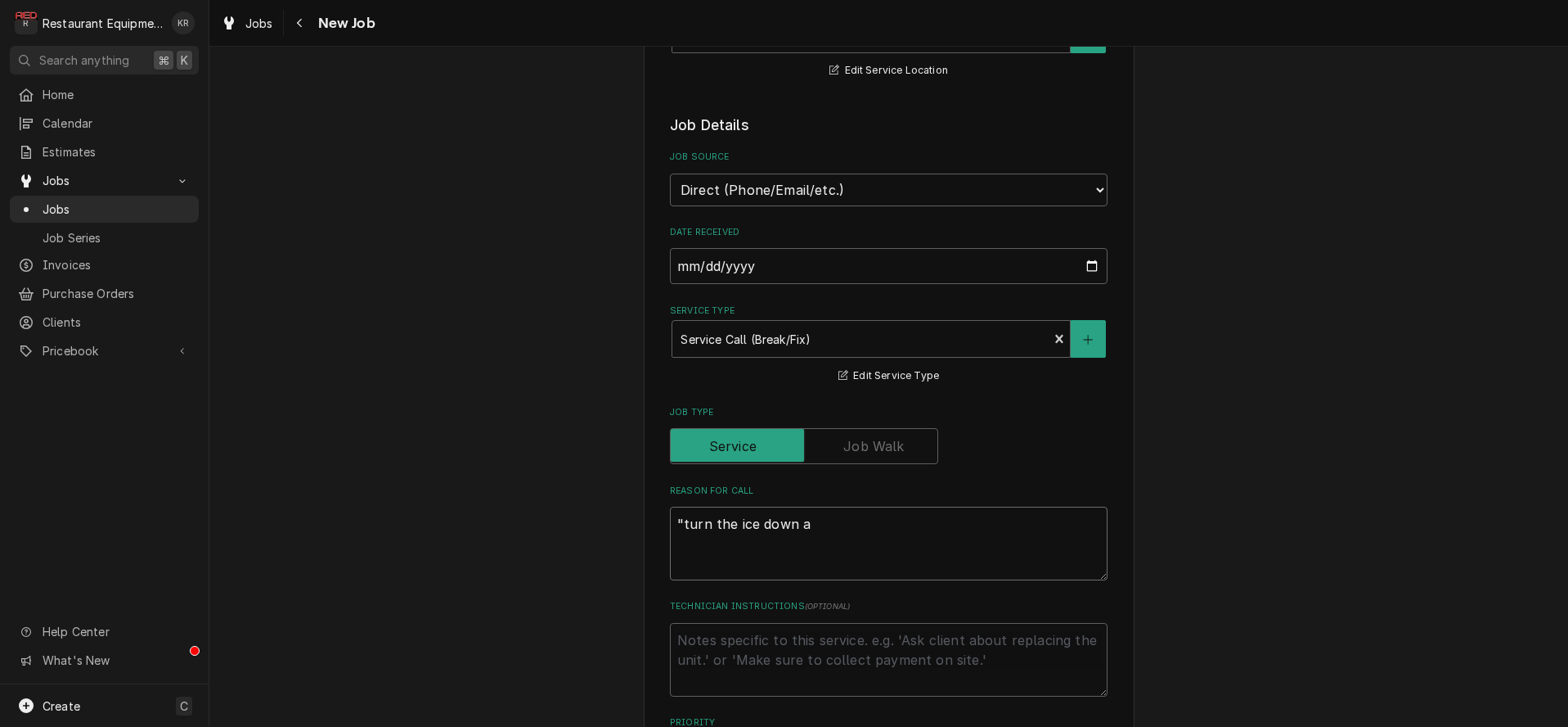
type textarea ""turn the ice down a"
type textarea "x"
type textarea ""turn the ice down a b"
type textarea "x"
type textarea ""turn the ice down a bi"
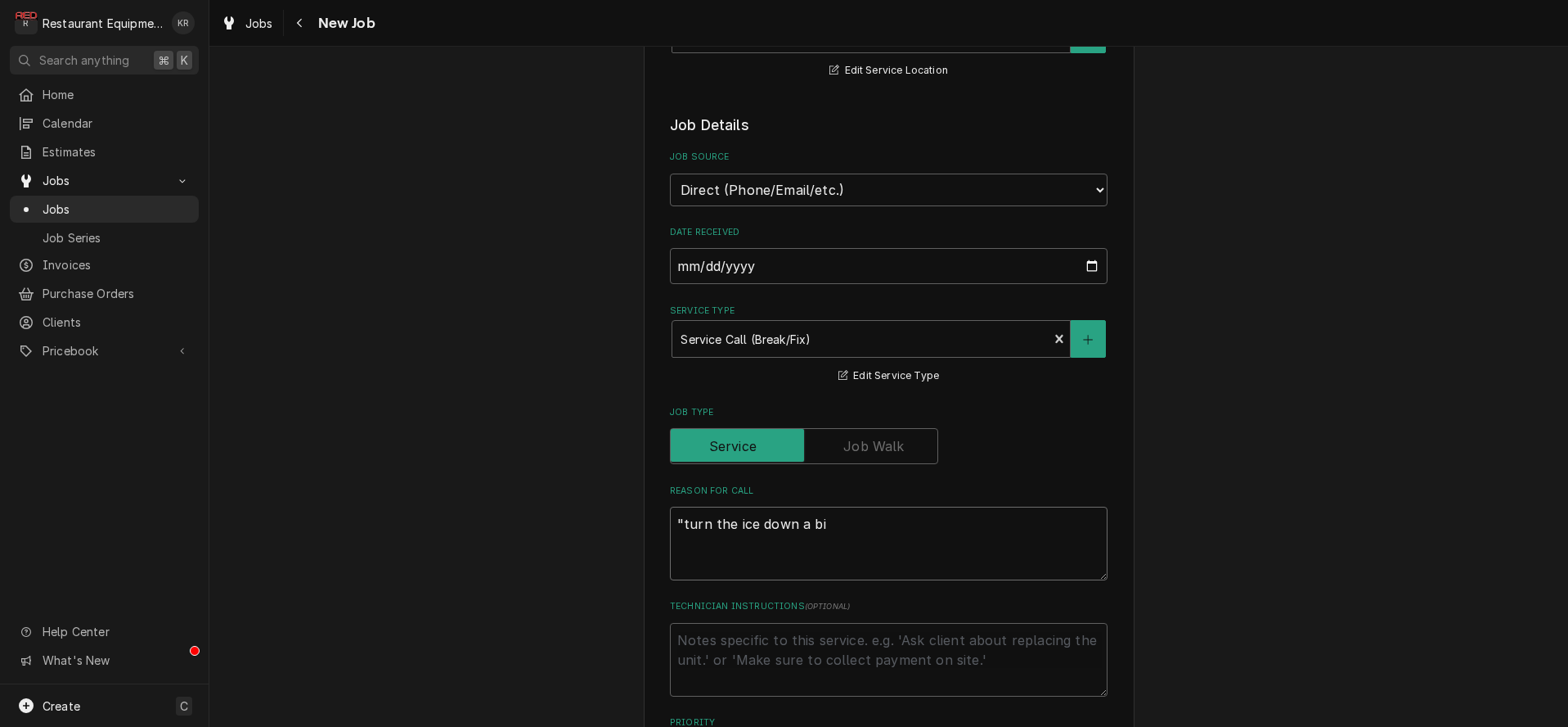
type textarea "x"
type textarea ""turn the ice down a bit"
type textarea "x"
type textarea ""turn the ice down a bit"
type textarea "x"
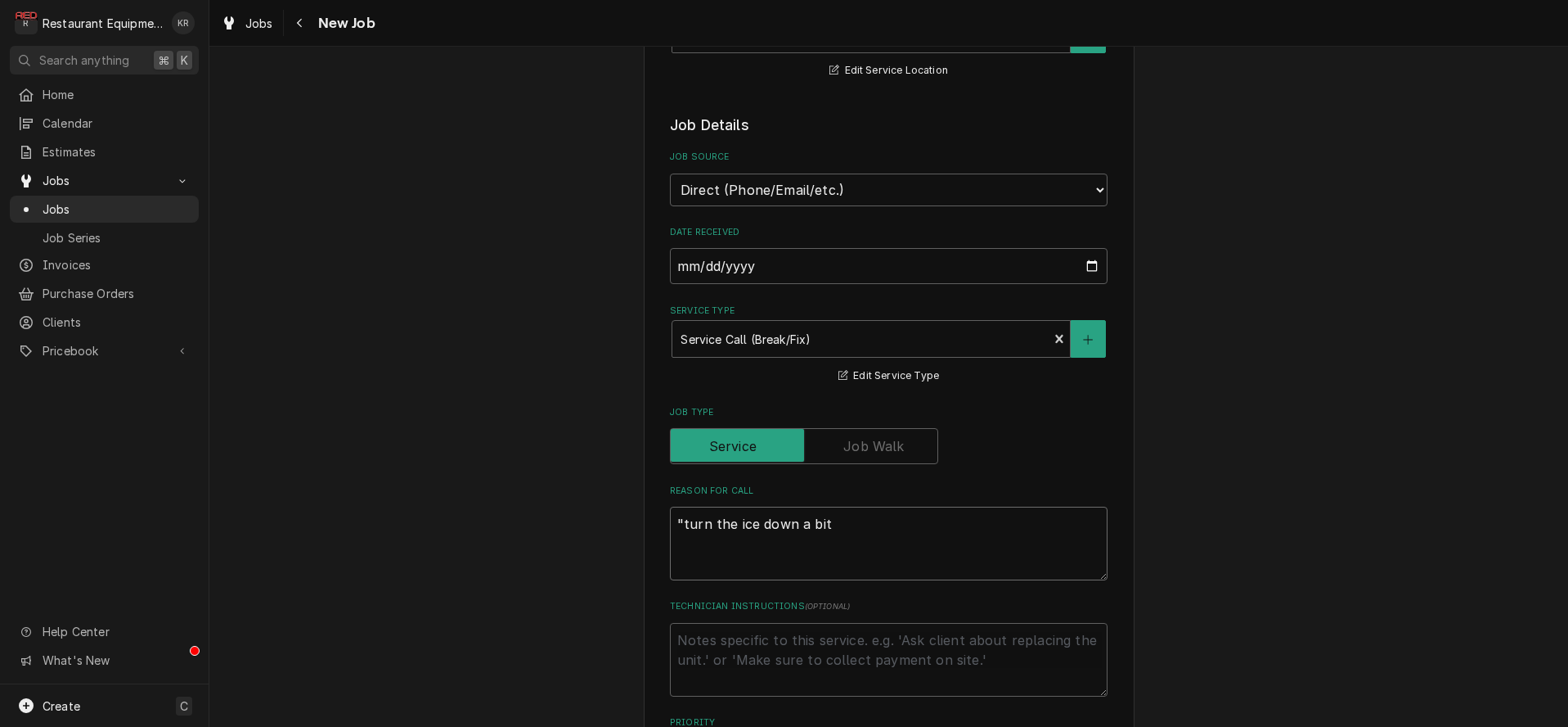
type textarea ""turn the ice down a bit"
type textarea "x"
type textarea ""turn the ice down a bit""
type textarea "x"
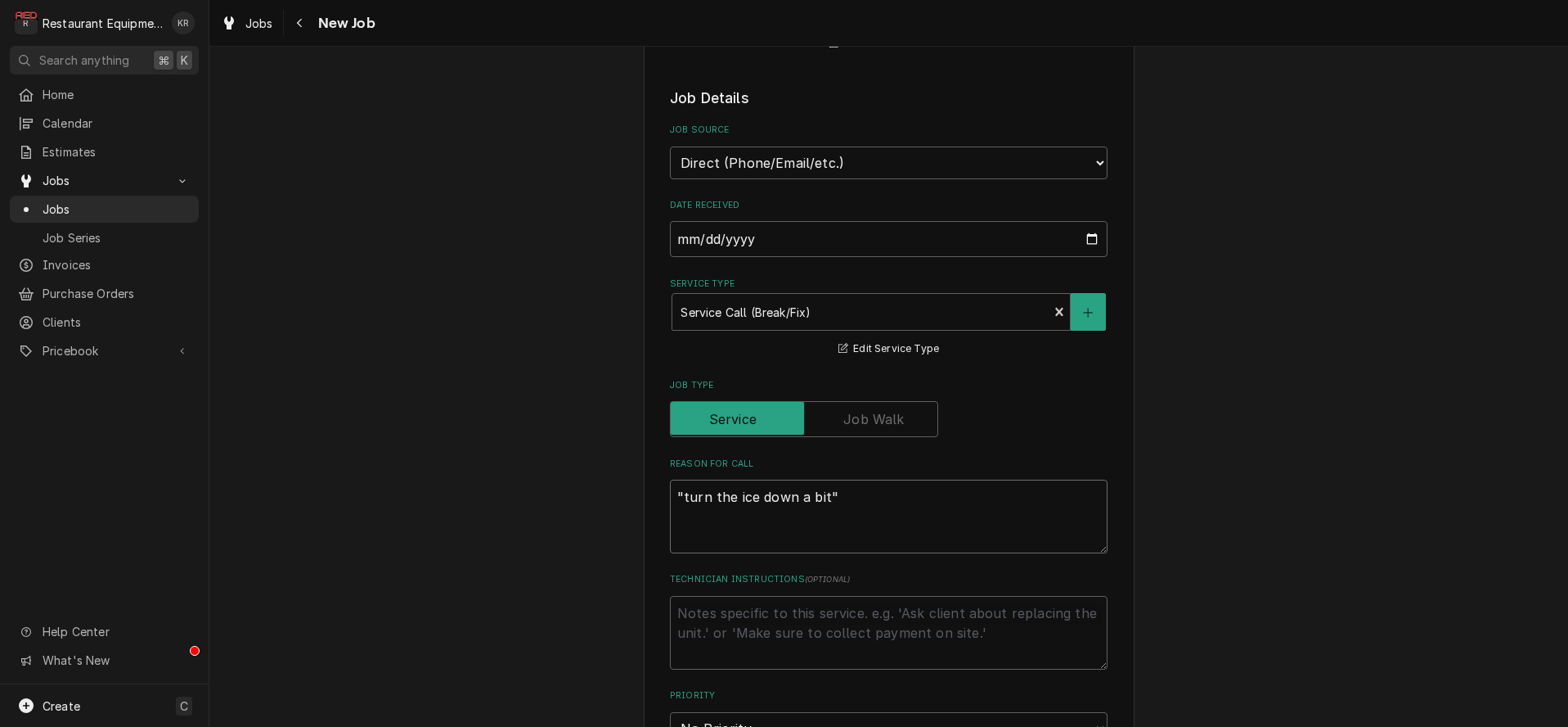
scroll to position [387, 0]
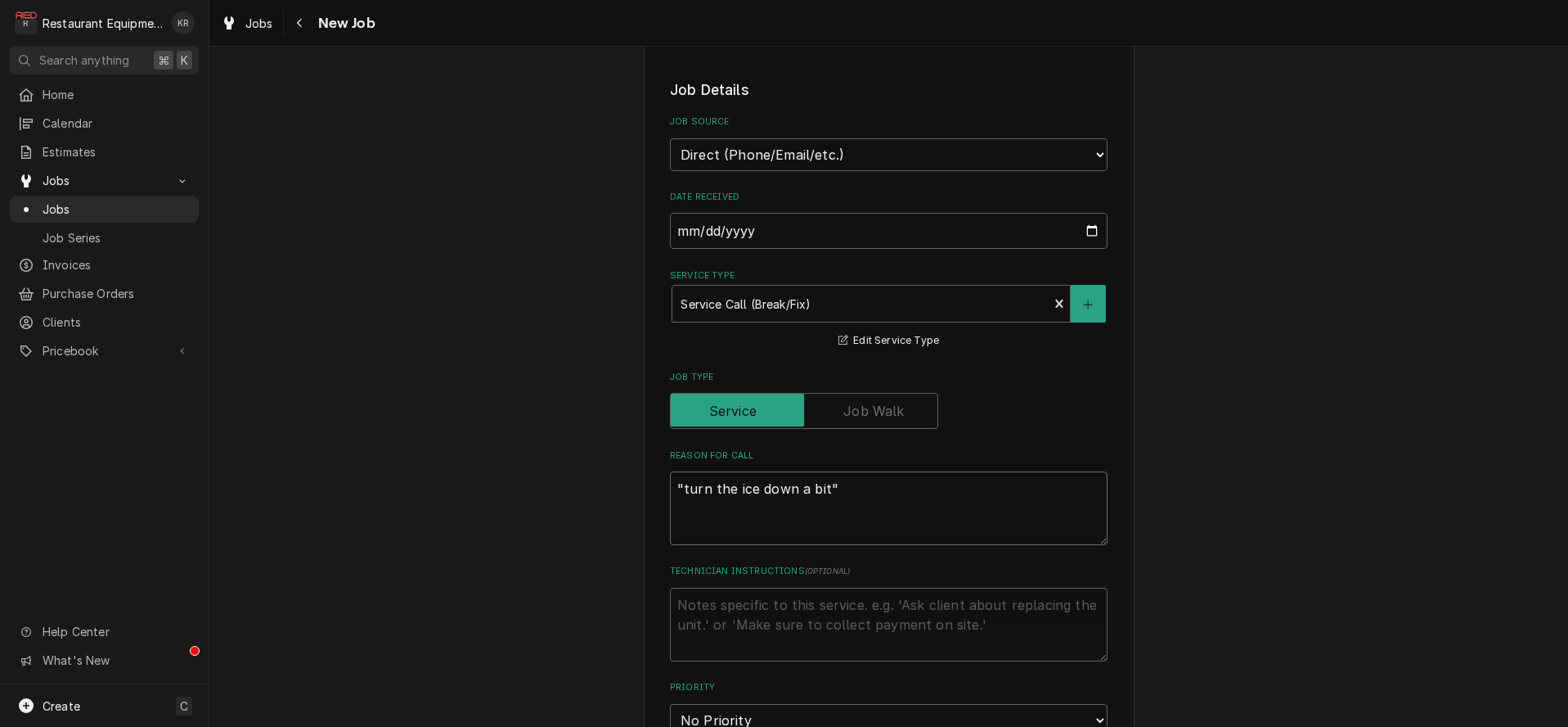
type textarea ""turn the ice down a bit""
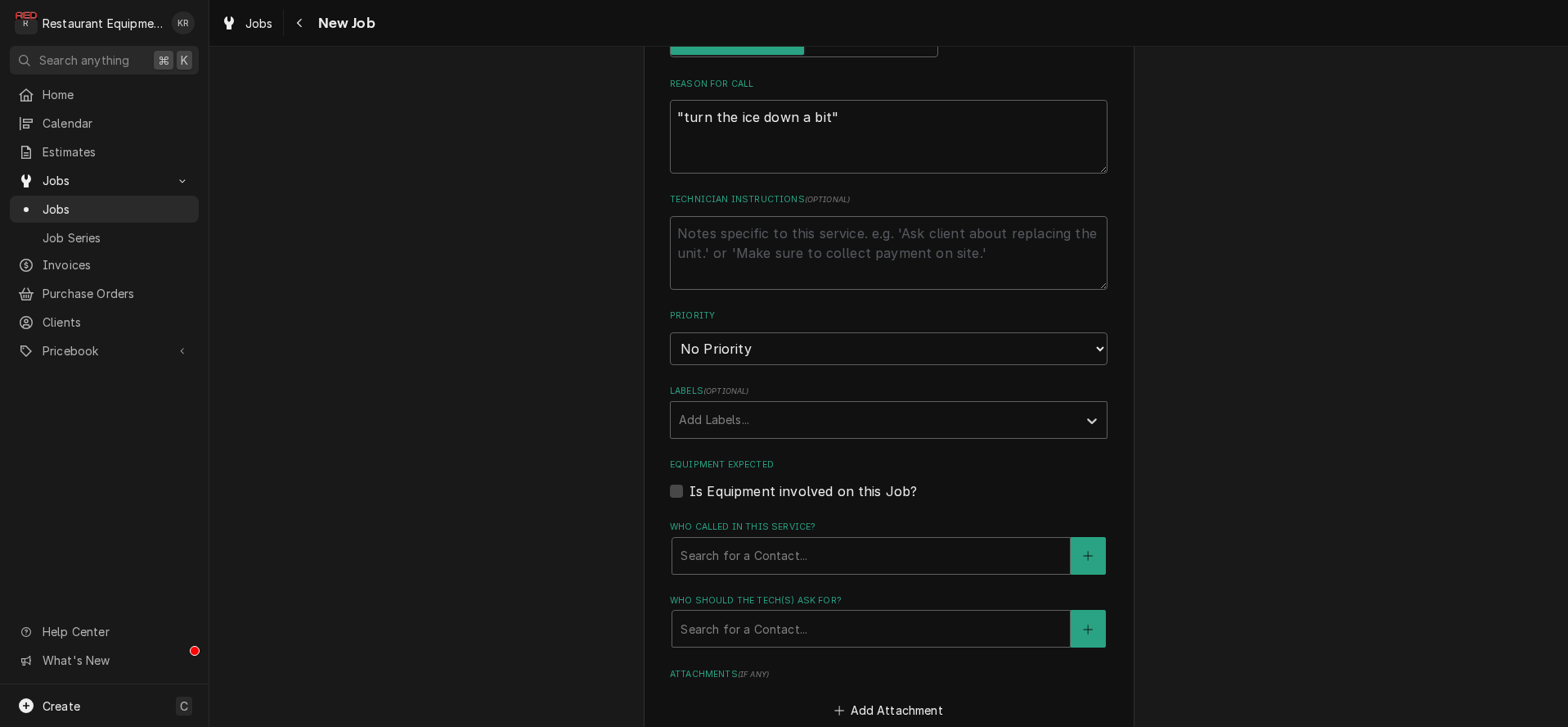
scroll to position [802, 0]
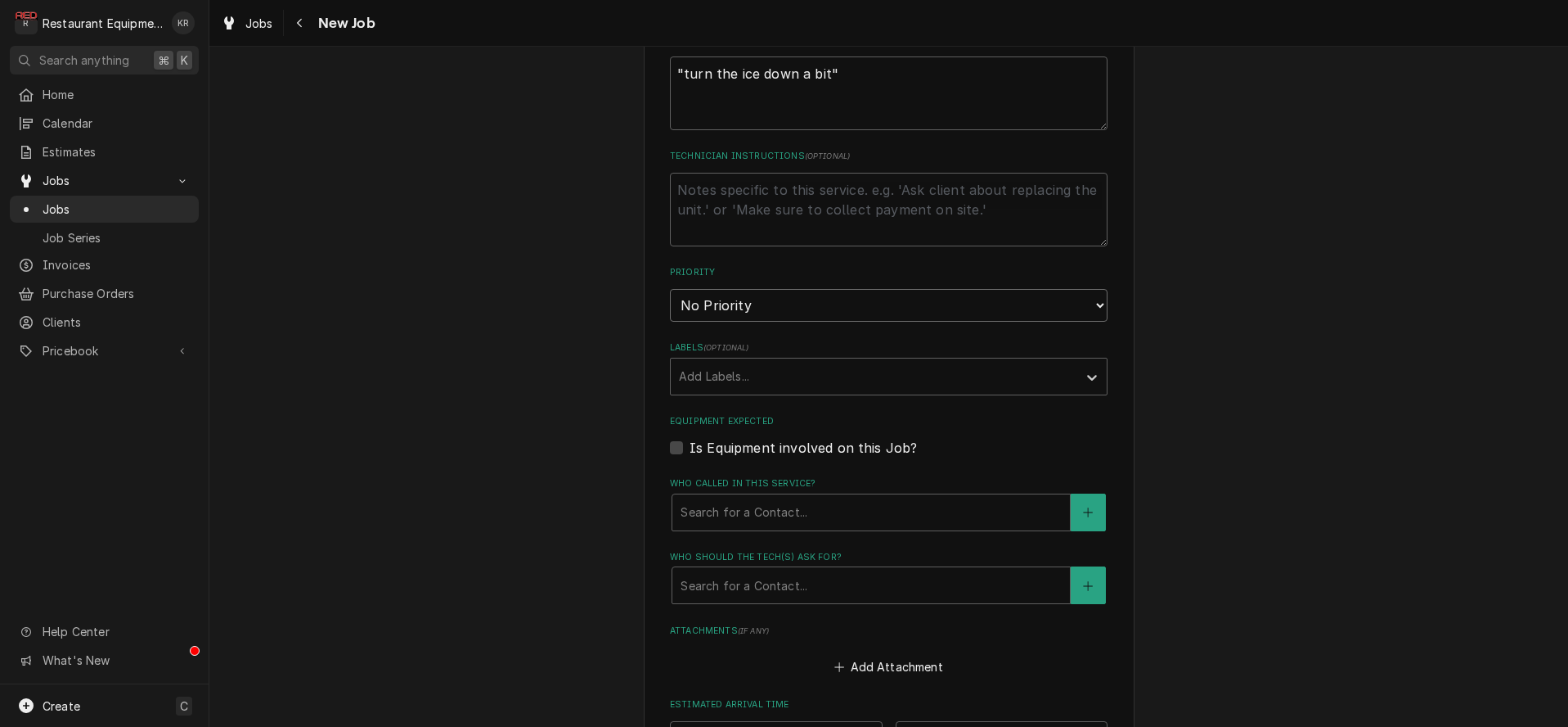
select select "2"
click option "High" at bounding box center [0, 0] width 0 height 0
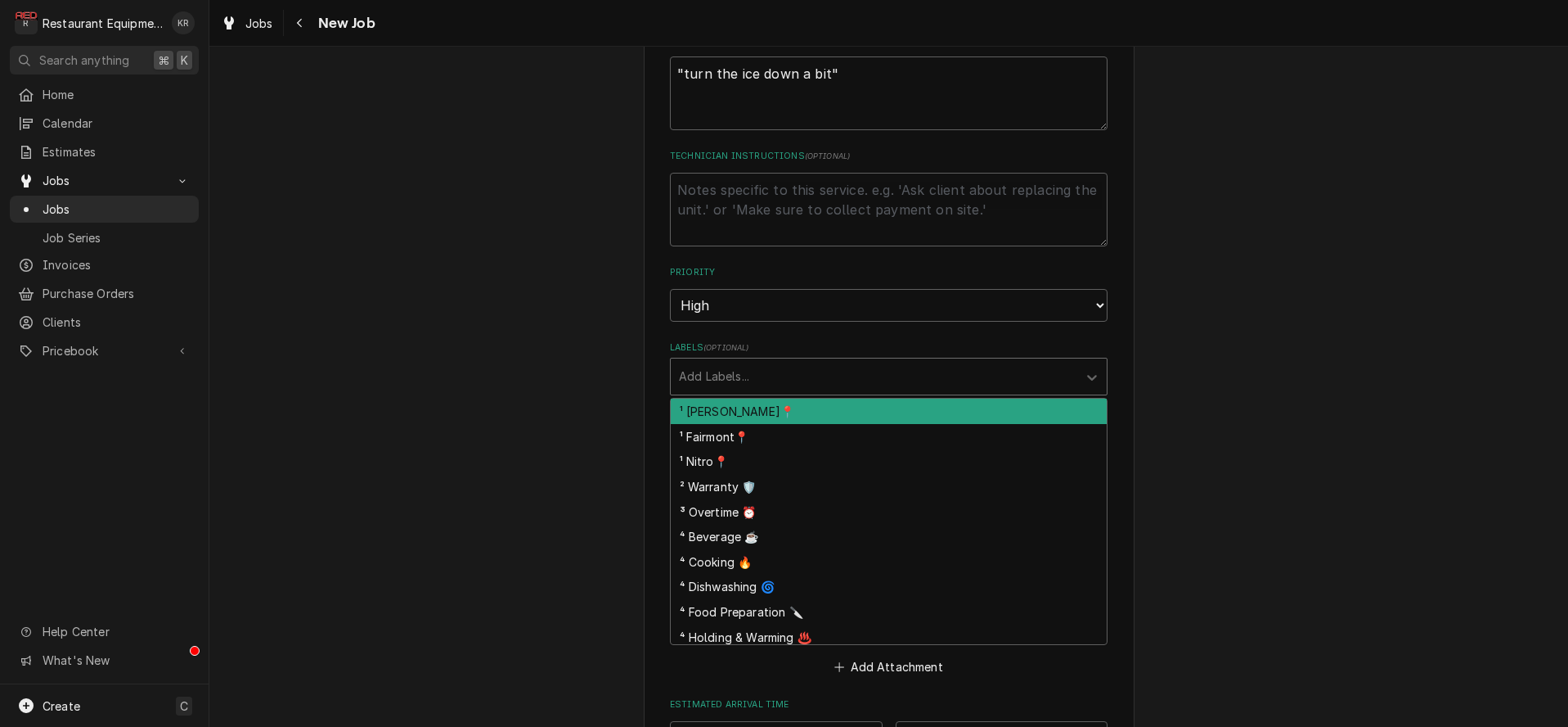
drag, startPoint x: 752, startPoint y: 370, endPoint x: 755, endPoint y: 379, distance: 9.5
click at [754, 376] on div "Labels" at bounding box center [874, 377] width 391 height 30
click at [753, 409] on div "¹ Beckley📍" at bounding box center [888, 410] width 436 height 26
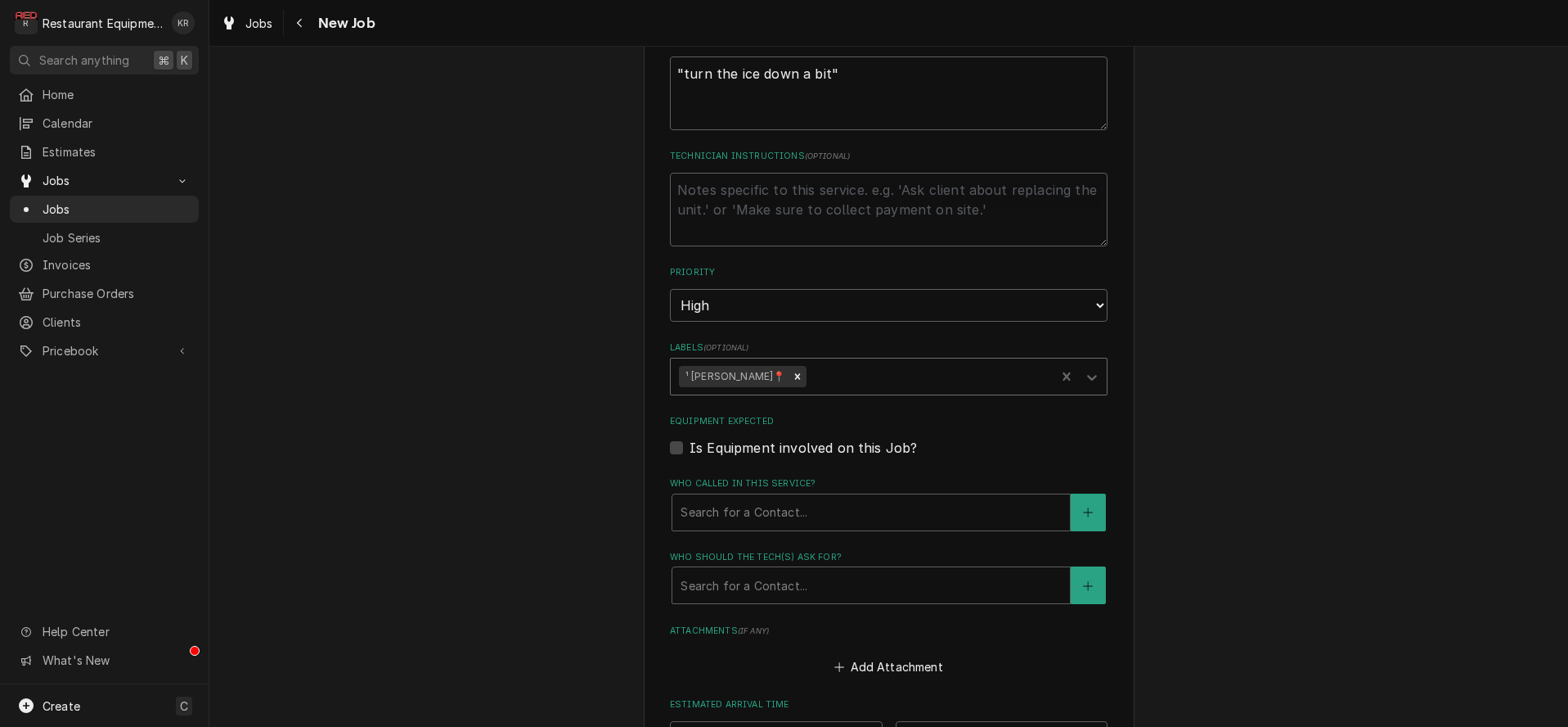
drag, startPoint x: 791, startPoint y: 376, endPoint x: 776, endPoint y: 370, distance: 16.2
click at [810, 376] on div "Labels" at bounding box center [929, 377] width 237 height 30
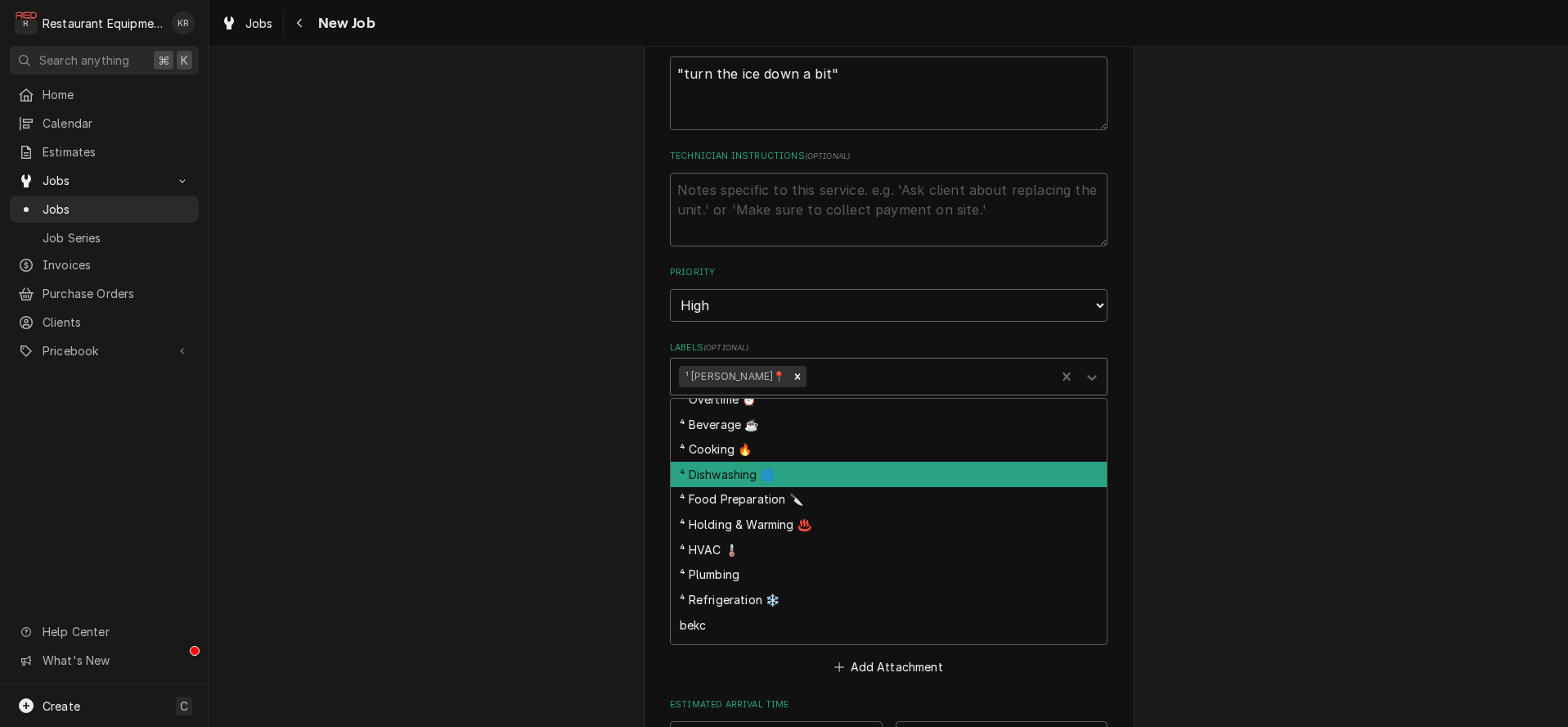
scroll to position [95, 0]
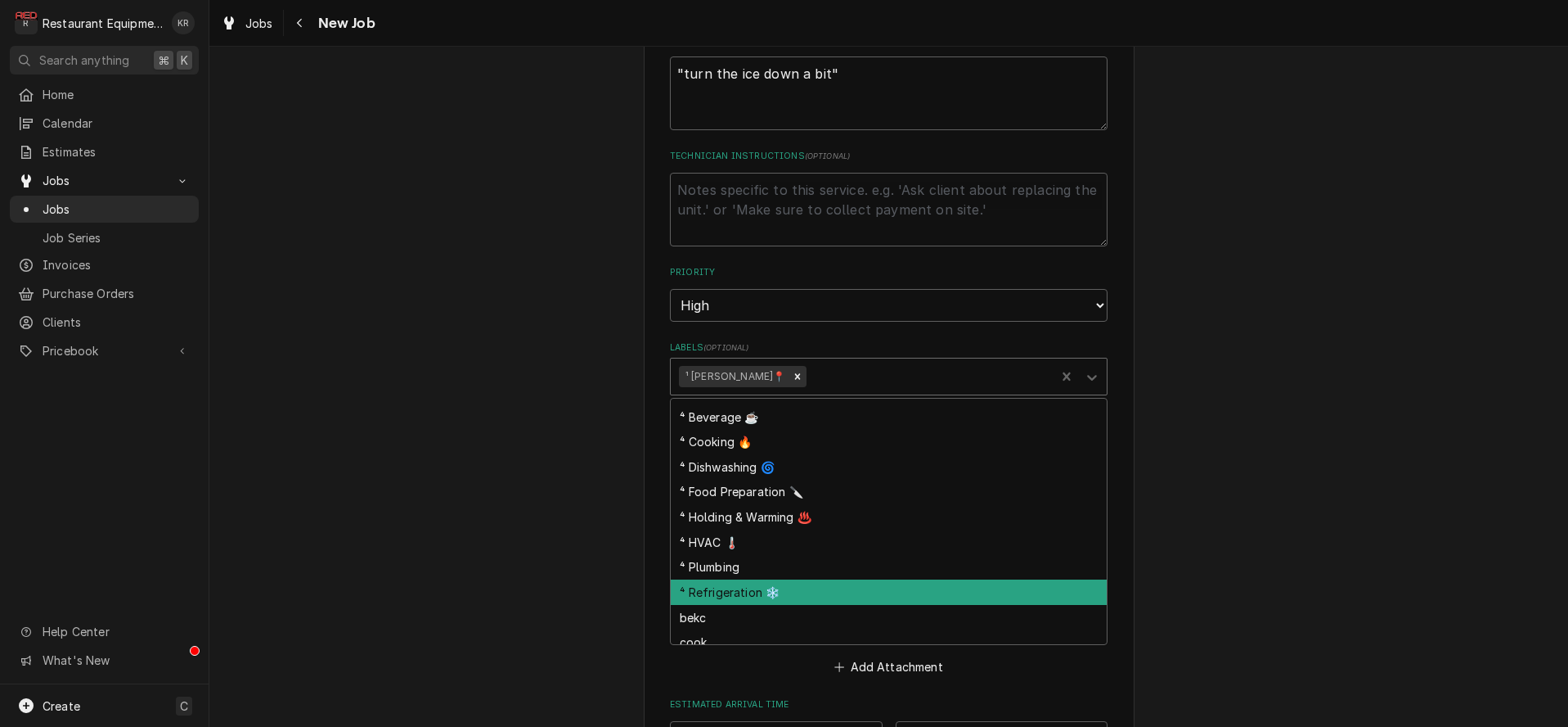
click at [793, 591] on div "⁴ Refrigeration ❄️" at bounding box center [888, 592] width 436 height 26
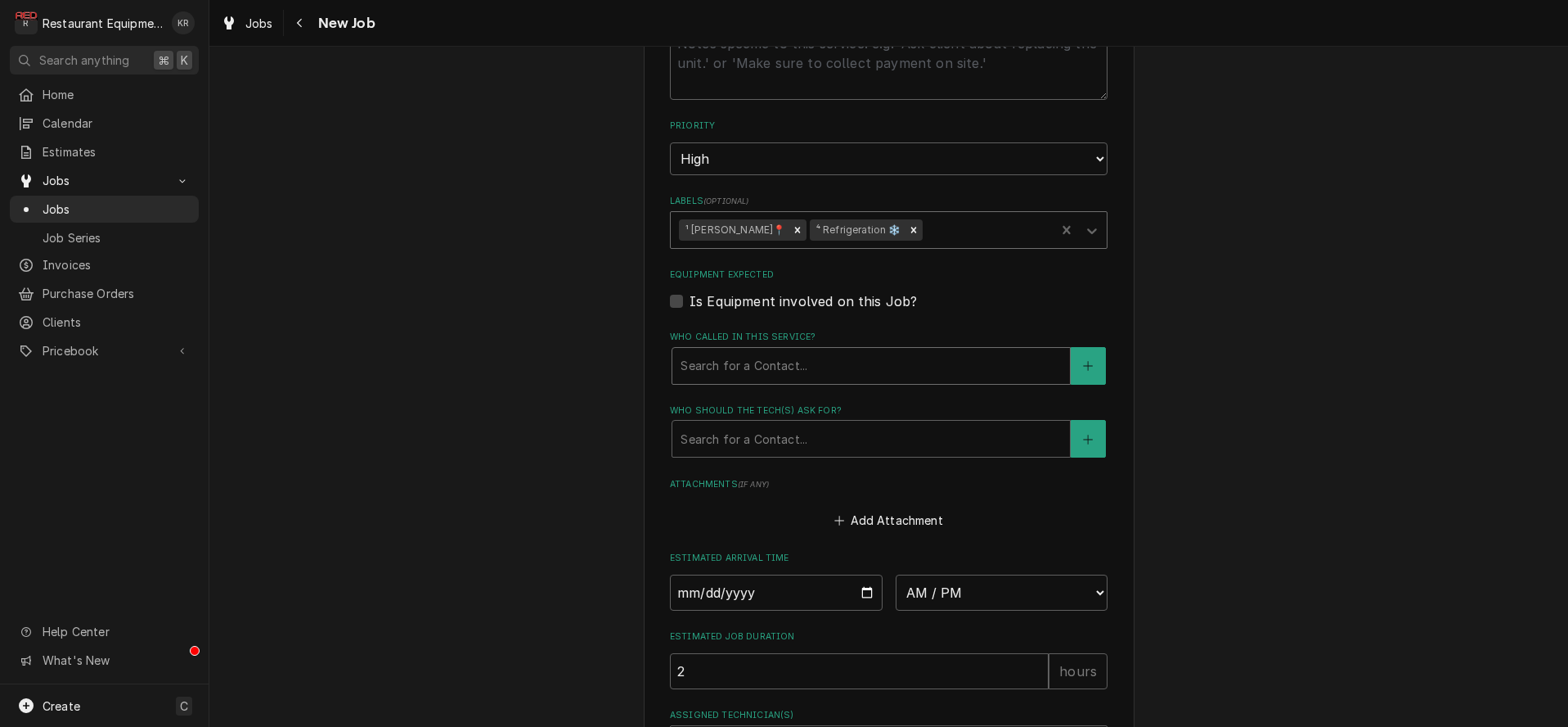
scroll to position [969, 0]
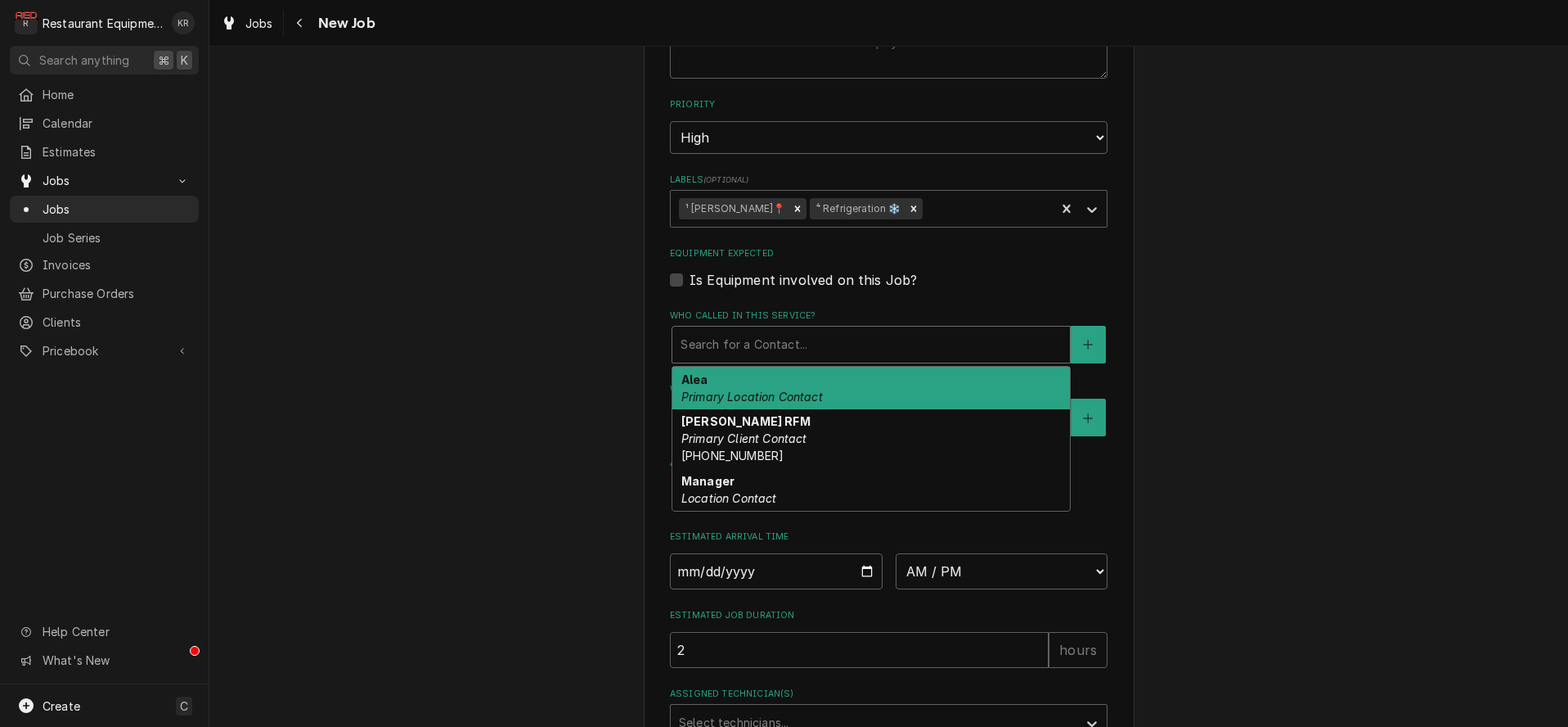
click at [756, 347] on div "Who called in this service?" at bounding box center [871, 345] width 381 height 30
drag, startPoint x: 765, startPoint y: 487, endPoint x: 758, endPoint y: 392, distance: 95.3
click at [758, 392] on div "Alea Primary Location Contact Chris RFM Primary Client Contact (540) 838-1760 M…" at bounding box center [871, 439] width 397 height 144
click at [759, 392] on em "Primary Location Contact" at bounding box center [752, 396] width 142 height 14
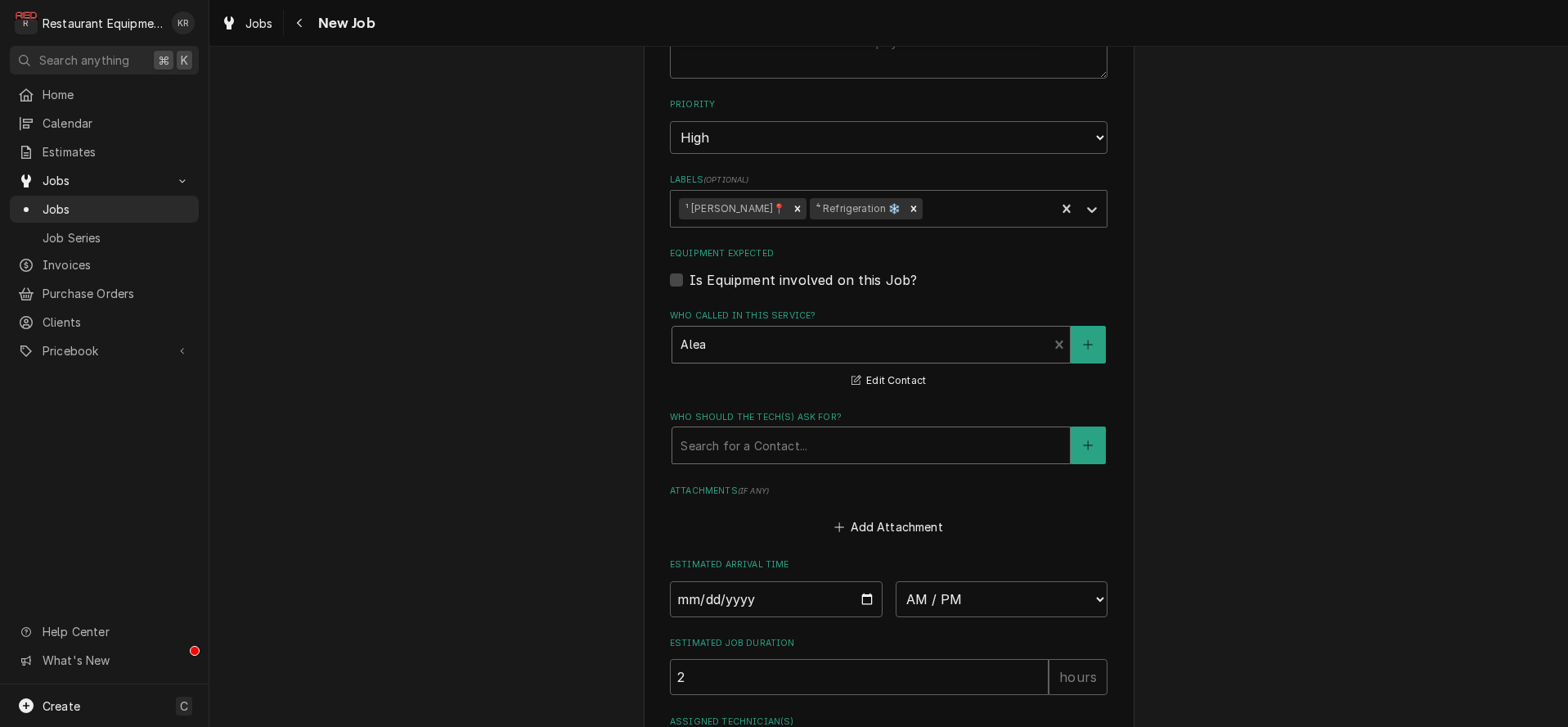
click at [761, 443] on div "Who should the tech(s) ask for?" at bounding box center [871, 445] width 381 height 30
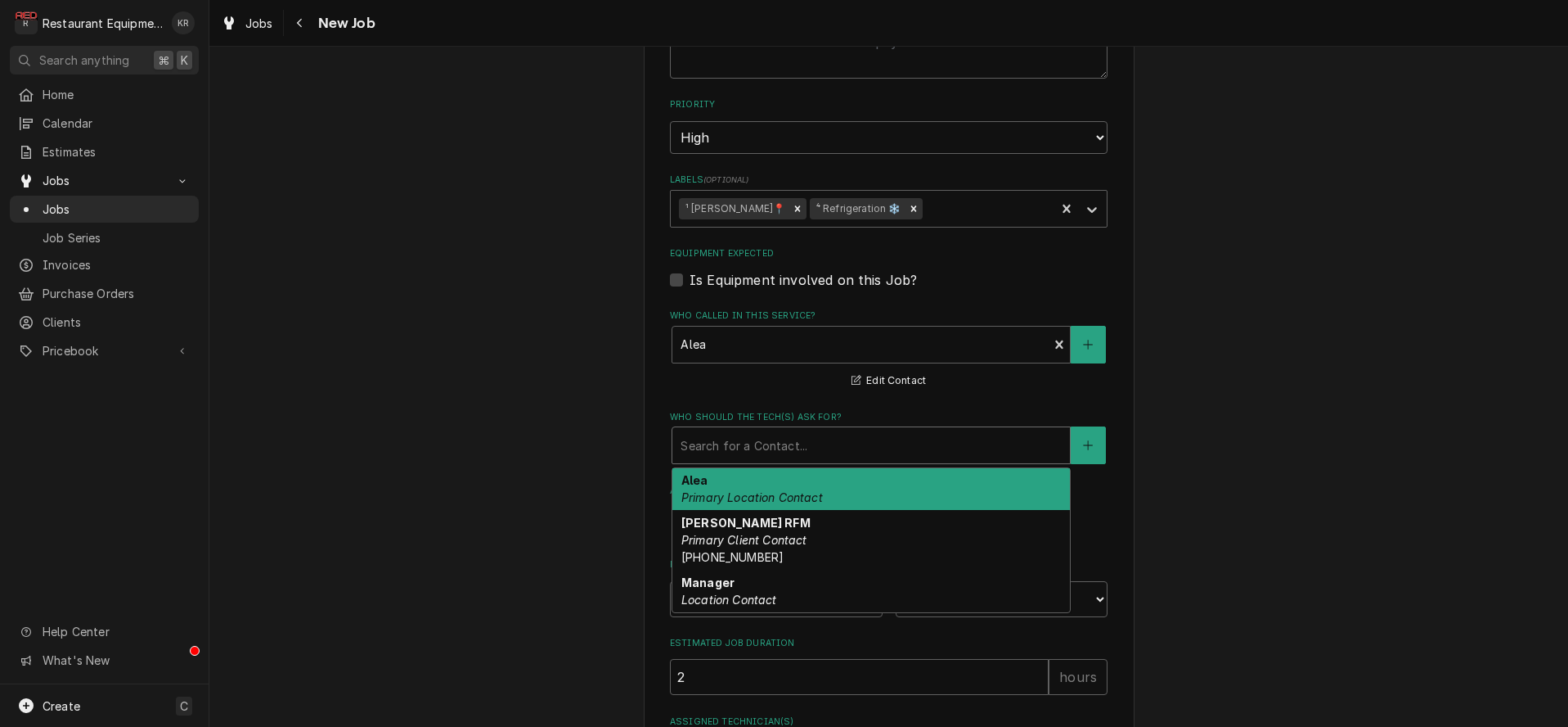
click at [765, 482] on div "Alea Primary Location Contact" at bounding box center [871, 490] width 397 height 43
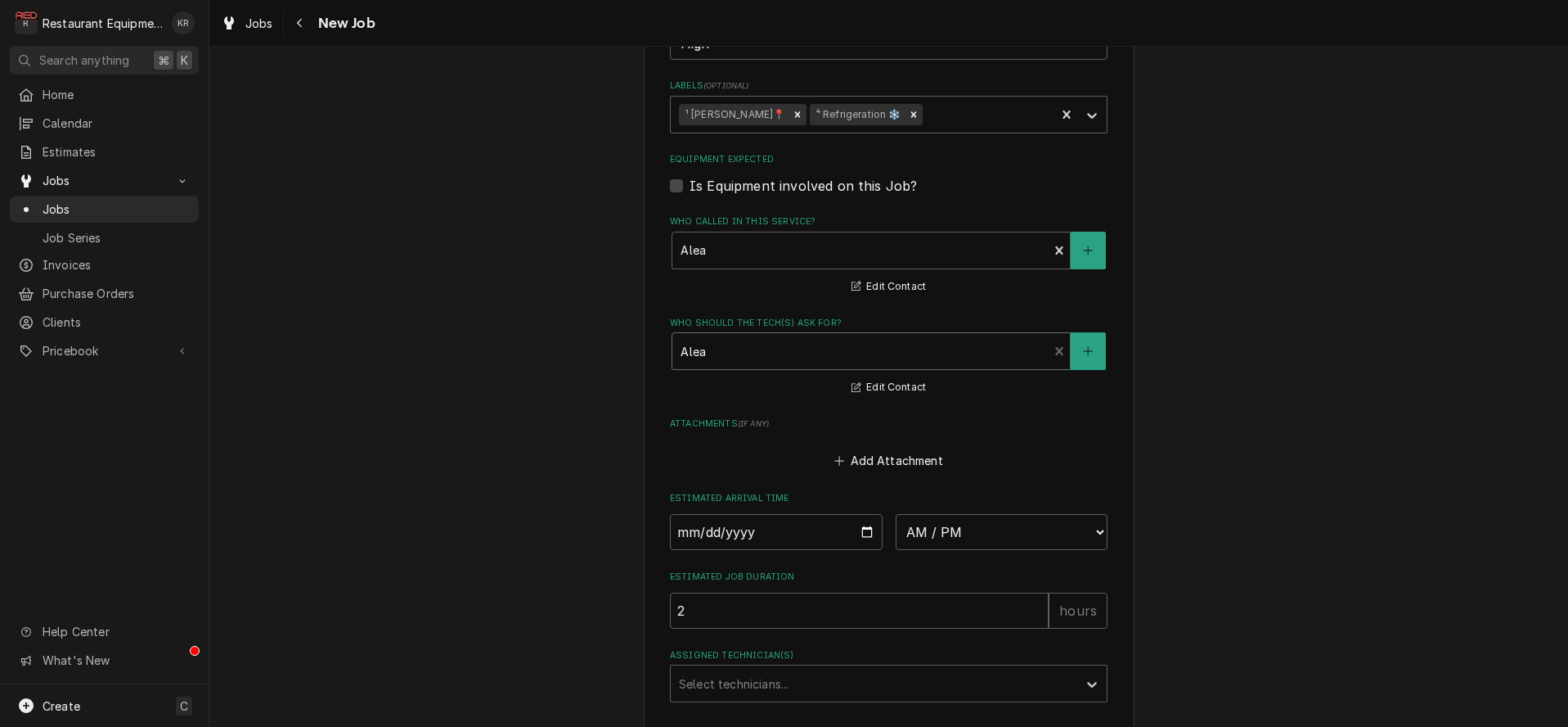
scroll to position [1178, 0]
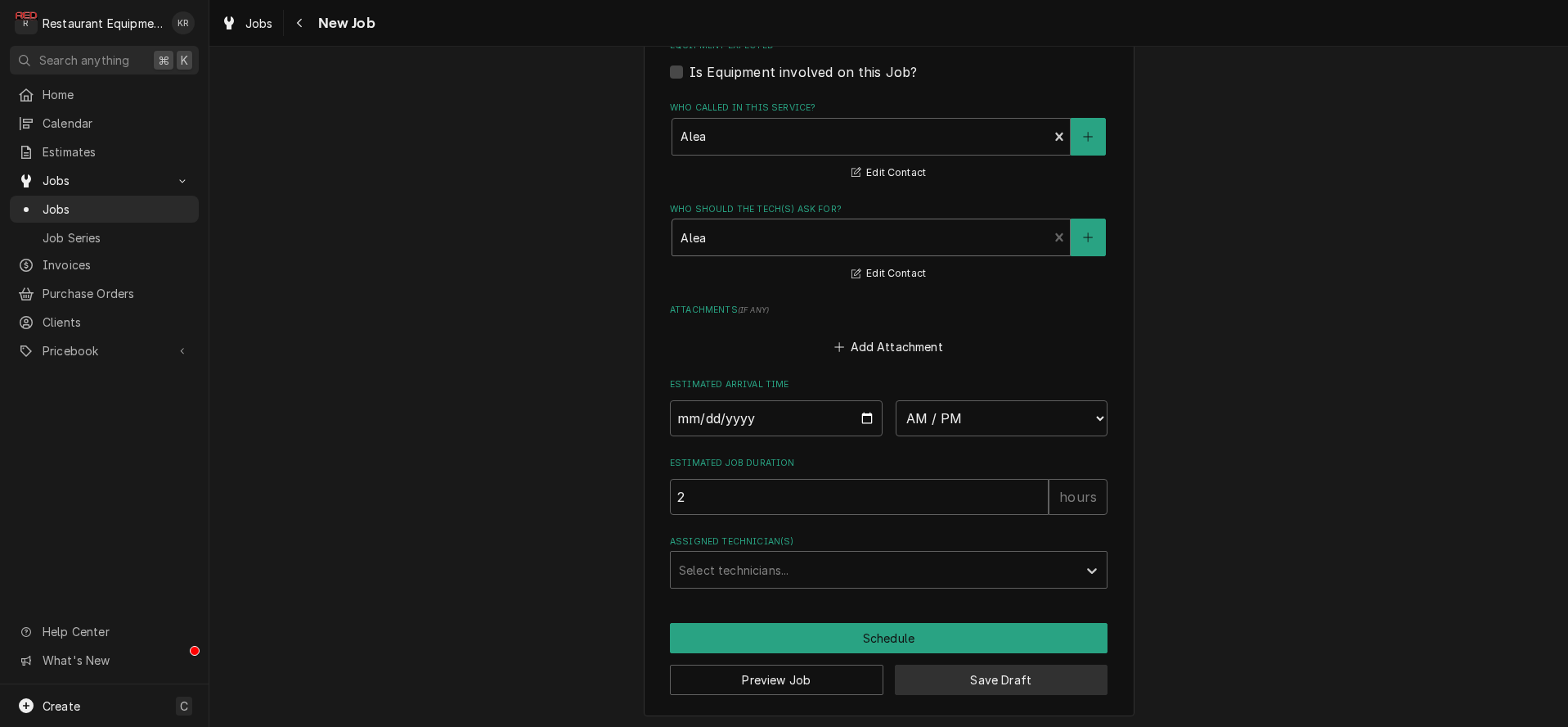
click at [985, 673] on button "Save Draft" at bounding box center [1001, 679] width 213 height 30
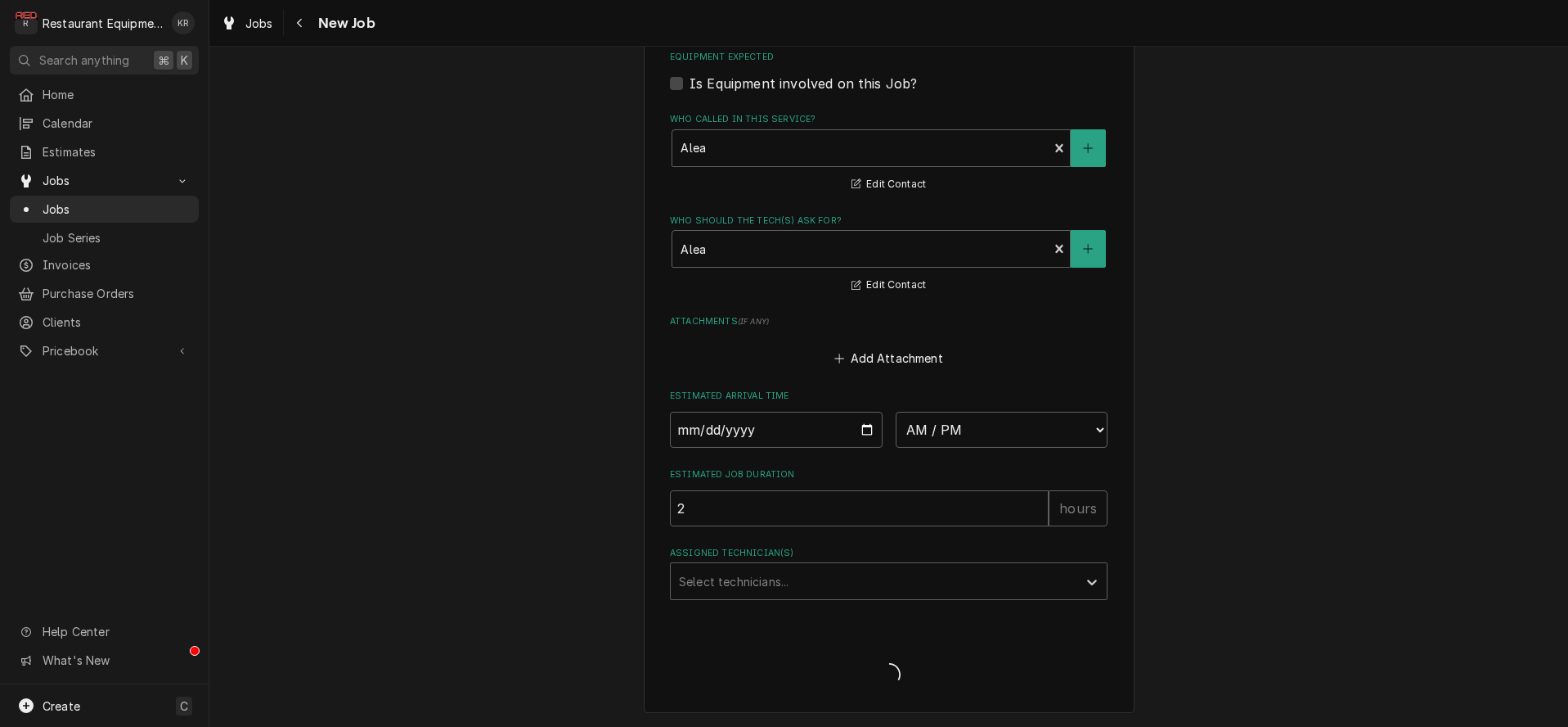
scroll to position [1163, 0]
type textarea "x"
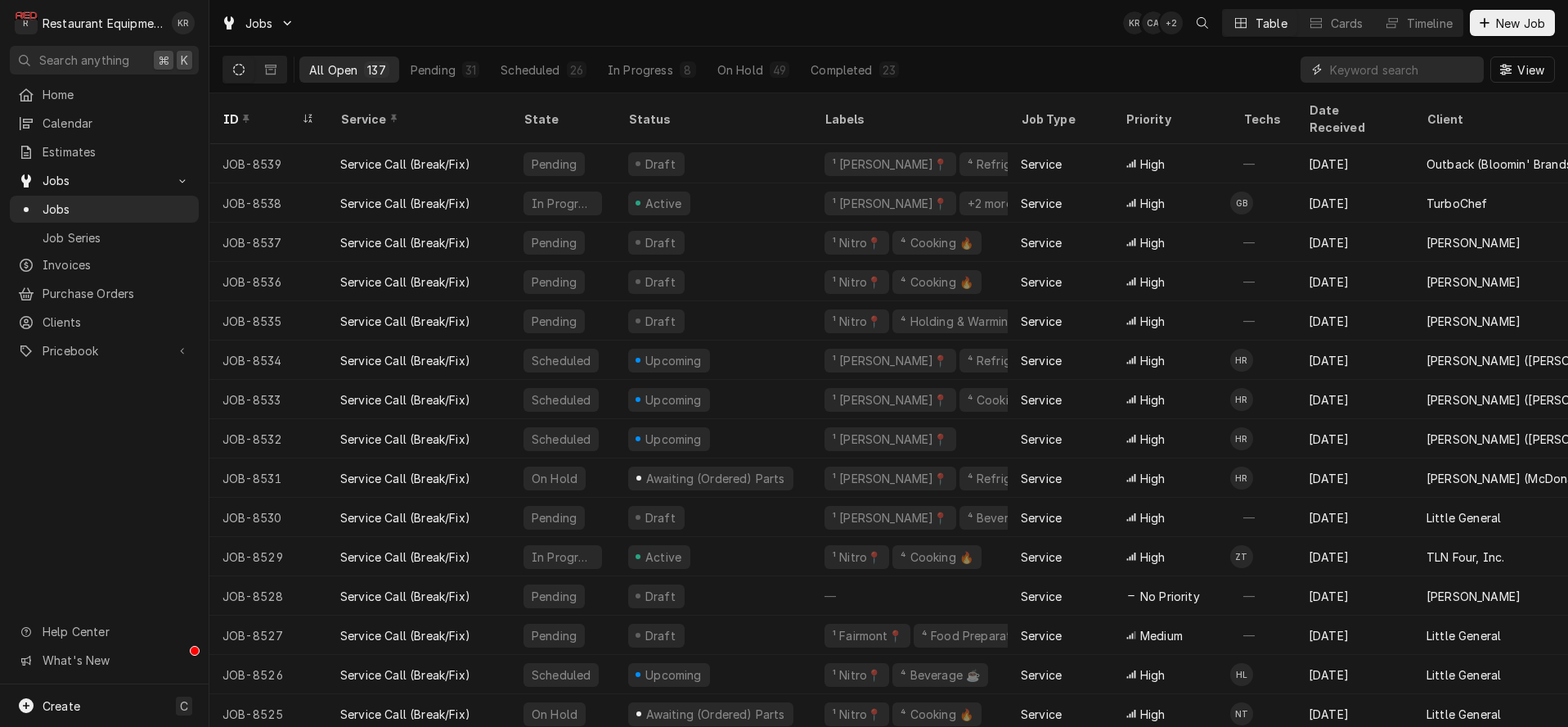
click at [1391, 66] on input "Dynamic Content Wrapper" at bounding box center [1402, 69] width 146 height 26
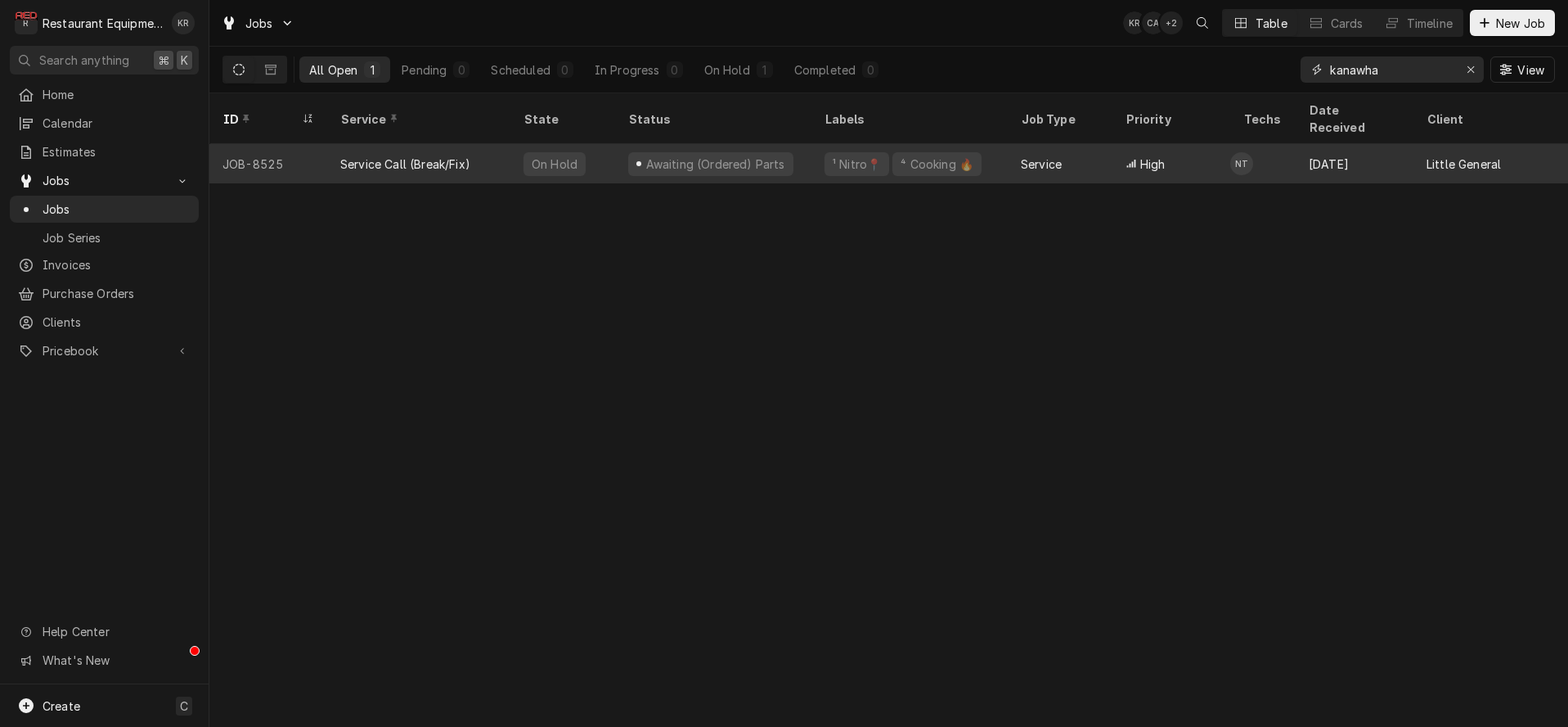
type input "kanawha"
click at [452, 144] on div "Service Call (Break/Fix)" at bounding box center [419, 164] width 183 height 40
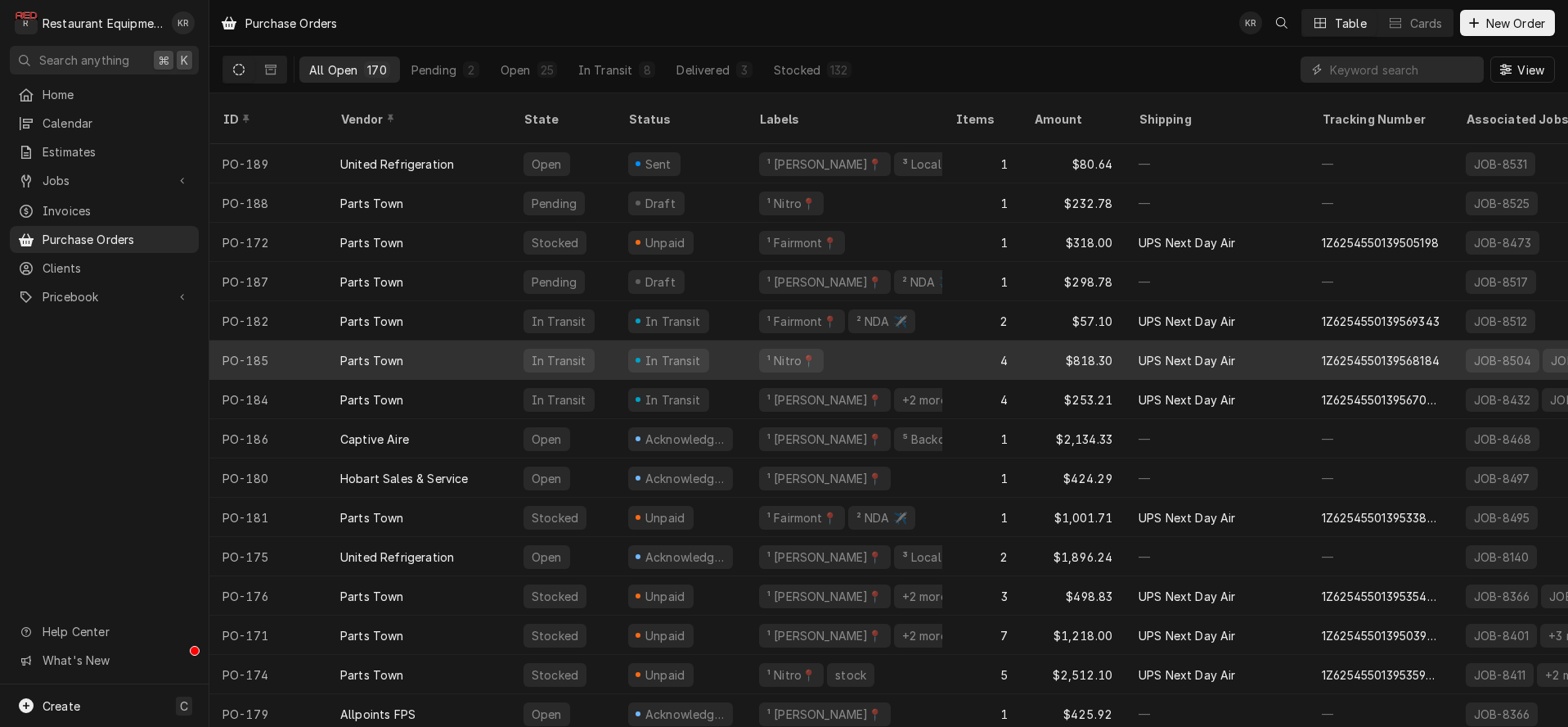
click at [335, 345] on div "Parts Town" at bounding box center [419, 360] width 183 height 40
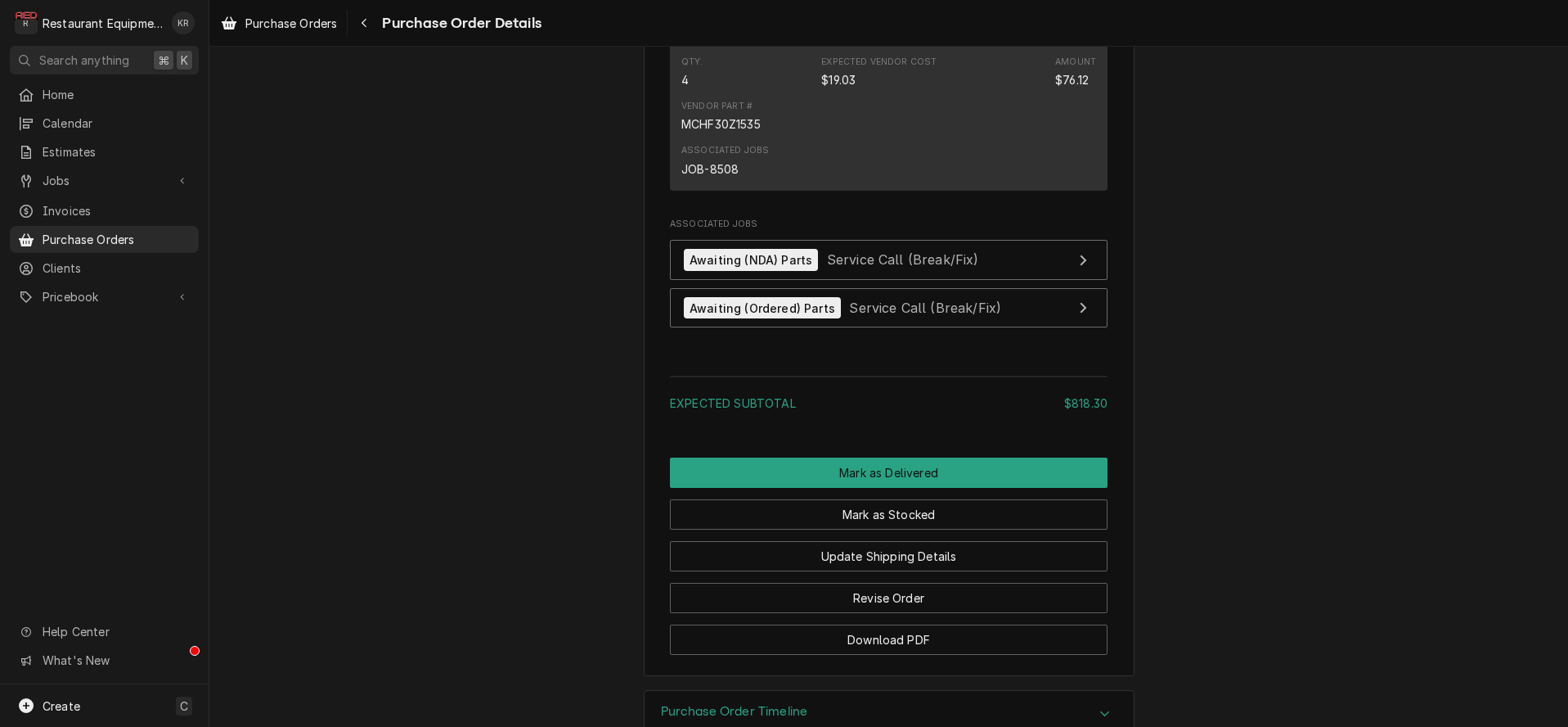
scroll to position [2195, 0]
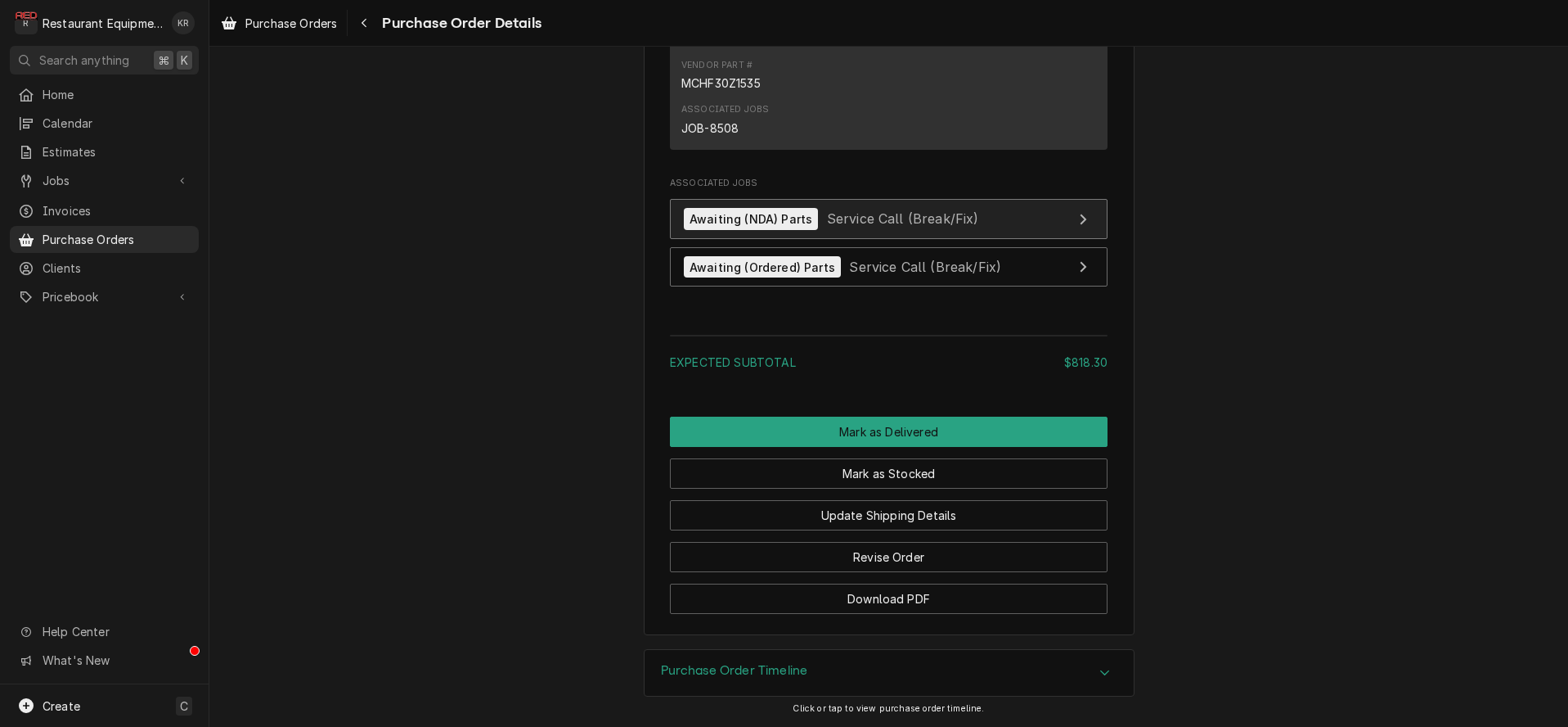
click at [861, 219] on span "Service Call (Break/Fix)" at bounding box center [903, 218] width 152 height 16
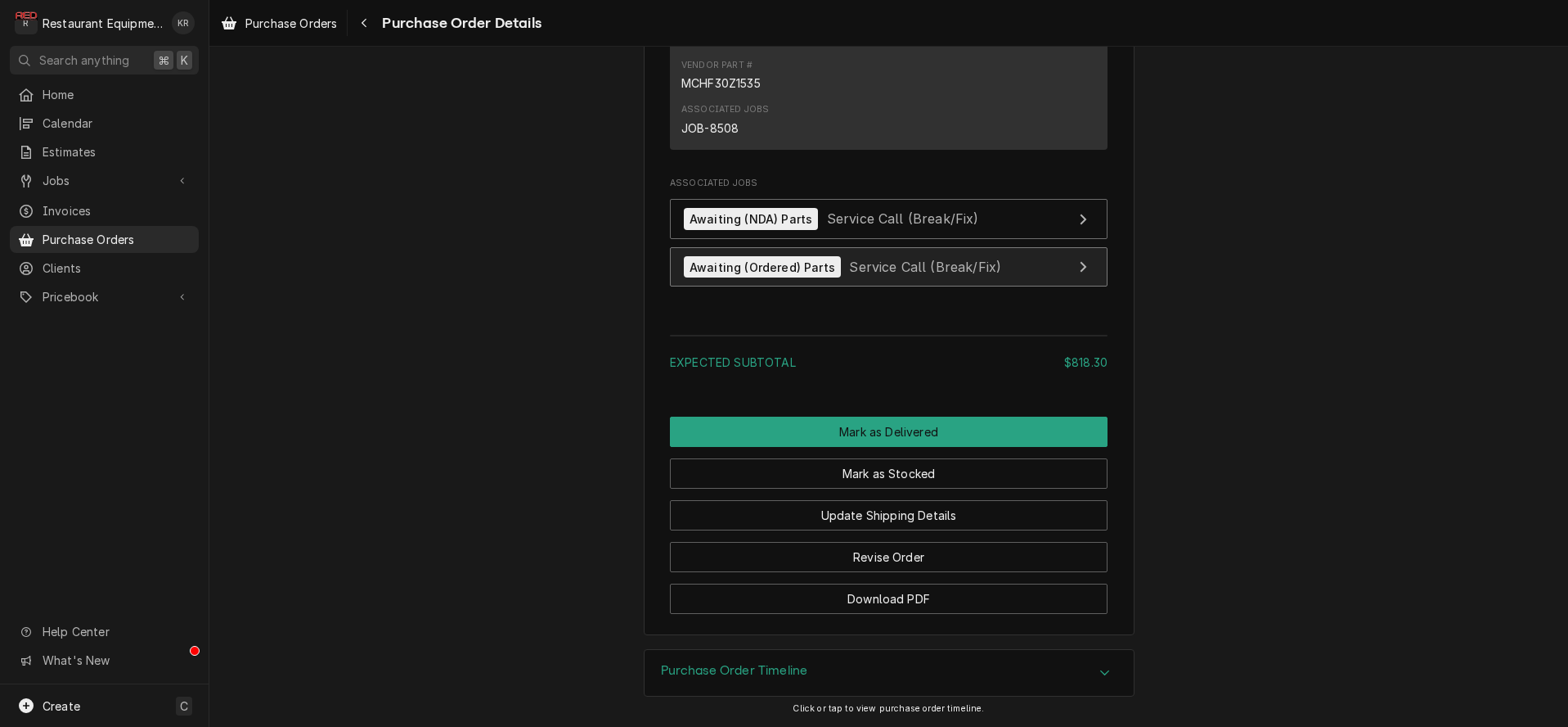
click at [863, 271] on span "Service Call (Break/Fix)" at bounding box center [924, 267] width 152 height 16
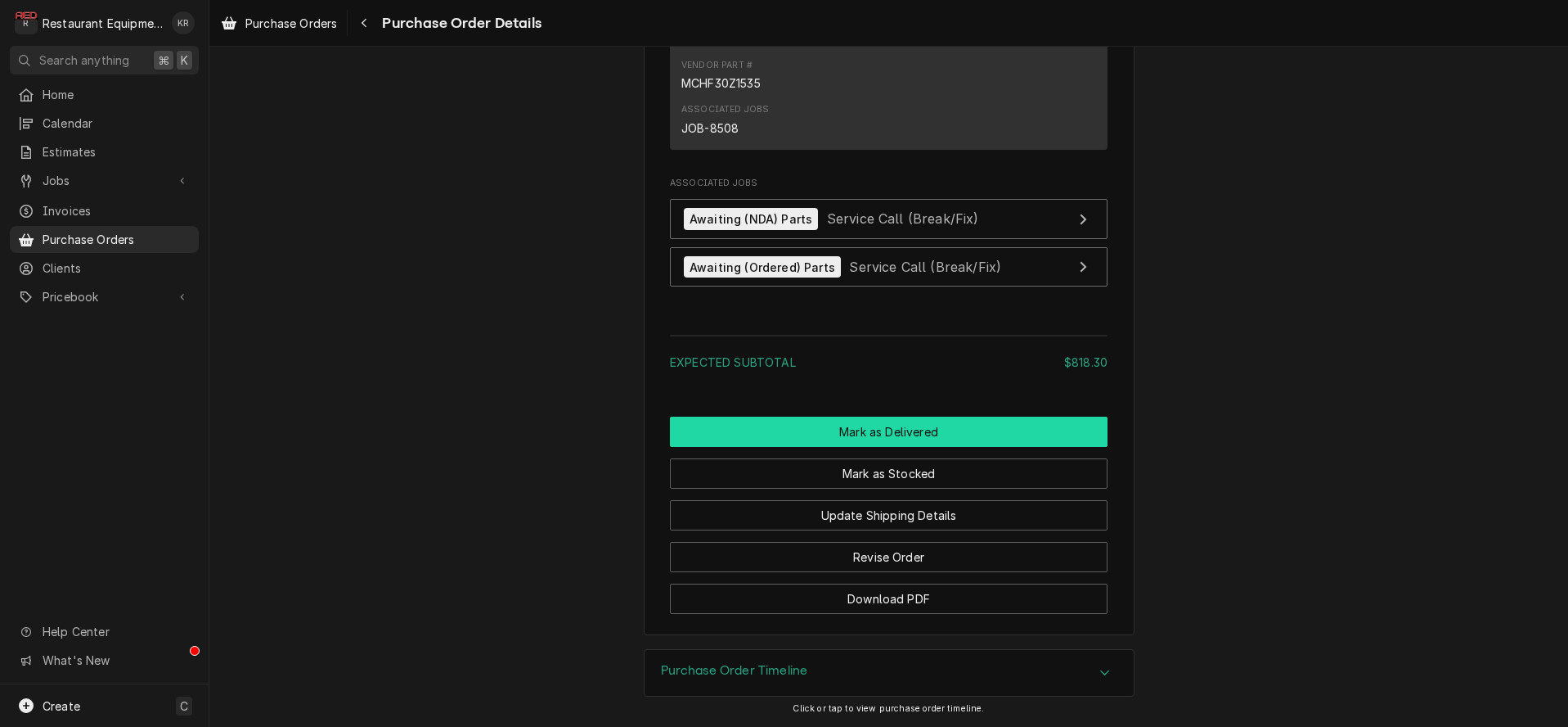
click at [882, 439] on button "Mark as Delivered" at bounding box center [888, 431] width 438 height 30
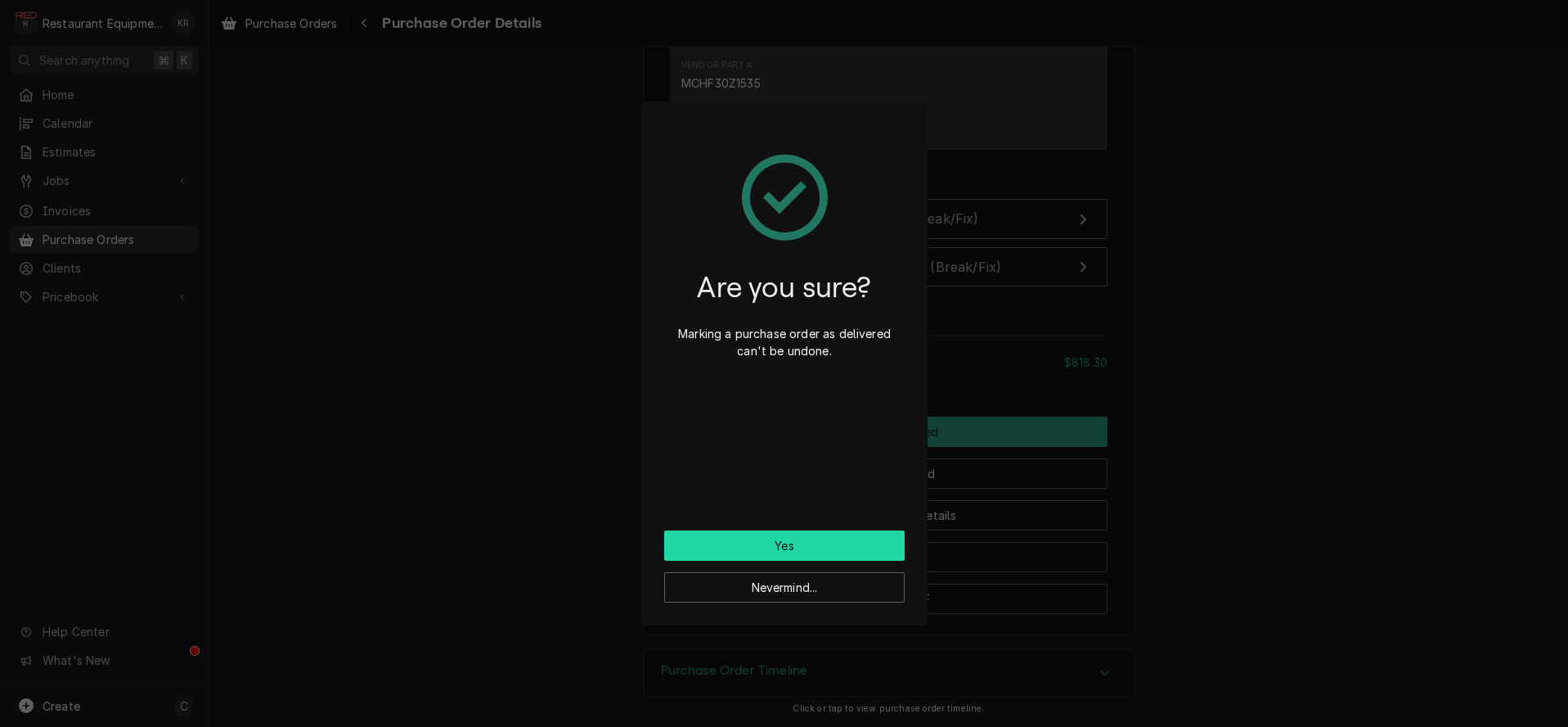
click at [795, 551] on button "Yes" at bounding box center [784, 545] width 241 height 30
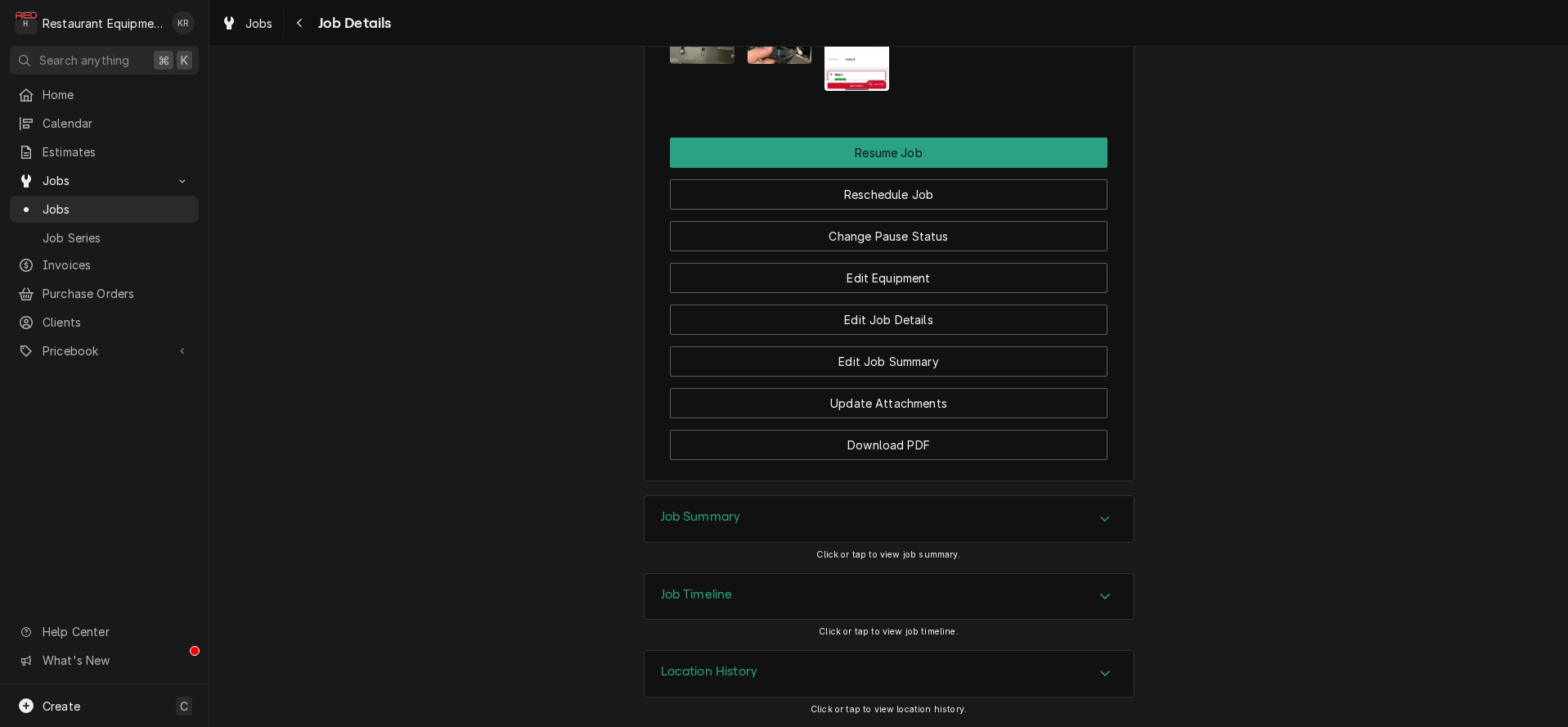
scroll to position [2145, 0]
click at [868, 399] on button "Update Attachments" at bounding box center [888, 403] width 438 height 30
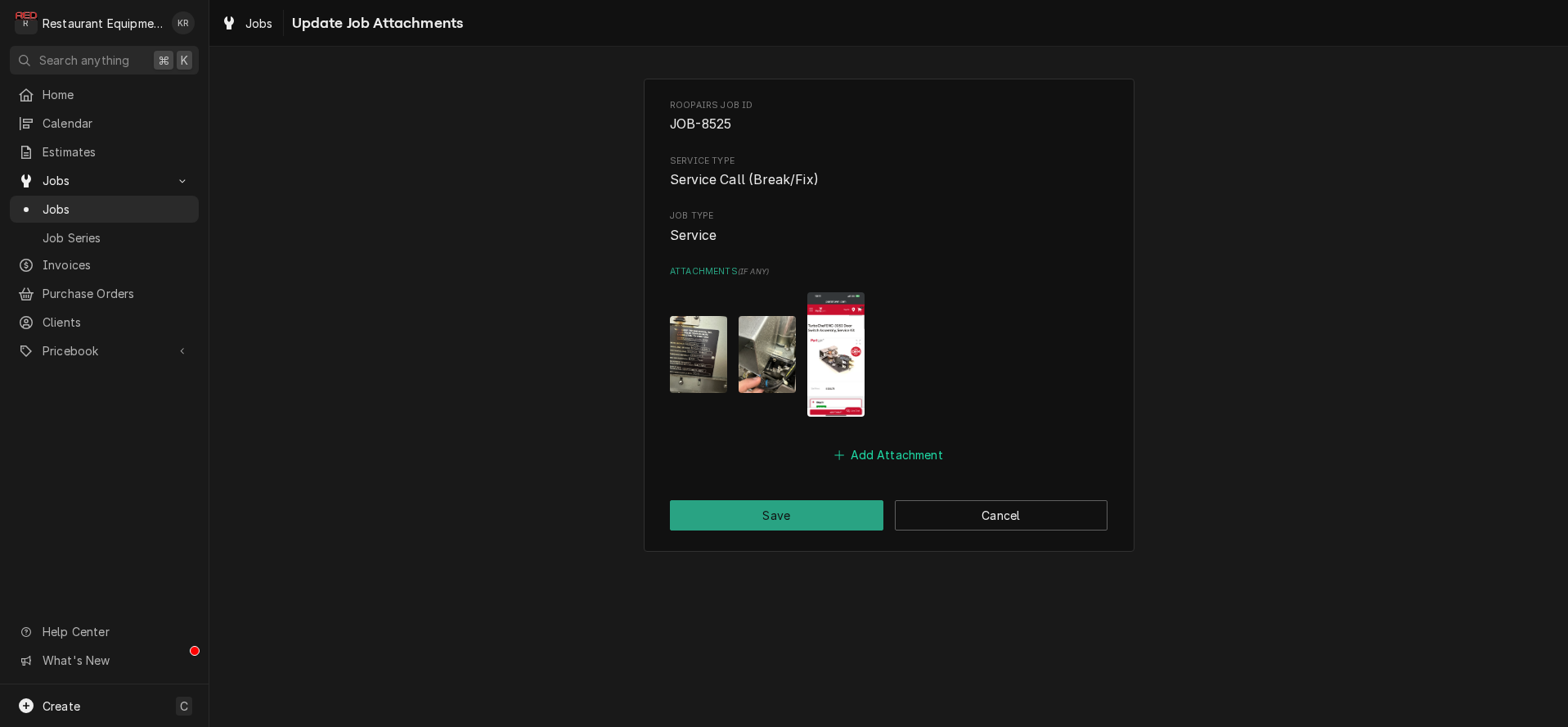
click at [873, 453] on button "Add Attachment" at bounding box center [889, 454] width 115 height 23
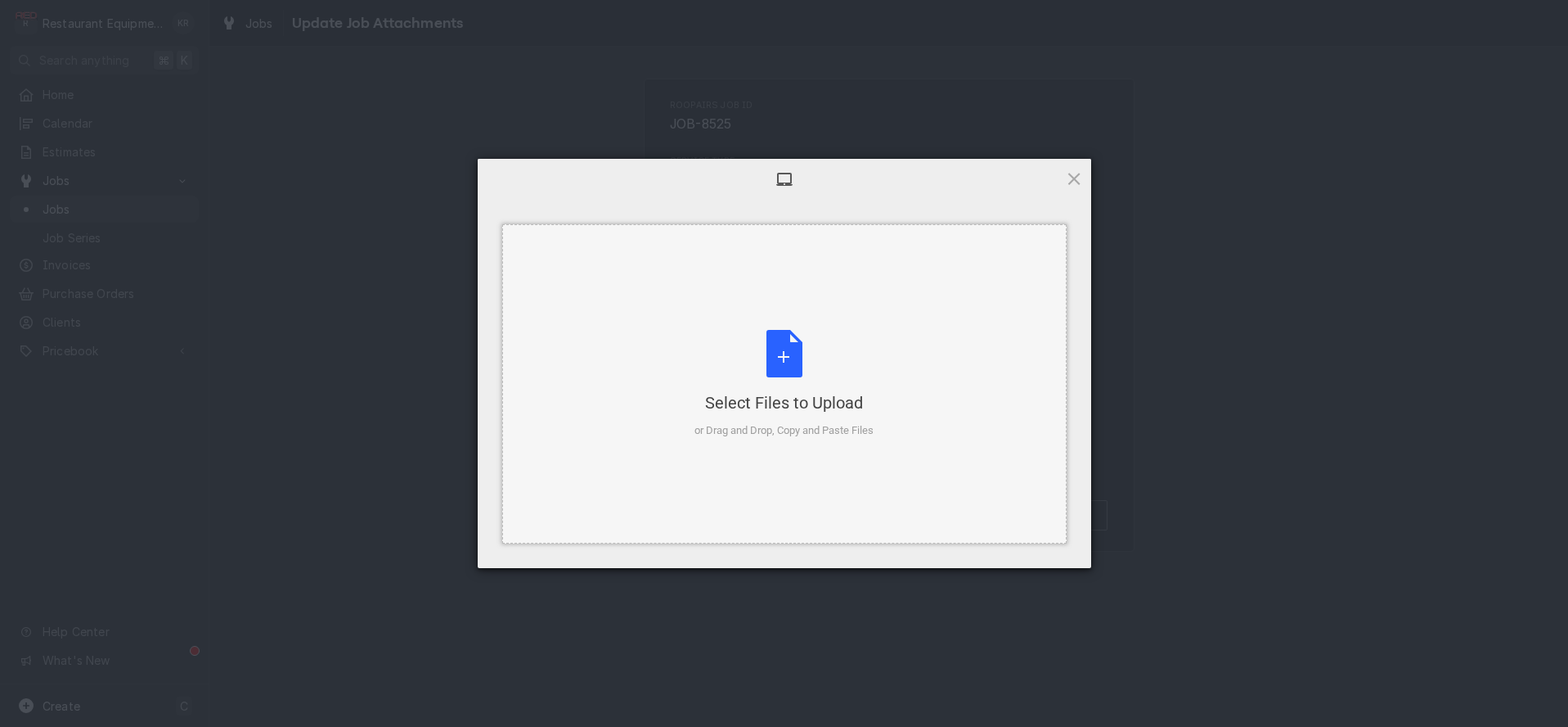
click at [785, 359] on div "Select Files to Upload or Drag and Drop, Copy and Paste Files" at bounding box center [784, 384] width 179 height 109
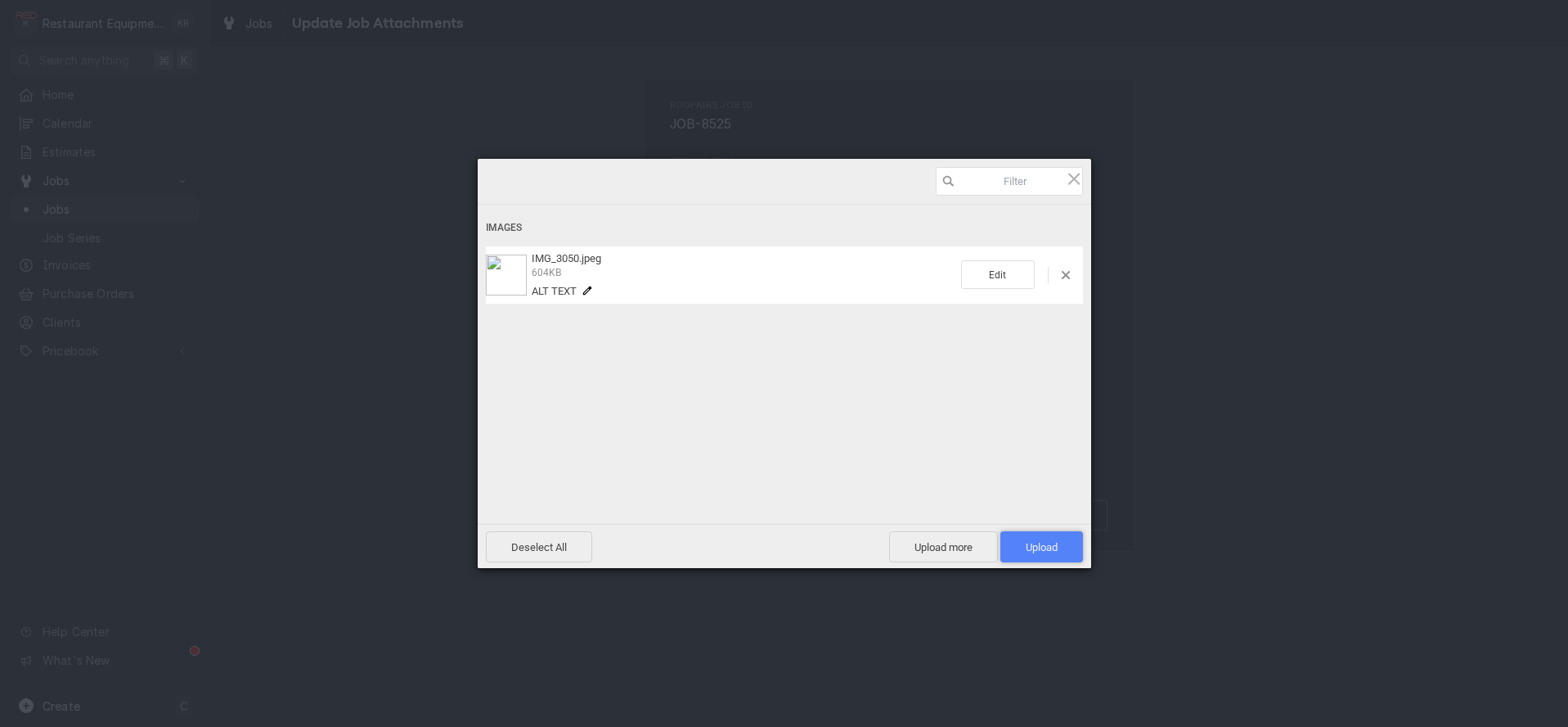
click at [1037, 547] on span "Upload 1" at bounding box center [1041, 546] width 32 height 12
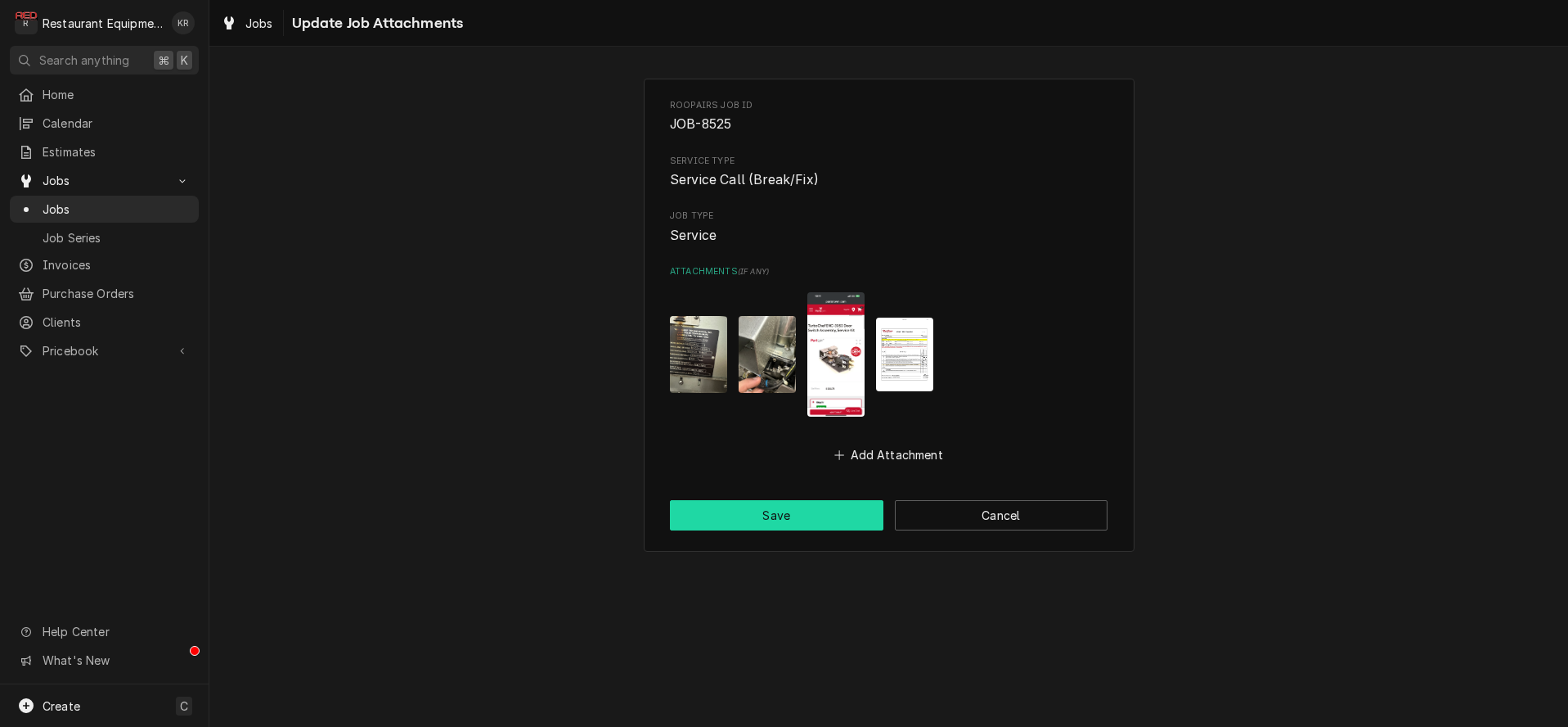
click at [770, 506] on button "Save" at bounding box center [776, 515] width 213 height 30
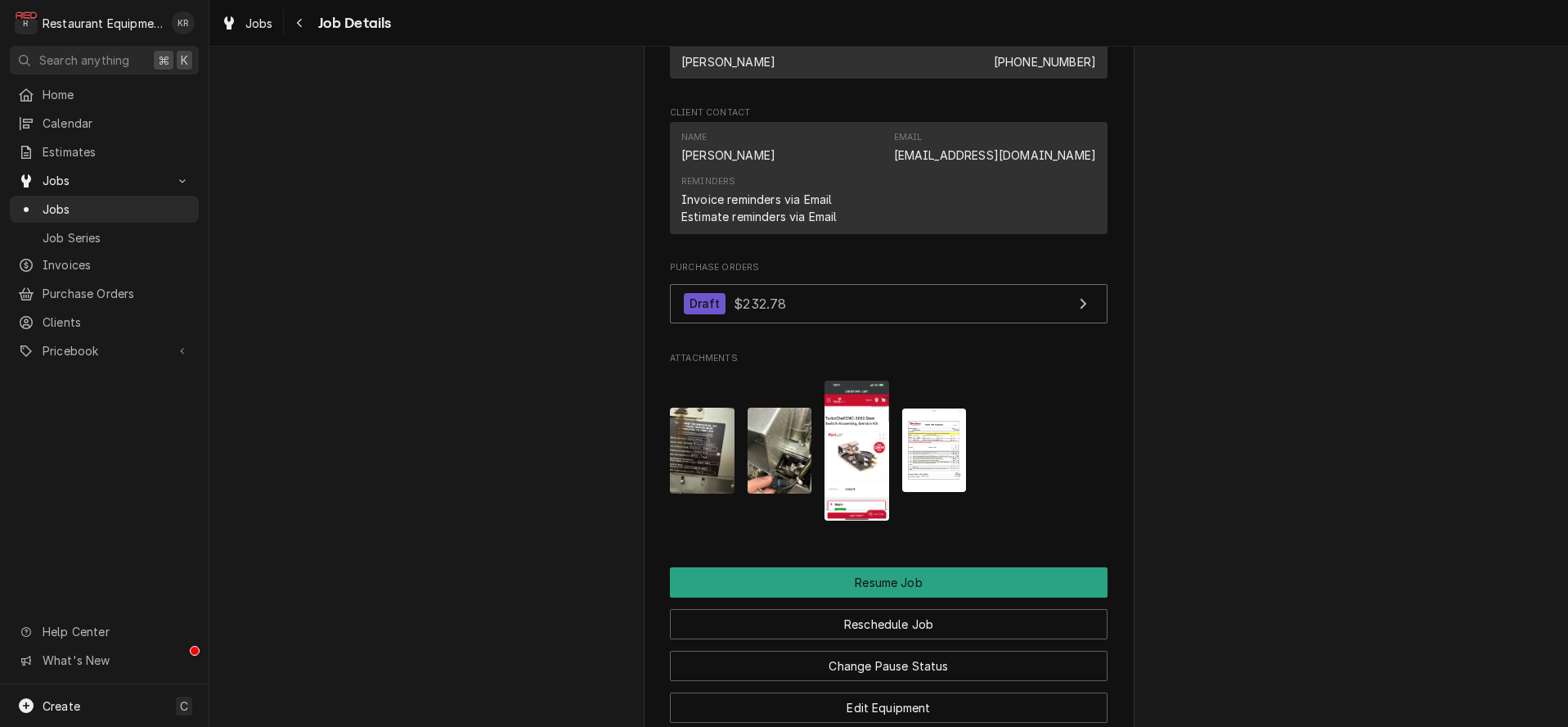
scroll to position [1700, 0]
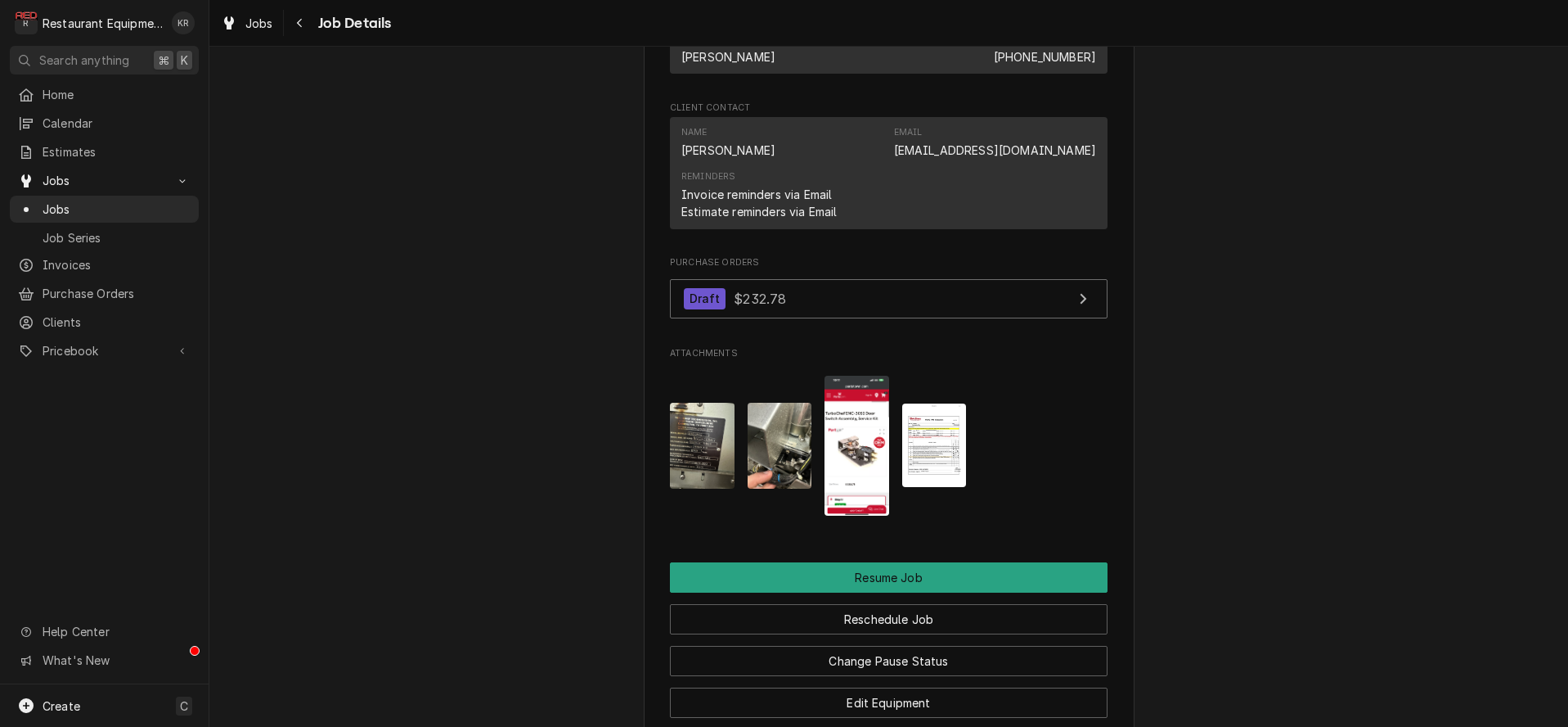
click at [943, 462] on img "Attachments" at bounding box center [934, 444] width 64 height 83
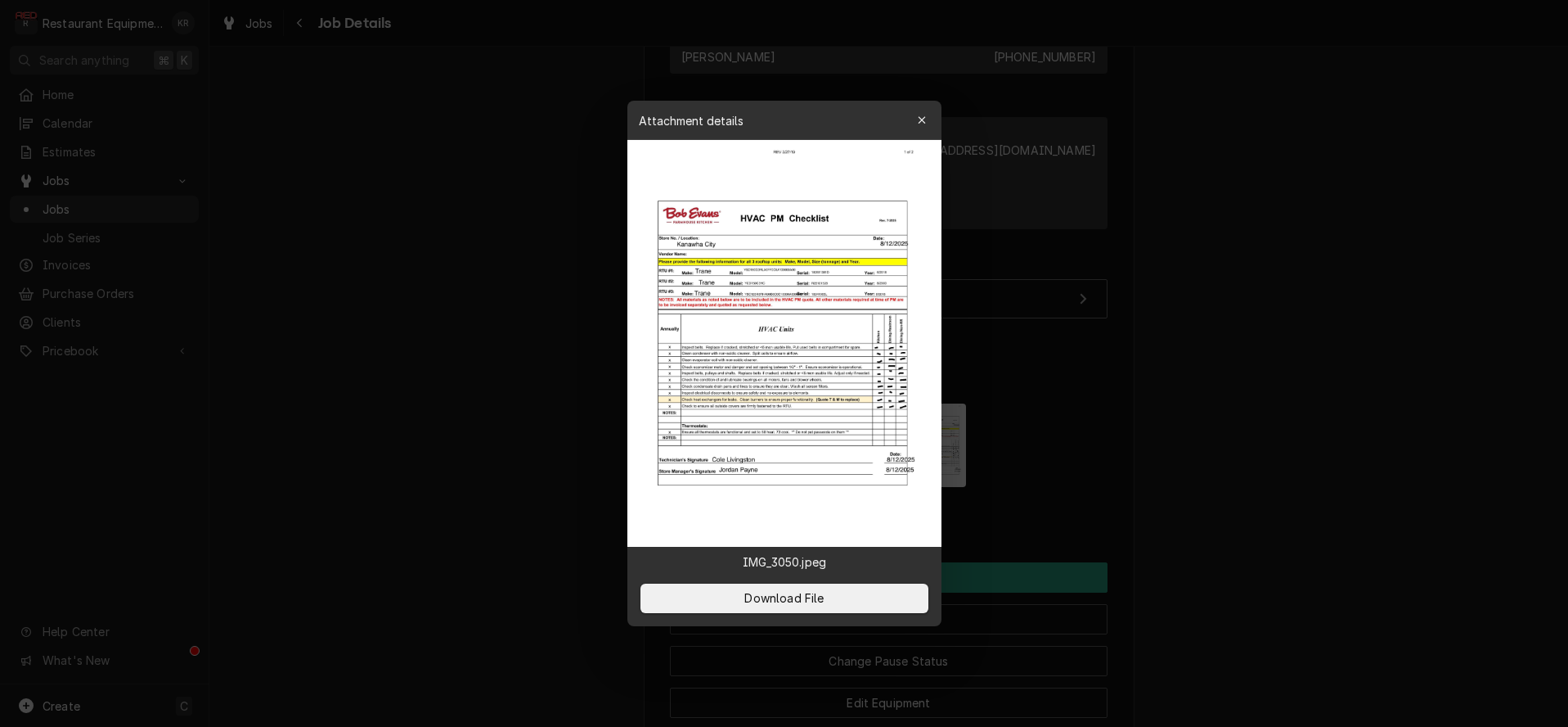
drag, startPoint x: 923, startPoint y: 113, endPoint x: 924, endPoint y: 149, distance: 36.0
click at [924, 114] on div "button" at bounding box center [922, 120] width 16 height 16
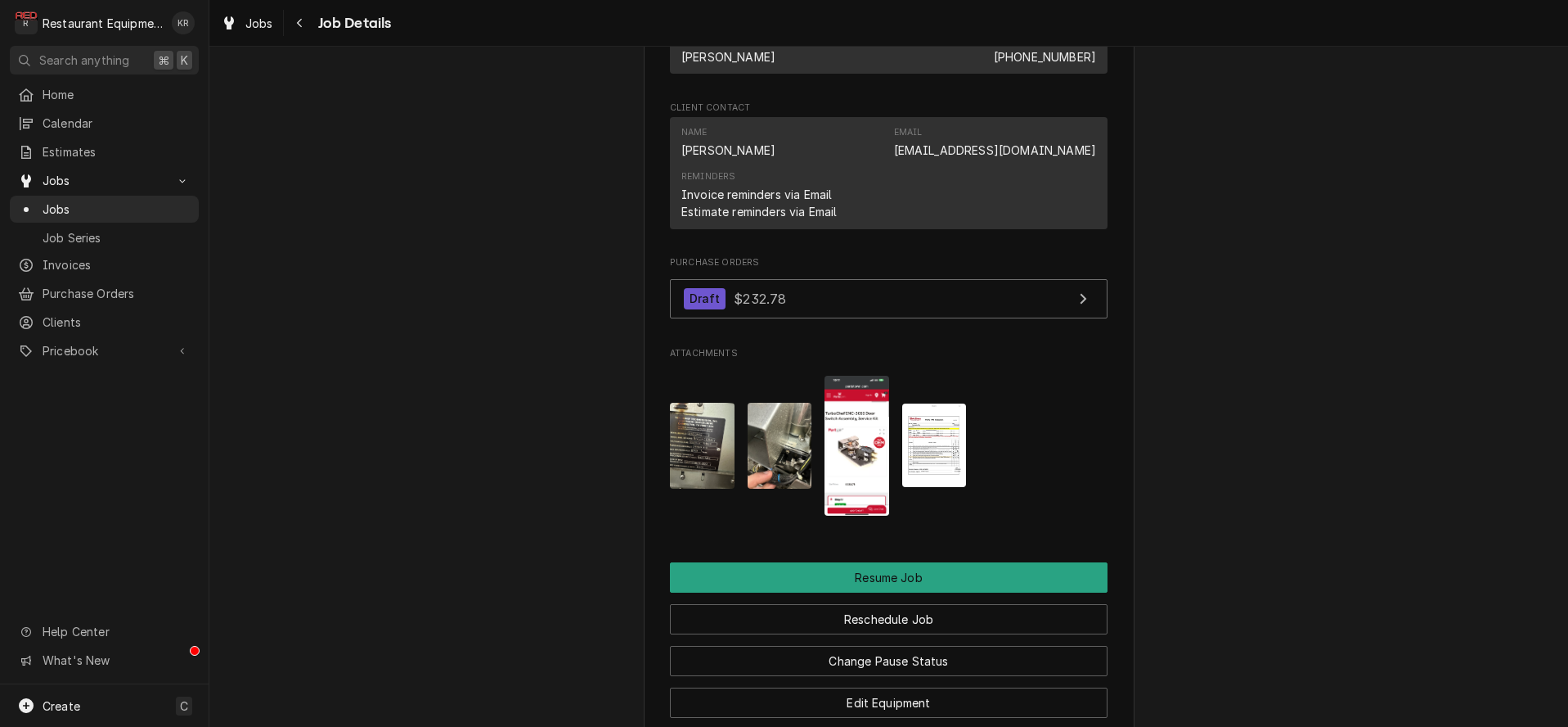
scroll to position [1699, 0]
click at [264, 28] on span "Jobs" at bounding box center [260, 23] width 28 height 17
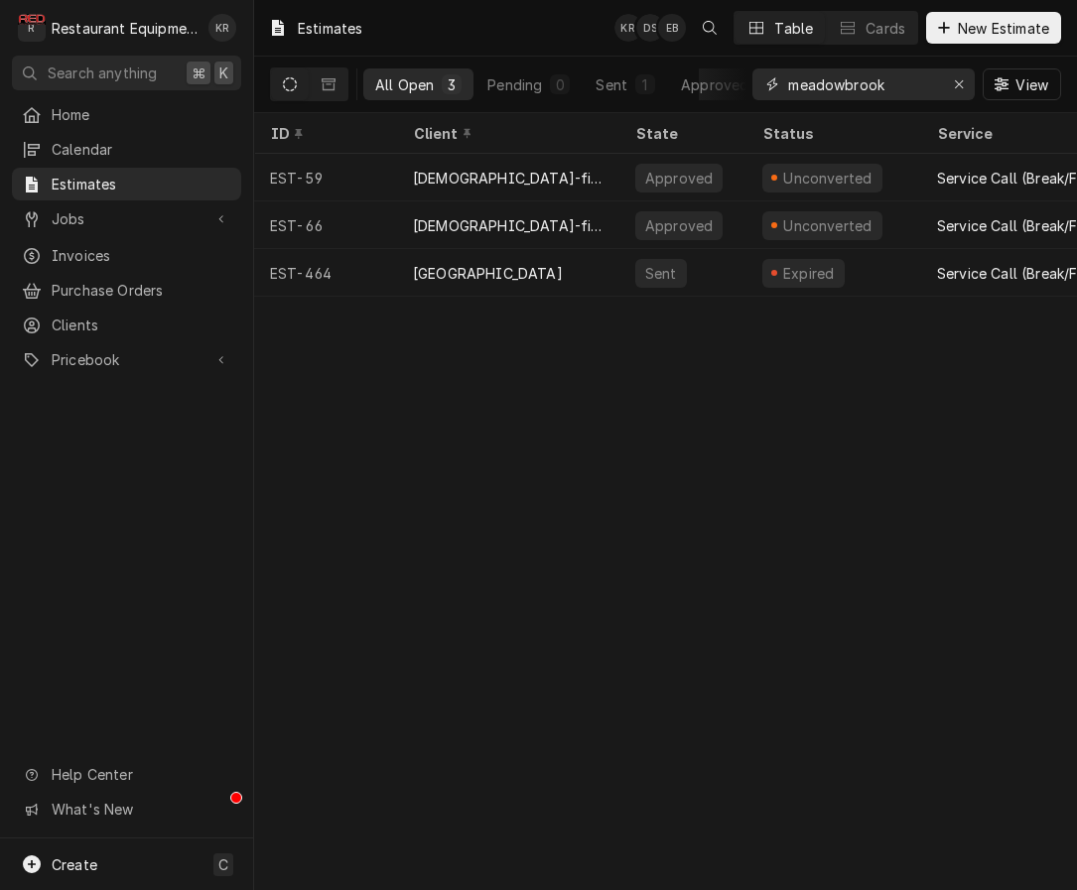
click at [962, 84] on icon "Erase input" at bounding box center [959, 84] width 11 height 14
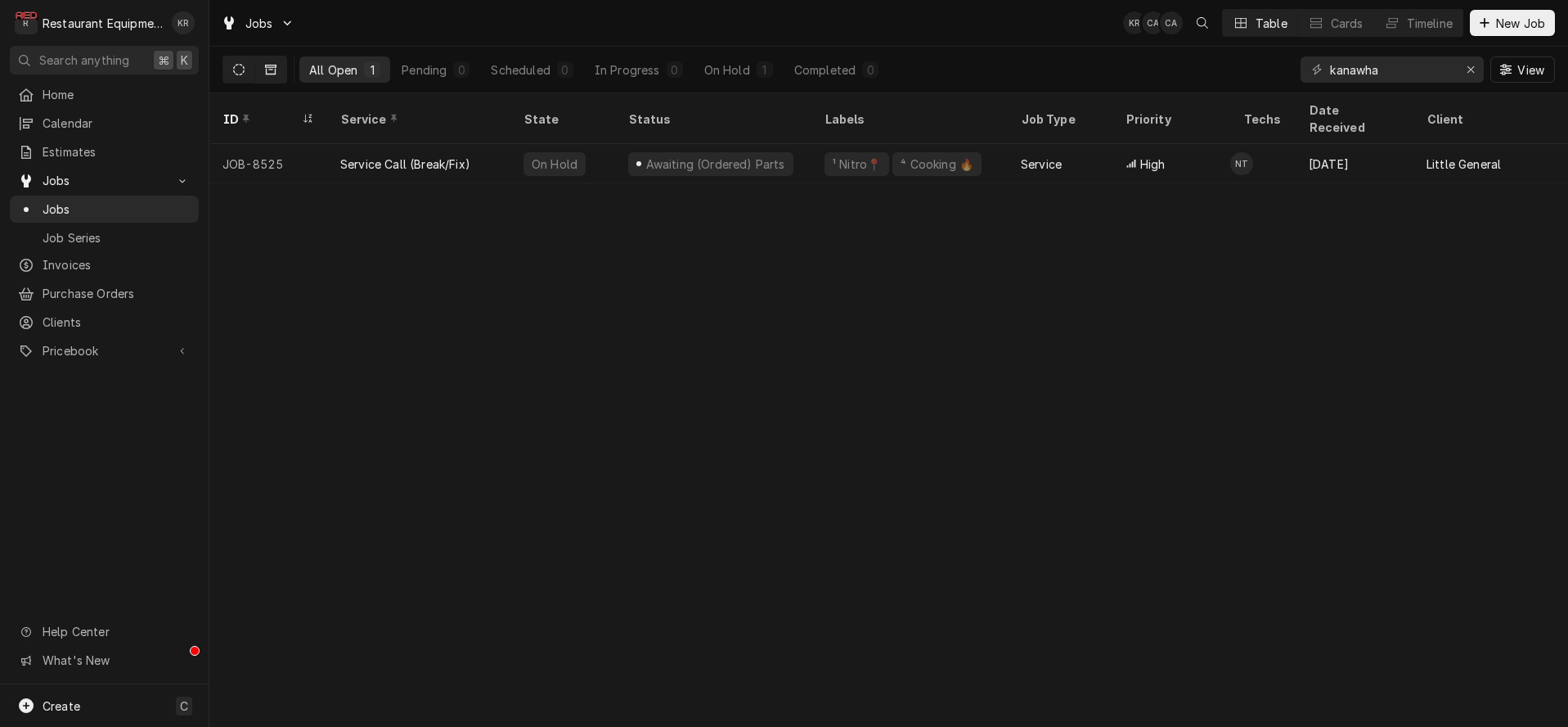
click at [274, 70] on icon "Dynamic Content Wrapper" at bounding box center [271, 69] width 12 height 12
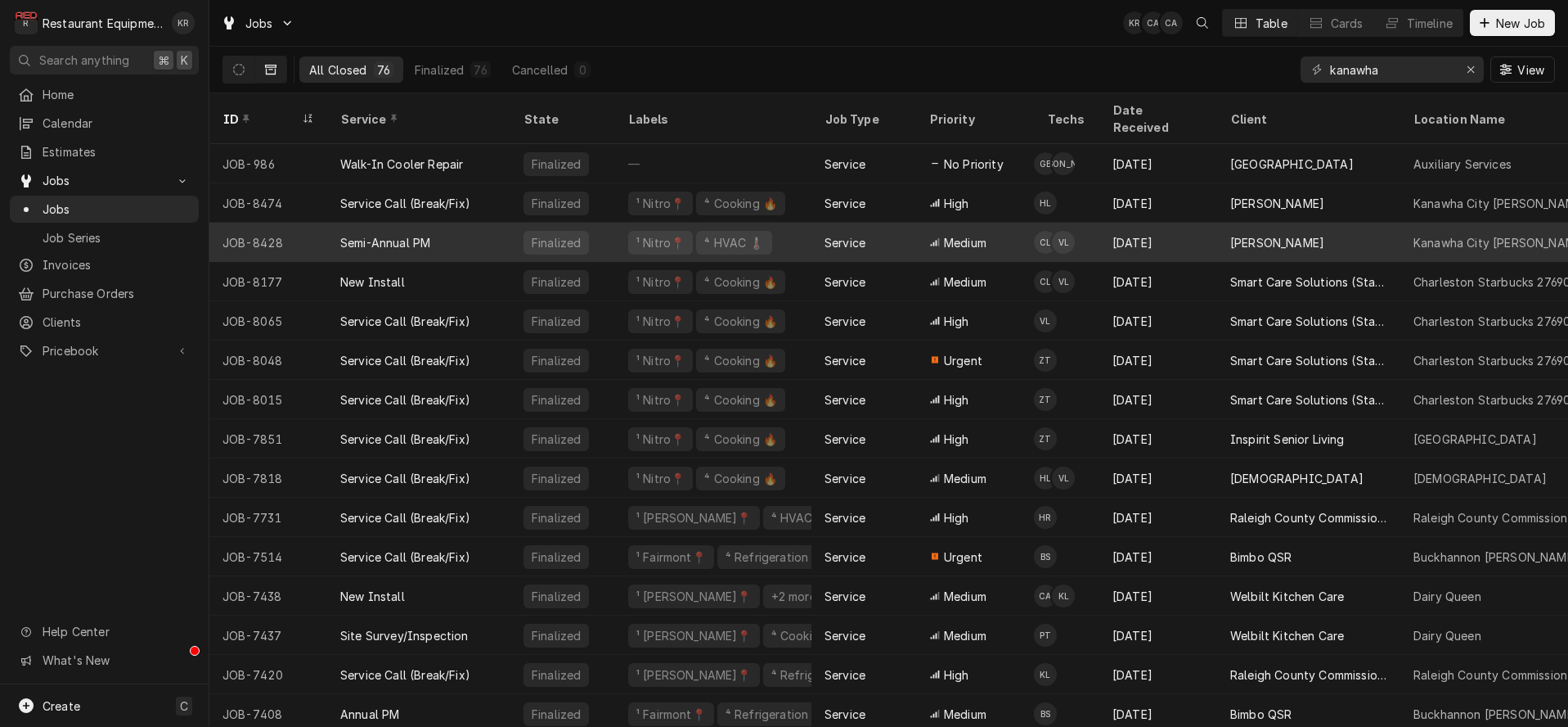
click at [580, 223] on div "Finalized" at bounding box center [562, 242] width 105 height 40
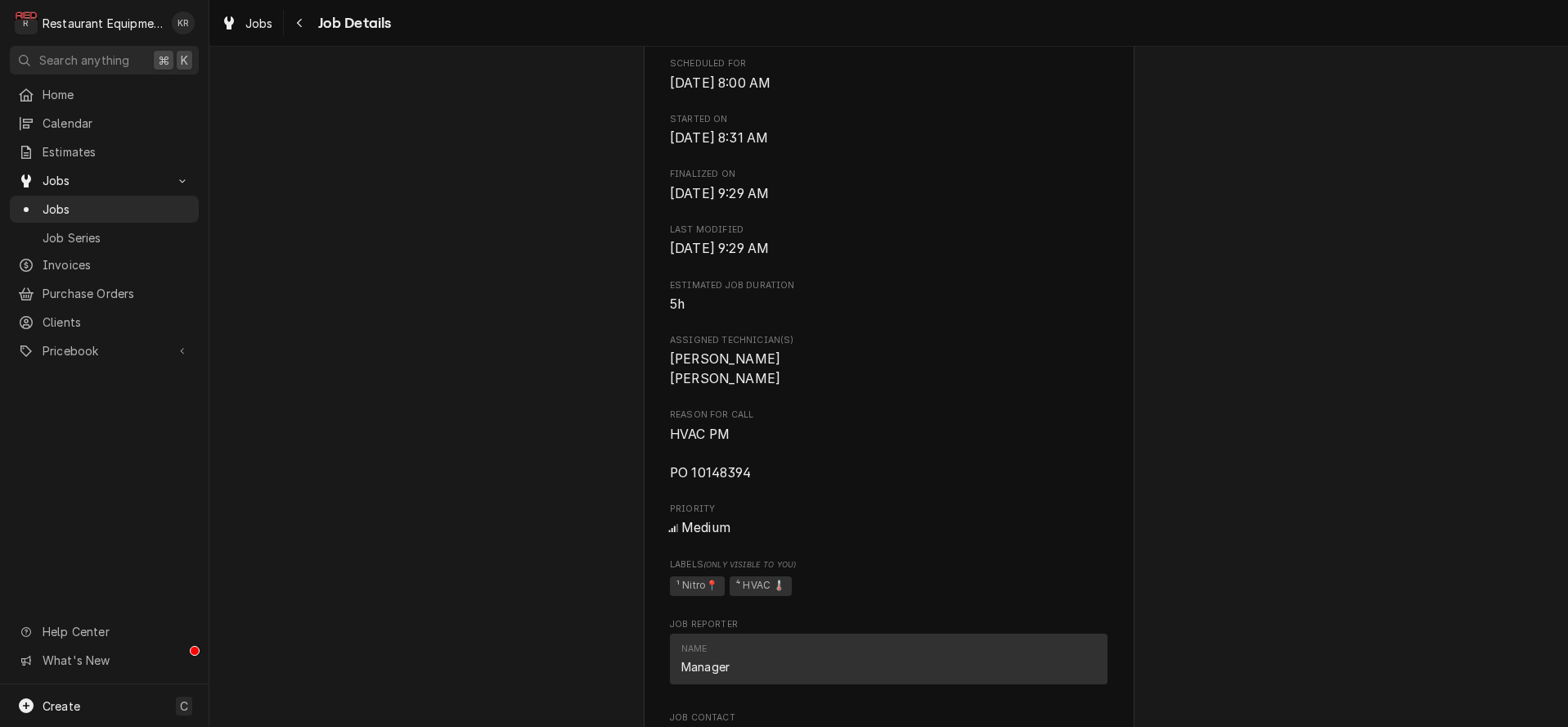
scroll to position [550, 0]
click at [303, 19] on div "Navigate back" at bounding box center [300, 23] width 16 height 16
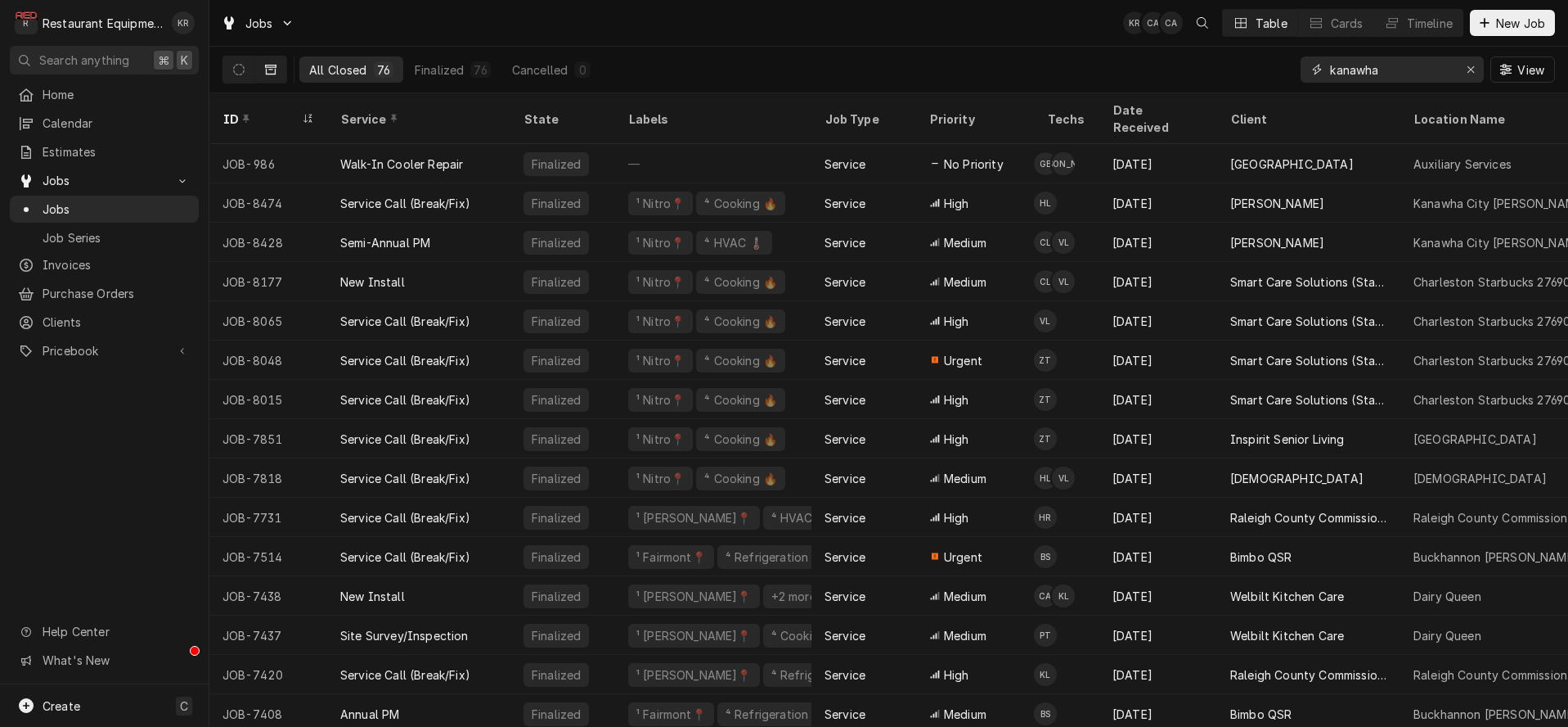
click at [1467, 71] on icon "Erase input" at bounding box center [1471, 69] width 9 height 12
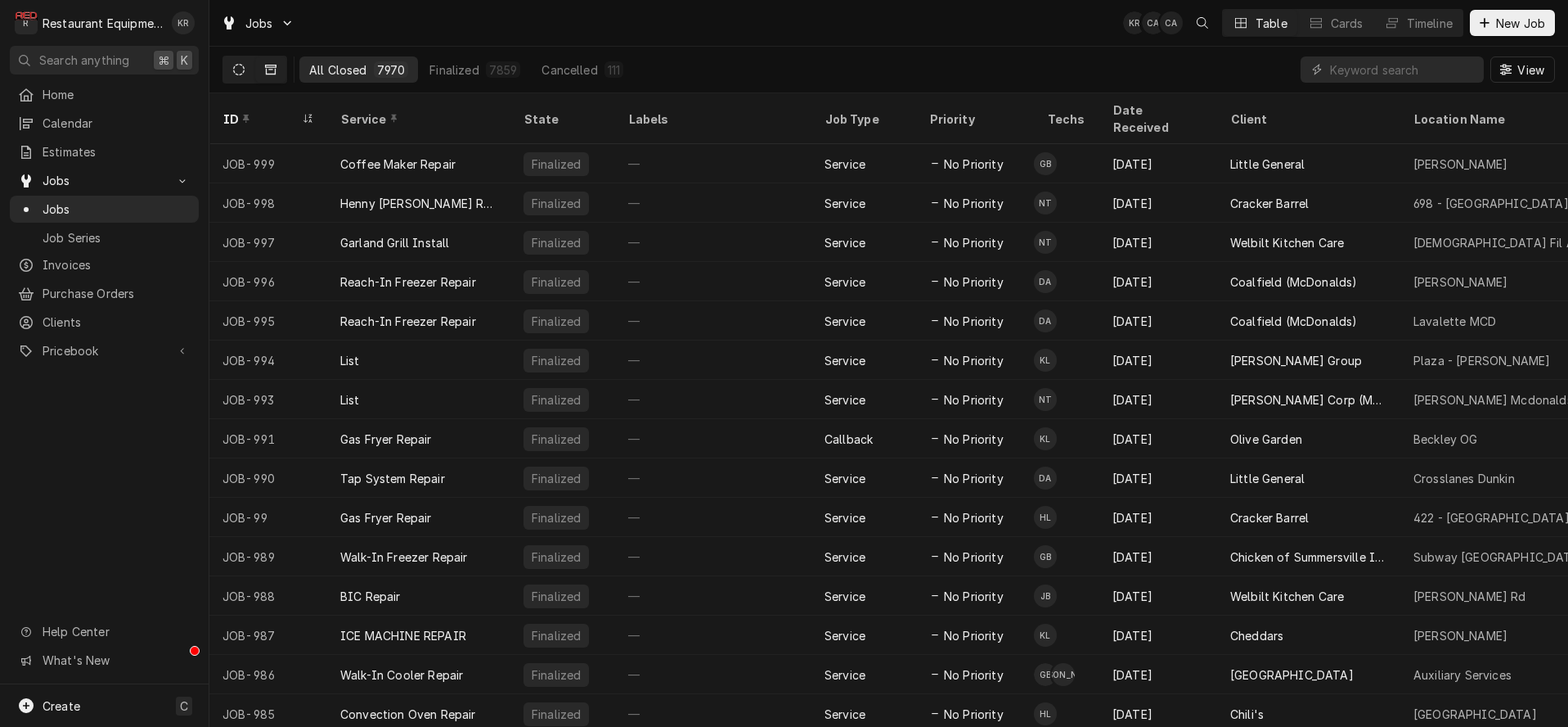
click at [230, 73] on button "Dynamic Content Wrapper" at bounding box center [239, 69] width 31 height 26
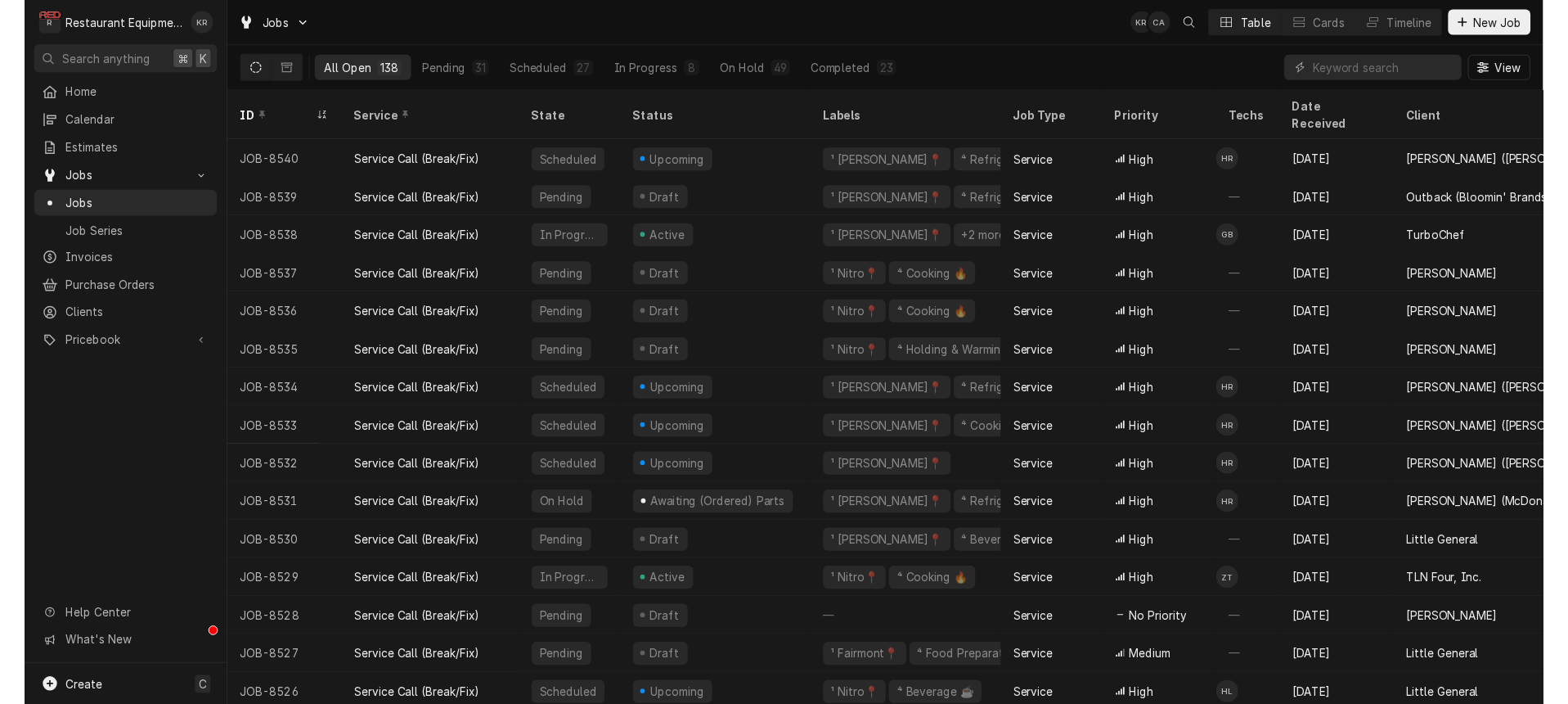
scroll to position [1, 0]
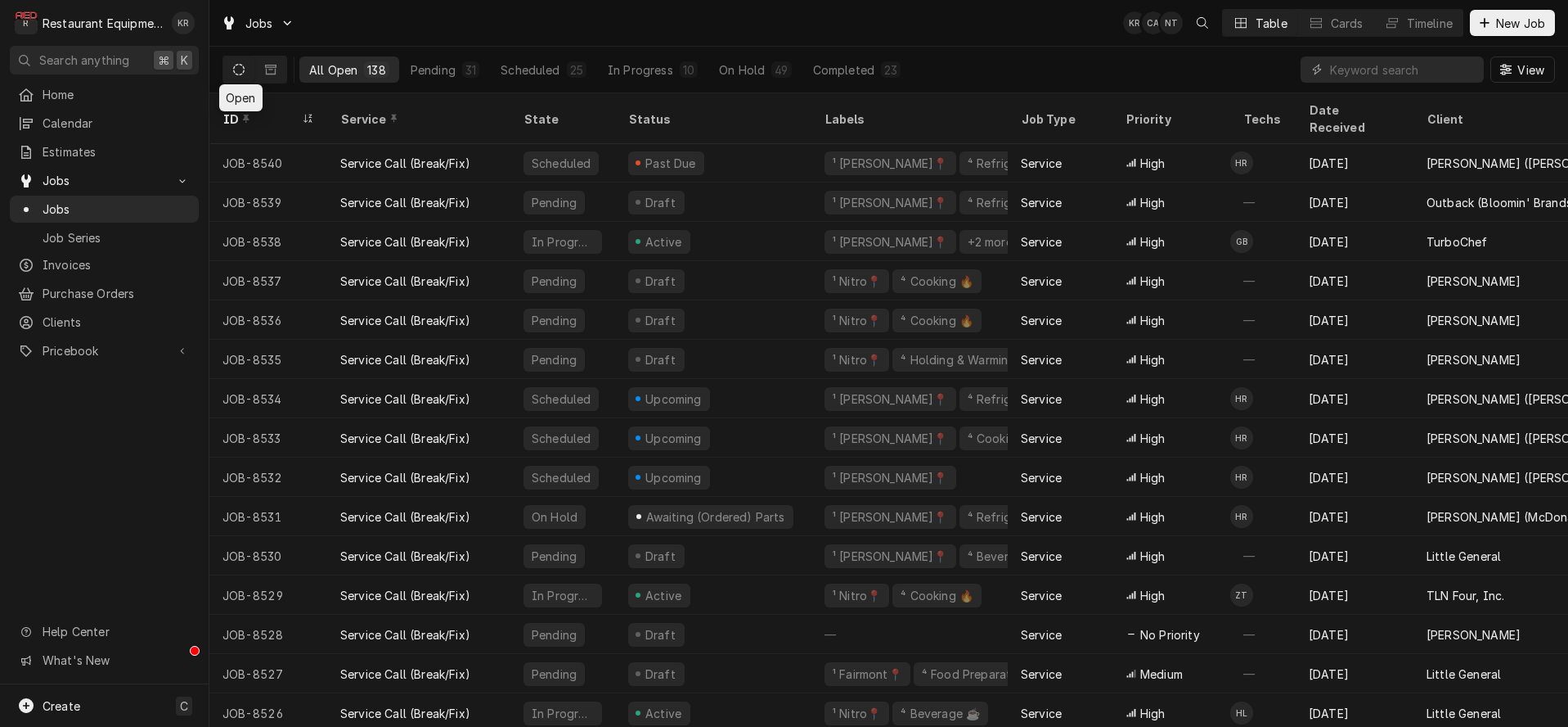
click at [1354, 82] on div "View" at bounding box center [1427, 70] width 255 height 46
click at [1353, 76] on input "Dynamic Content Wrapper" at bounding box center [1402, 69] width 146 height 26
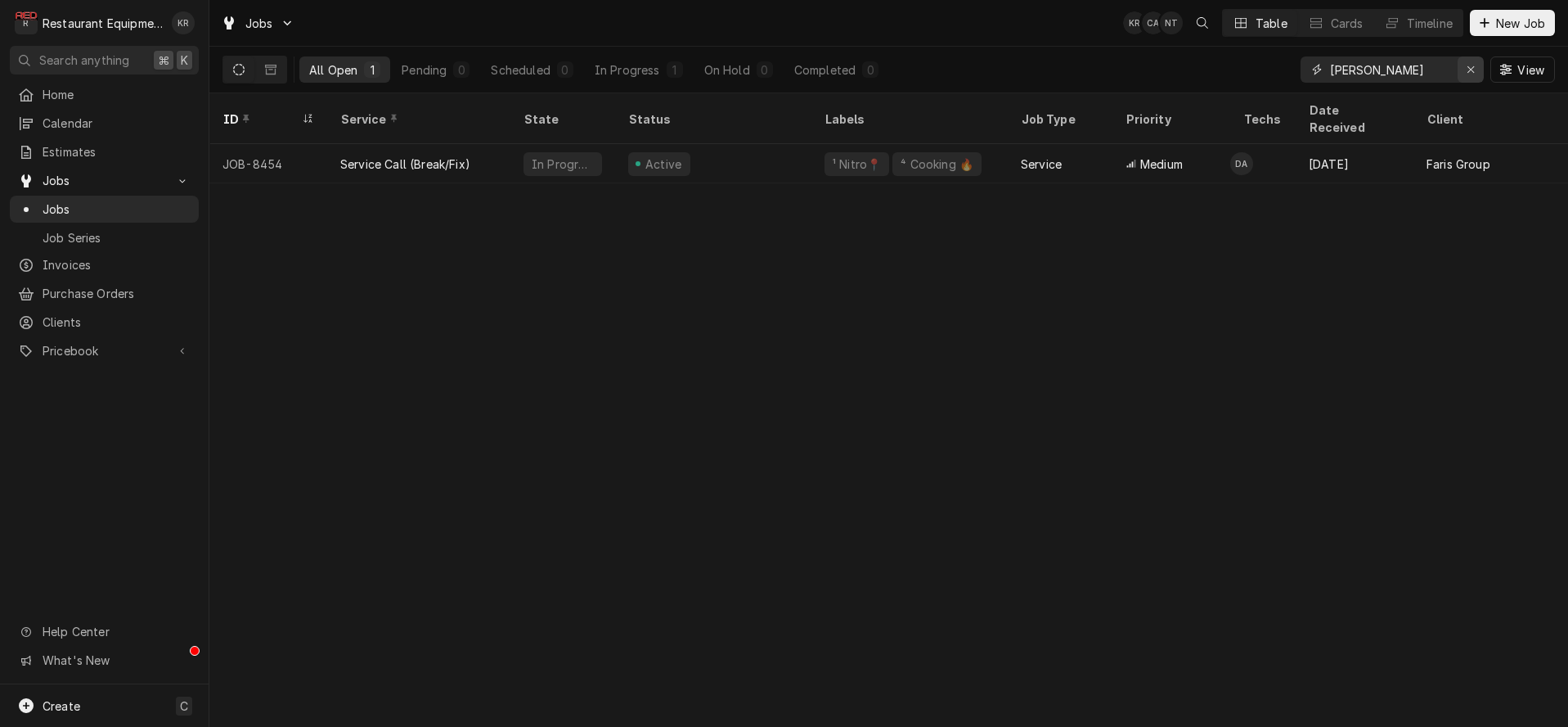
type input "[PERSON_NAME]"
click at [1469, 69] on icon "Erase input" at bounding box center [1471, 69] width 9 height 12
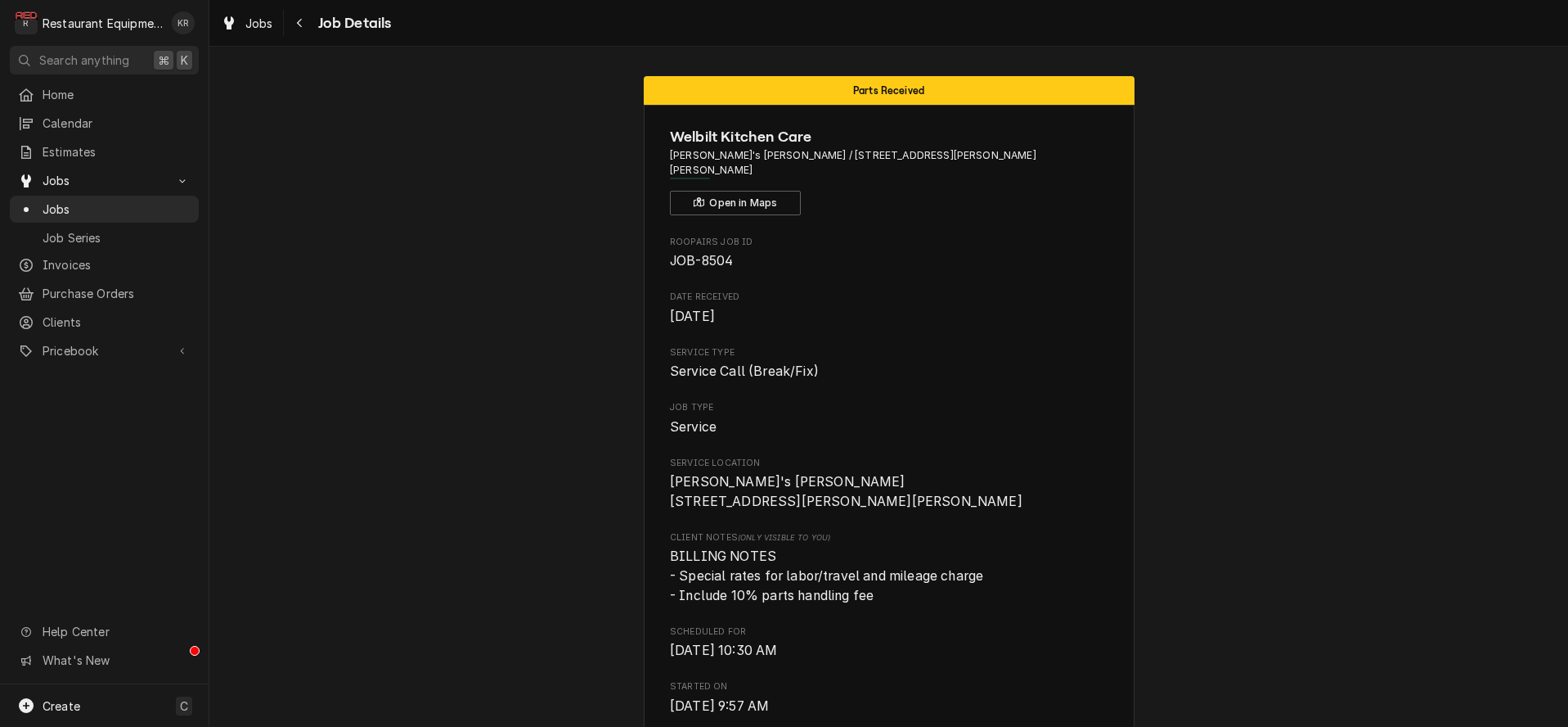
scroll to position [12, 0]
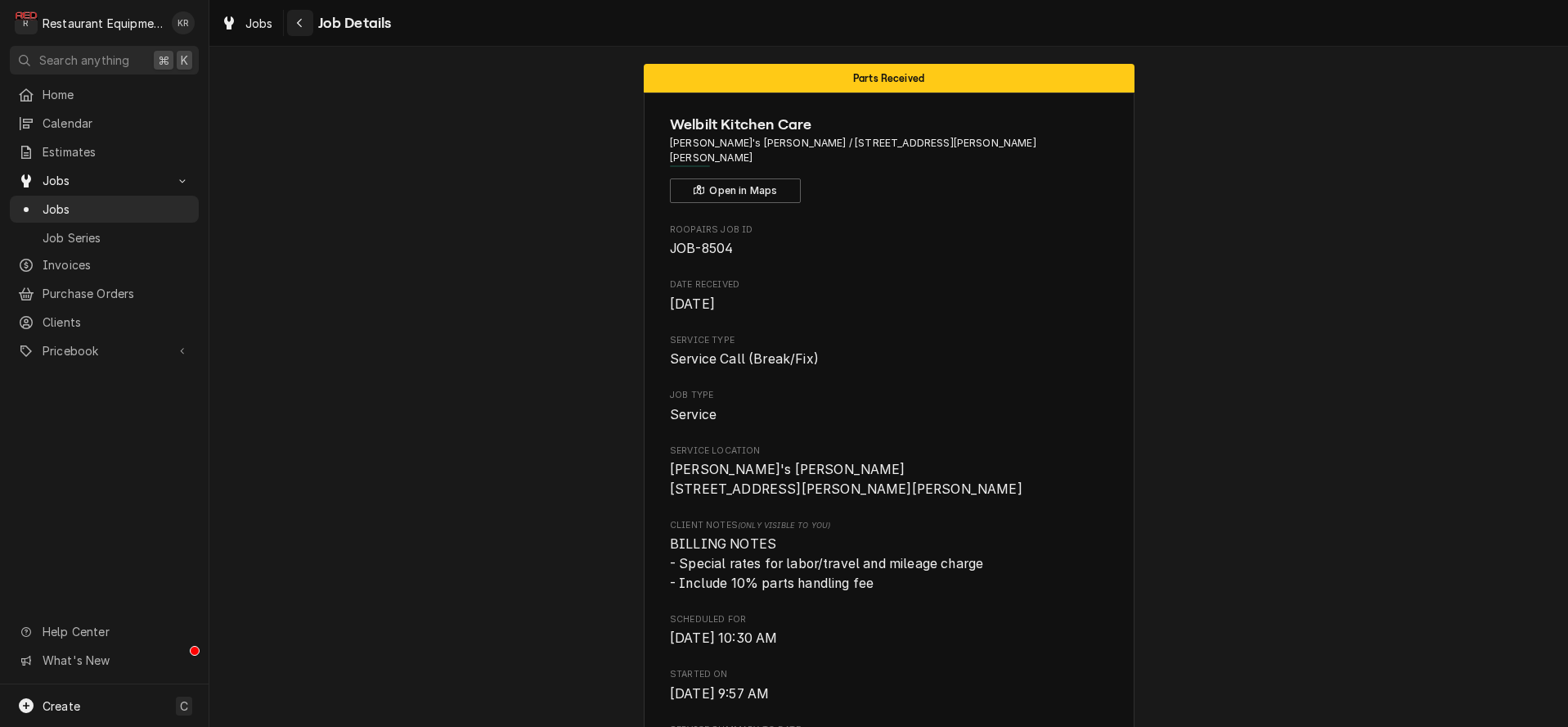
click at [308, 20] on button "Navigate back" at bounding box center [300, 23] width 26 height 26
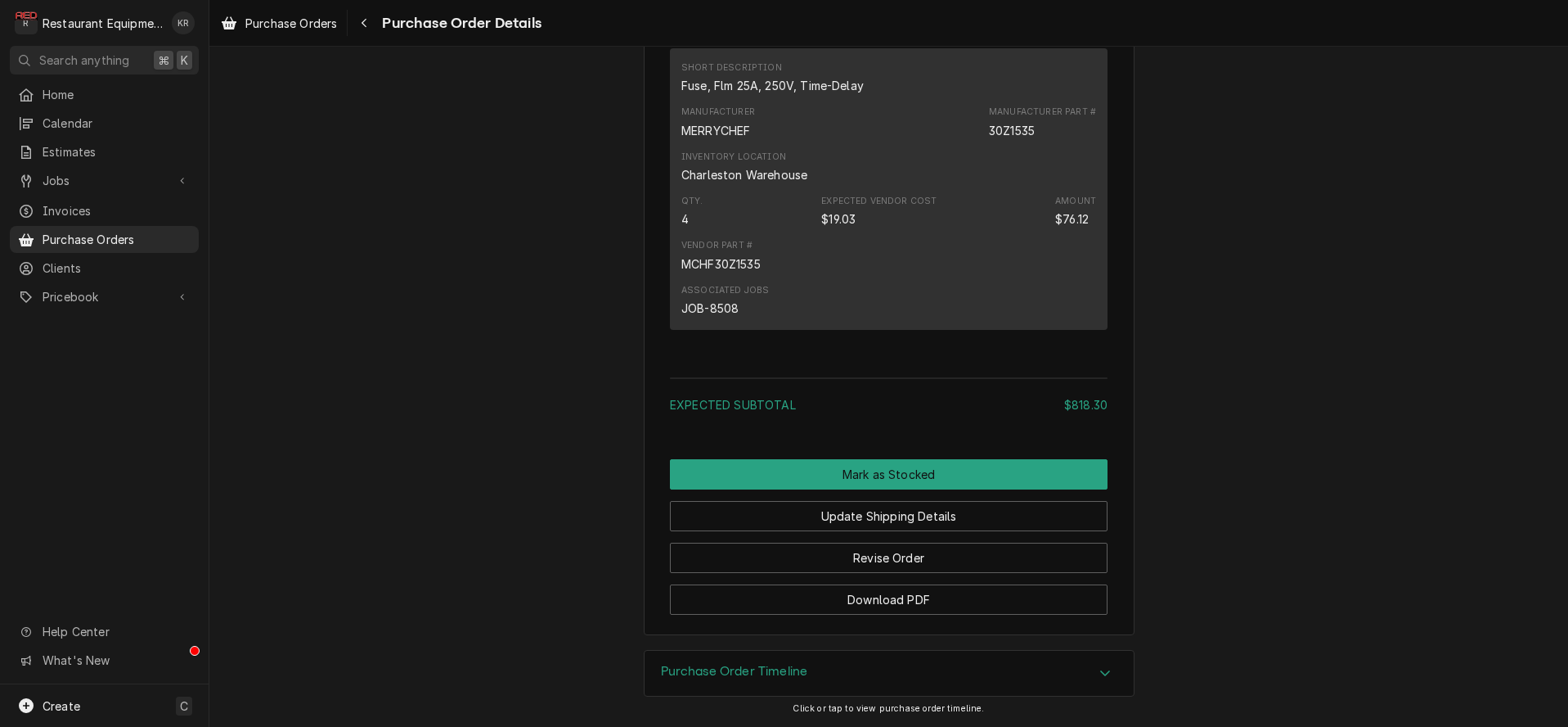
scroll to position [1963, 0]
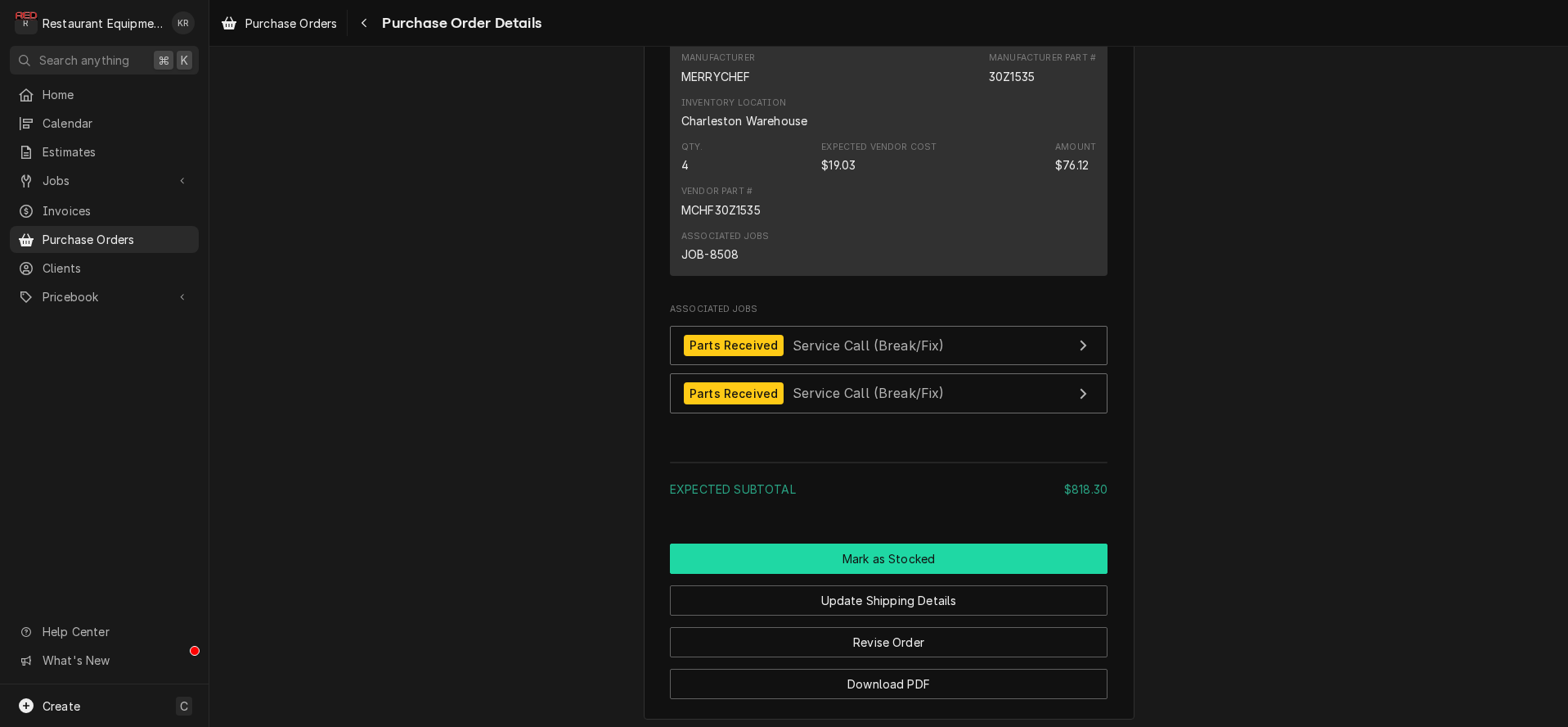
click at [859, 574] on button "Mark as Stocked" at bounding box center [888, 558] width 438 height 30
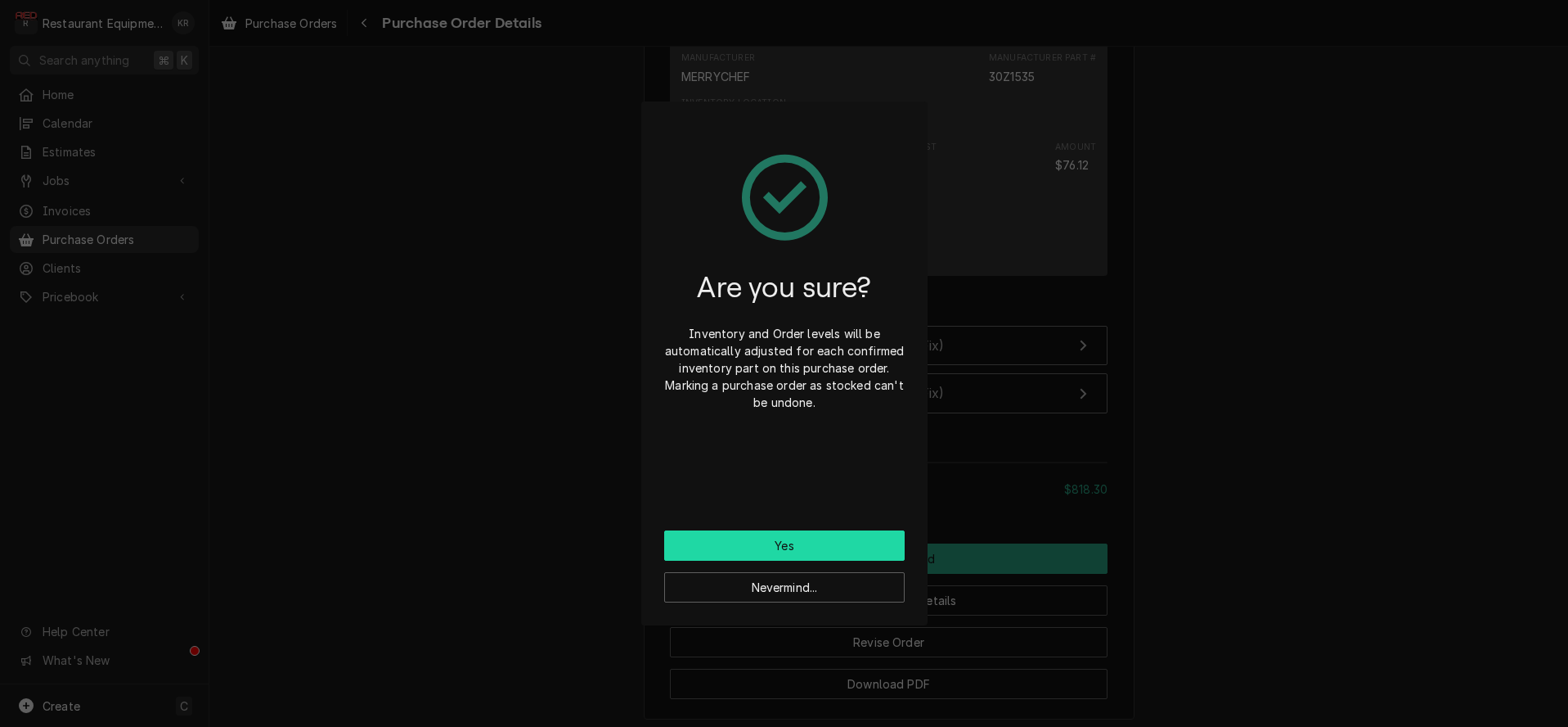
click at [817, 543] on button "Yes" at bounding box center [784, 545] width 241 height 30
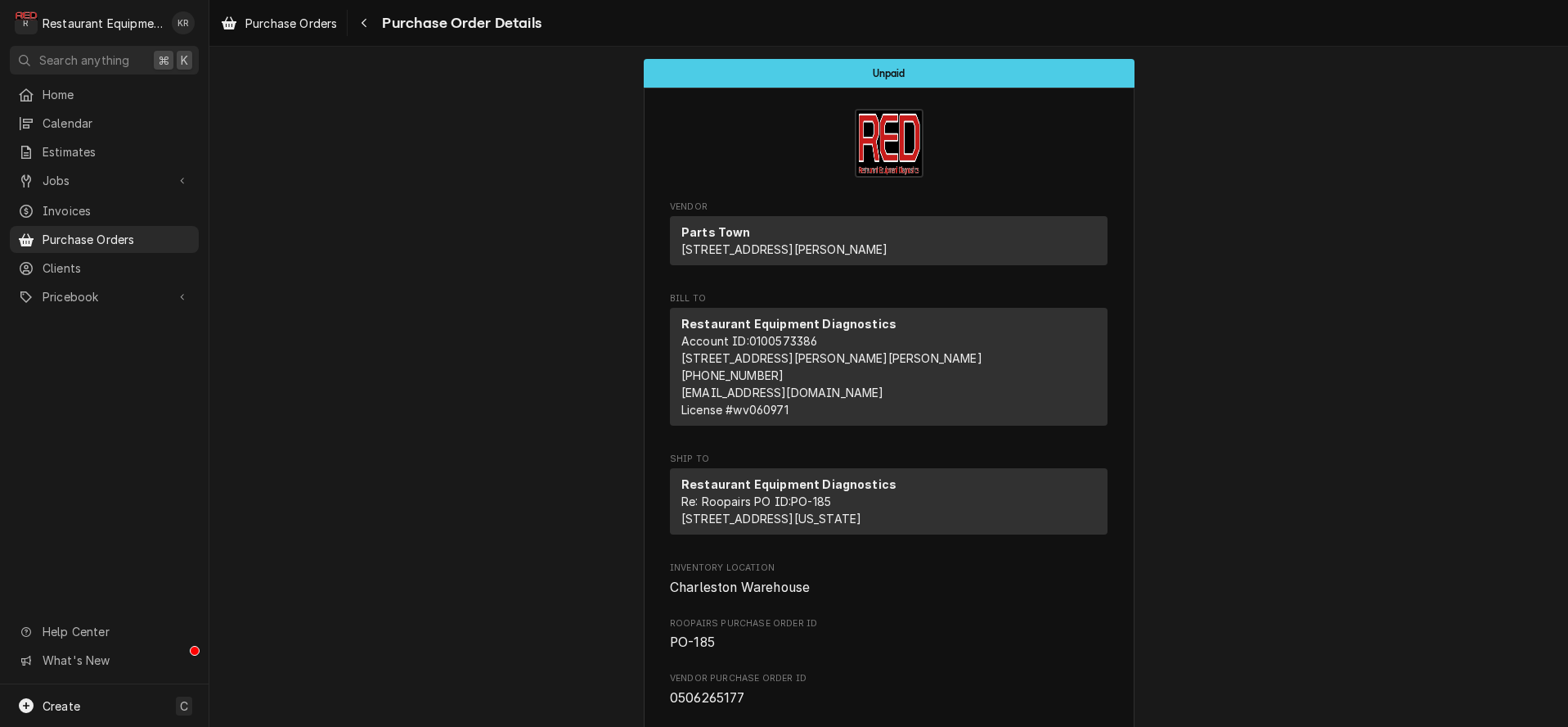
click at [348, 22] on div "Dynamic Content Wrapper" at bounding box center [347, 23] width 1 height 26
click at [361, 21] on div "Navigate back" at bounding box center [364, 23] width 16 height 16
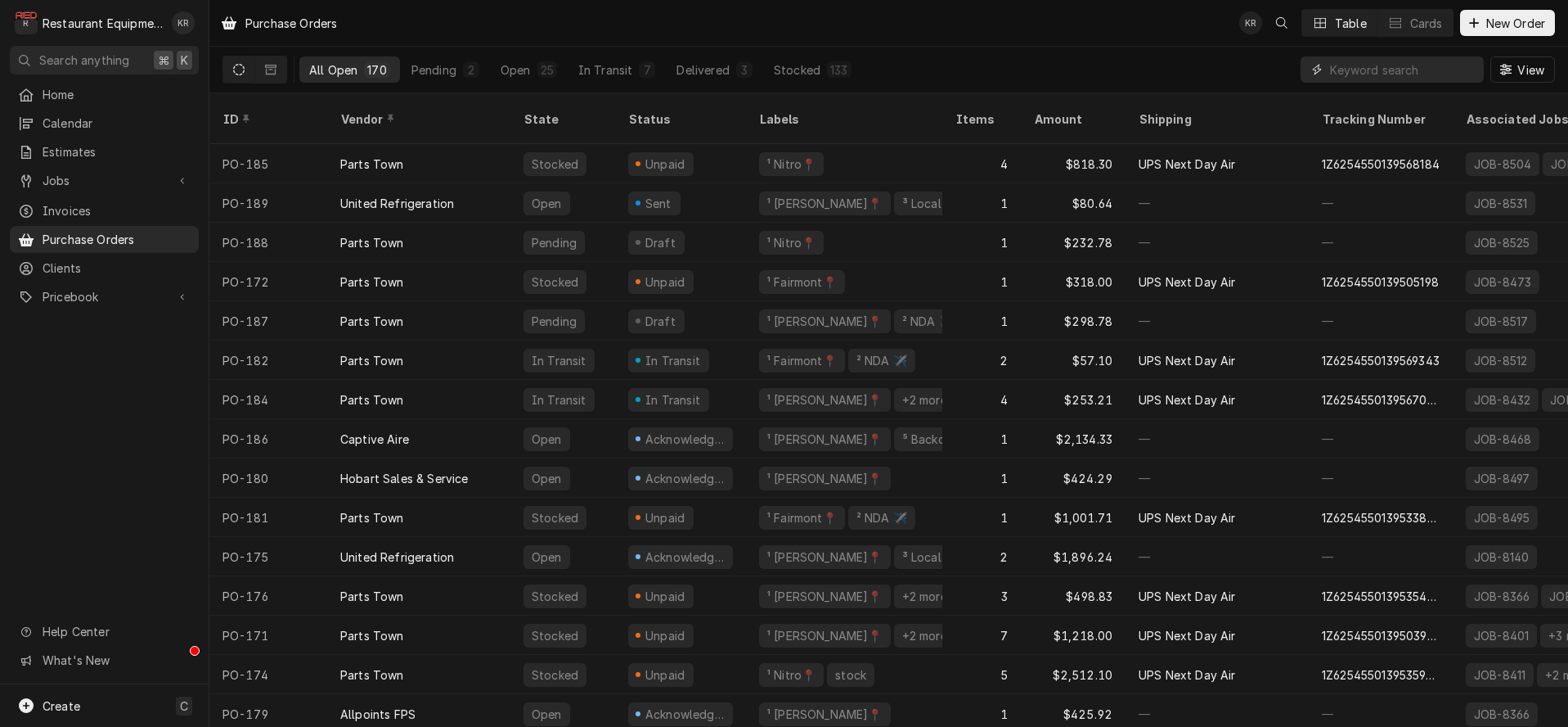
click at [1372, 67] on input "Dynamic Content Wrapper" at bounding box center [1402, 69] width 146 height 26
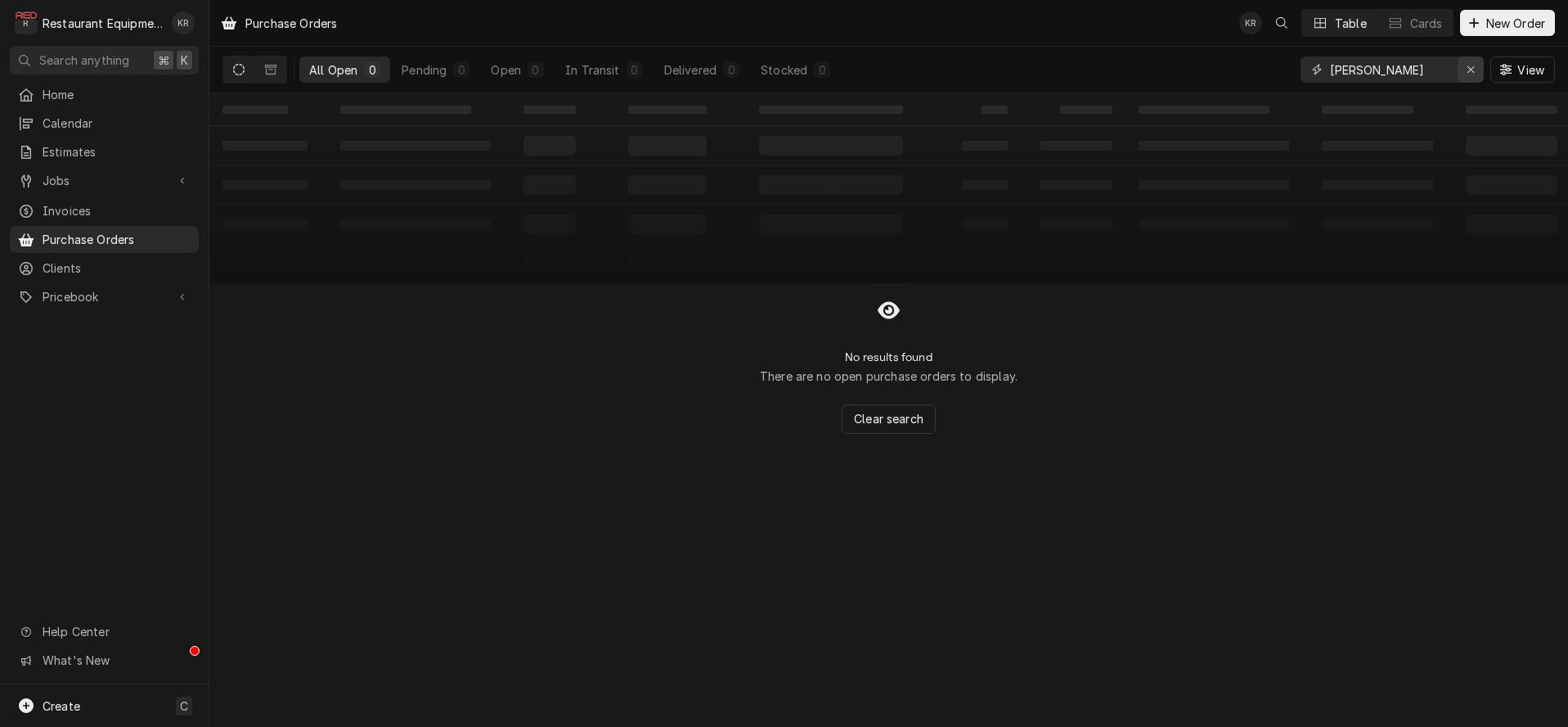
type input "inez"
drag, startPoint x: 1466, startPoint y: 64, endPoint x: 1503, endPoint y: 70, distance: 37.5
click at [1466, 64] on div "Erase input" at bounding box center [1471, 69] width 16 height 16
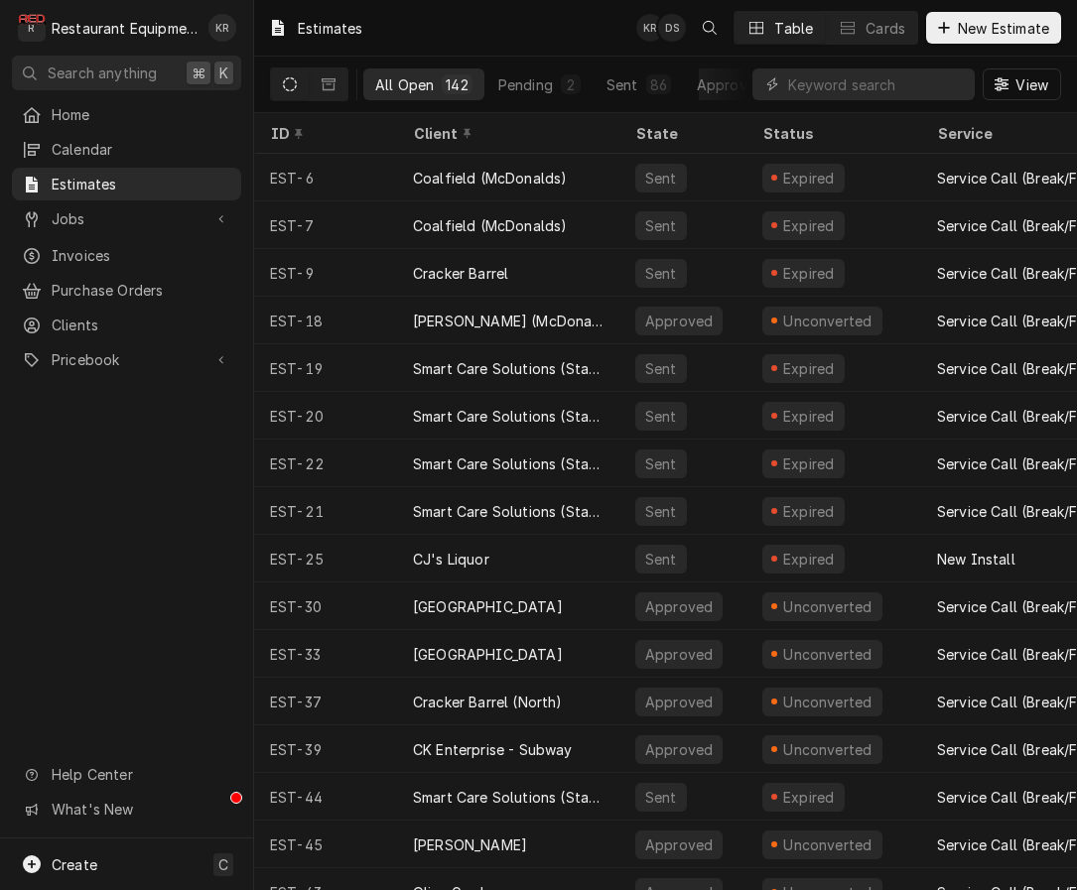
click at [998, 34] on span "New Estimate" at bounding box center [1003, 28] width 99 height 21
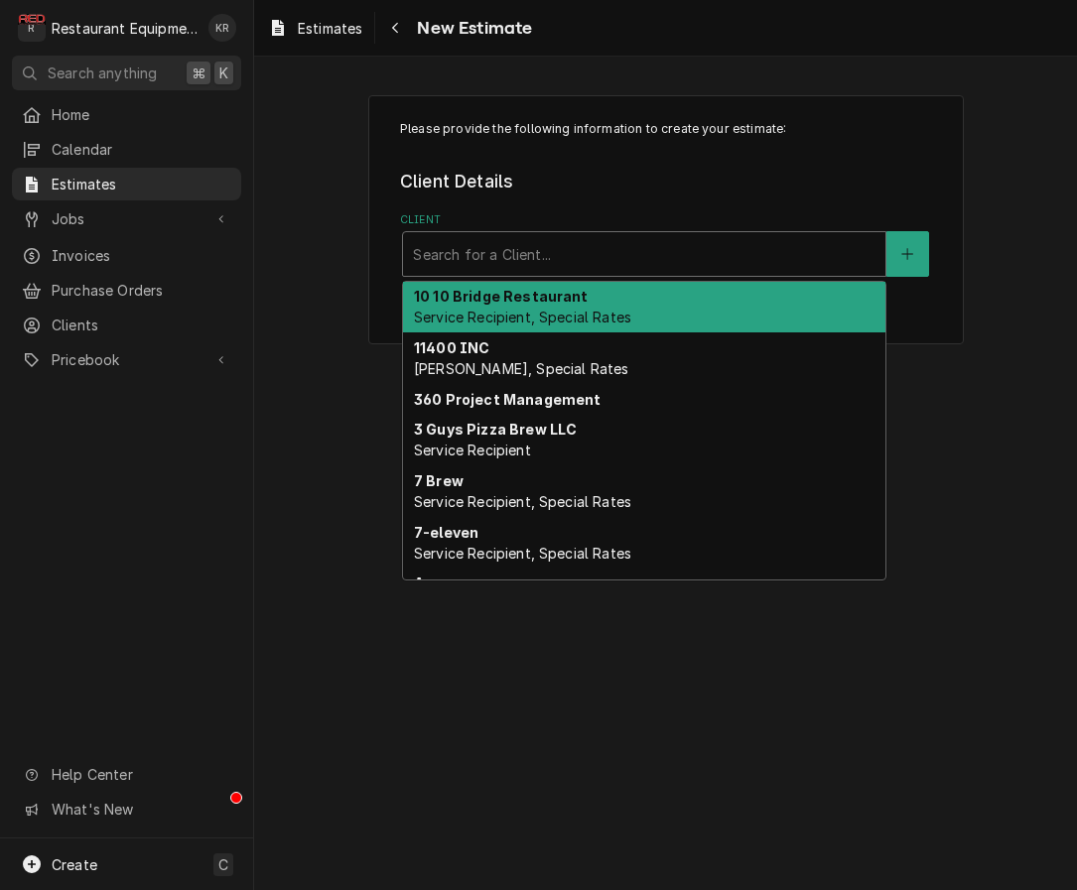
click at [707, 251] on div "Client" at bounding box center [644, 254] width 463 height 36
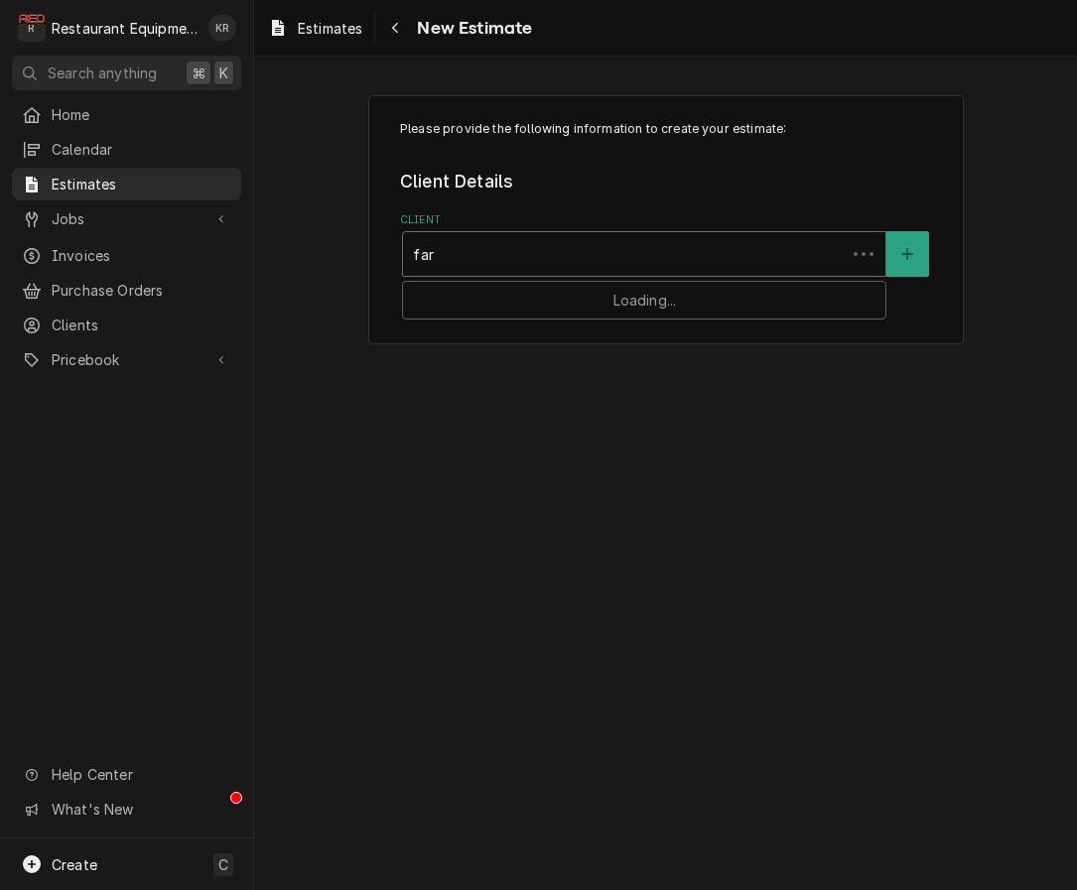
type input "fari"
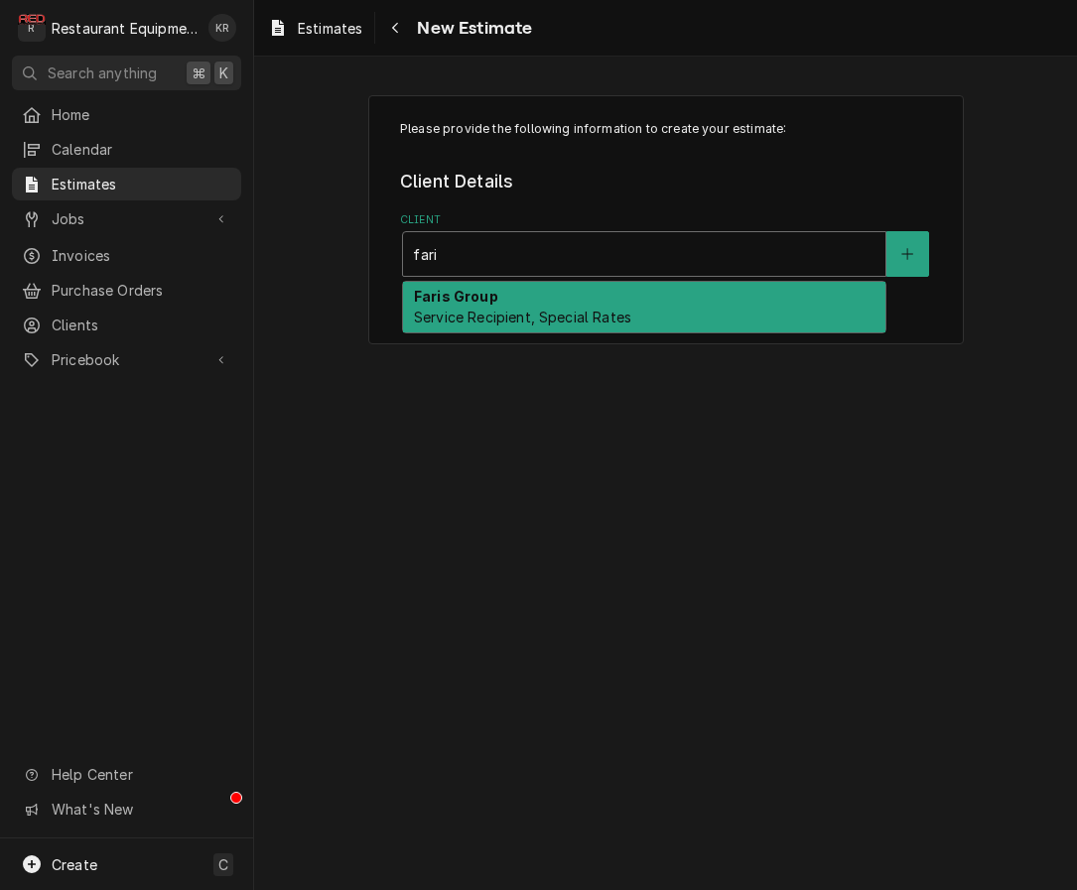
click at [689, 329] on div "Faris Group Service Recipient, Special Rates" at bounding box center [644, 308] width 482 height 52
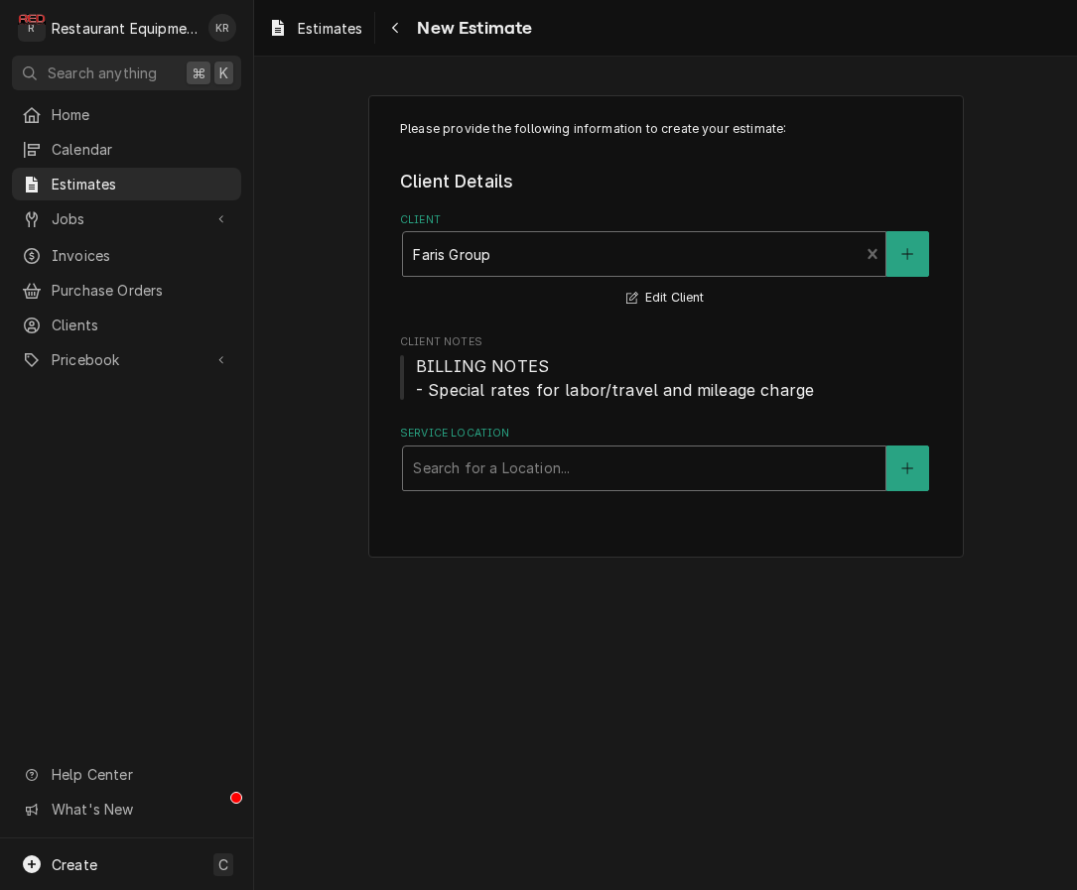
click at [703, 475] on div "Service Location" at bounding box center [644, 469] width 463 height 36
type input "inez"
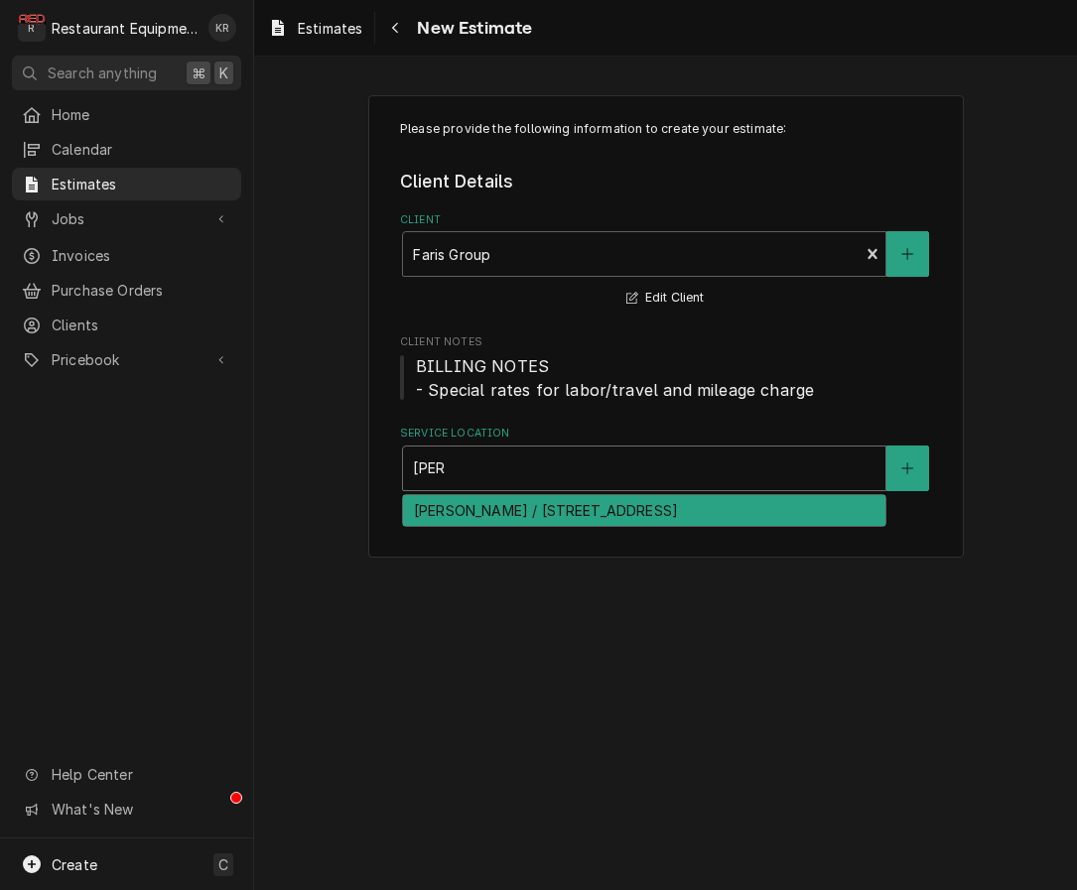
click at [472, 505] on div "Inez McDonald's / 72 Blacklog Rd, Inez, KY 41224" at bounding box center [644, 510] width 482 height 31
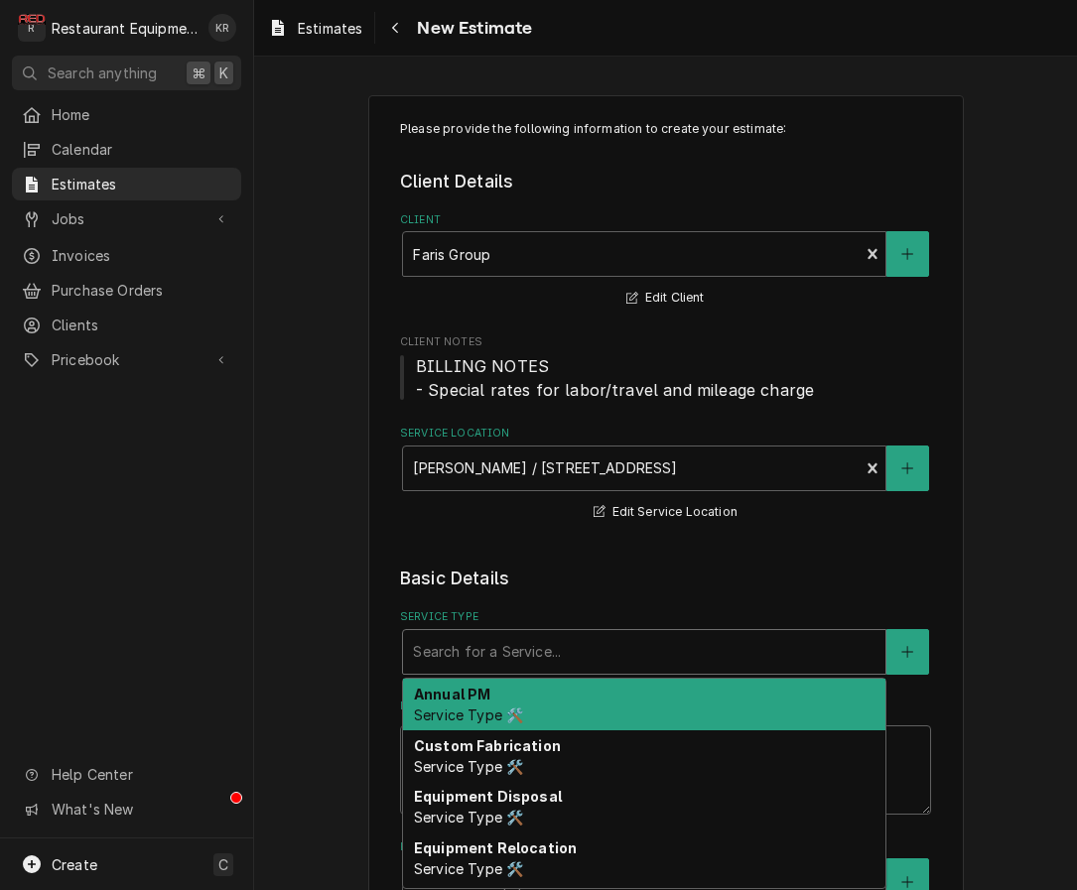
click at [518, 647] on div "Service Type" at bounding box center [644, 652] width 463 height 36
type textarea "x"
type input "b"
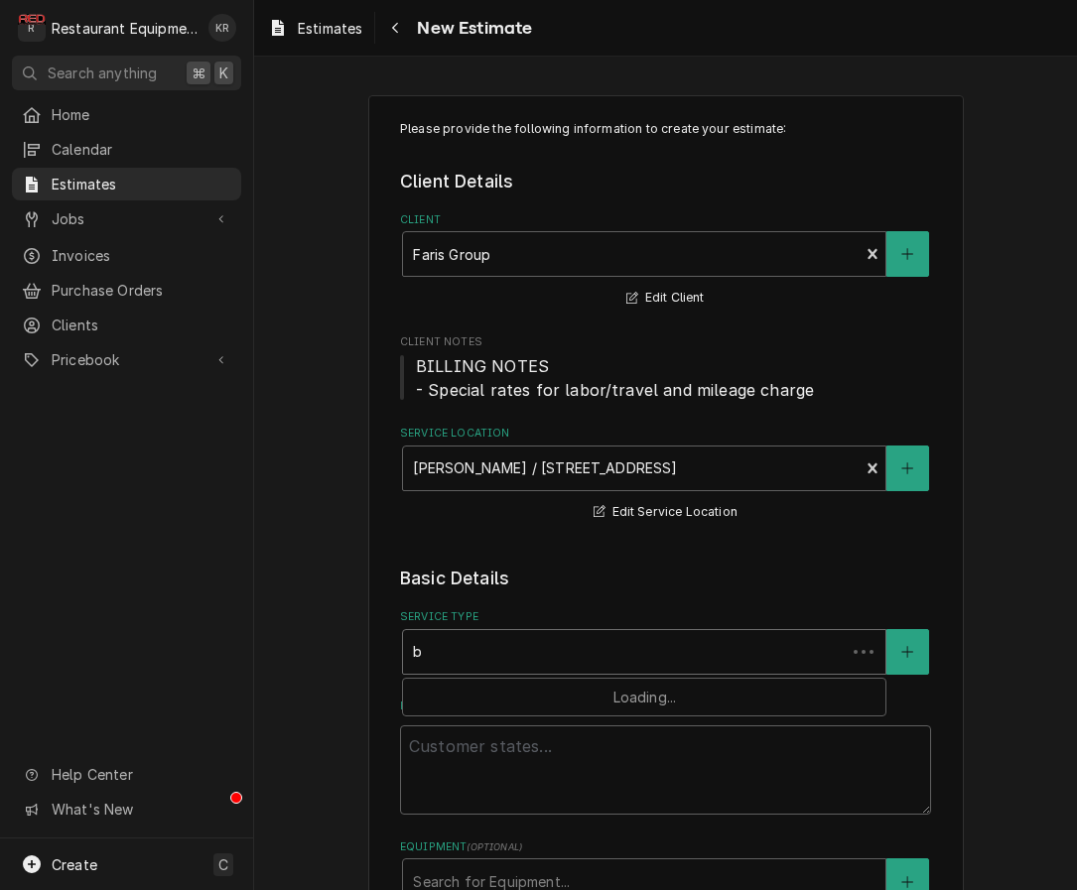
type textarea "x"
type input "br"
type textarea "x"
type input "bre"
type textarea "x"
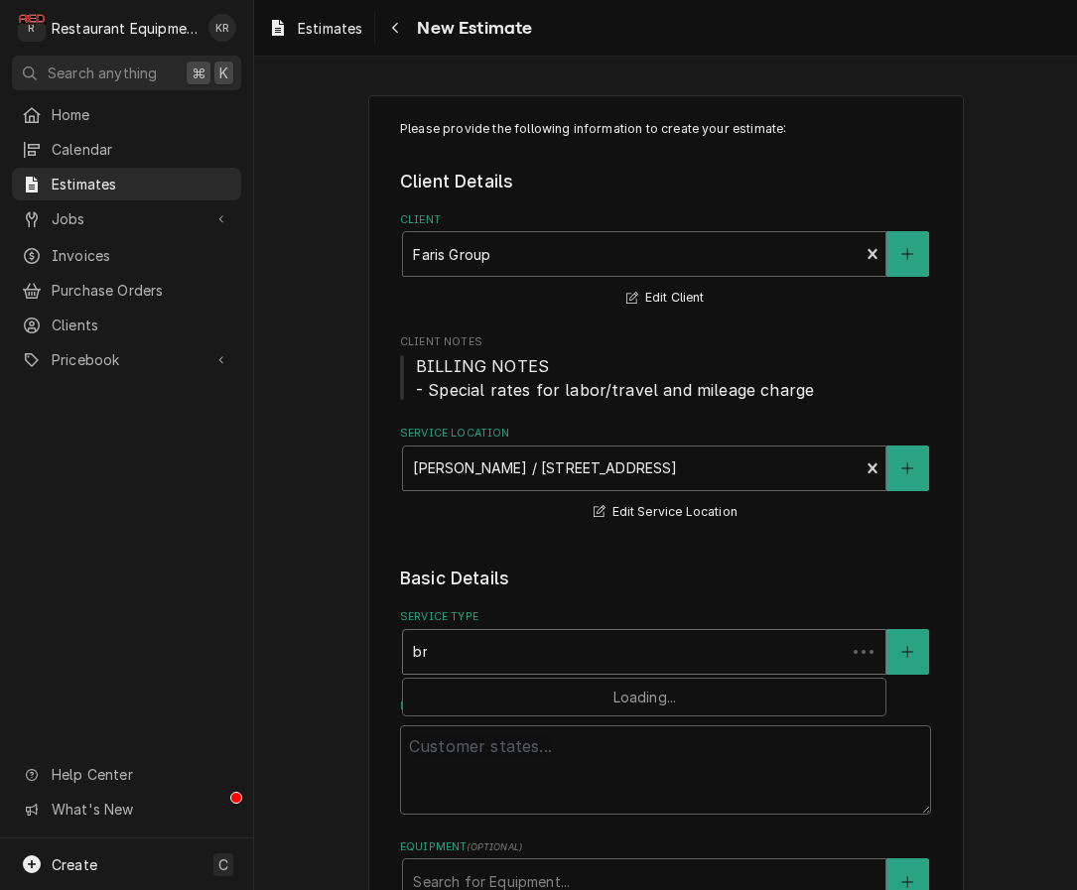
type input "brea"
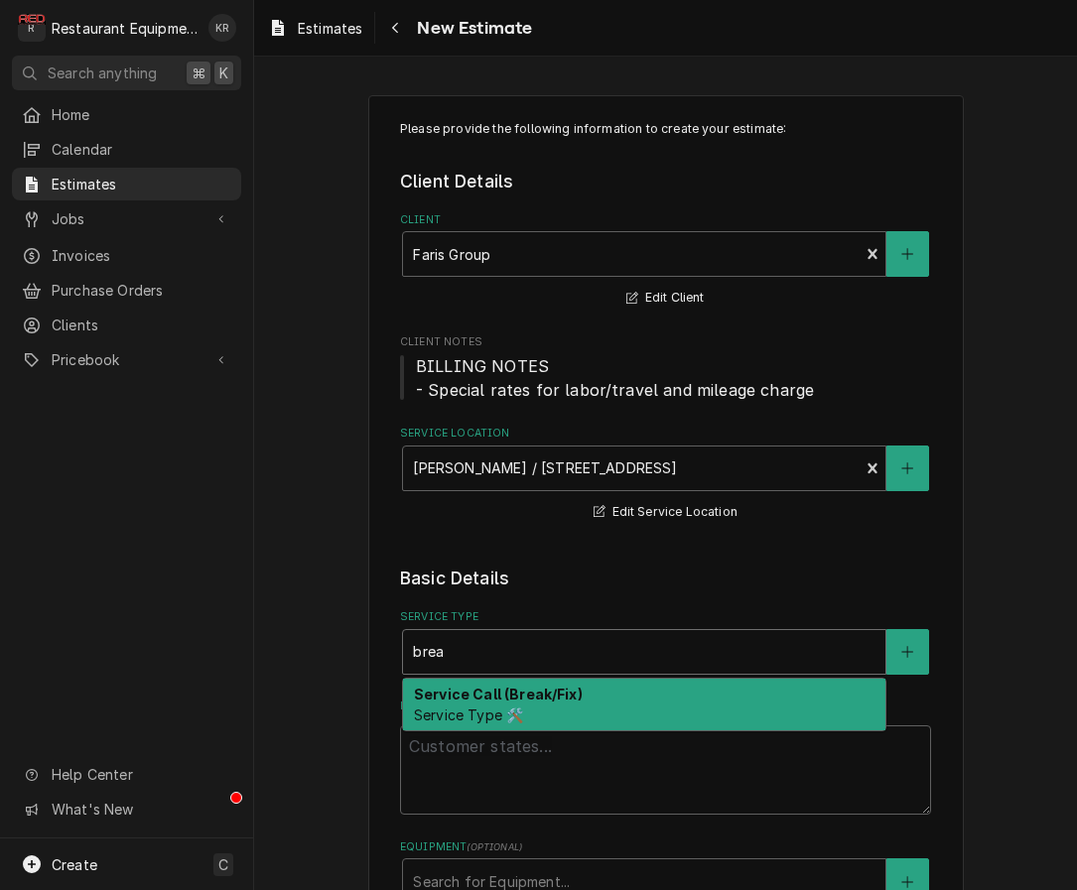
click at [501, 693] on strong "Service Call (Break/Fix)" at bounding box center [498, 694] width 169 height 17
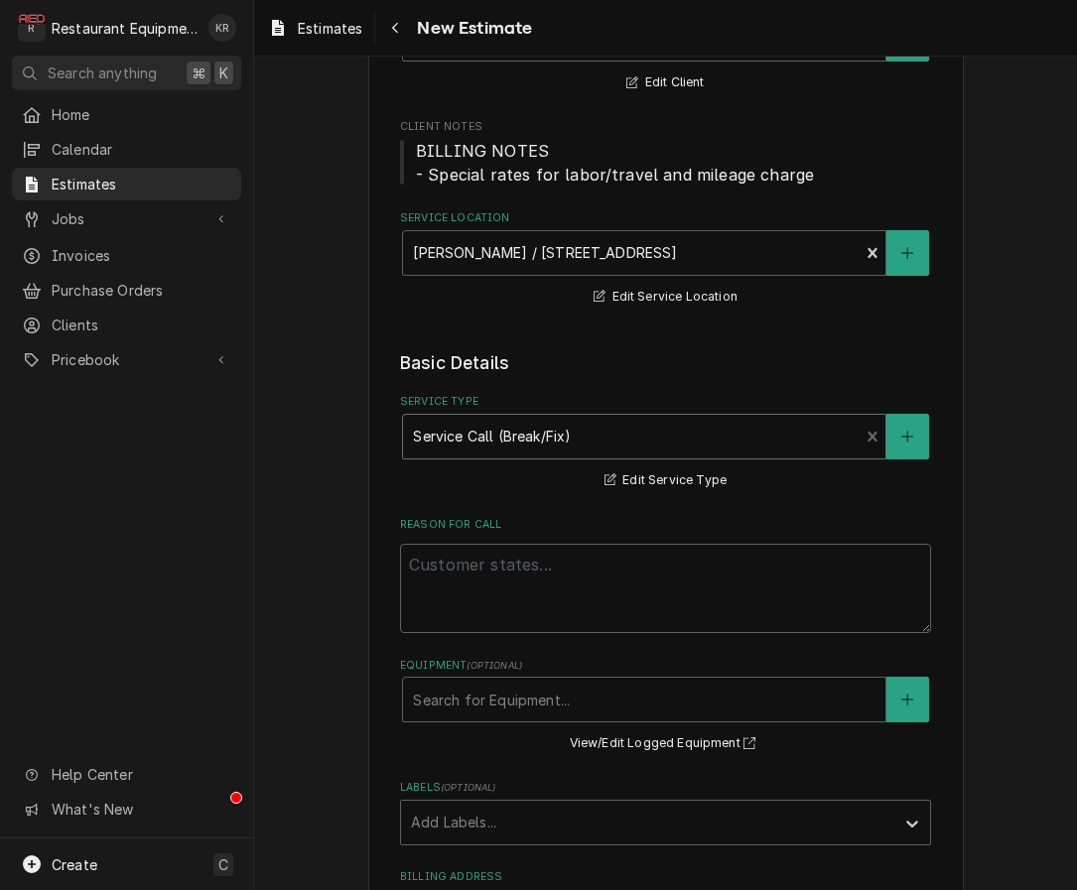
scroll to position [331, 0]
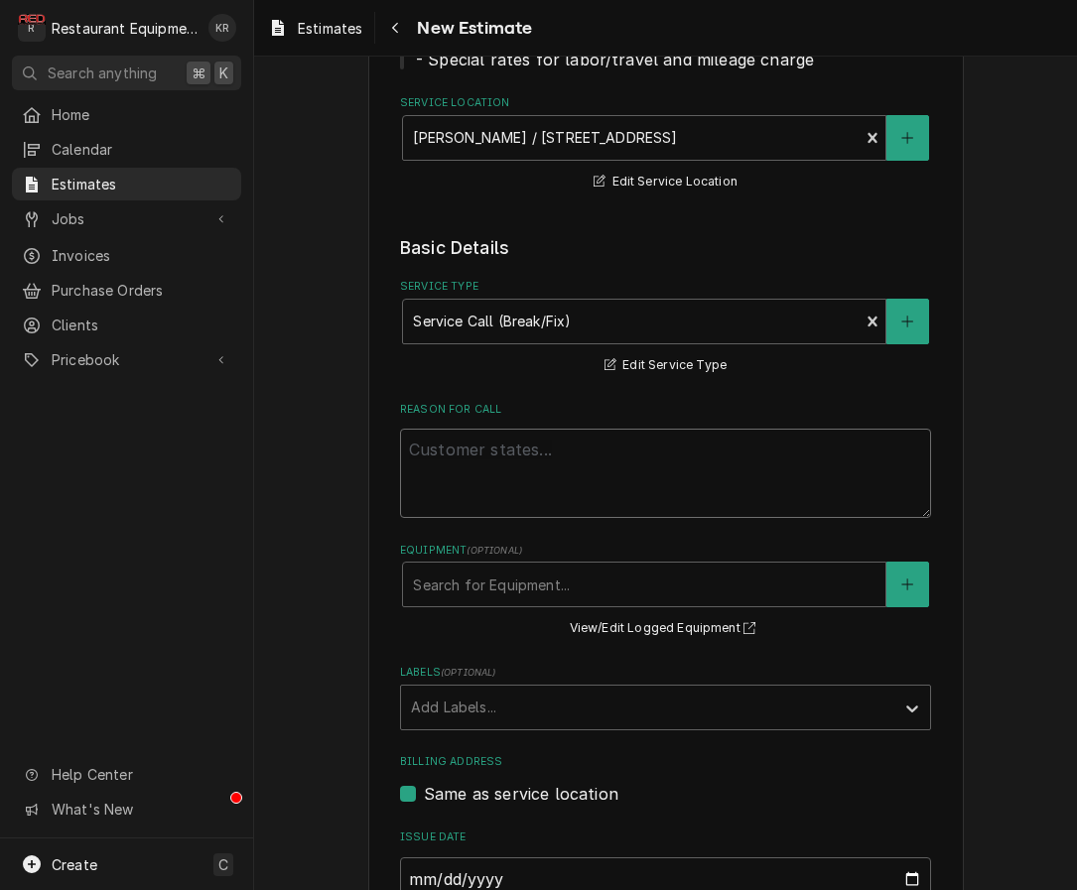
click at [503, 455] on textarea "Reason For Call" at bounding box center [665, 473] width 531 height 89
paste textarea "8-14-25 truck 202 Start at 10:00am End at 12:15pm Garland Mg-3px 2107100100197 …"
type textarea "x"
type textarea "8-14-25 truck 202 Start at 10:00am End at 12:15pm Garland Mg-3px 2107100100197 …"
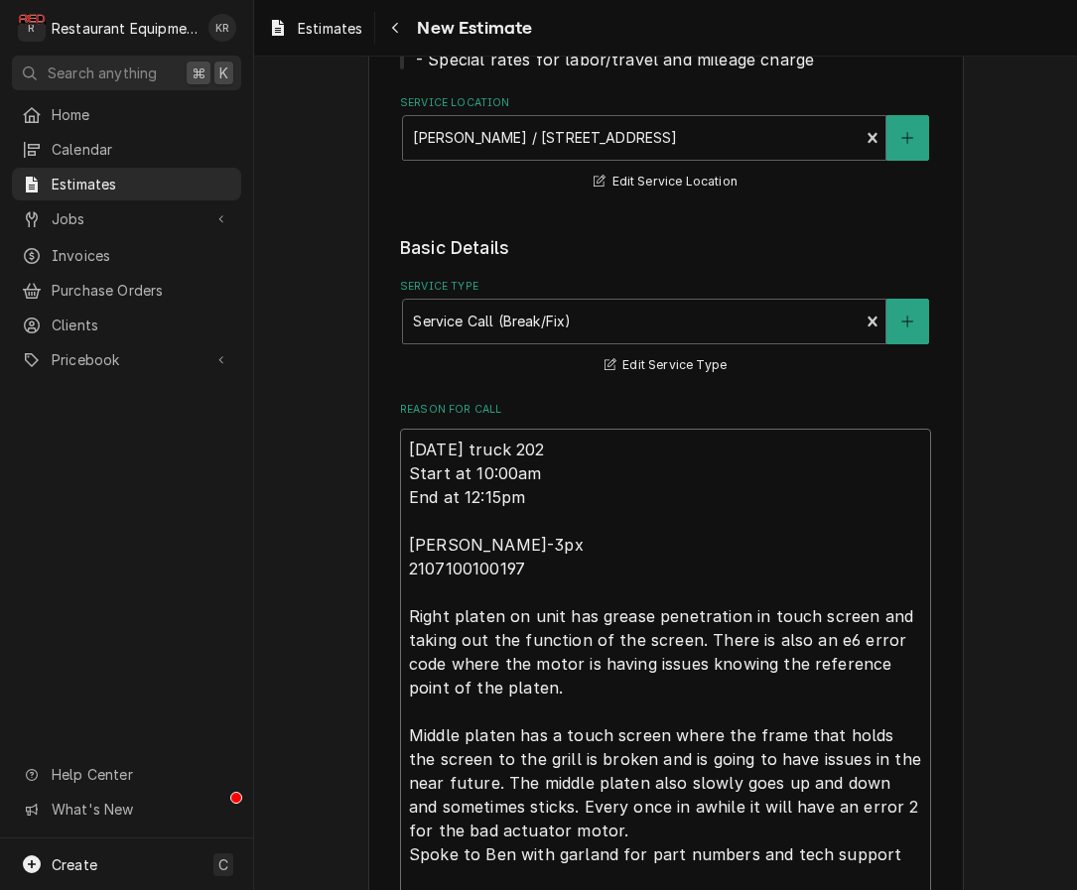
type textarea "x"
type textarea "8-14-25 truck 202 Start at 10:00am End at 12:15pm Garland Mg-3px 2107100100197 …"
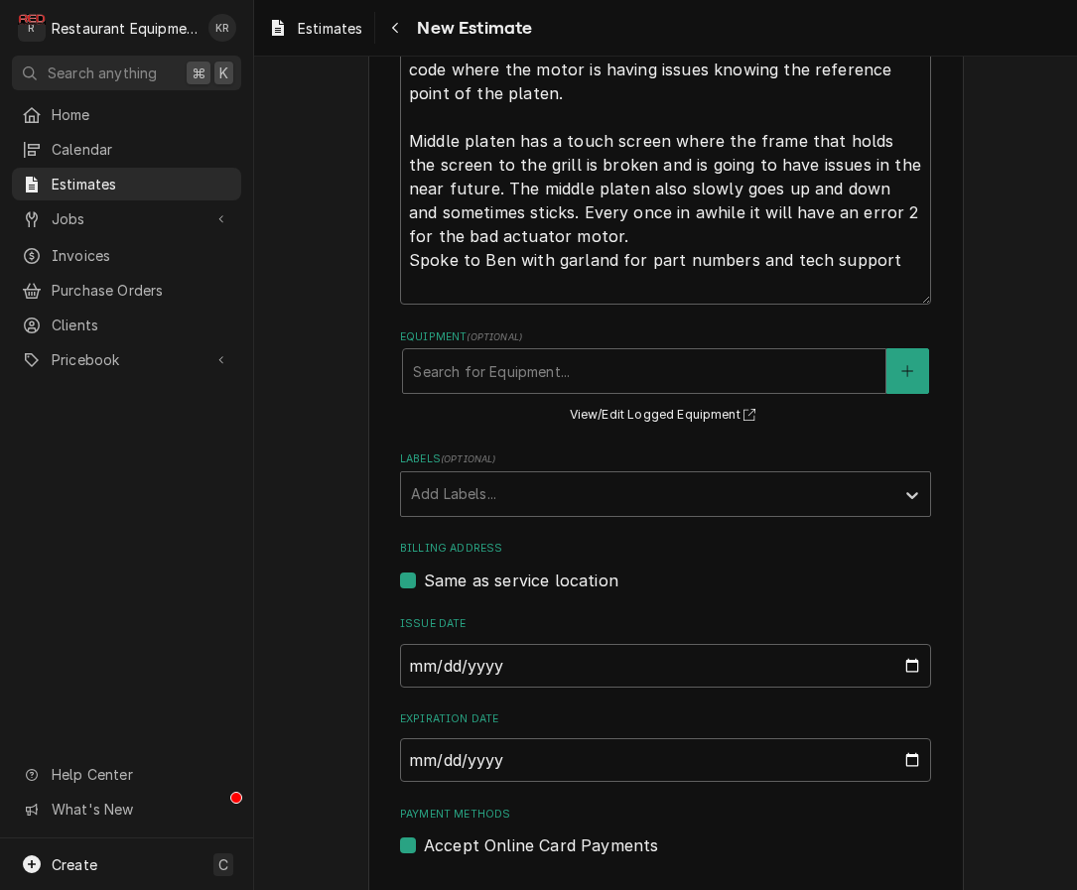
scroll to position [978, 0]
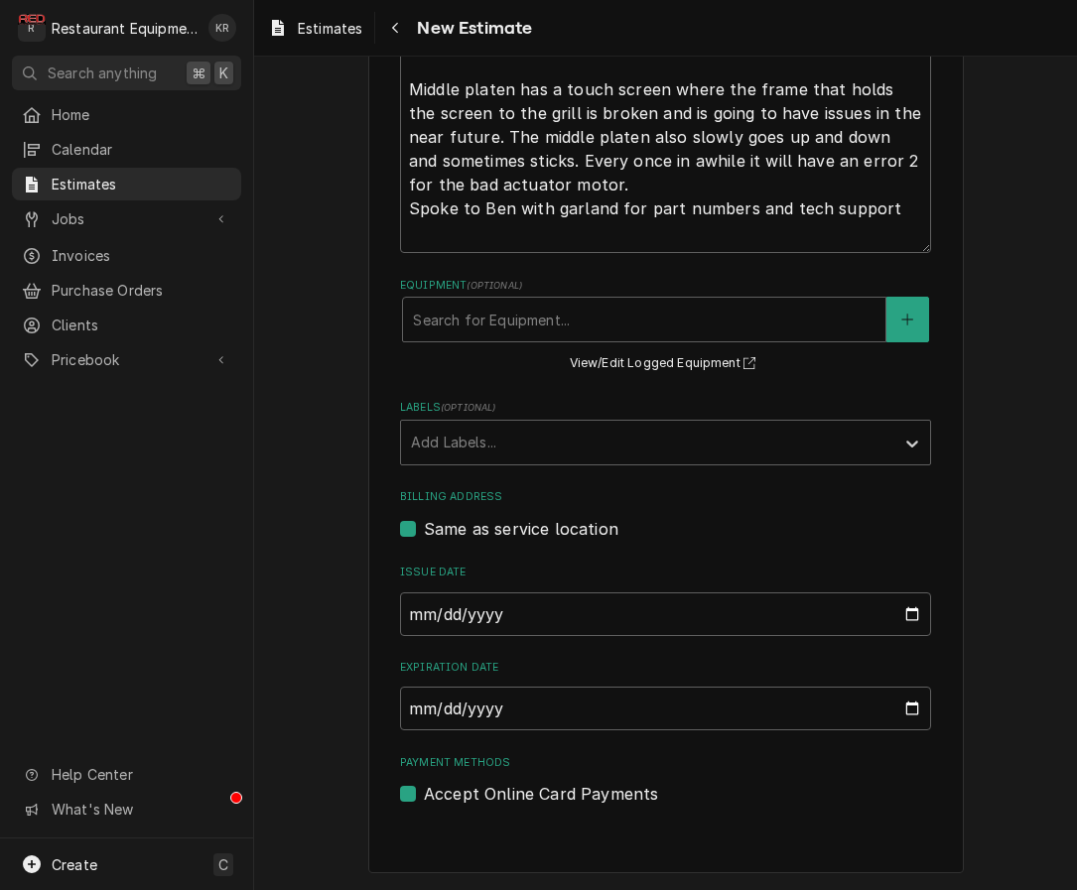
click at [818, 327] on div "Equipment" at bounding box center [644, 320] width 463 height 36
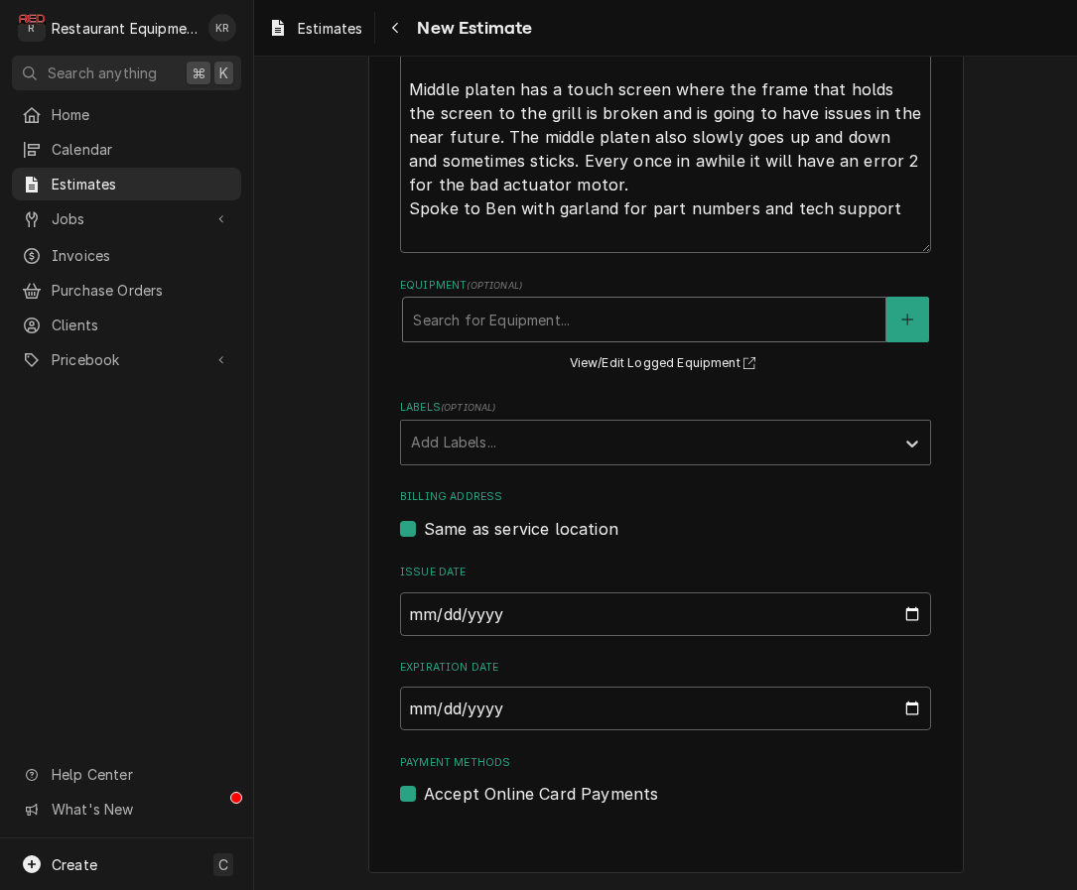
click at [749, 328] on div "Equipment" at bounding box center [644, 320] width 463 height 36
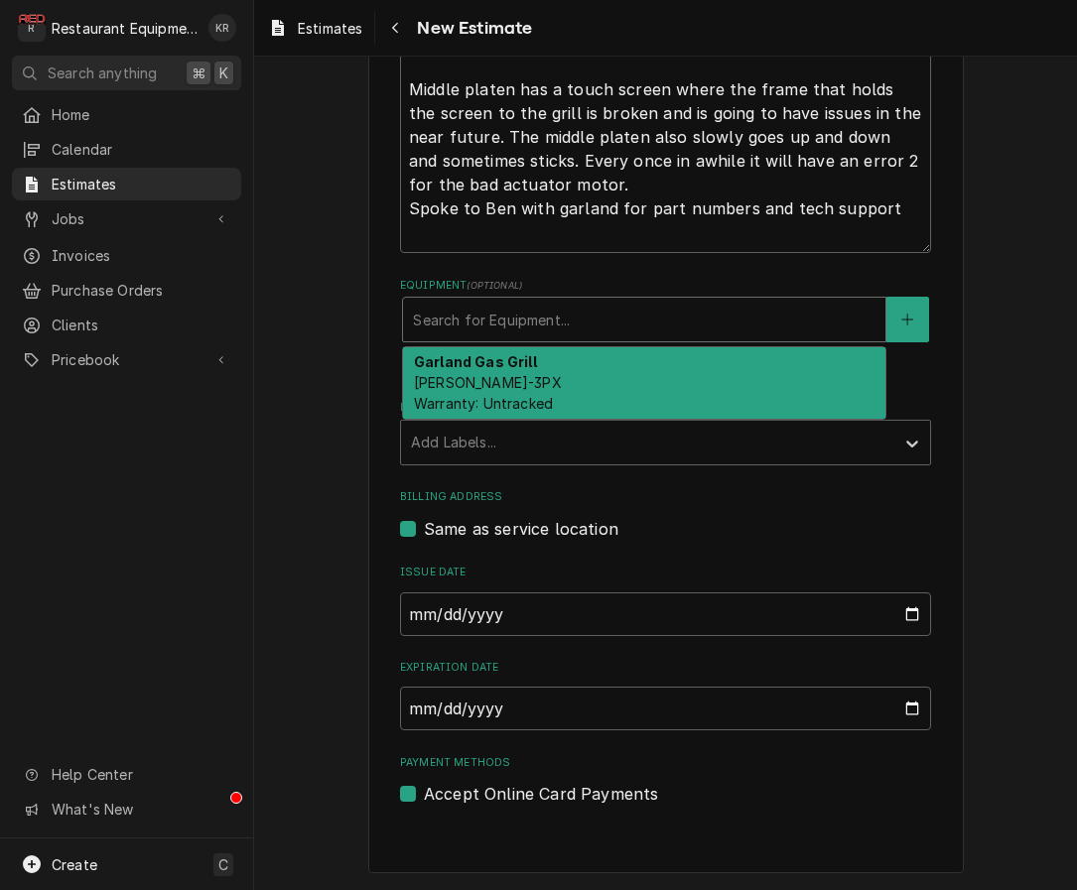
click at [677, 393] on div "Garland Gas Grill Garland MG-3PX Warranty: Untracked" at bounding box center [644, 383] width 482 height 72
type textarea "x"
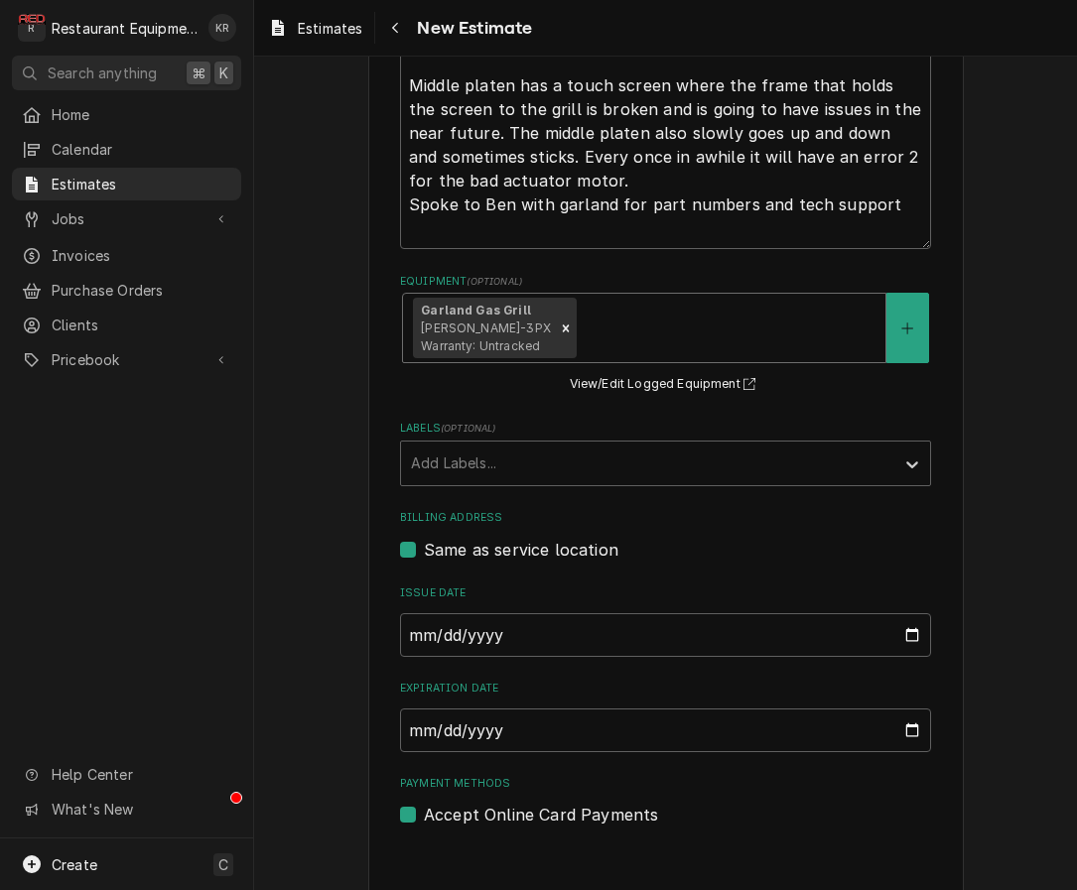
scroll to position [994, 0]
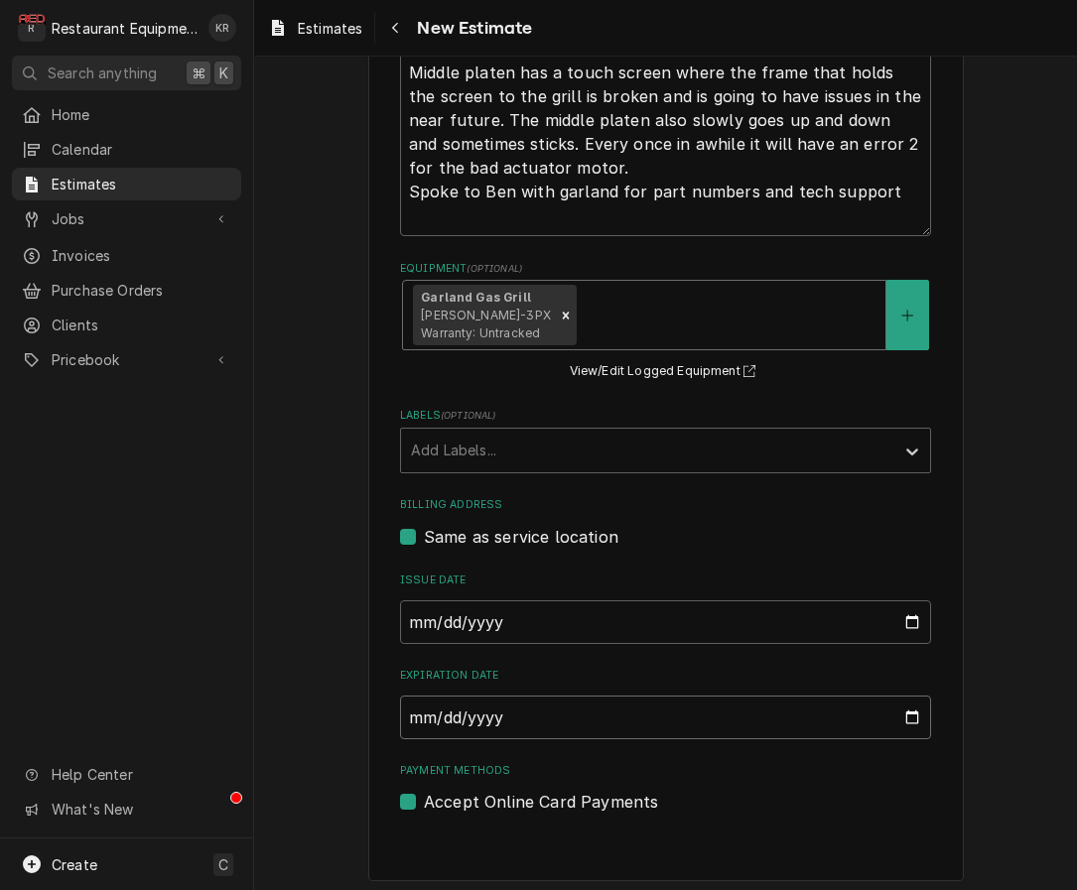
click at [907, 717] on input "Expiration Date" at bounding box center [665, 718] width 531 height 44
type input "2025-08-18"
type textarea "x"
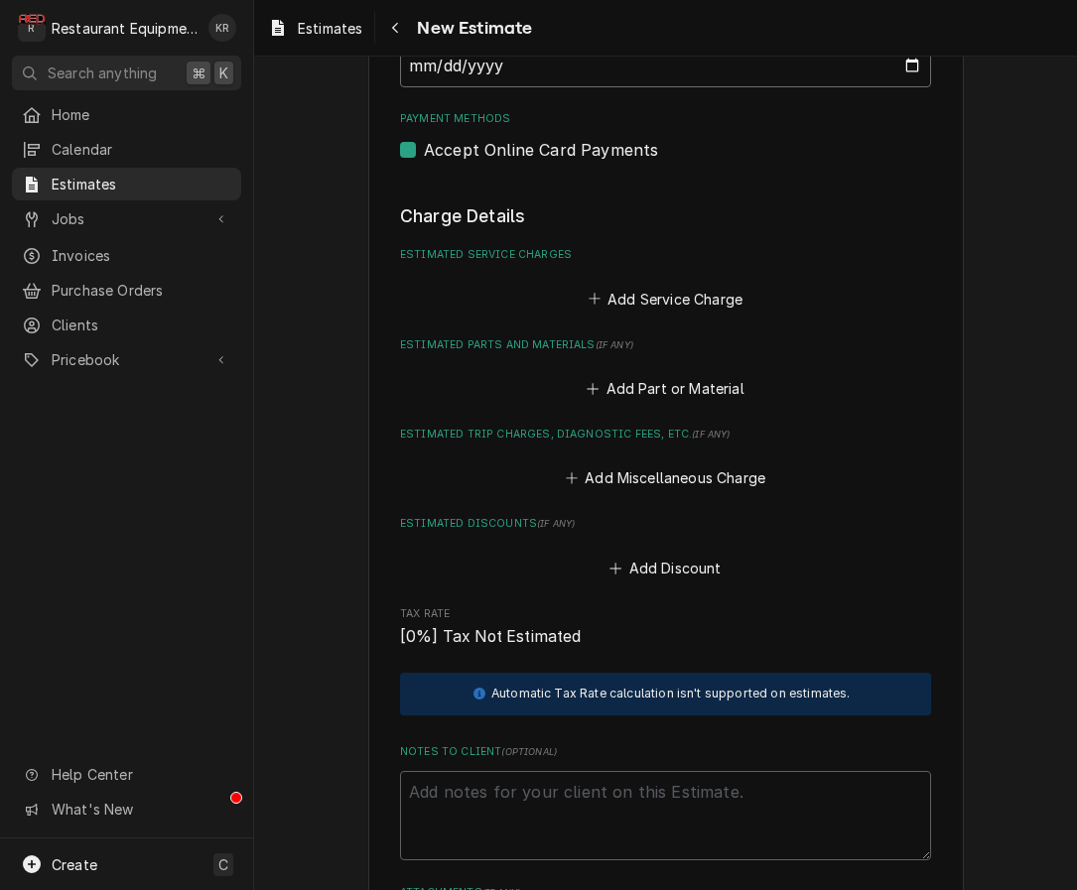
scroll to position [1663, 0]
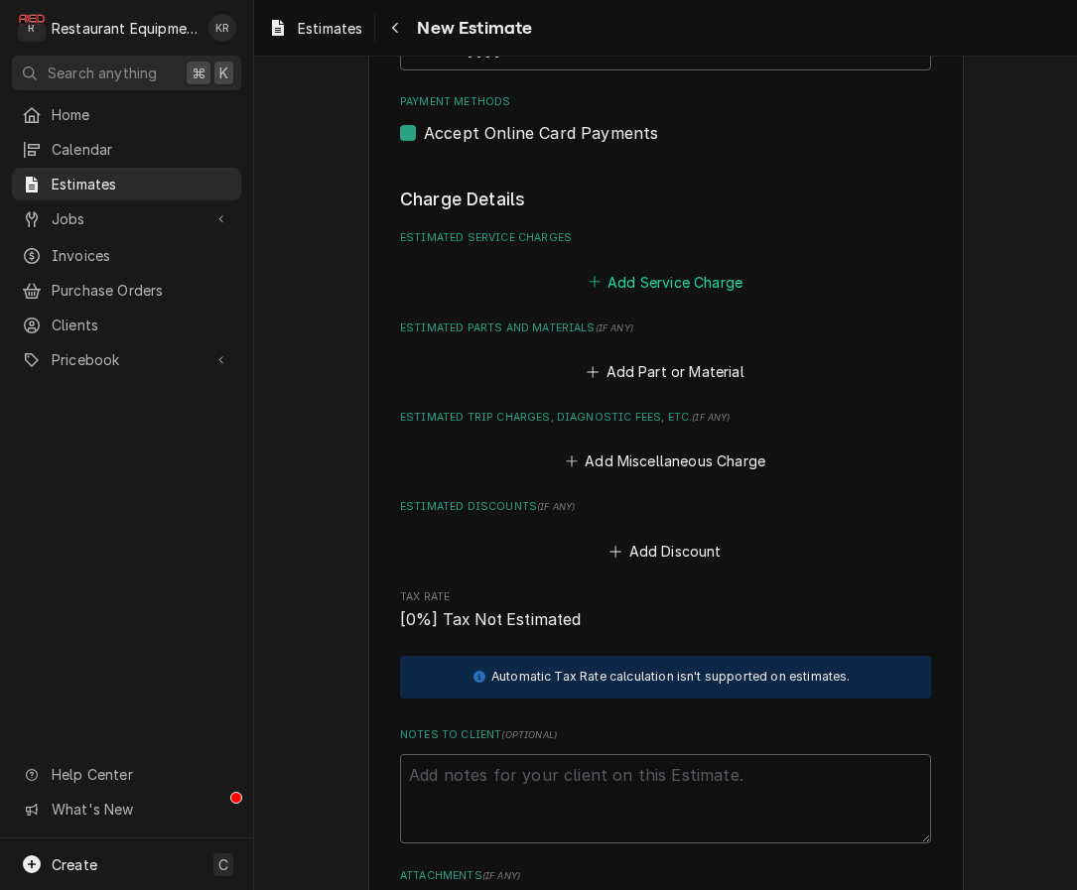
click at [637, 281] on button "Add Service Charge" at bounding box center [665, 282] width 161 height 28
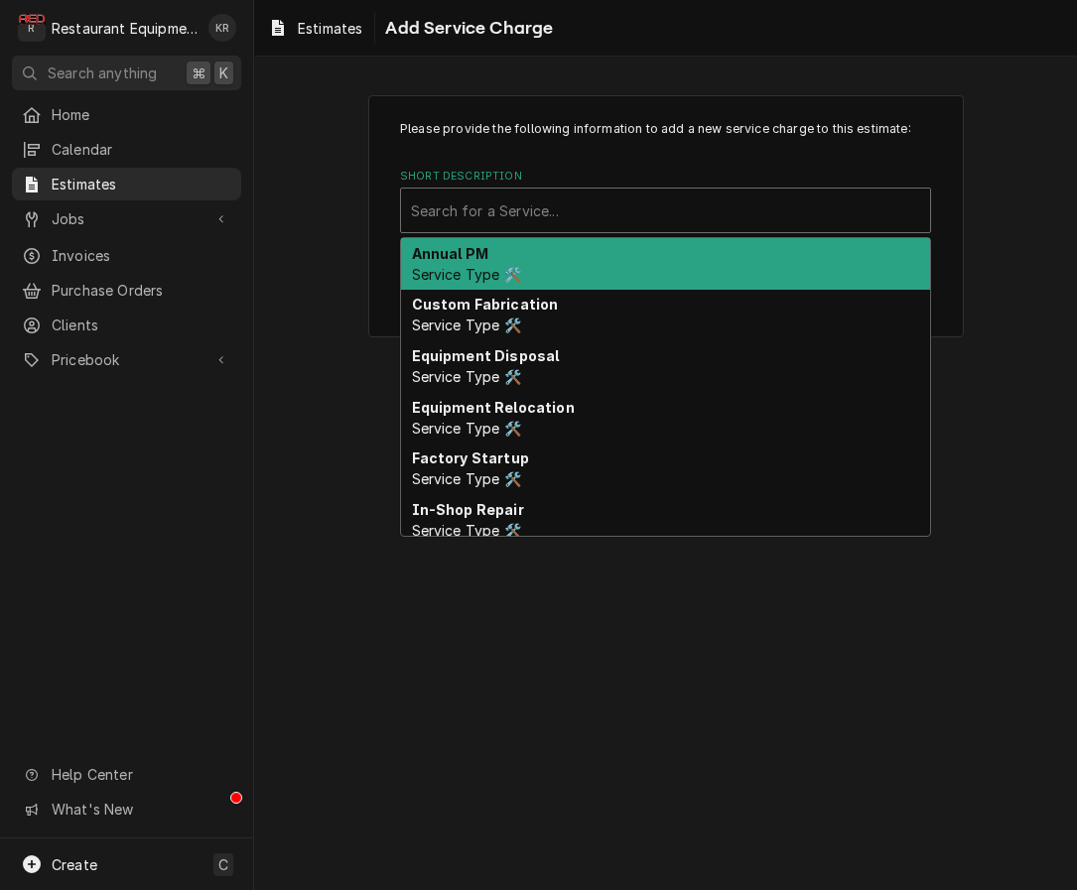
click at [569, 209] on div "Short Description" at bounding box center [665, 211] width 509 height 36
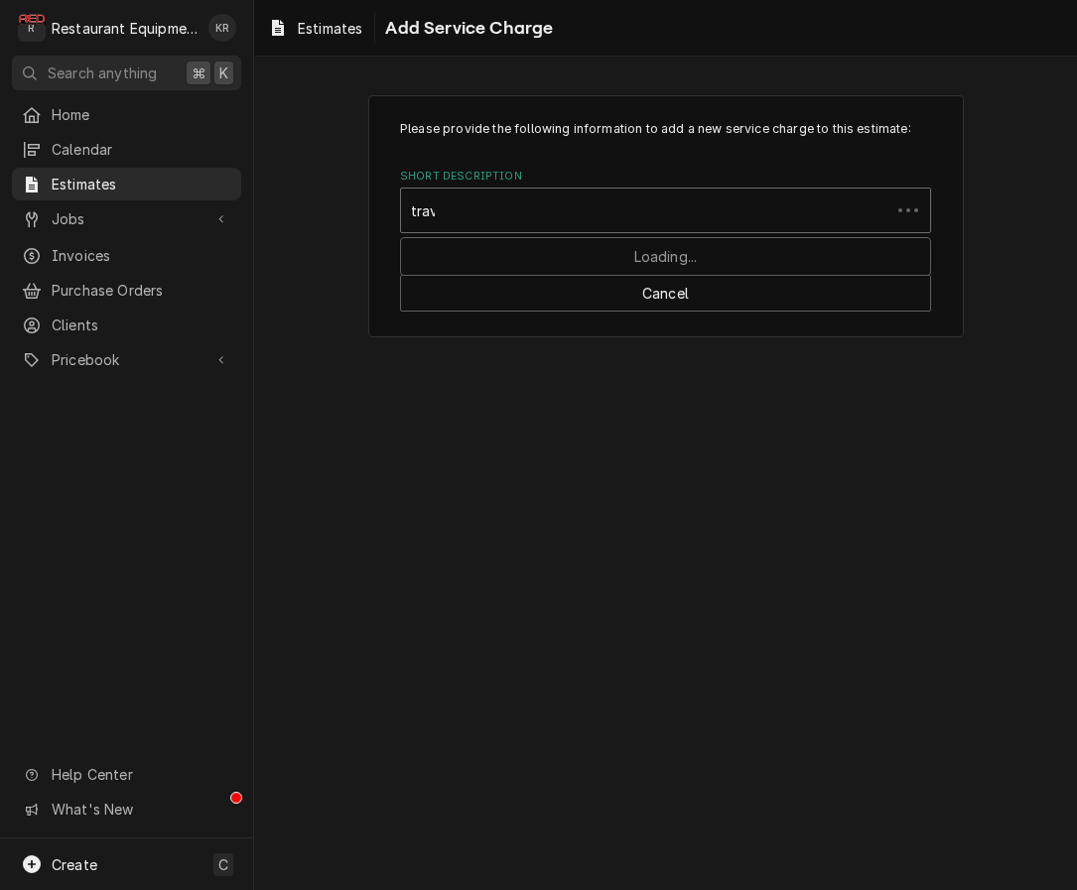
type input "trave"
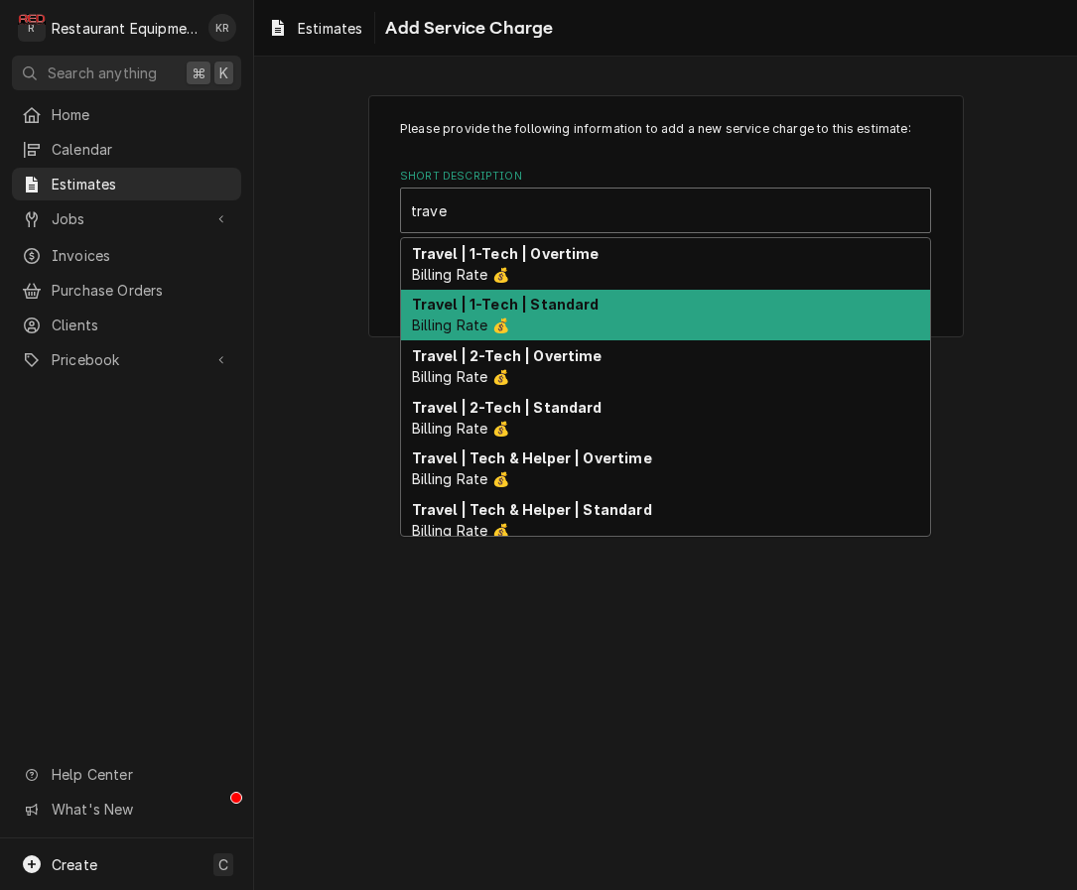
click at [507, 324] on span "Billing Rate 💰" at bounding box center [460, 325] width 97 height 17
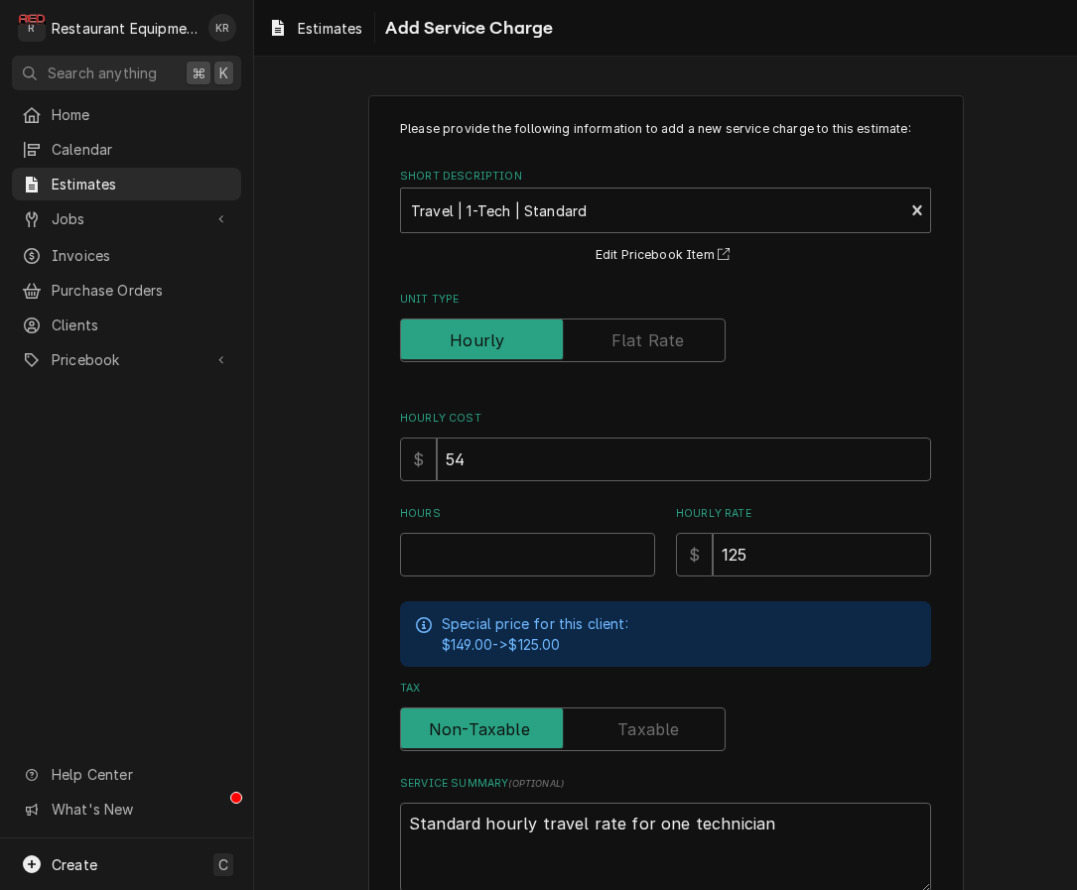
scroll to position [2, 0]
click at [485, 555] on input "Hours" at bounding box center [527, 553] width 255 height 44
type textarea "x"
type input "6"
type textarea "x"
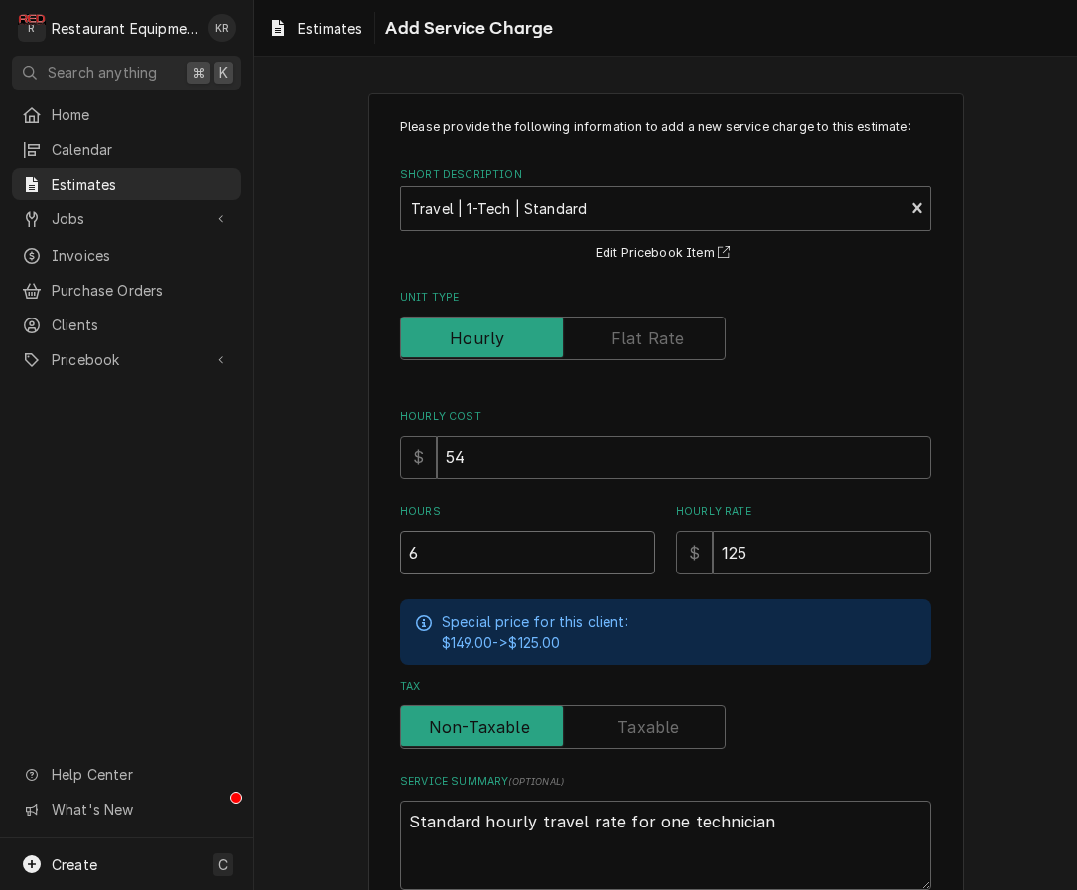
type input "6"
drag, startPoint x: 394, startPoint y: 551, endPoint x: 411, endPoint y: 552, distance: 16.9
click at [389, 551] on div "Please provide the following information to add a new service charge to this es…" at bounding box center [666, 543] width 596 height 901
type textarea "x"
type input "7"
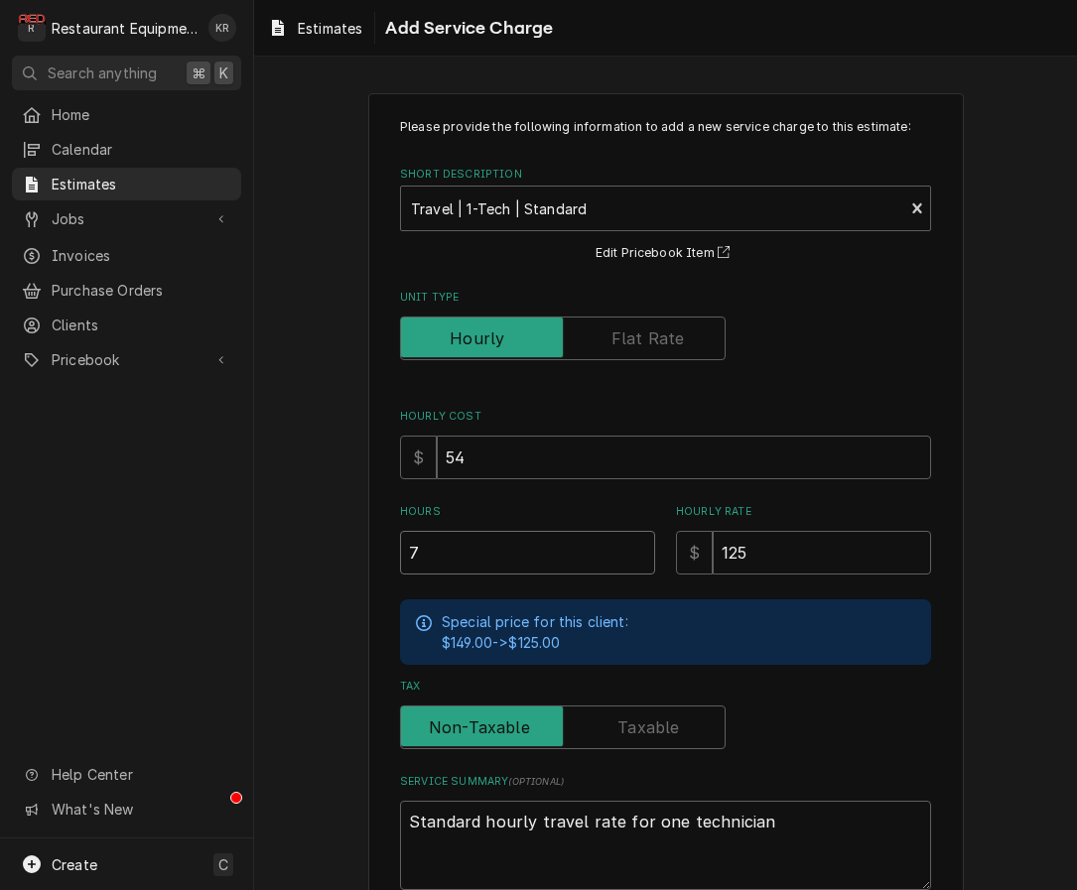
type textarea "x"
type input "7"
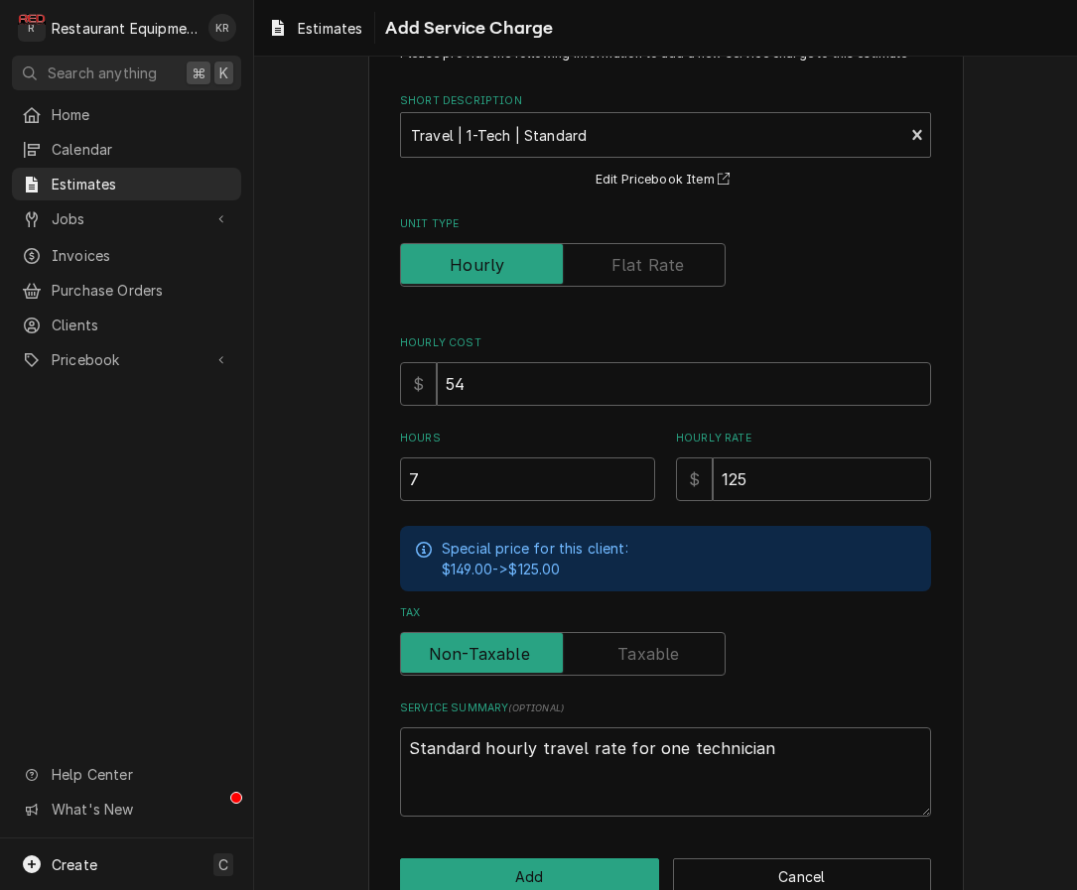
scroll to position [121, 0]
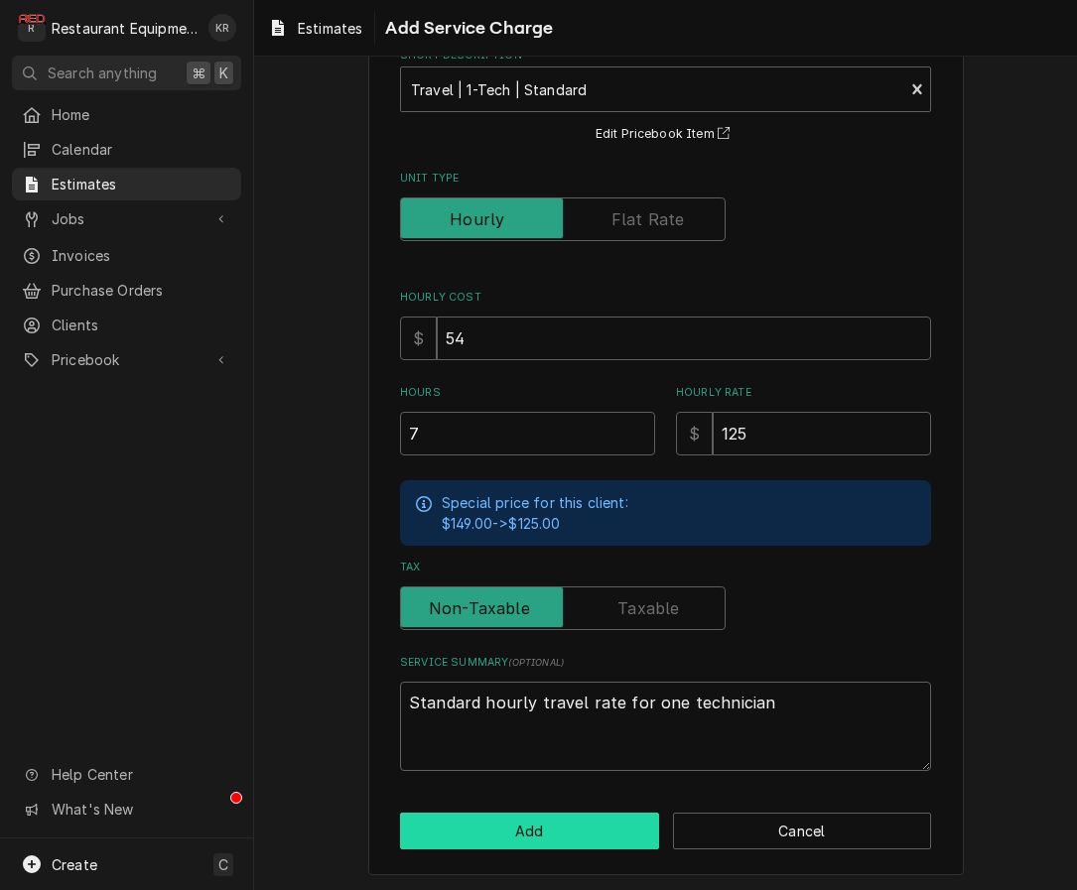
click at [580, 824] on button "Add" at bounding box center [529, 831] width 259 height 37
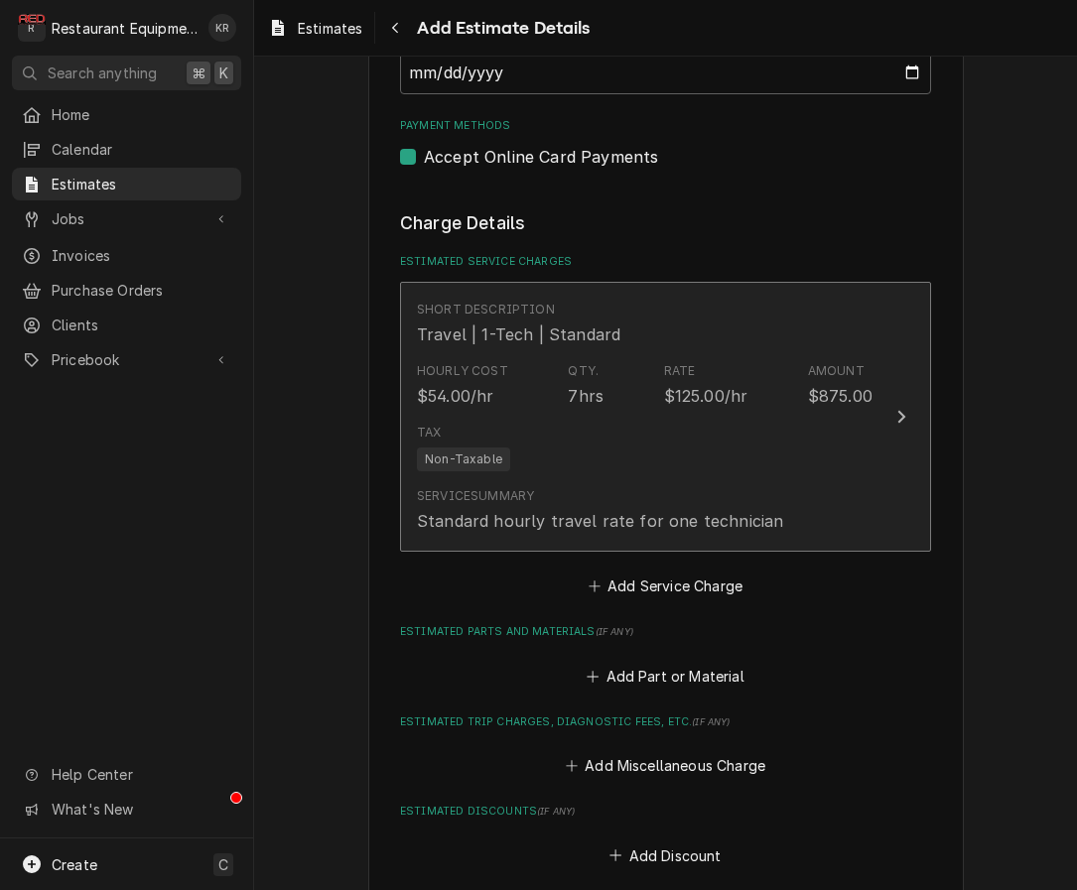
type textarea "x"
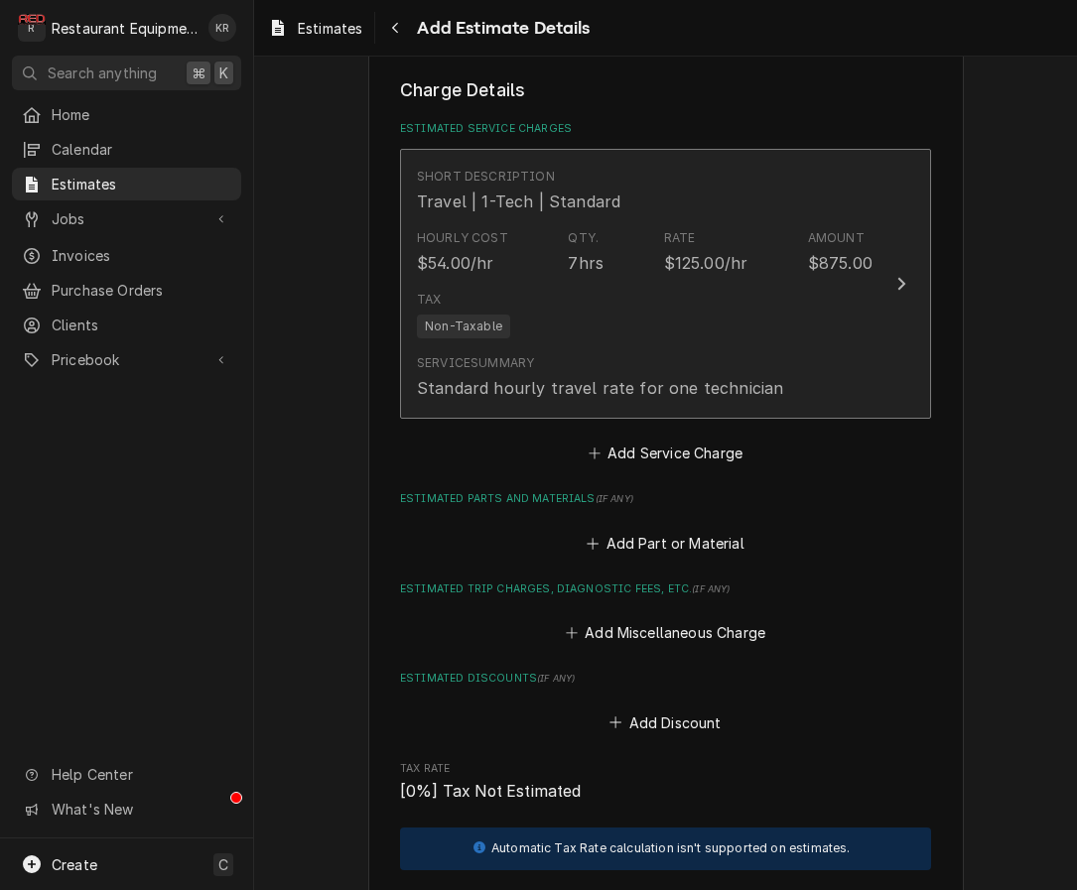
scroll to position [1853, 0]
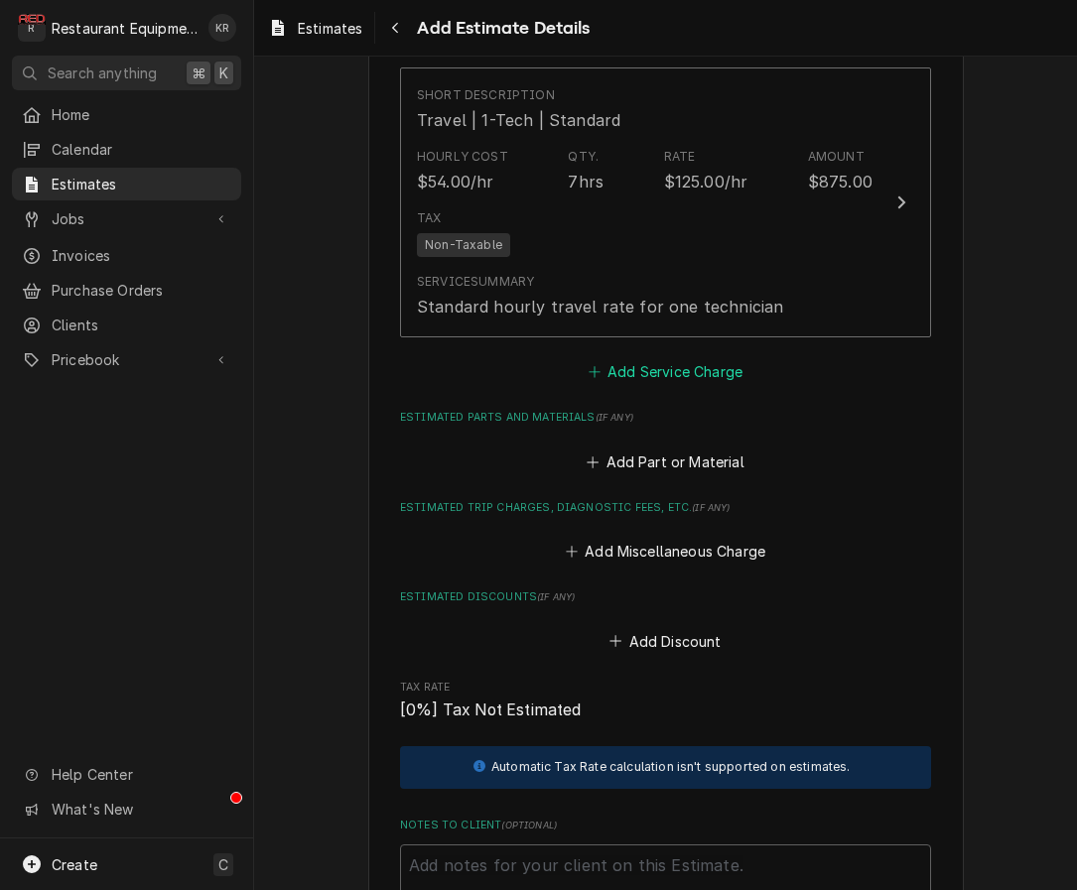
click at [669, 370] on button "Add Service Charge" at bounding box center [665, 372] width 161 height 28
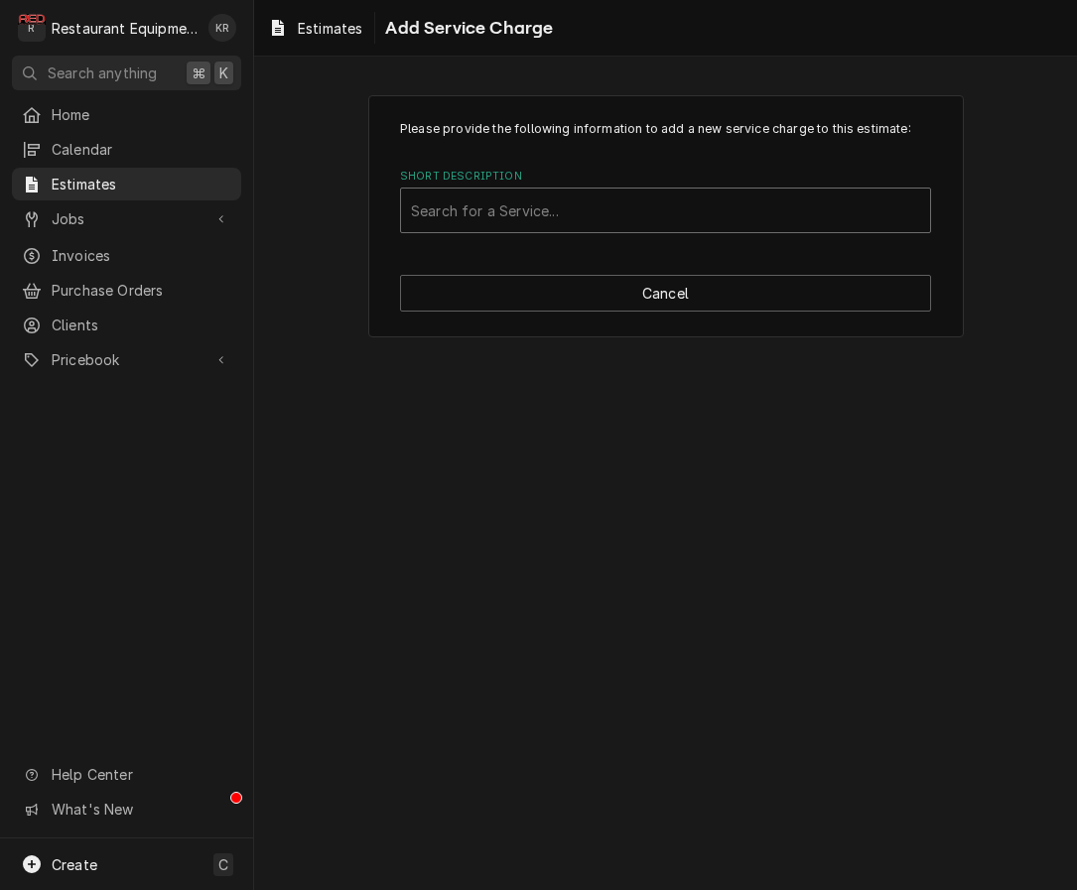
click at [558, 208] on div "Short Description" at bounding box center [665, 211] width 509 height 36
type input "labor"
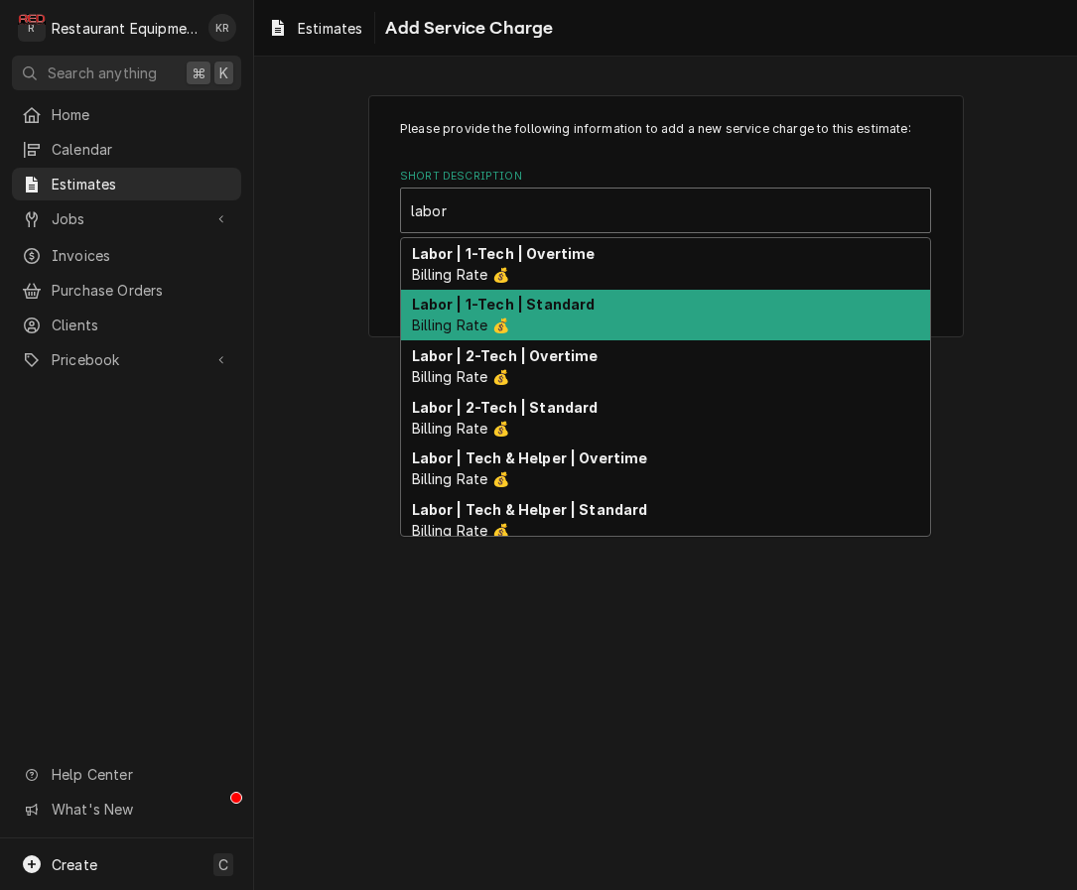
click at [535, 321] on div "Labor | 1-Tech | Standard Billing Rate 💰" at bounding box center [665, 316] width 529 height 52
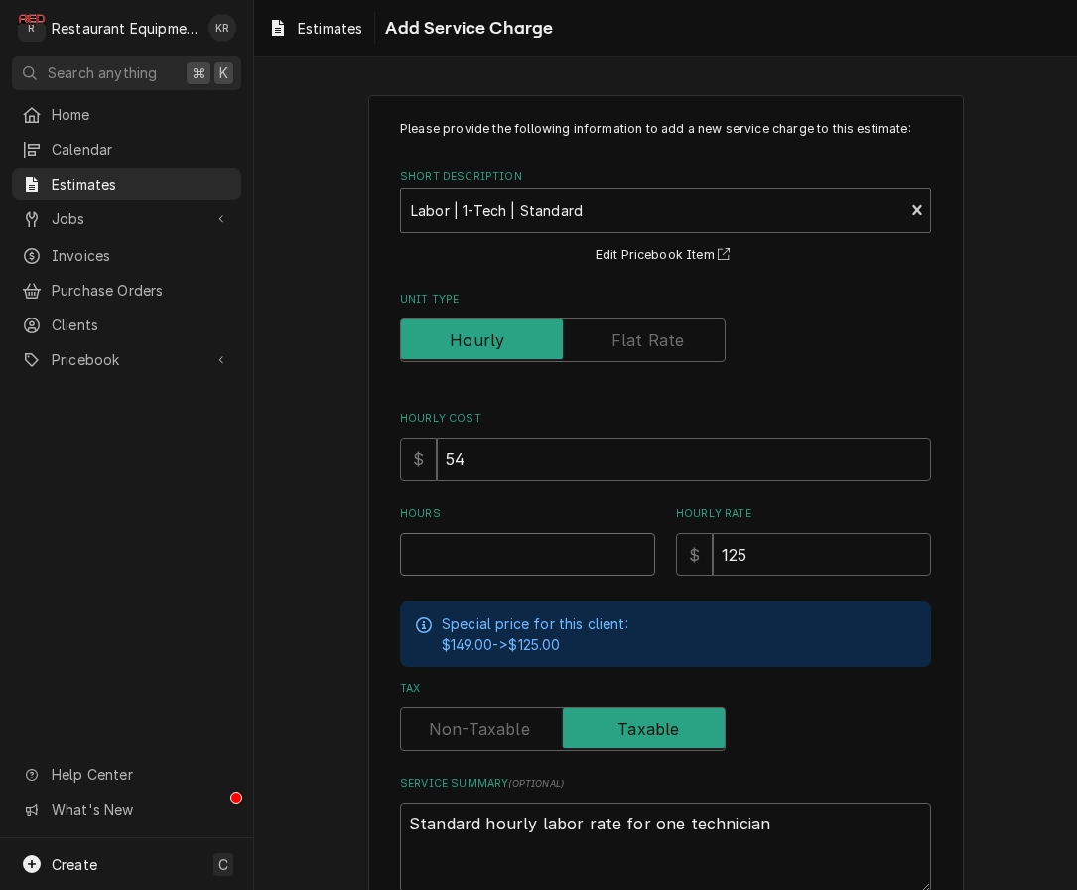
click at [507, 559] on input "Hours" at bounding box center [527, 555] width 255 height 44
type textarea "x"
type input "7"
type textarea "x"
type input "7.2"
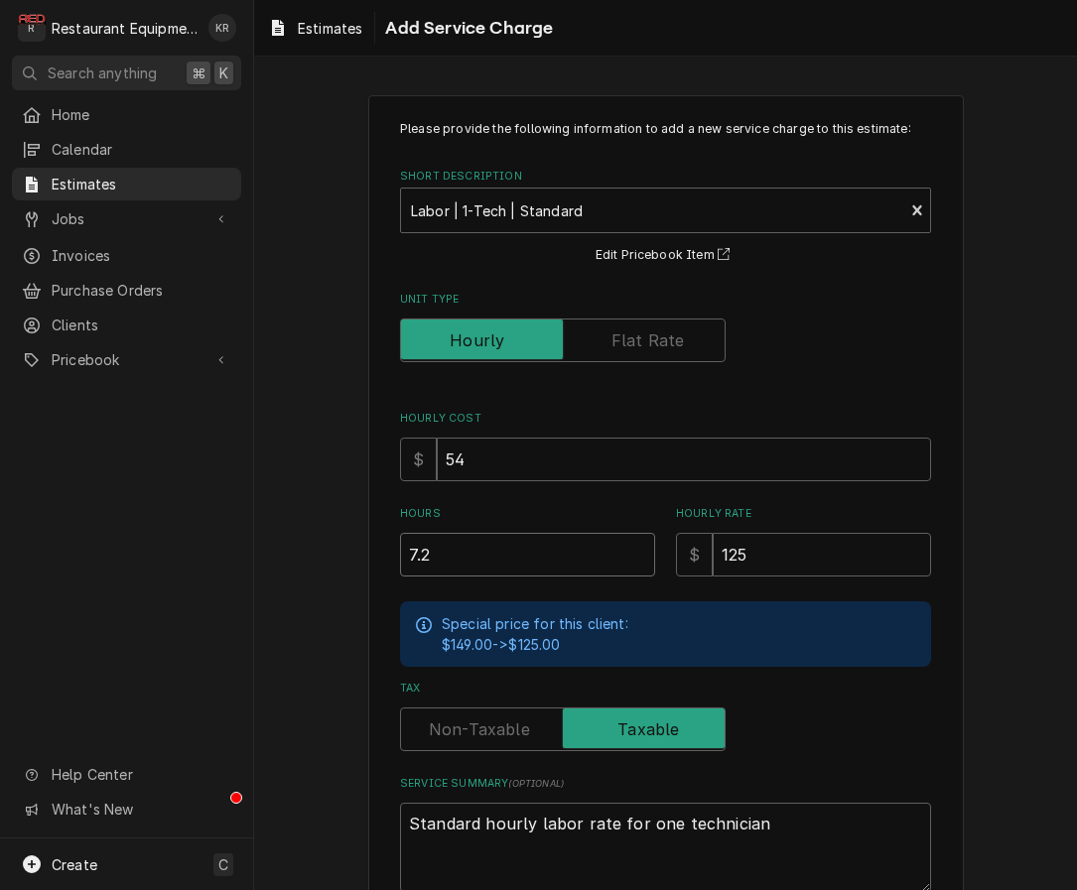
type textarea "x"
type input "7.25"
type textarea "x"
type input "7.25"
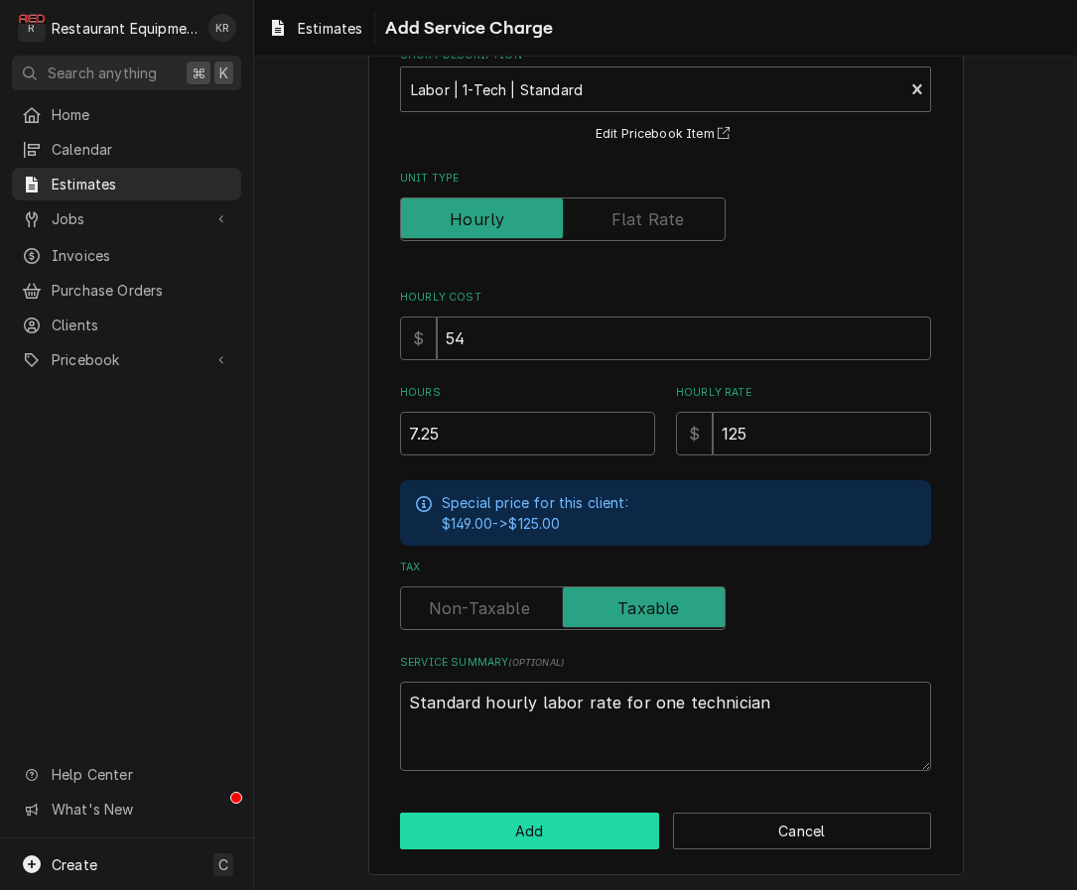
click at [605, 839] on button "Add" at bounding box center [529, 831] width 259 height 37
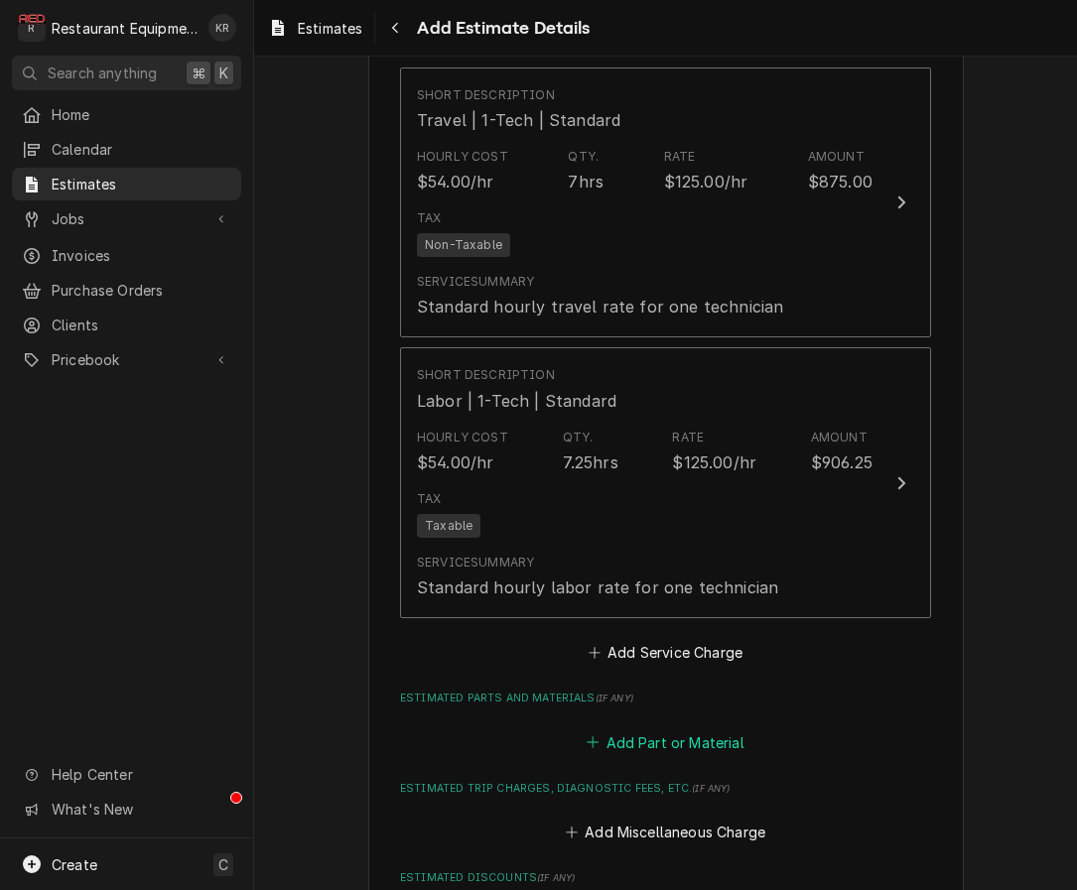
scroll to position [1830, 0]
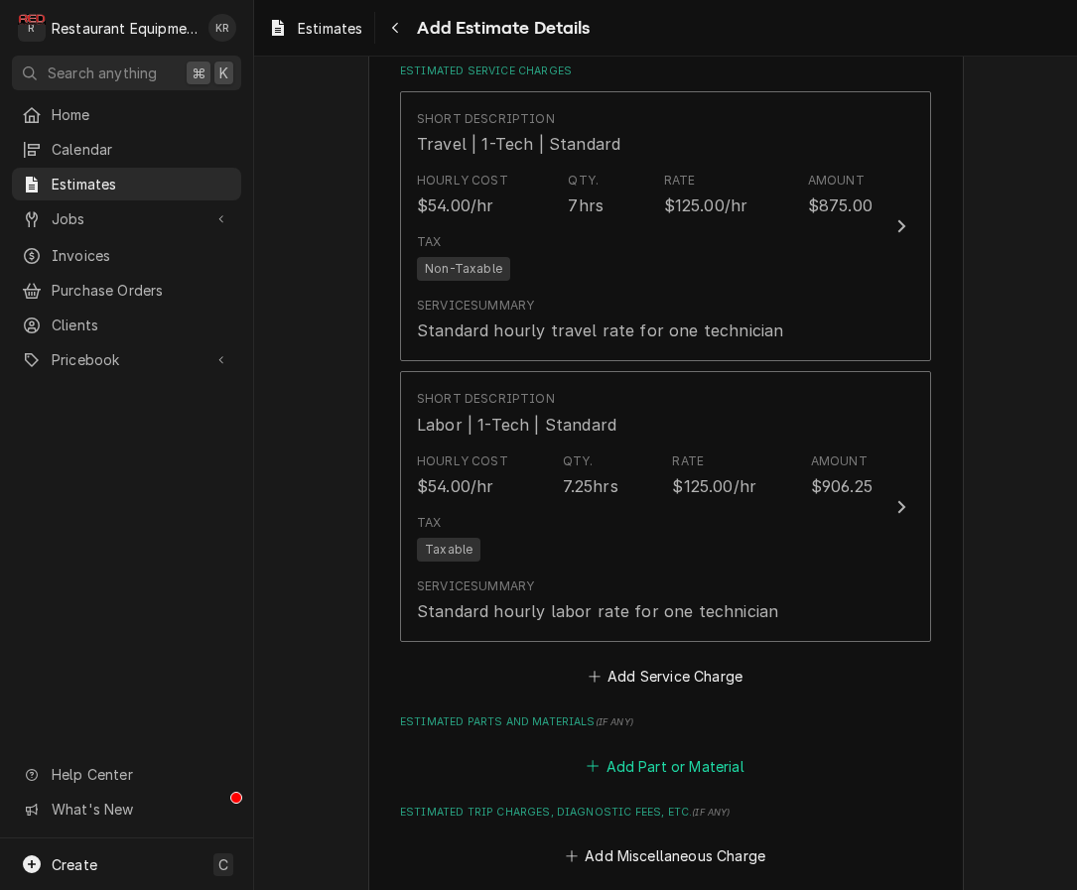
type textarea "x"
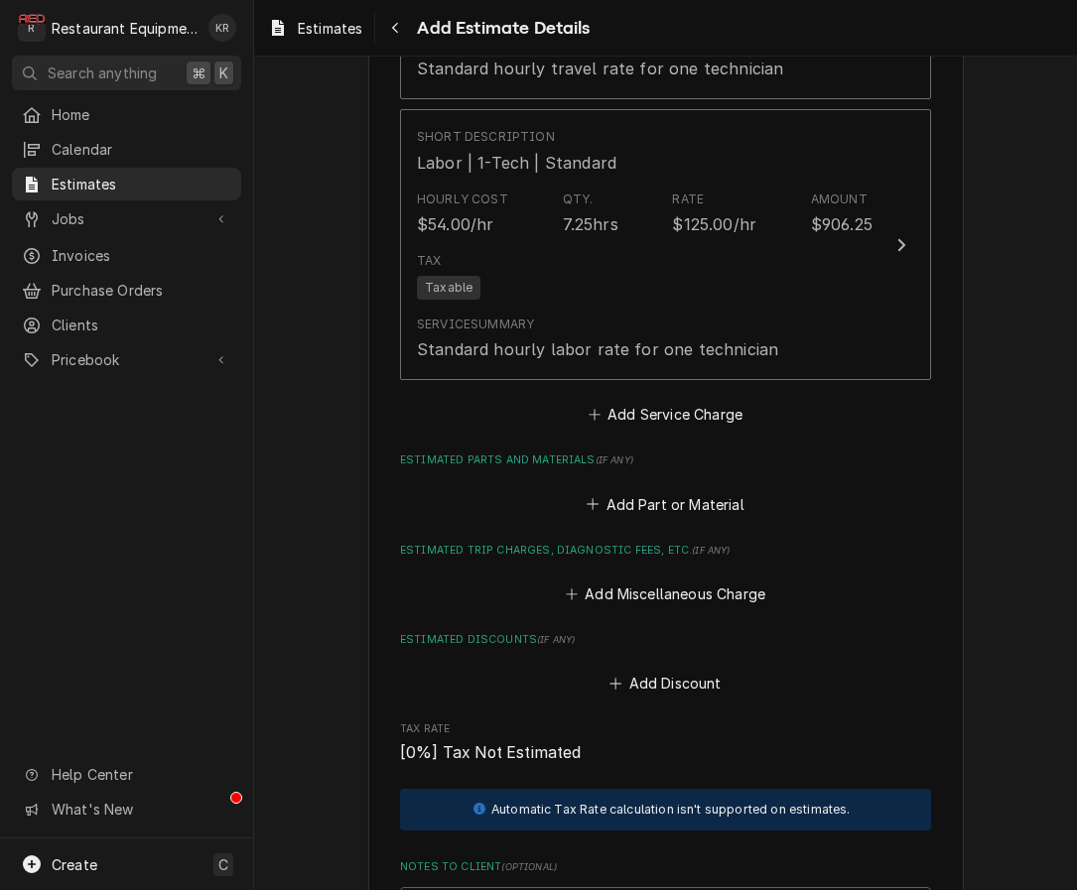
scroll to position [2139, 0]
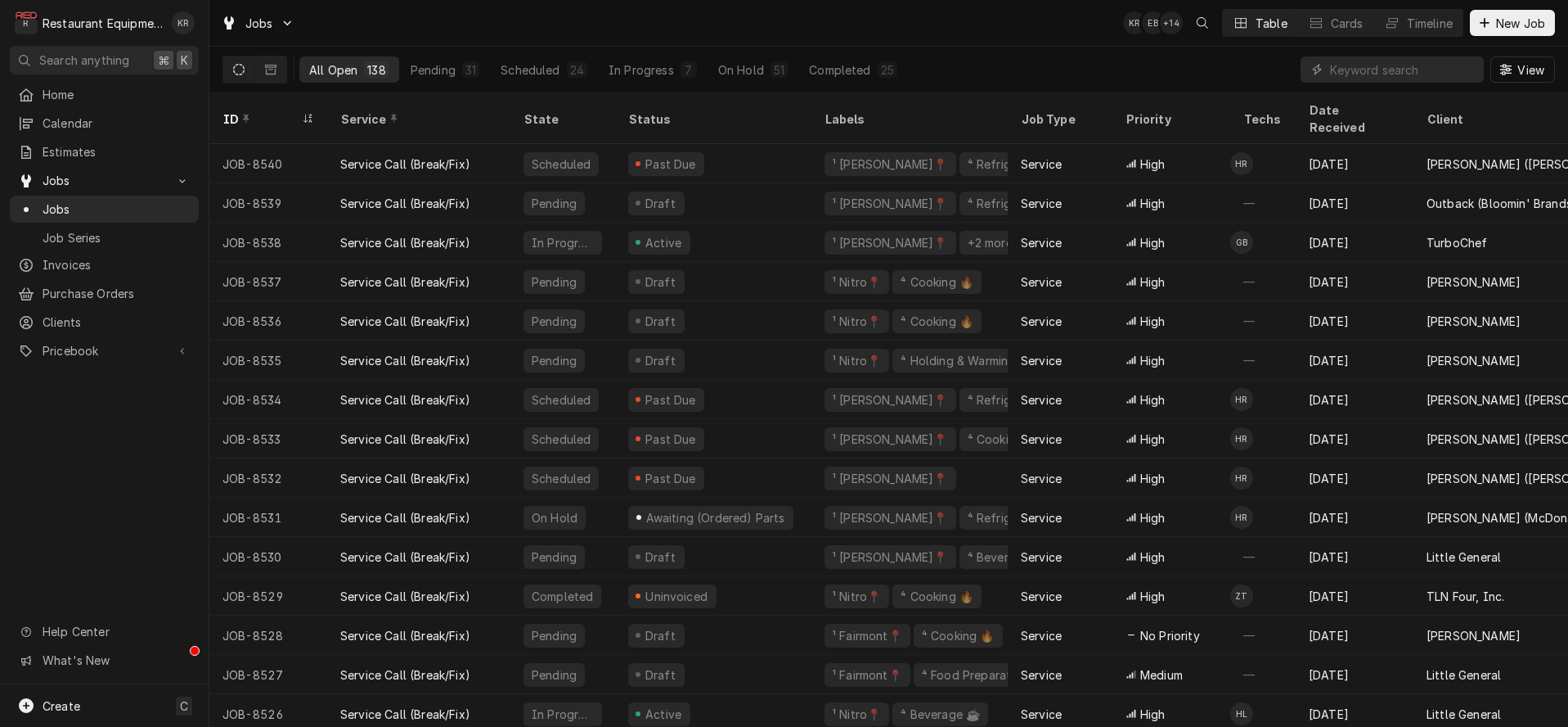
click at [1346, 68] on input "Dynamic Content Wrapper" at bounding box center [1402, 69] width 146 height 26
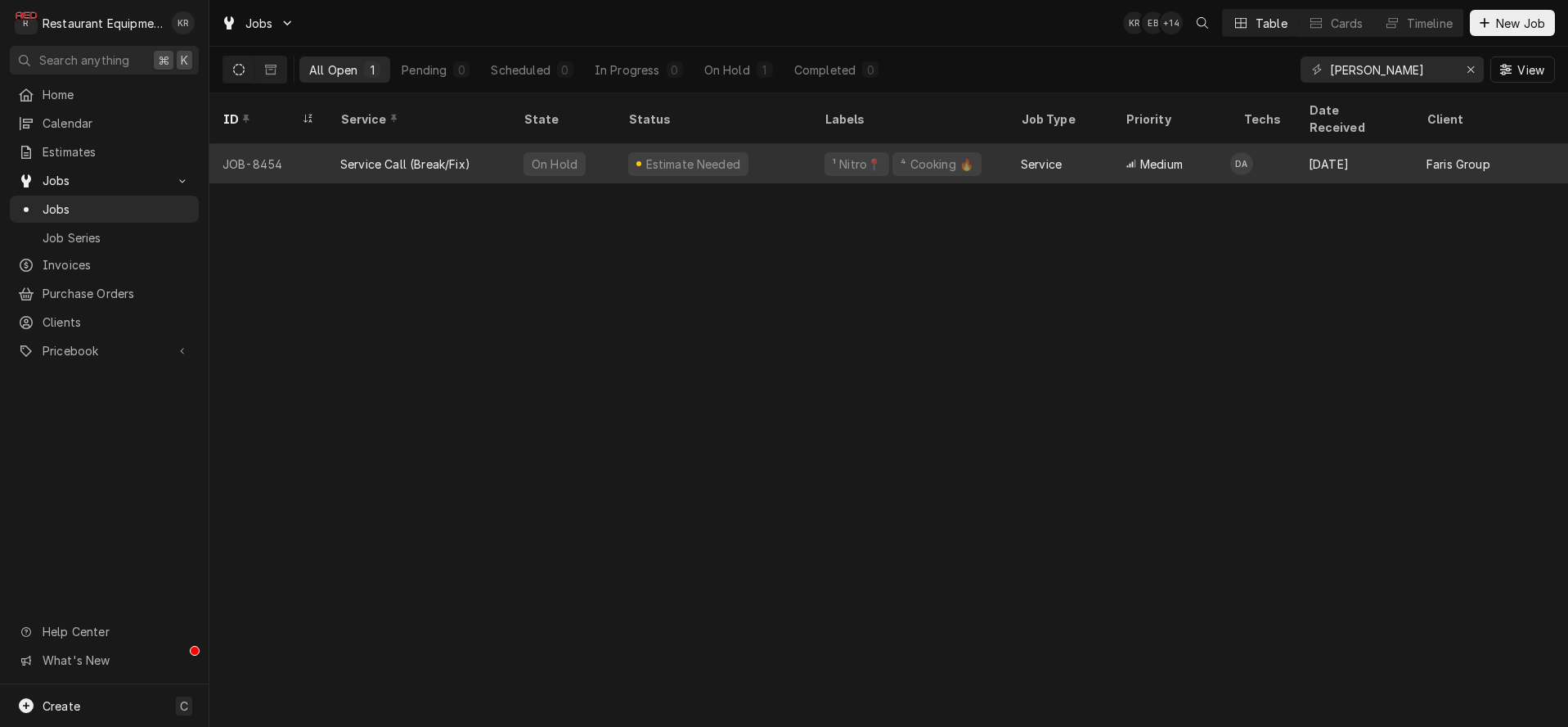
type input "inez"
click at [627, 144] on div "Estimate Needed" at bounding box center [714, 164] width 196 height 40
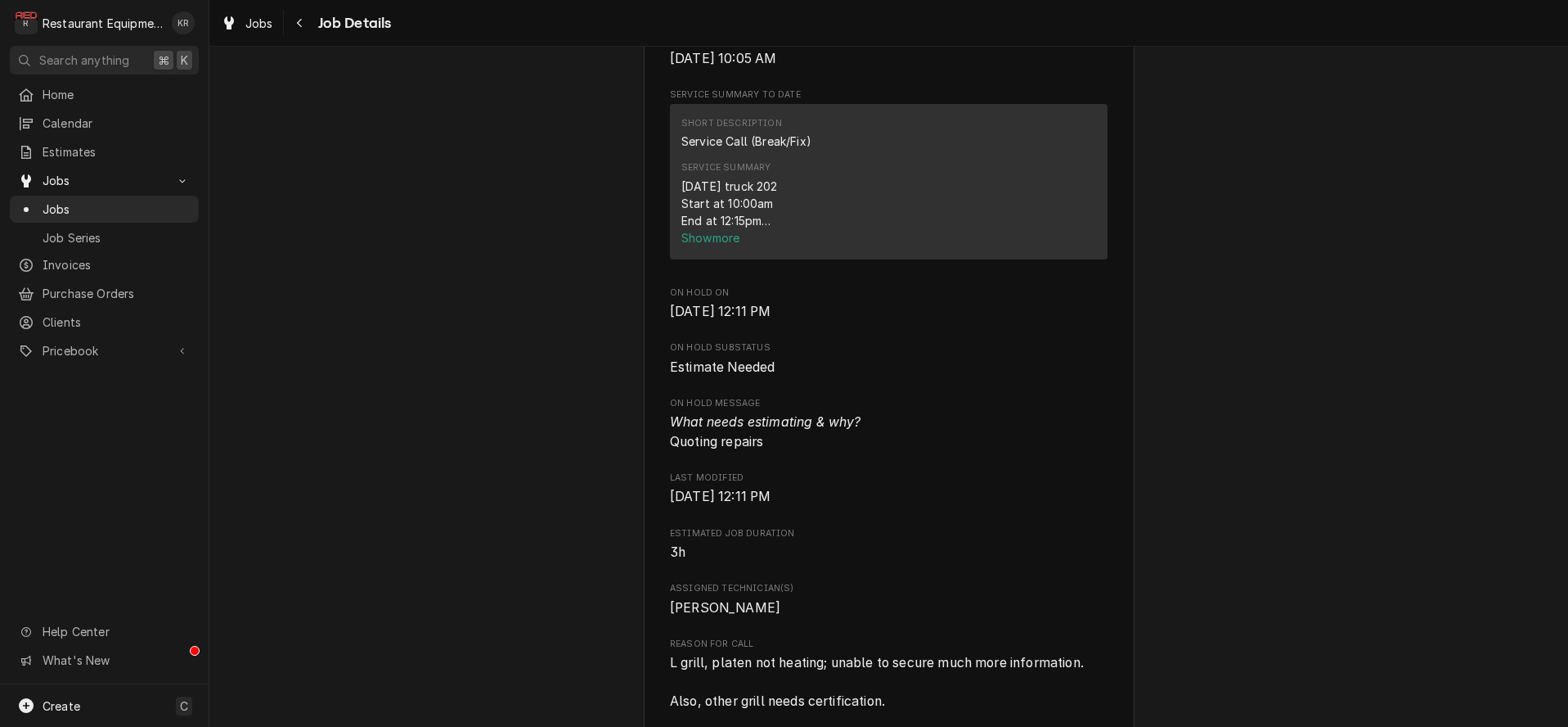
scroll to position [619, 0]
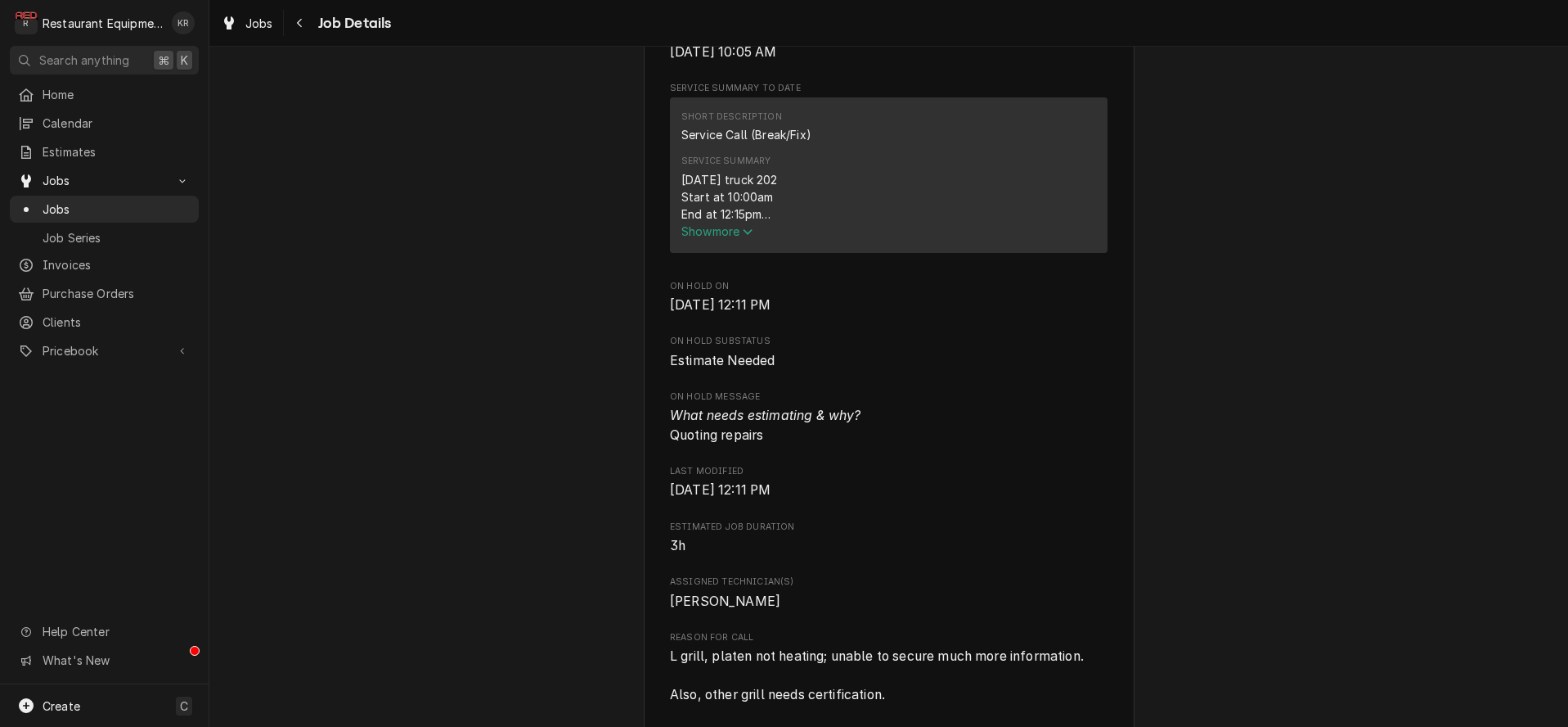
drag, startPoint x: 712, startPoint y: 236, endPoint x: 712, endPoint y: 251, distance: 15.0
click at [712, 223] on div "8-14-25 truck 202 Start at 10:00am End at 12:15pm Garland Mg-3px 2107100100197 …" at bounding box center [888, 196] width 414 height 52
click at [712, 238] on span "Show more" at bounding box center [717, 231] width 72 height 14
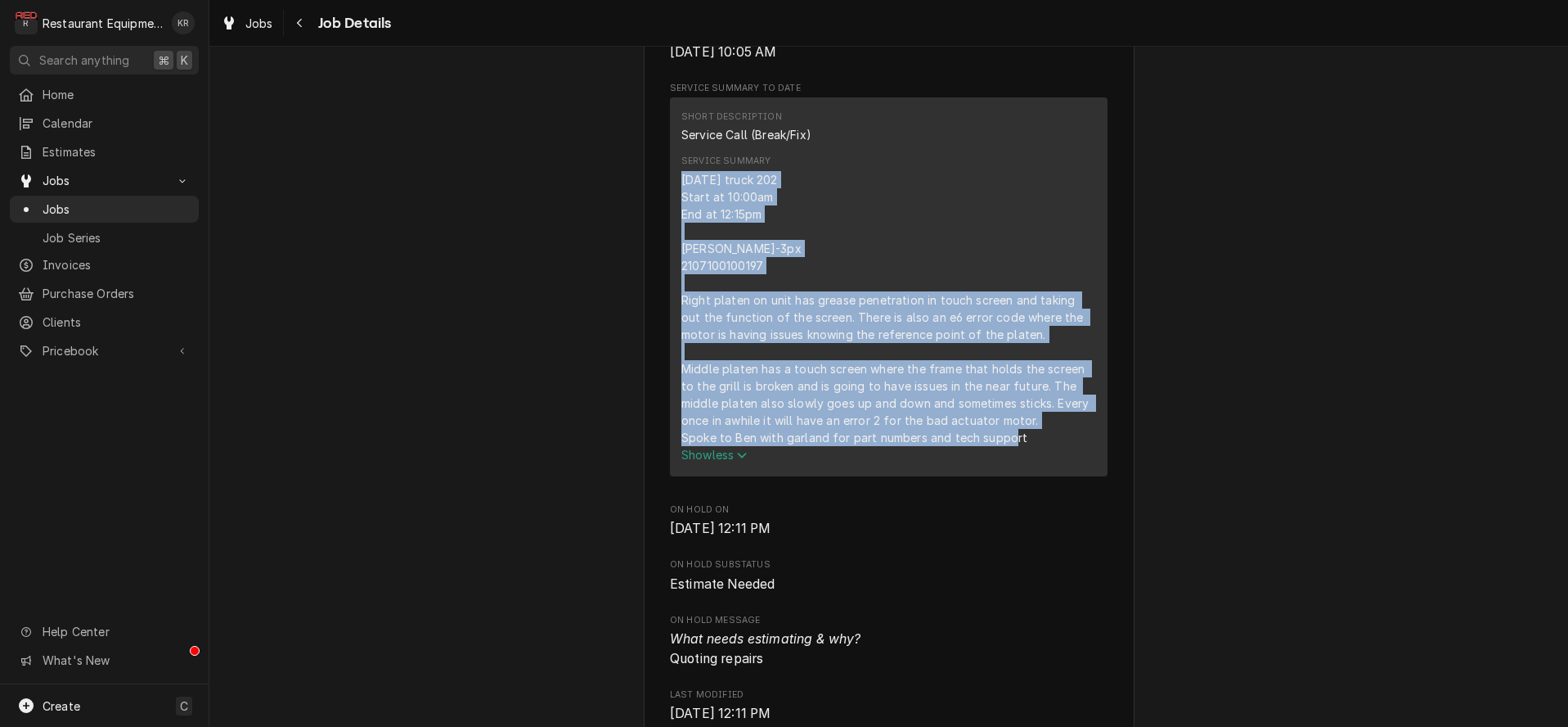
drag, startPoint x: 681, startPoint y: 195, endPoint x: 1025, endPoint y: 468, distance: 439.2
click at [1061, 446] on div "8-14-25 truck 202 Start at 10:00am End at 12:15pm Garland Mg-3px 2107100100197 …" at bounding box center [888, 308] width 414 height 275
copy div "8-14-25 truck 202 Start at 10:00am End at 12:15pm Garland Mg-3px 2107100100197 …"
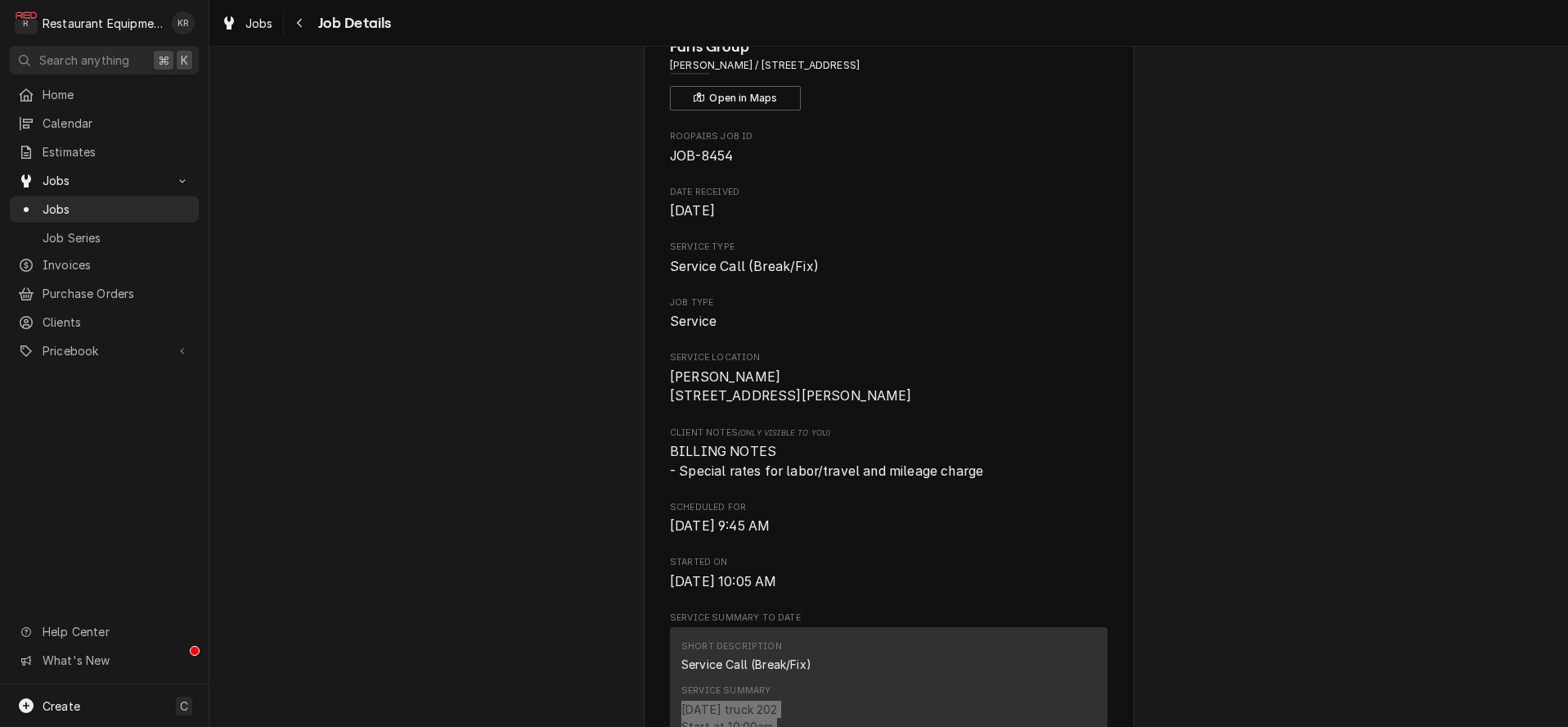
scroll to position [0, 0]
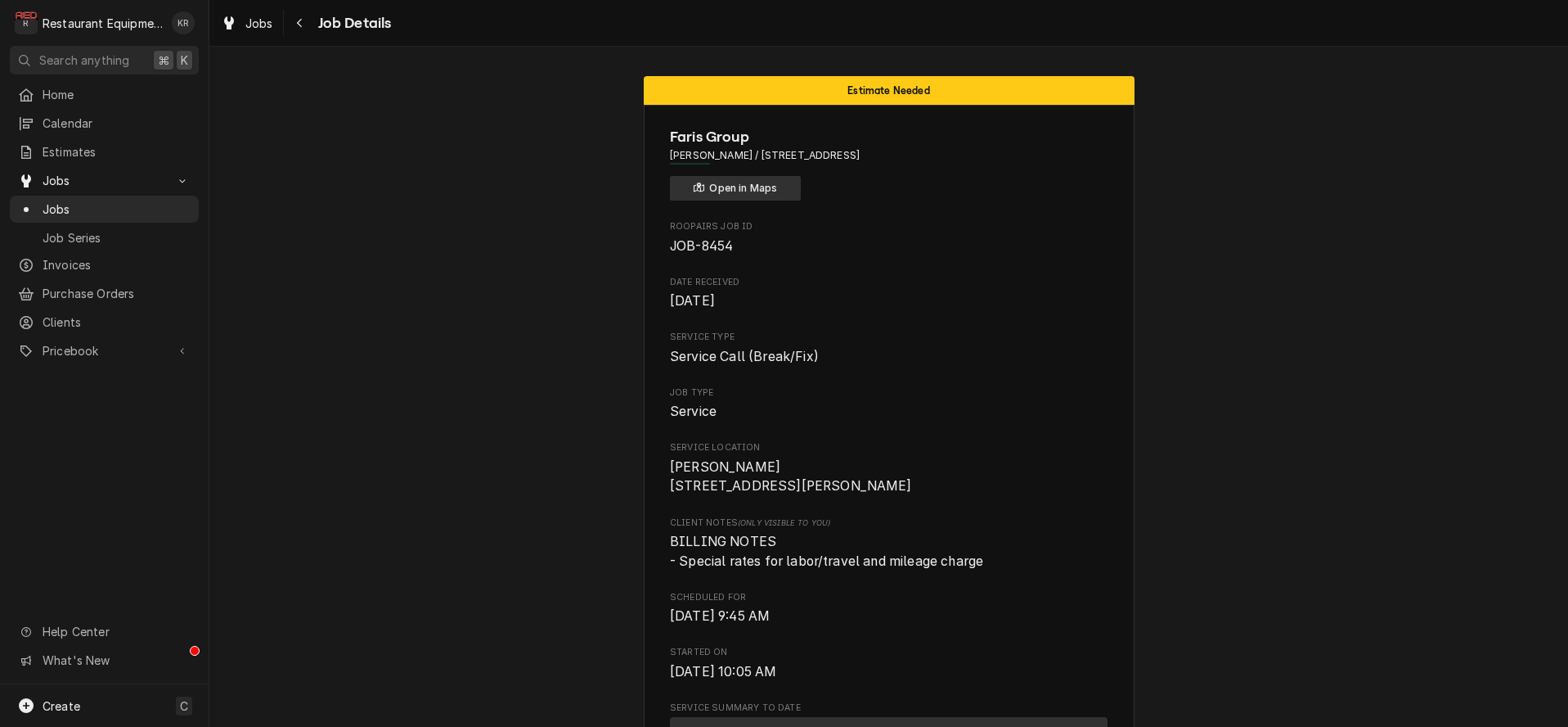
click at [723, 190] on button "Open in Maps" at bounding box center [735, 188] width 131 height 25
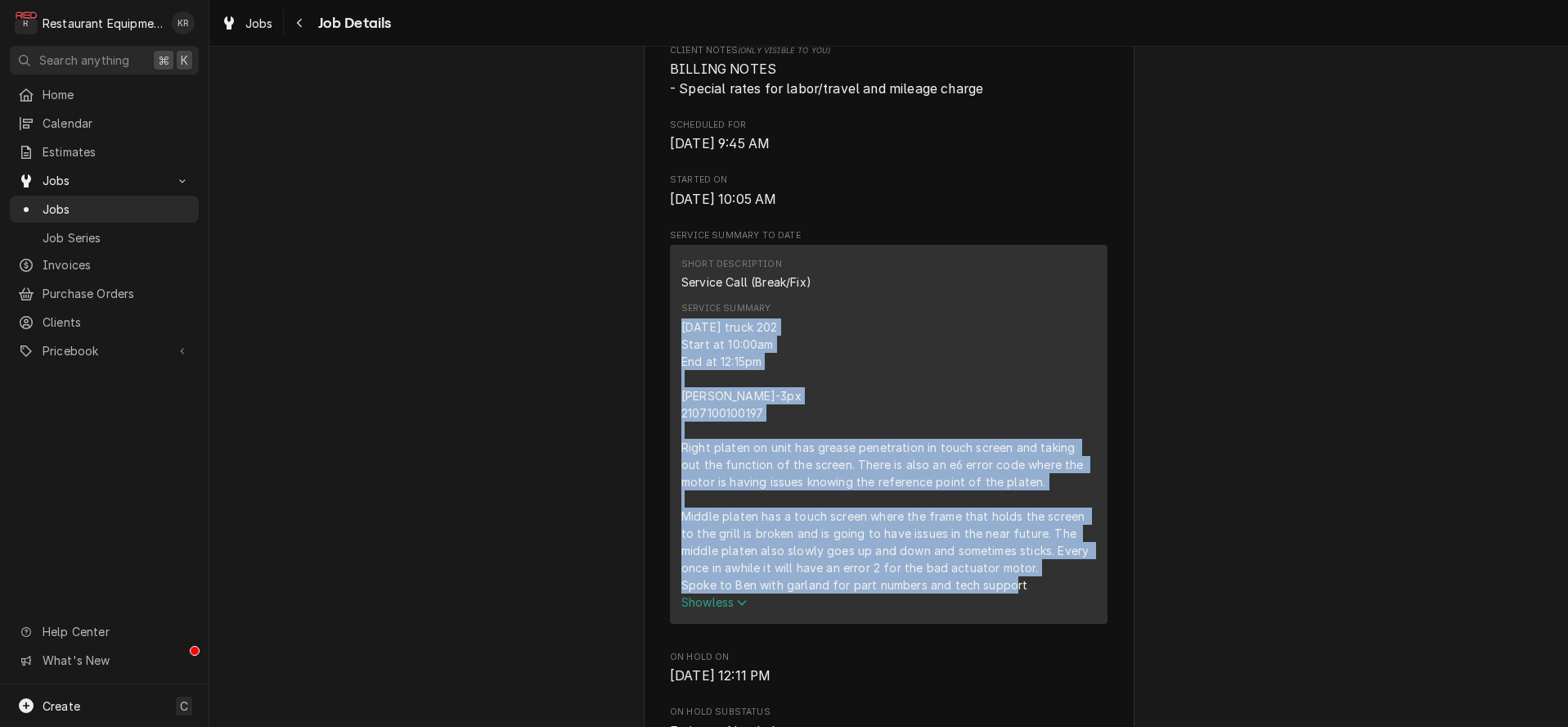
scroll to position [476, 0]
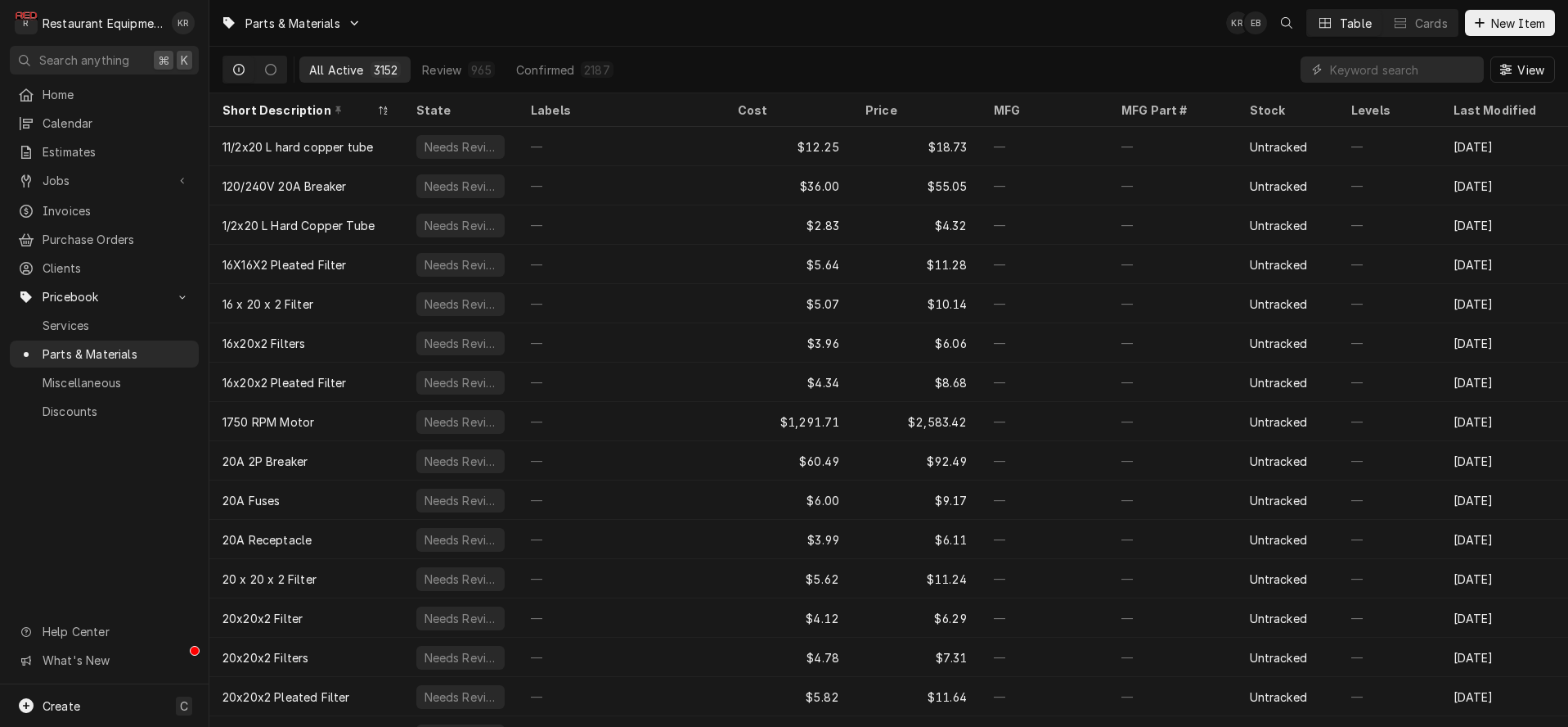
click at [1418, 73] on input "Dynamic Content Wrapper" at bounding box center [1402, 69] width 146 height 26
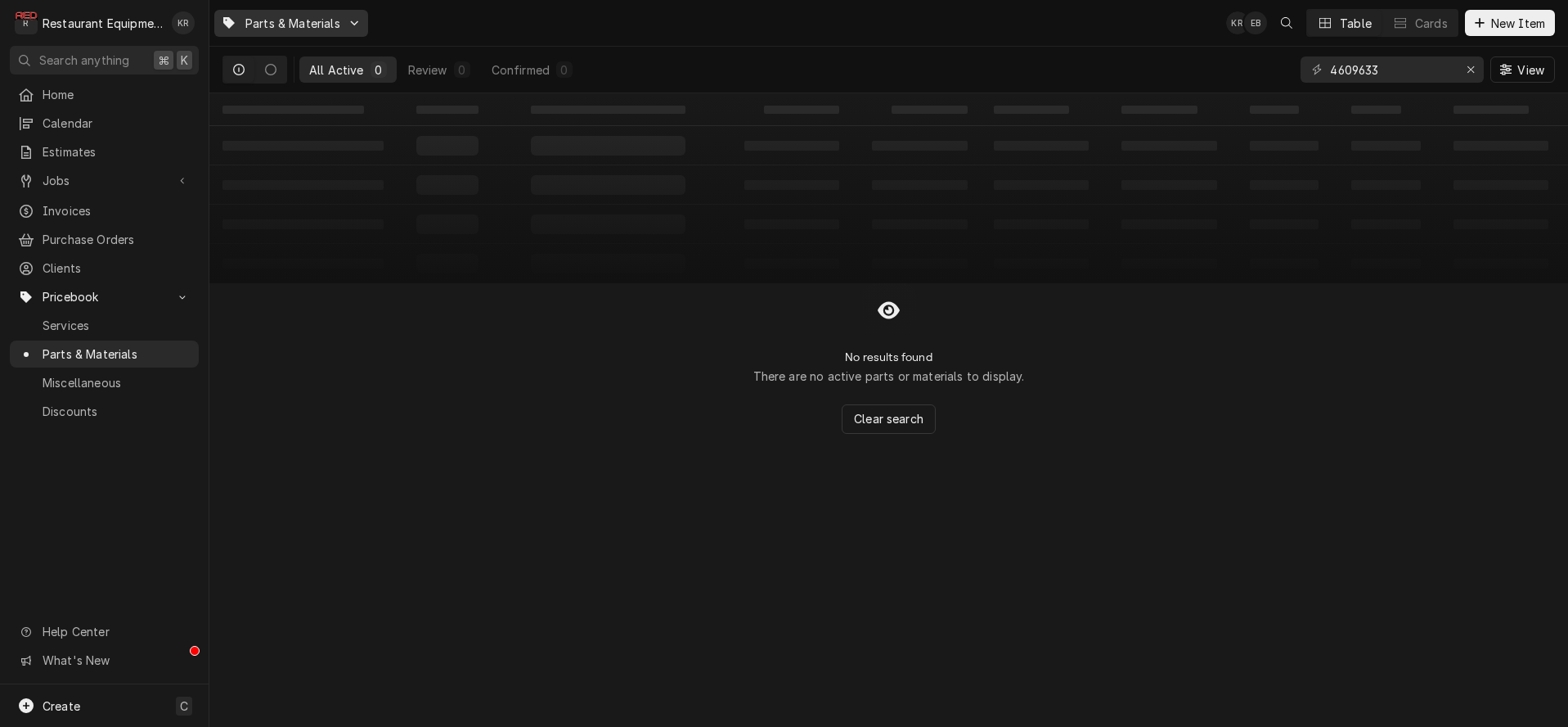
type input "4609633"
